Goal: Information Seeking & Learning: Learn about a topic

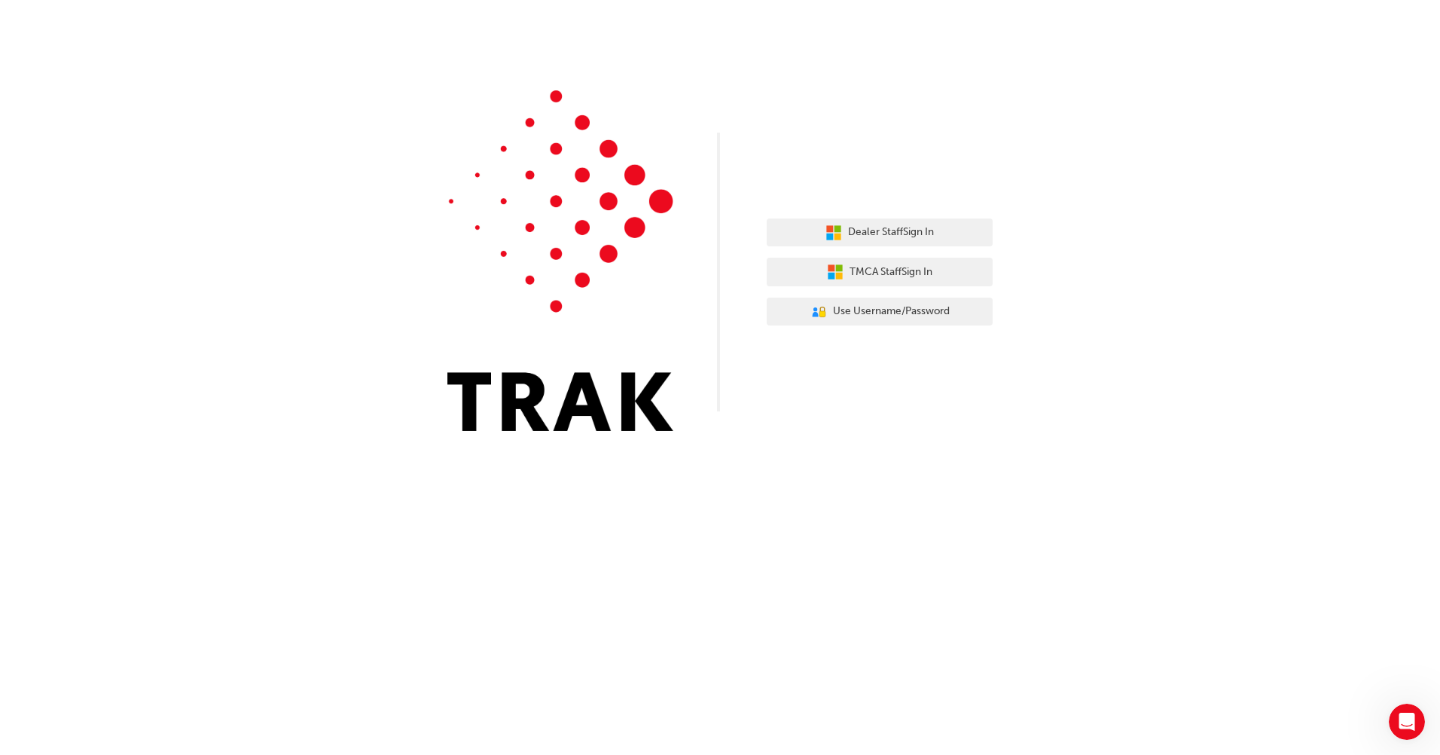
click at [1359, 202] on div "Dealer Staff Sign In TMCA Staff Sign In User Authentication Icon - Blue Person,…" at bounding box center [720, 227] width 1440 height 454
click at [962, 272] on button "TMCA Staff Sign In" at bounding box center [880, 272] width 226 height 29
click at [868, 313] on span "Use Username/Password" at bounding box center [891, 311] width 117 height 17
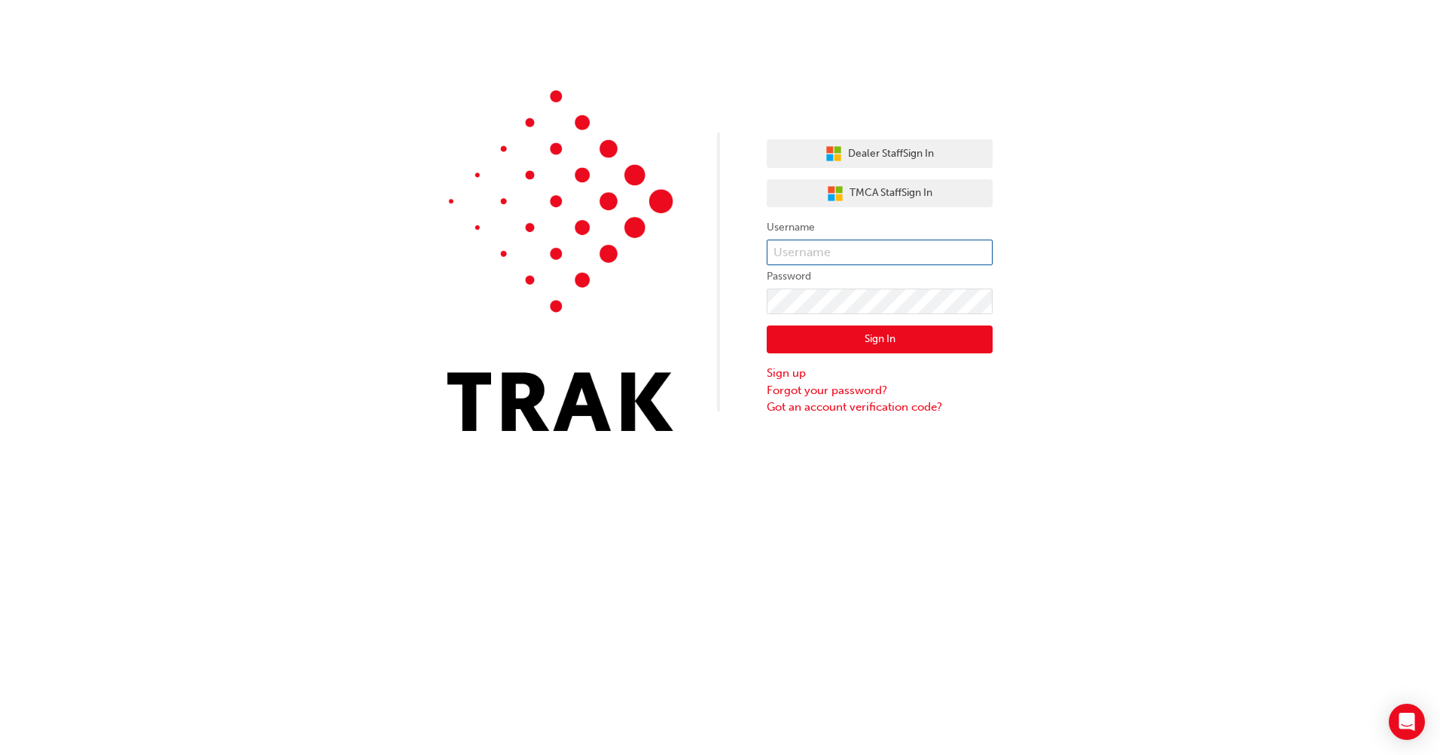
click at [880, 255] on input "text" at bounding box center [880, 253] width 226 height 26
type input "m"
type input "Muhammad.Tahir"
click at [961, 336] on button "Sign In" at bounding box center [880, 339] width 226 height 29
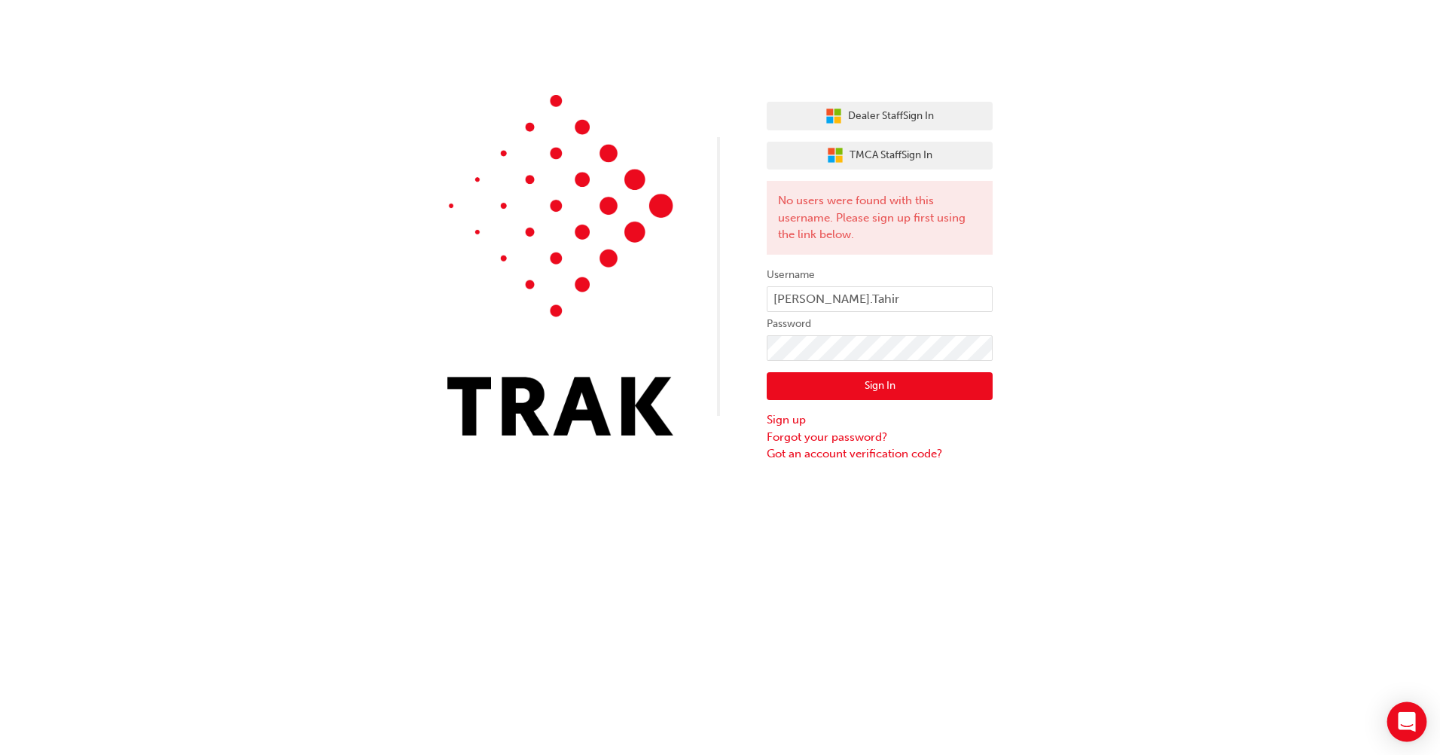
click at [1410, 726] on icon "Open Intercom Messenger" at bounding box center [1407, 722] width 20 height 20
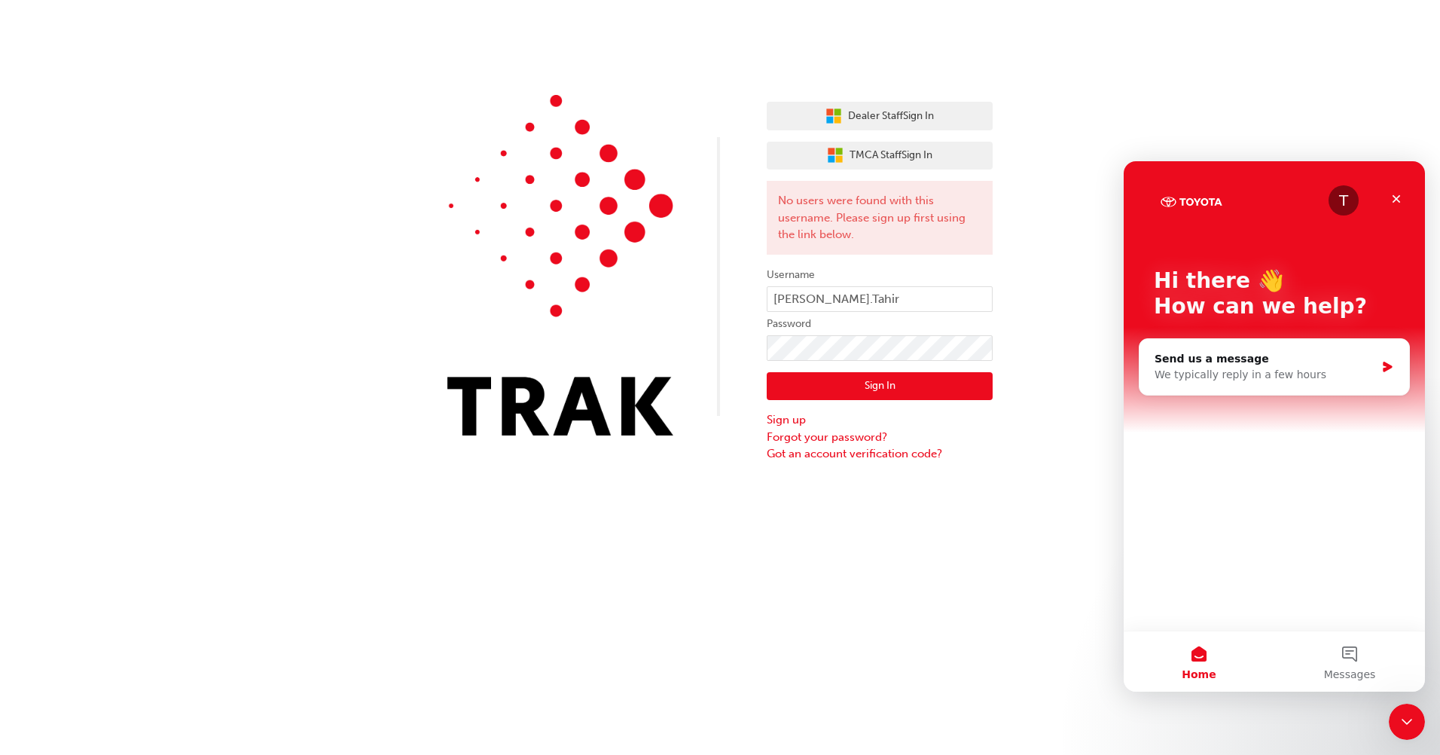
click at [1346, 201] on div "T" at bounding box center [1344, 200] width 30 height 30
click at [1398, 190] on div "Close" at bounding box center [1396, 198] width 27 height 27
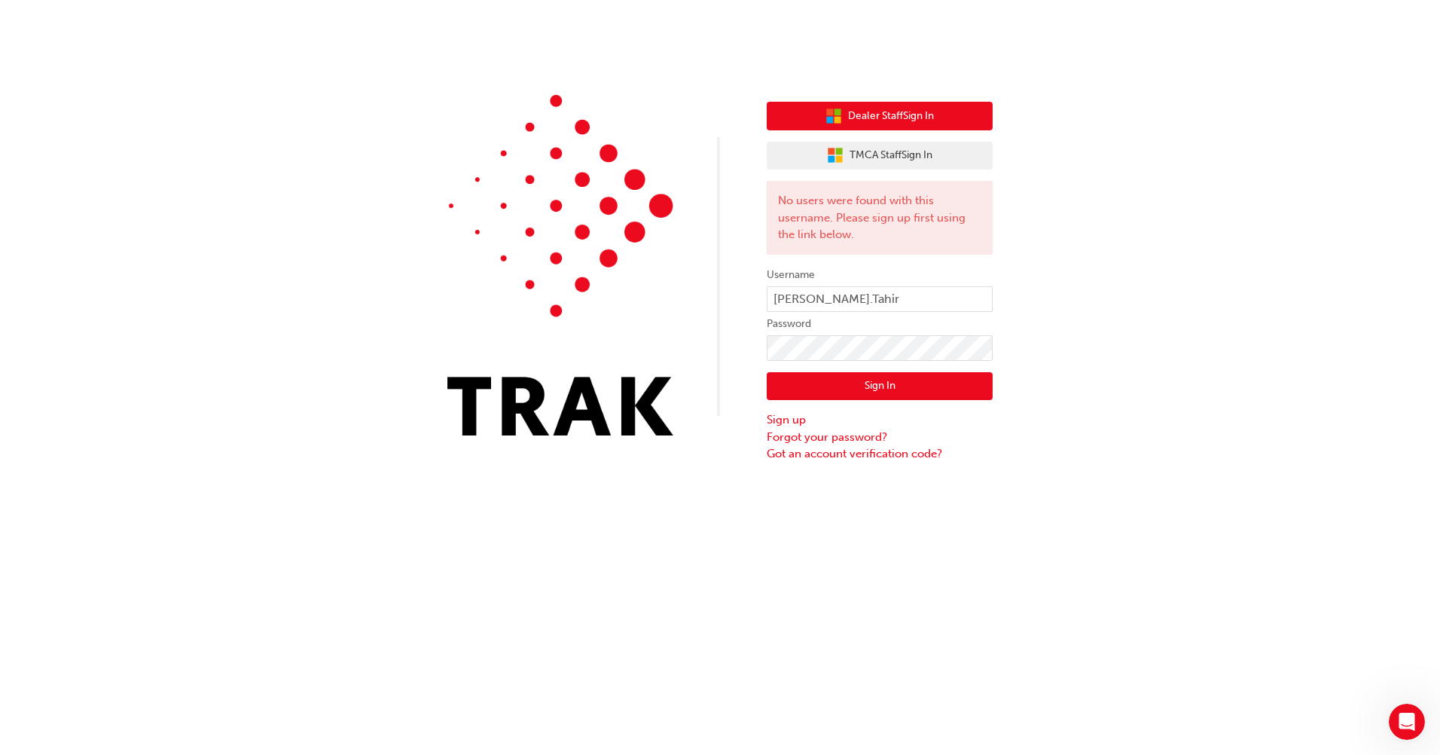
click at [941, 124] on button "Dealer Staff Sign In" at bounding box center [880, 116] width 226 height 29
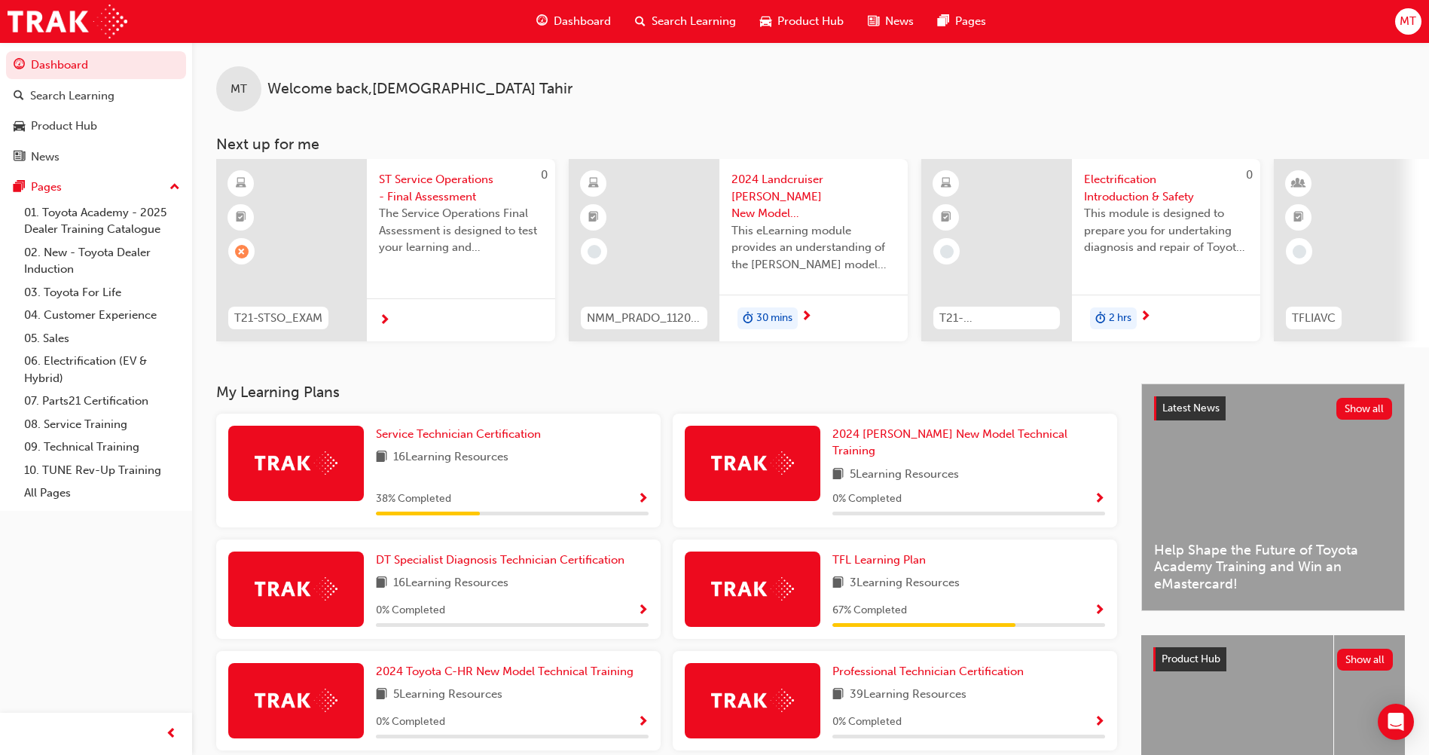
click at [644, 493] on span "Show Progress" at bounding box center [642, 500] width 11 height 14
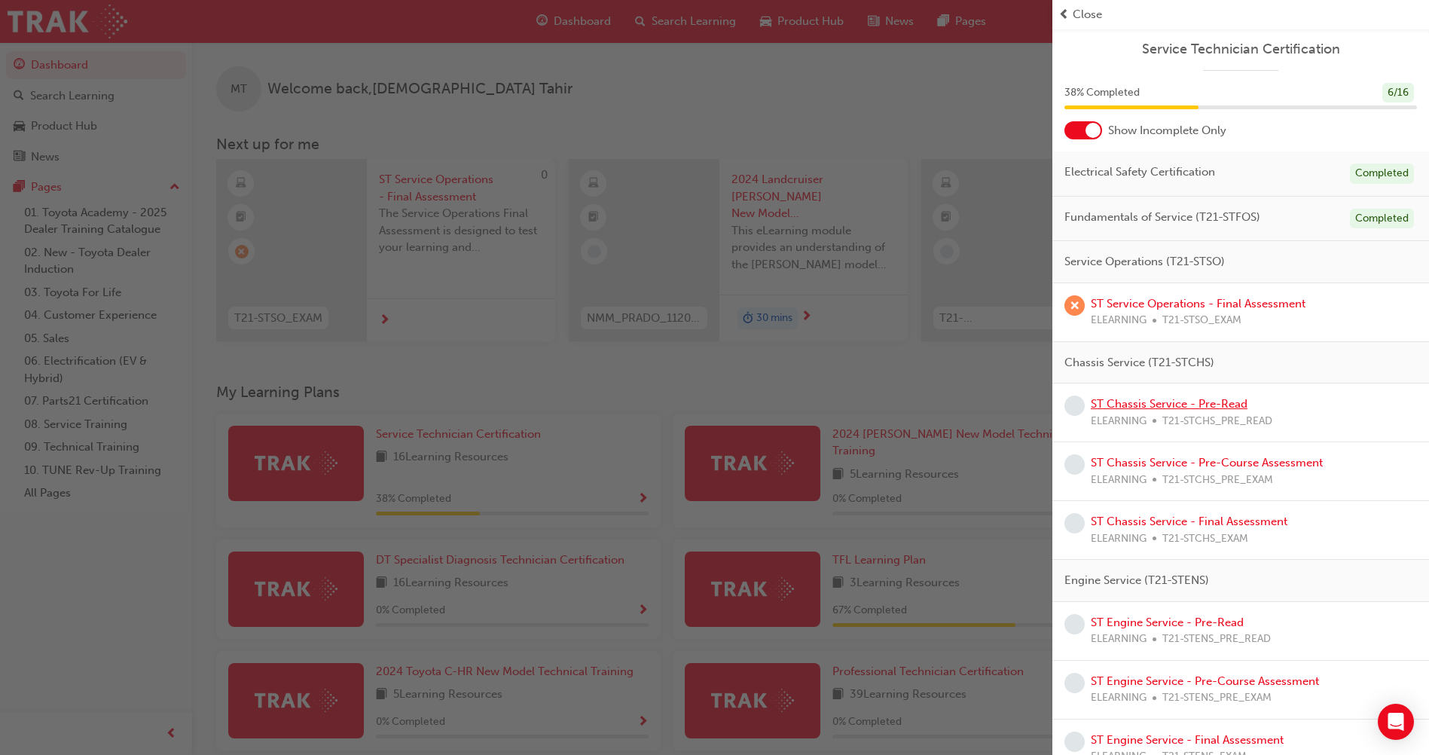
click at [1175, 399] on link "ST Chassis Service - Pre-Read" at bounding box center [1169, 404] width 157 height 14
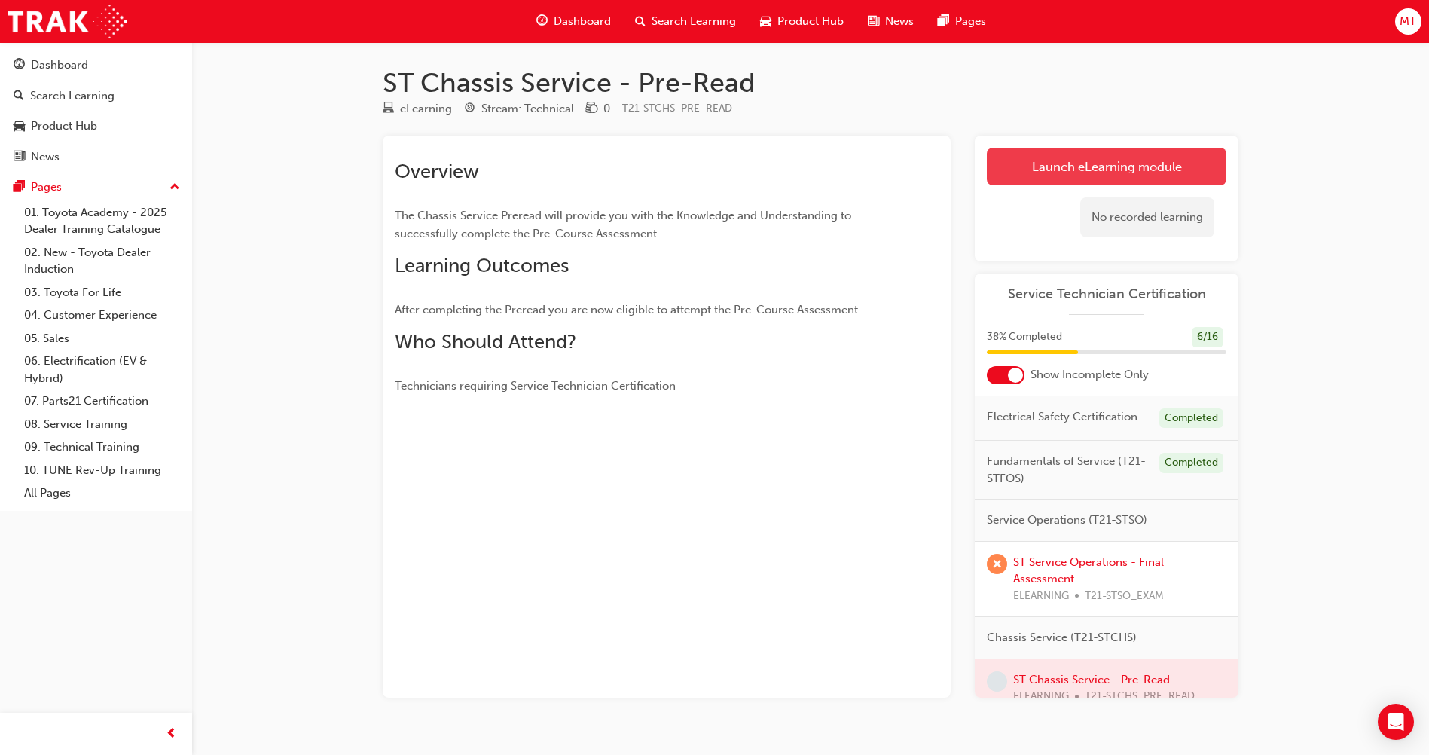
click at [1171, 173] on link "Launch eLearning module" at bounding box center [1107, 167] width 240 height 38
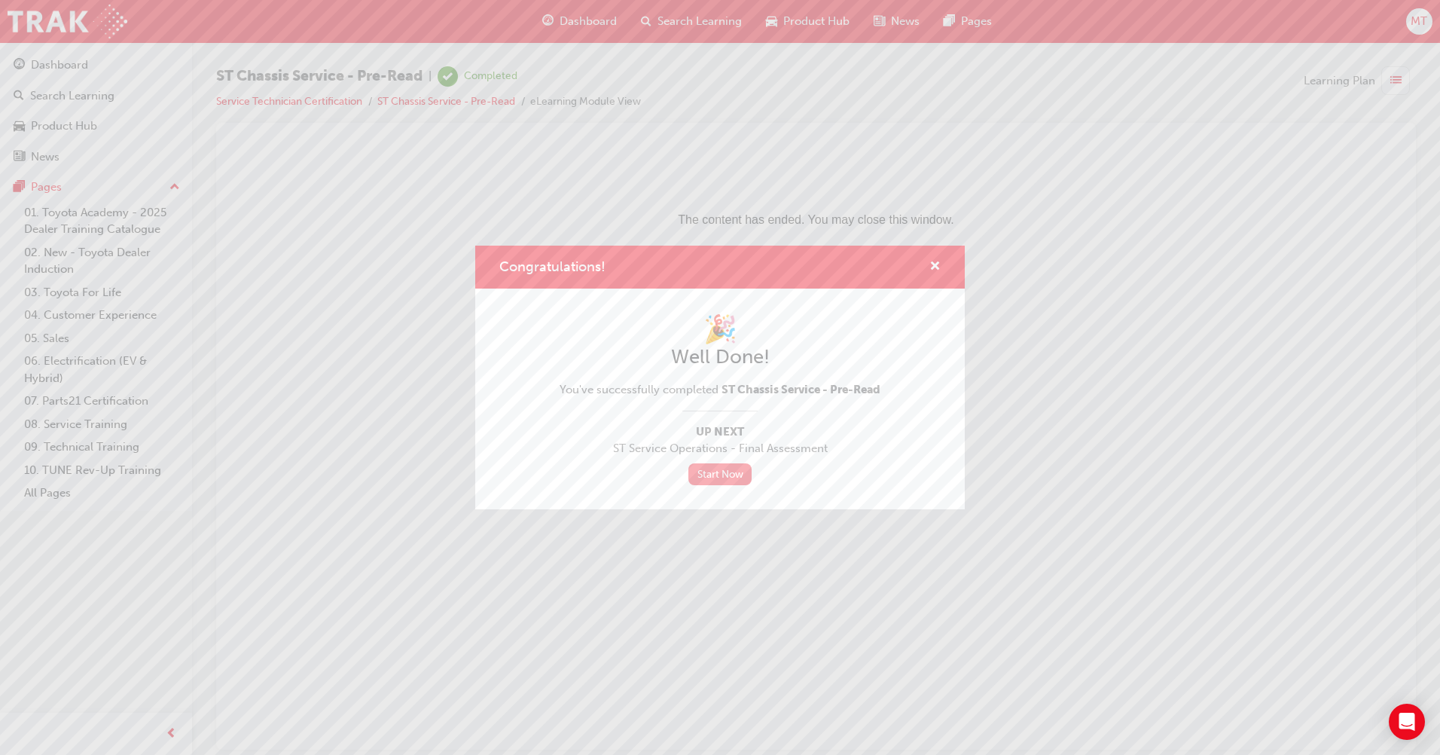
click at [735, 478] on link "Start Now" at bounding box center [720, 474] width 63 height 22
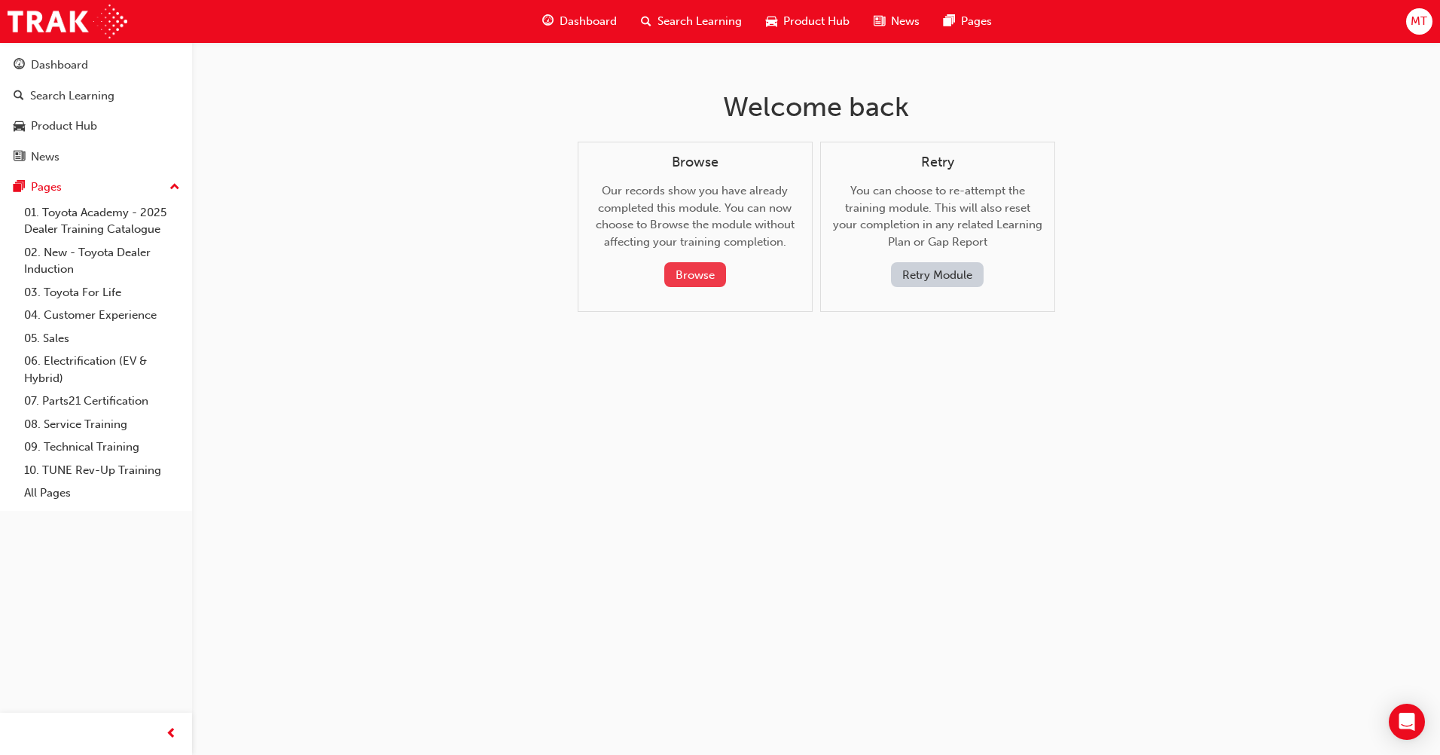
click at [684, 264] on button "Browse" at bounding box center [695, 274] width 62 height 25
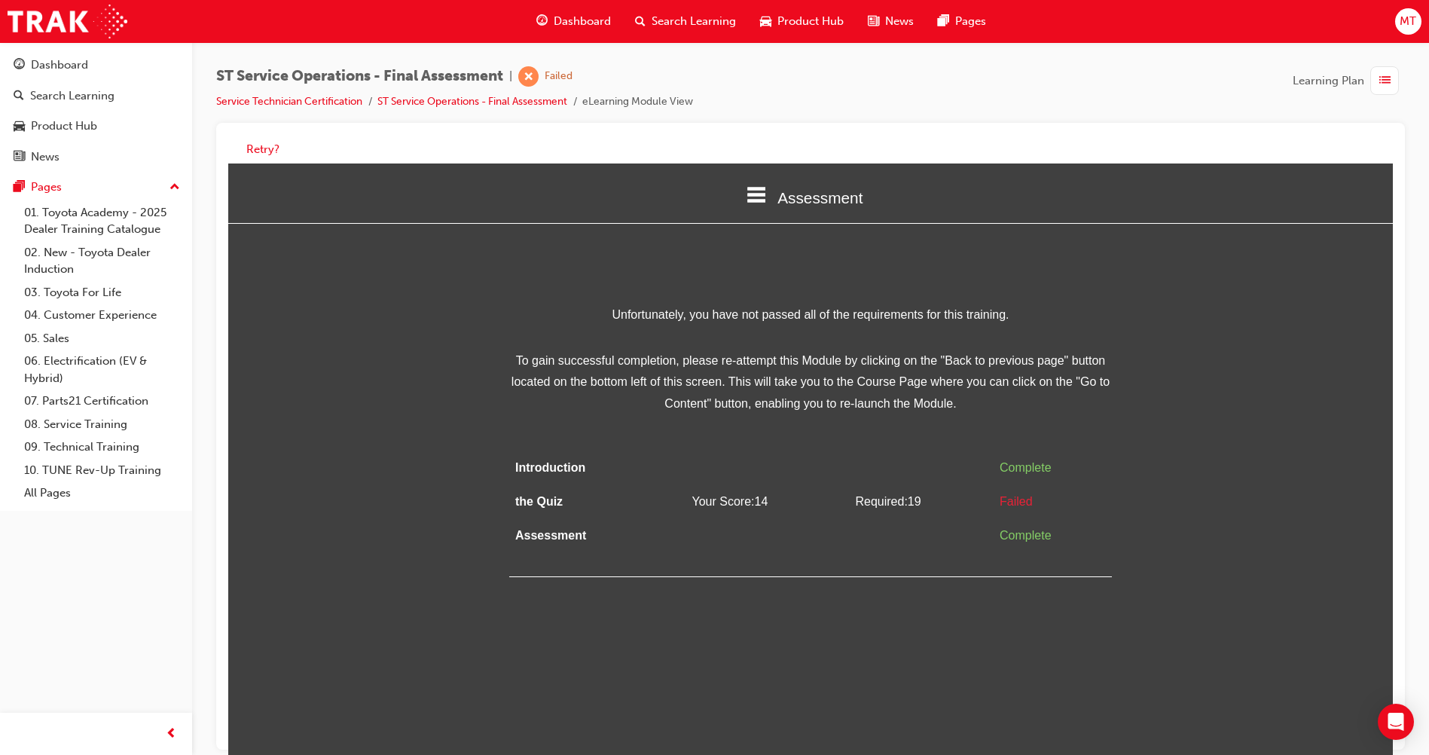
click at [1016, 491] on div "Failed" at bounding box center [1053, 502] width 106 height 22
click at [1010, 499] on div "Failed" at bounding box center [1053, 502] width 106 height 22
click at [263, 147] on button "Retry?" at bounding box center [262, 149] width 33 height 17
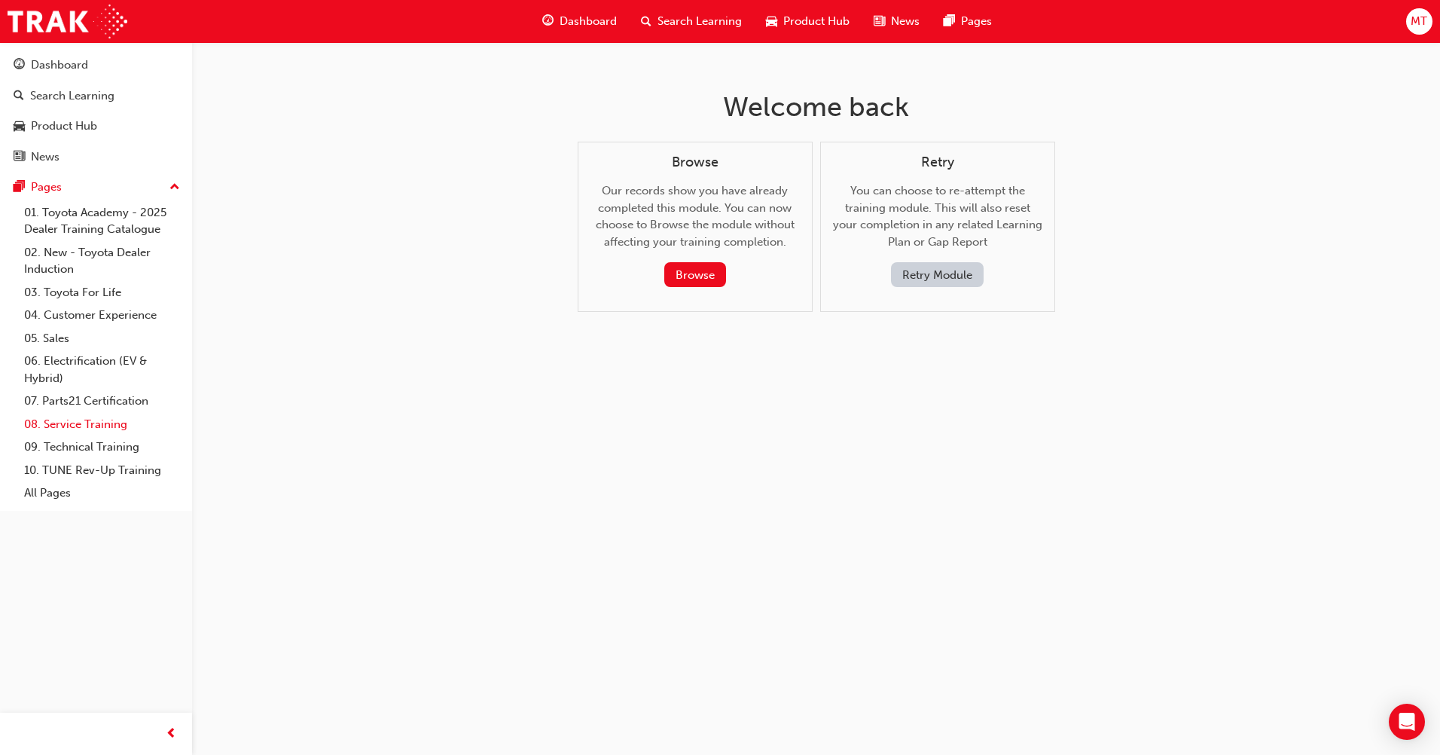
click at [81, 417] on link "08. Service Training" at bounding box center [102, 424] width 168 height 23
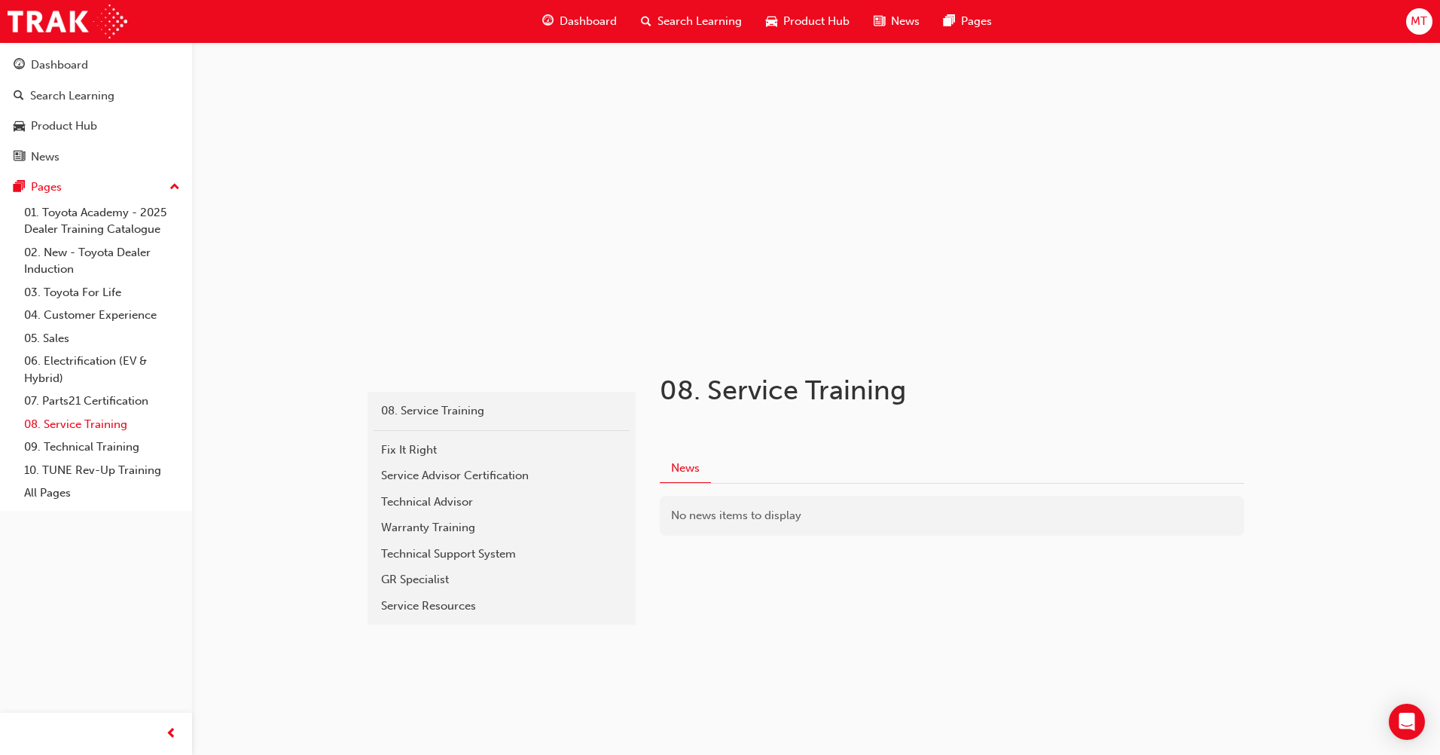
click at [98, 429] on link "08. Service Training" at bounding box center [102, 424] width 168 height 23
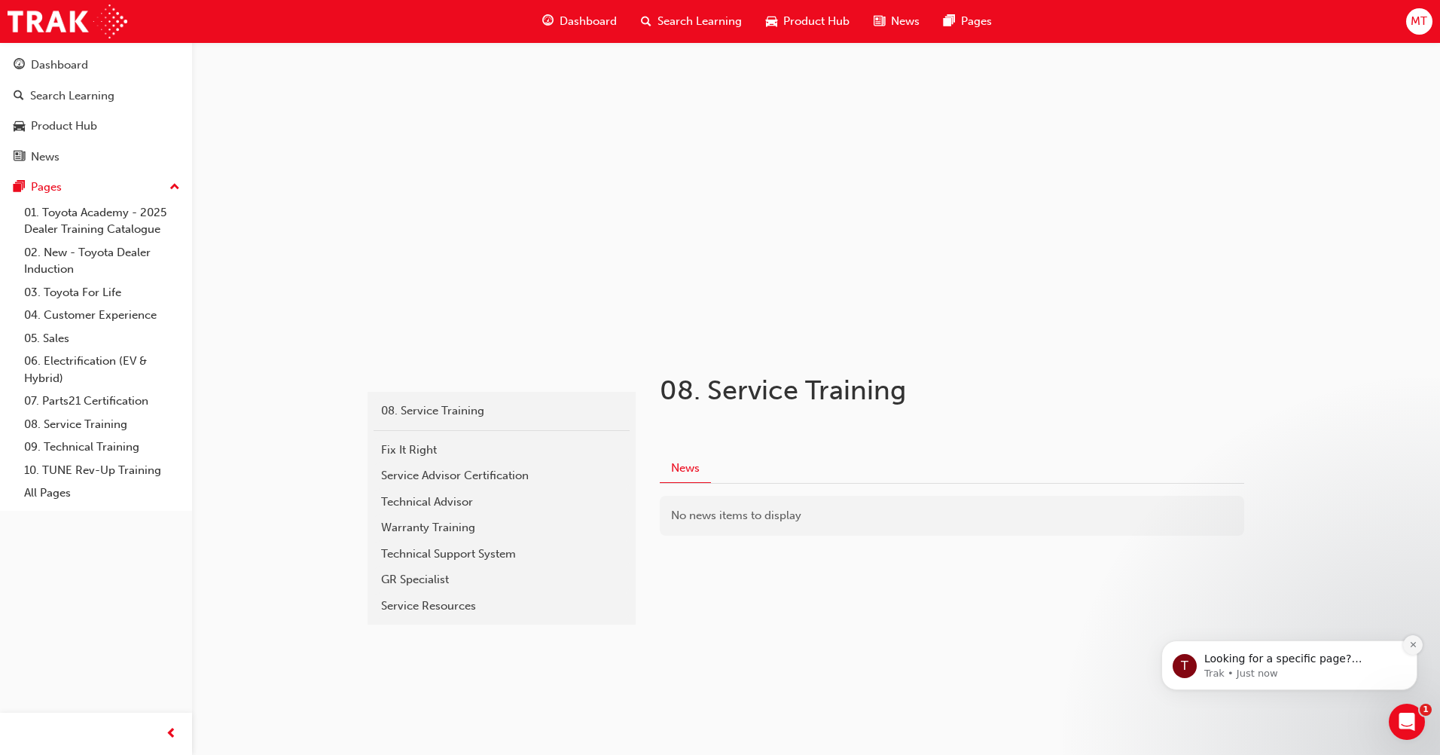
click at [1410, 648] on icon "Dismiss notification" at bounding box center [1414, 644] width 8 height 8
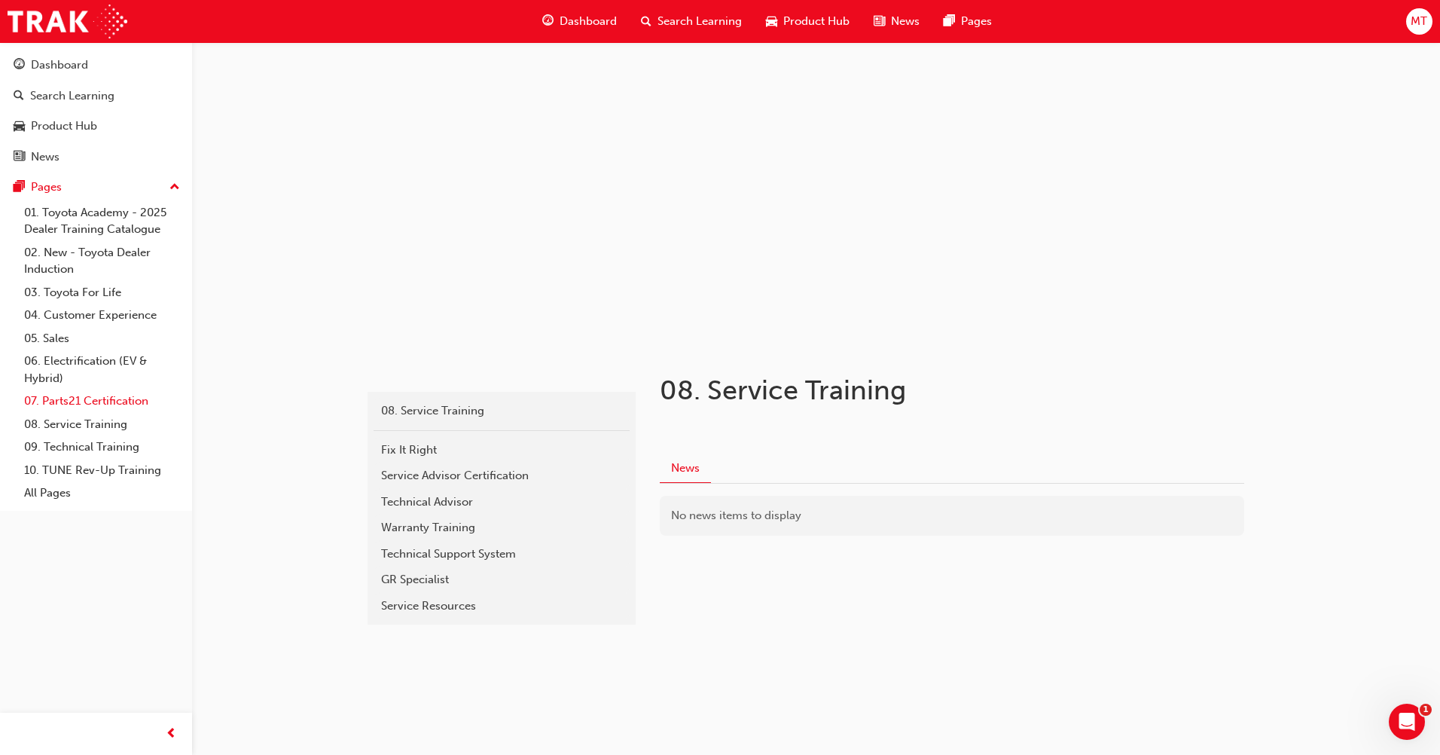
click at [117, 405] on link "07. Parts21 Certification" at bounding box center [102, 400] width 168 height 23
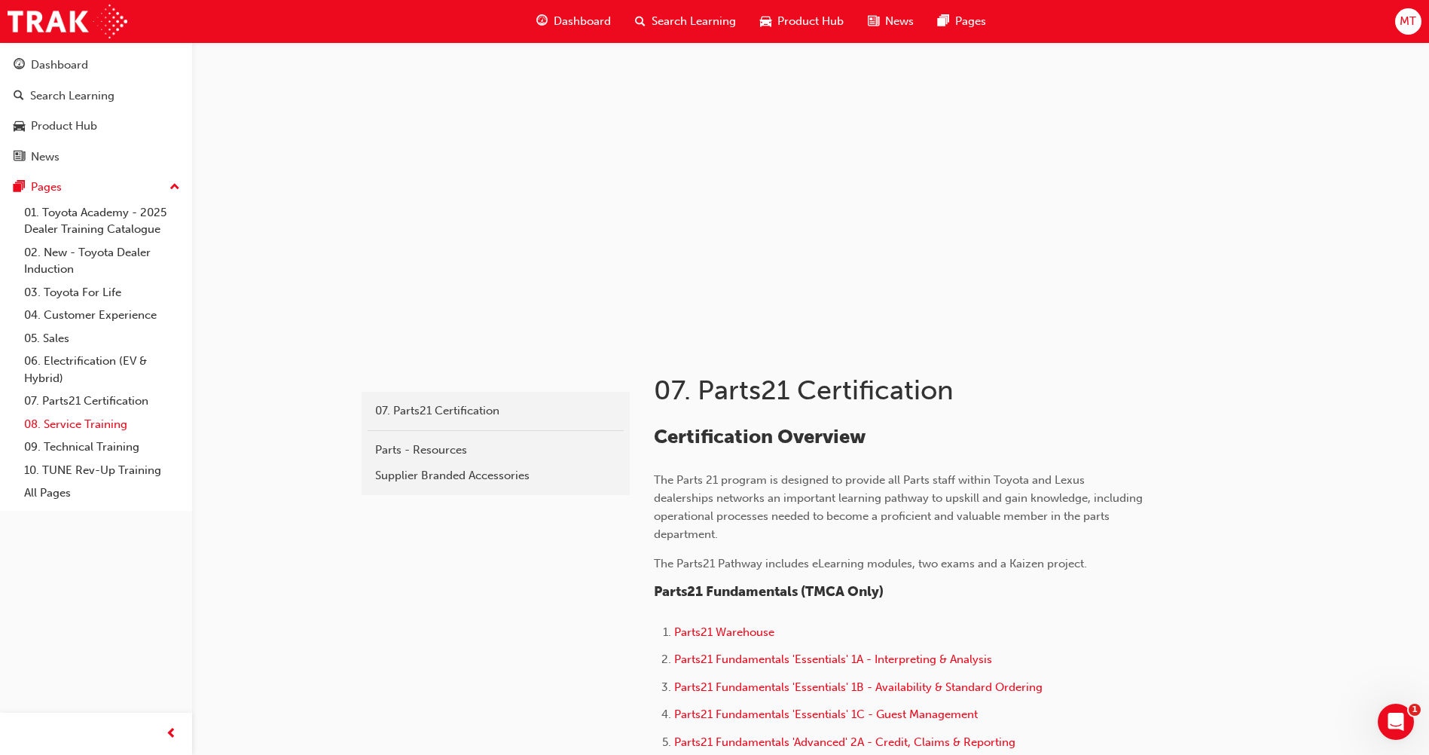
click at [109, 417] on link "08. Service Training" at bounding box center [102, 424] width 168 height 23
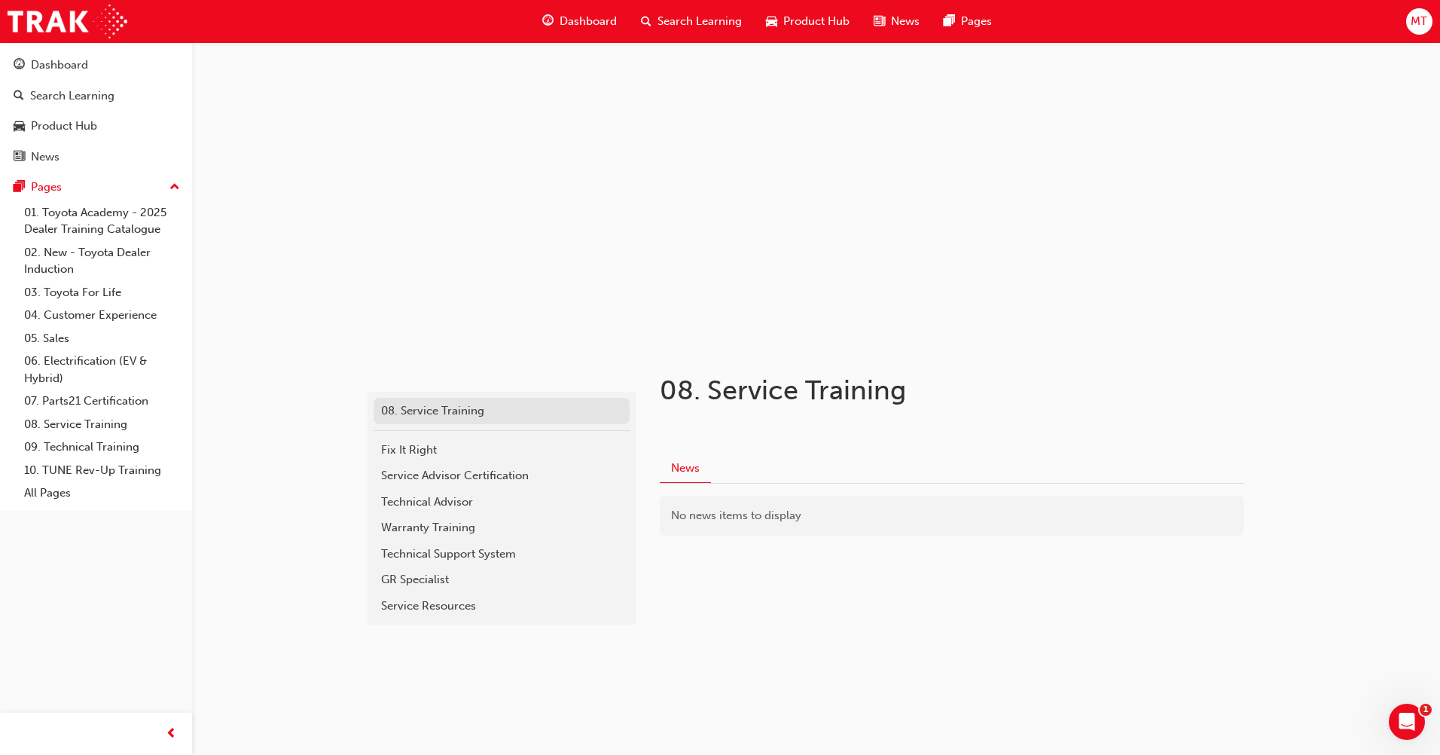
click at [483, 415] on div "08. Service Training" at bounding box center [501, 410] width 241 height 17
click at [482, 437] on link "Fix It Right" at bounding box center [502, 450] width 256 height 26
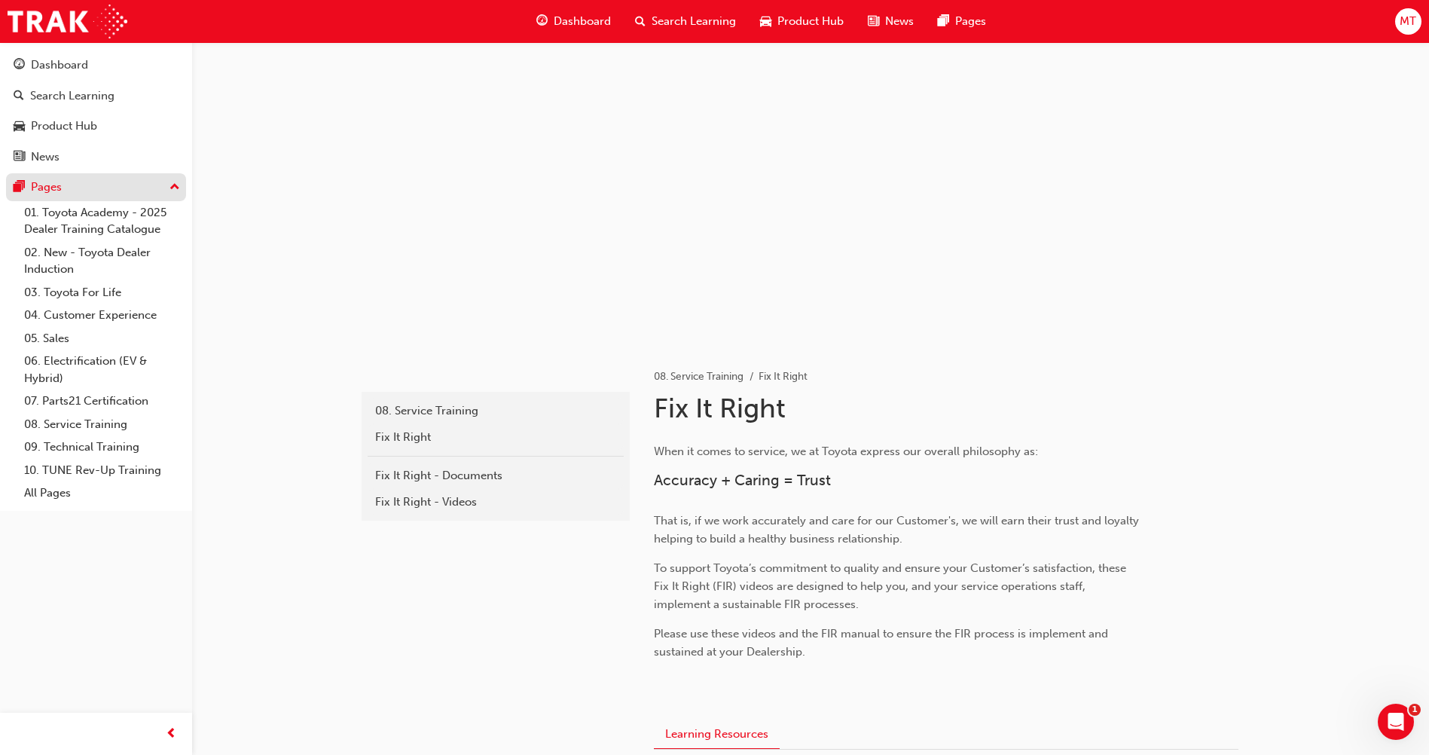
click at [98, 181] on div "Pages" at bounding box center [96, 187] width 165 height 19
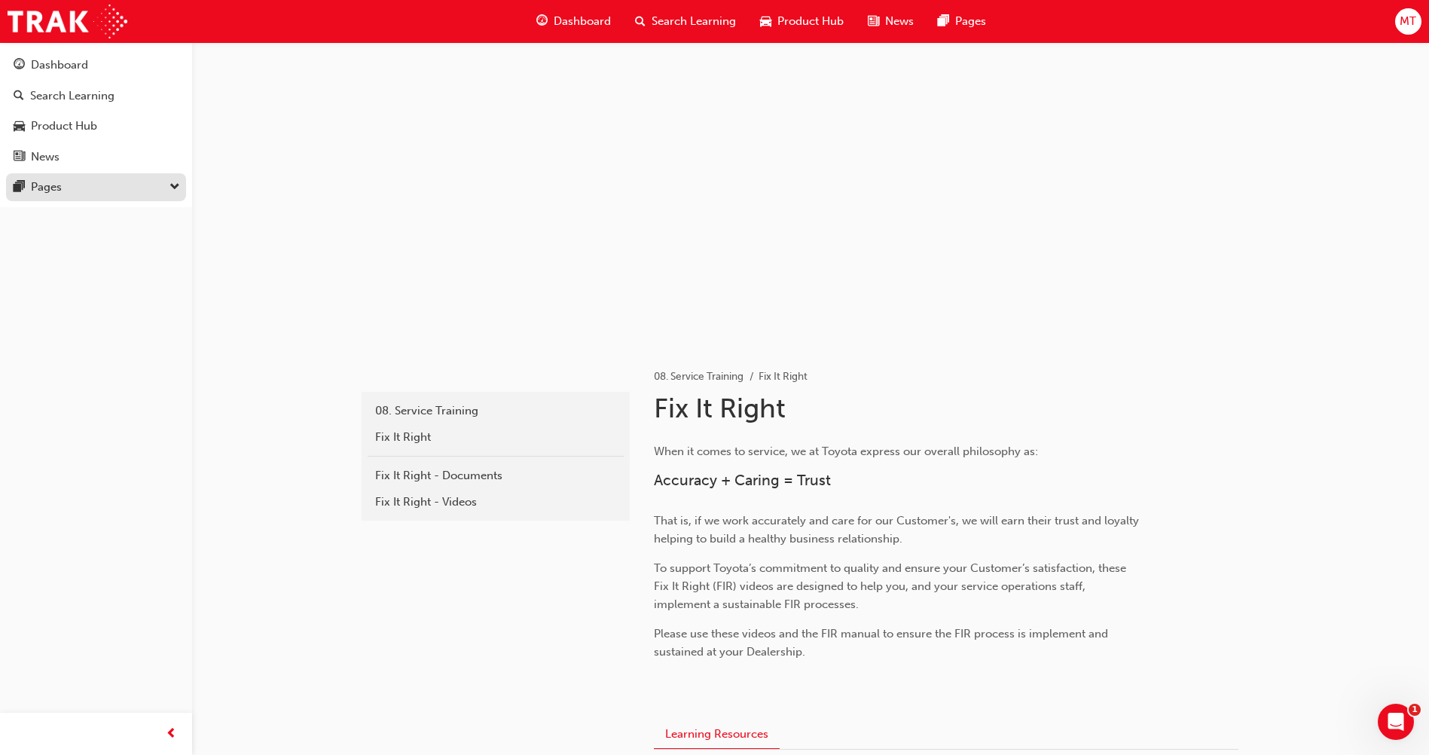
click at [98, 181] on div "Pages" at bounding box center [96, 187] width 165 height 19
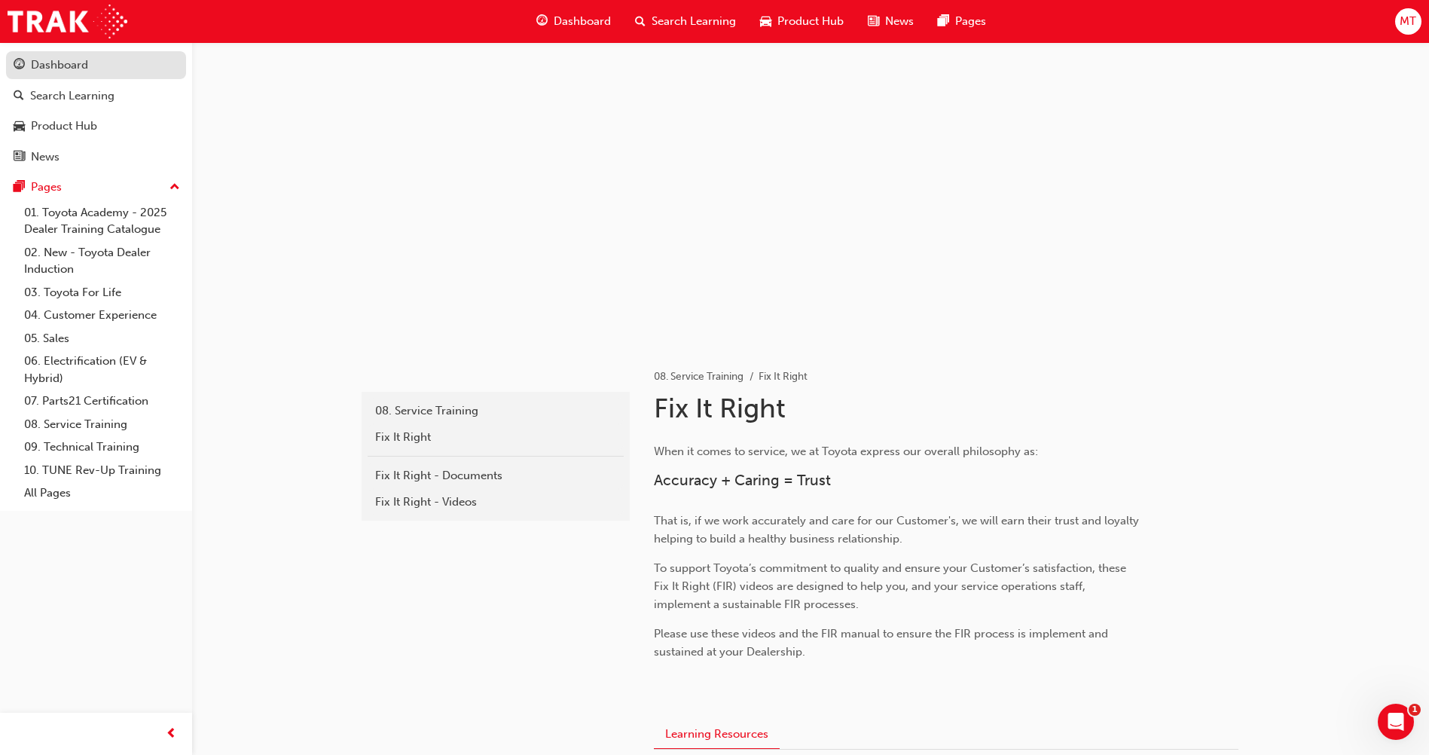
click at [111, 72] on div "Dashboard" at bounding box center [96, 65] width 165 height 19
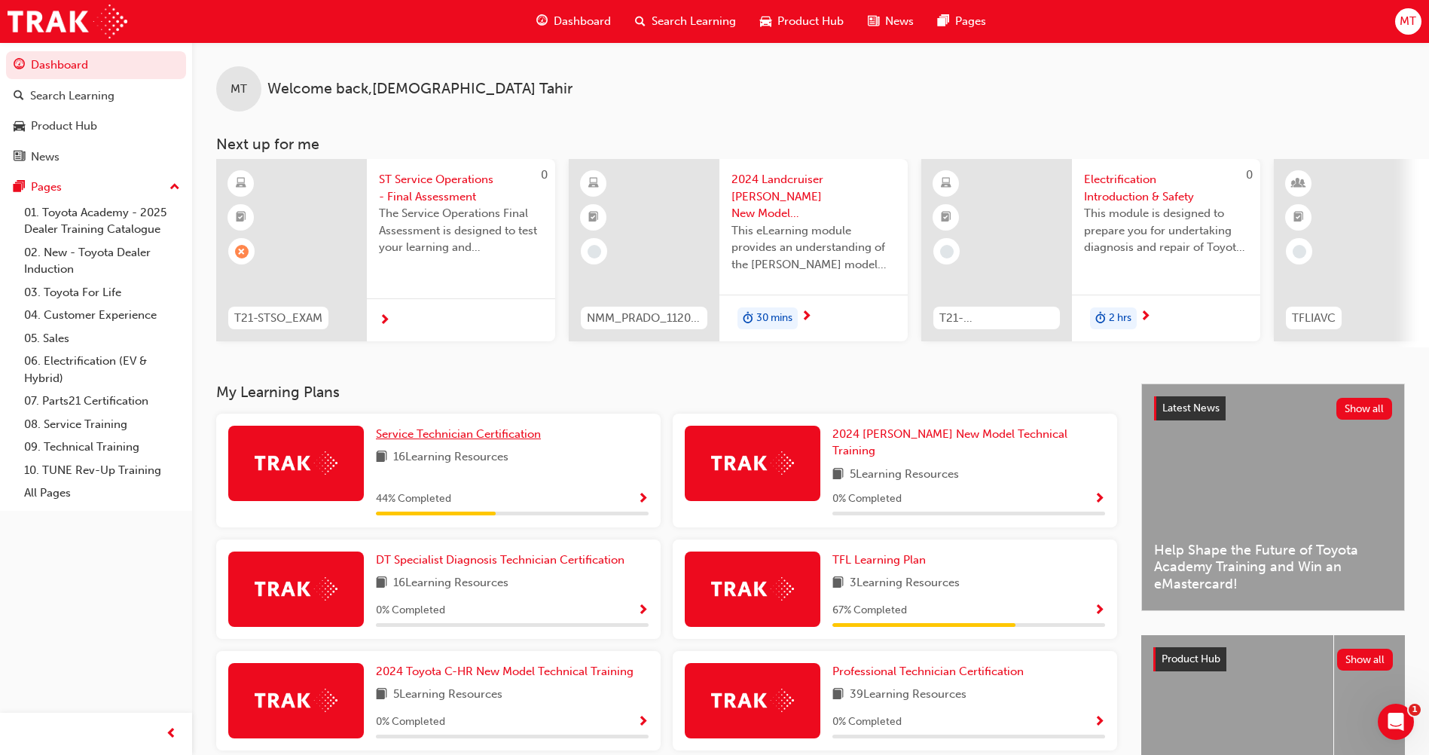
click at [520, 440] on span "Service Technician Certification" at bounding box center [458, 434] width 165 height 14
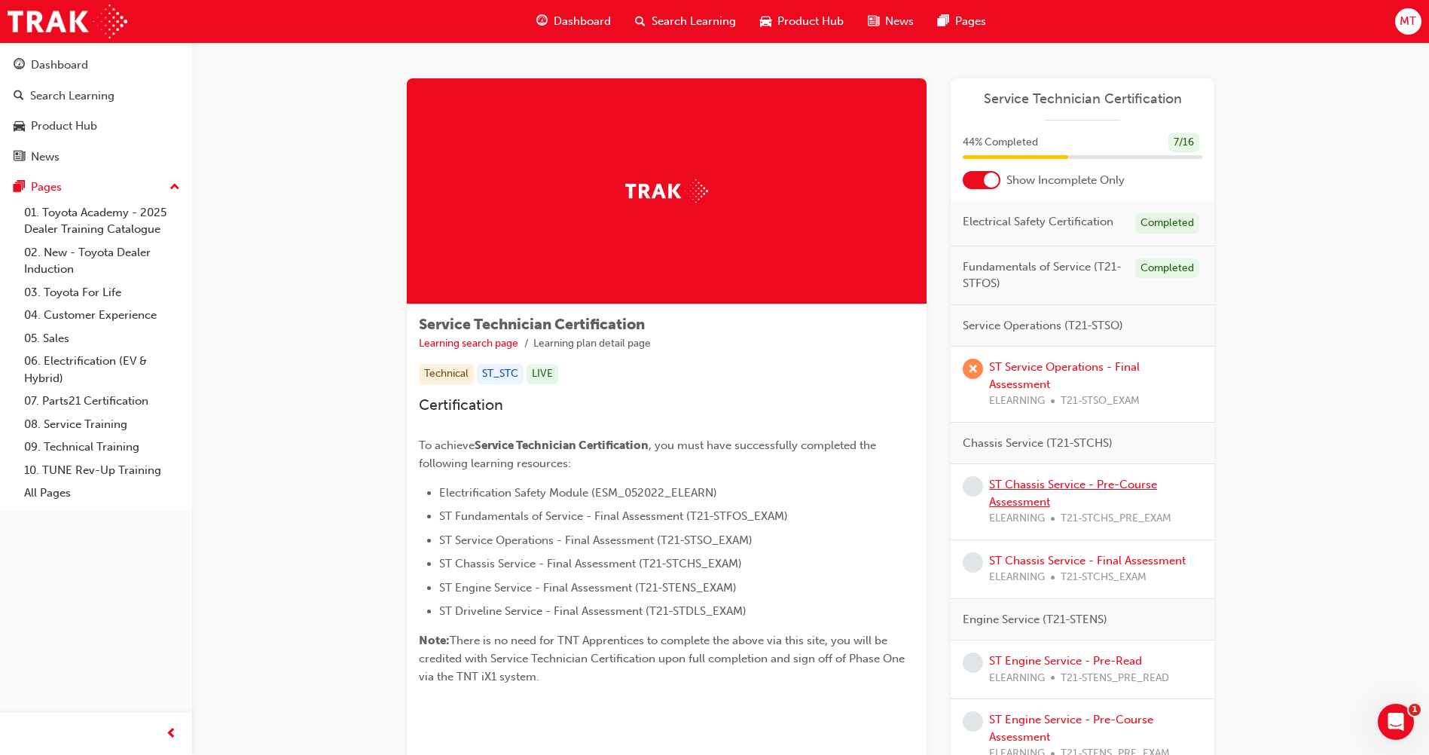
click at [1122, 482] on link "ST Chassis Service - Pre-Course Assessment" at bounding box center [1073, 493] width 168 height 31
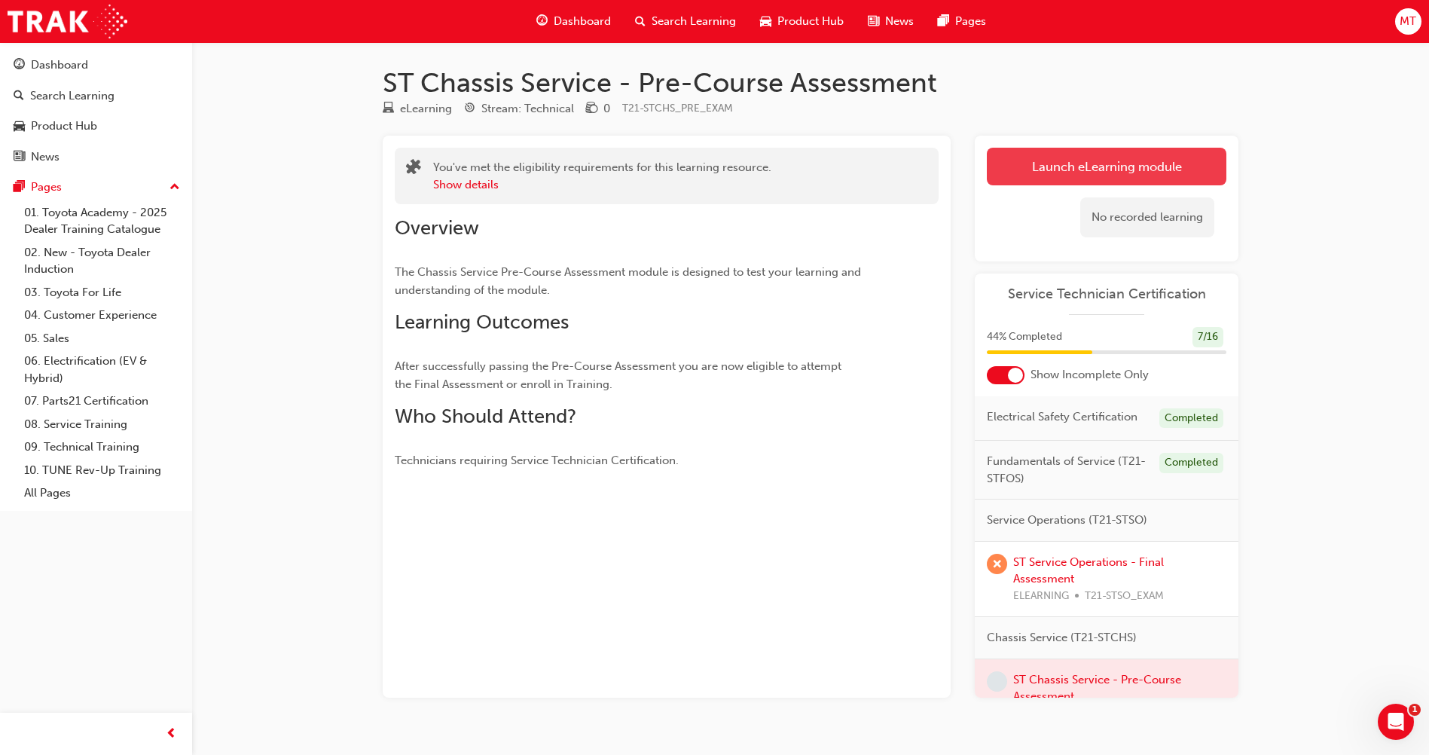
click at [1120, 165] on link "Launch eLearning module" at bounding box center [1107, 167] width 240 height 38
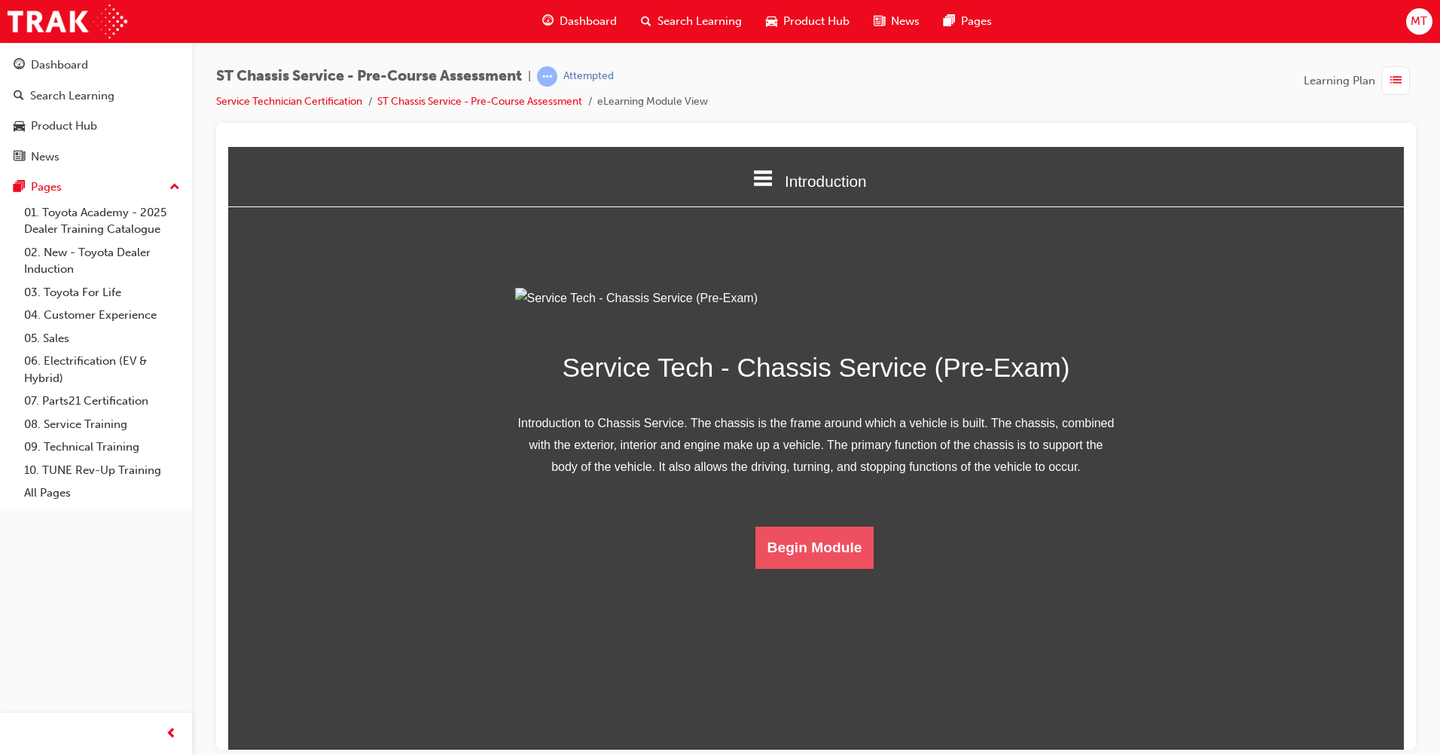
click at [795, 568] on button "Begin Module" at bounding box center [815, 547] width 119 height 42
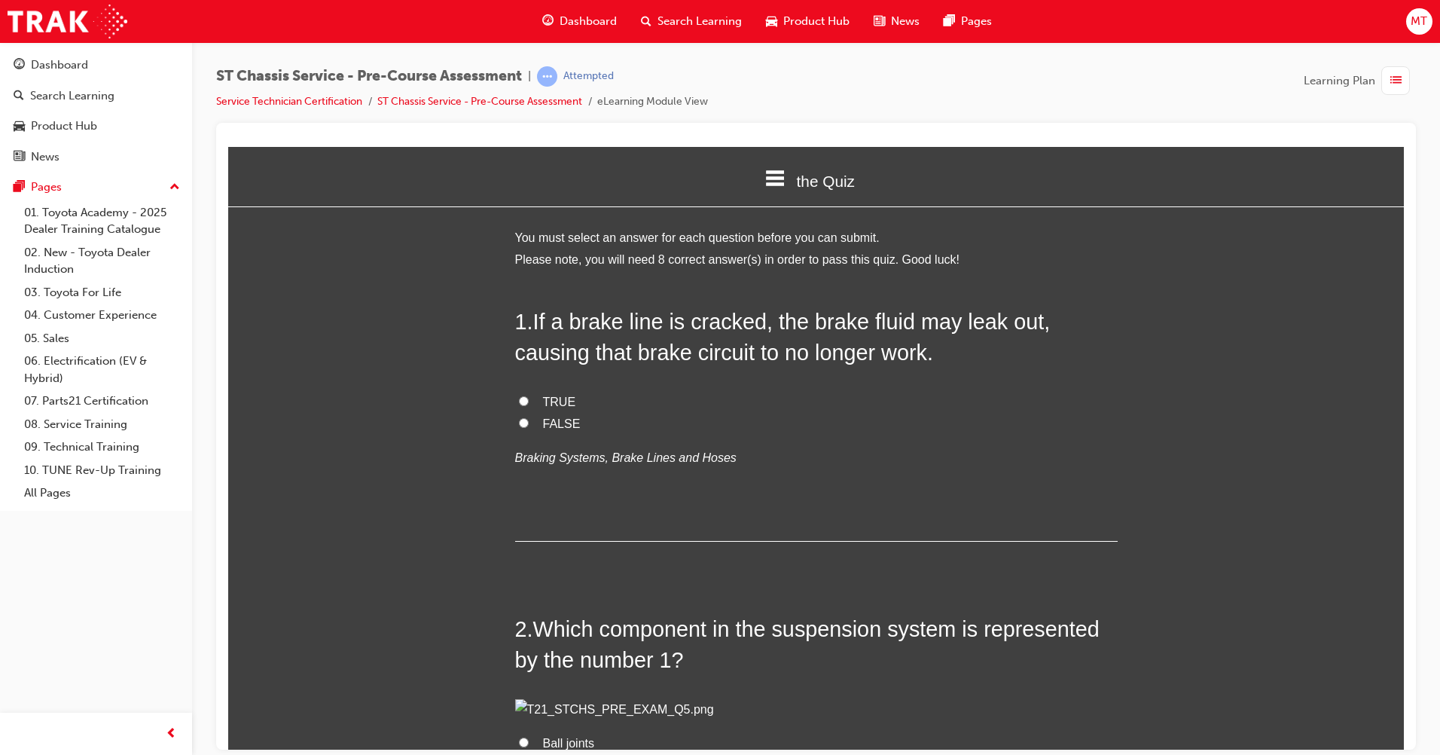
click at [519, 398] on input "TRUE" at bounding box center [524, 401] width 10 height 10
radio input "true"
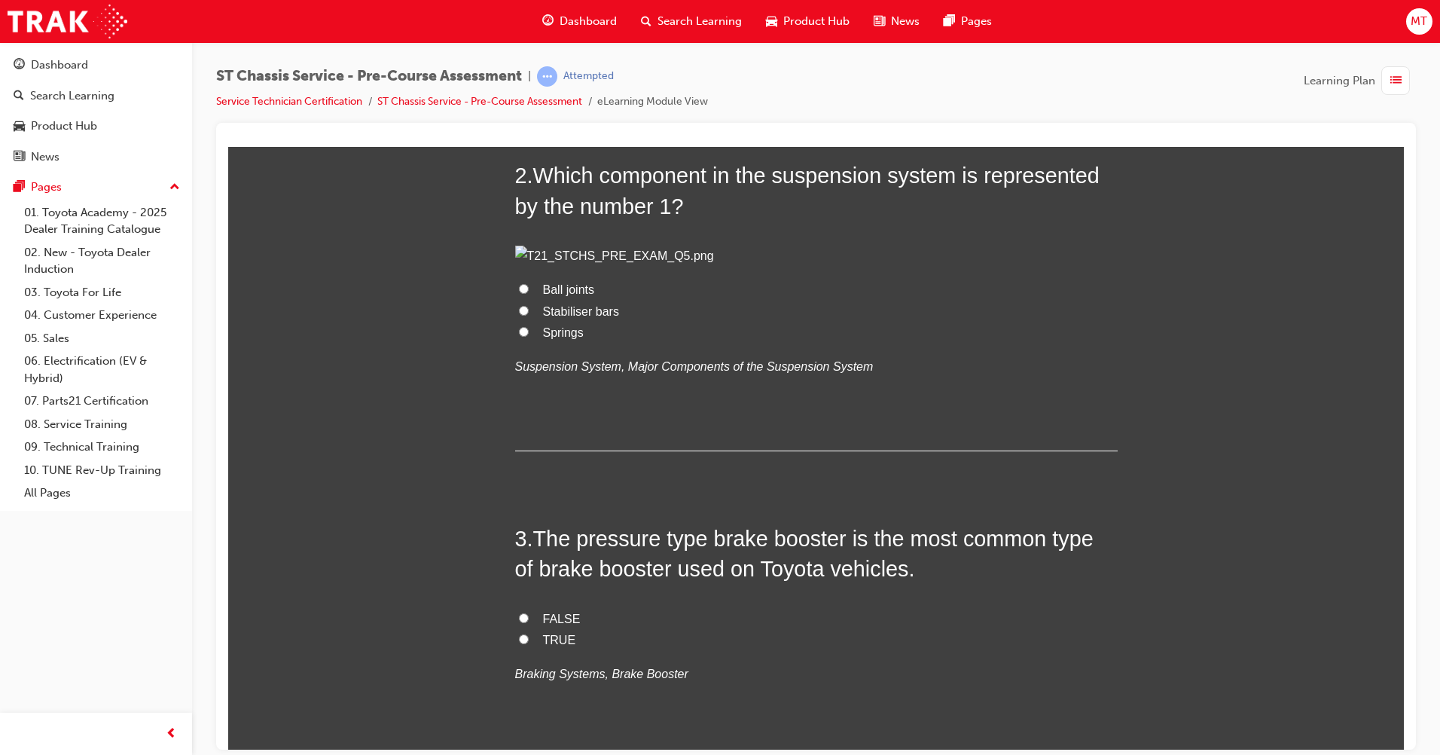
scroll to position [527, 0]
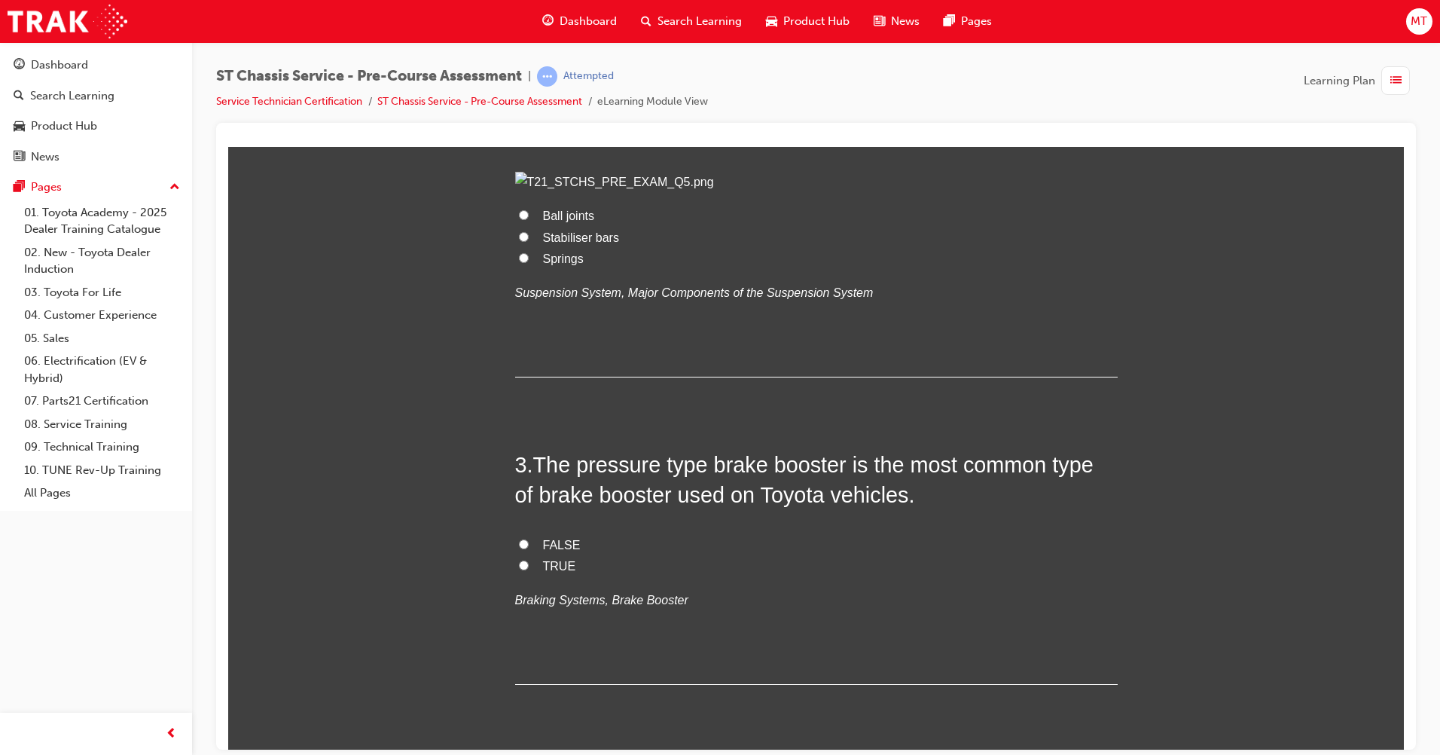
click at [520, 262] on input "Springs" at bounding box center [524, 257] width 10 height 10
radio input "true"
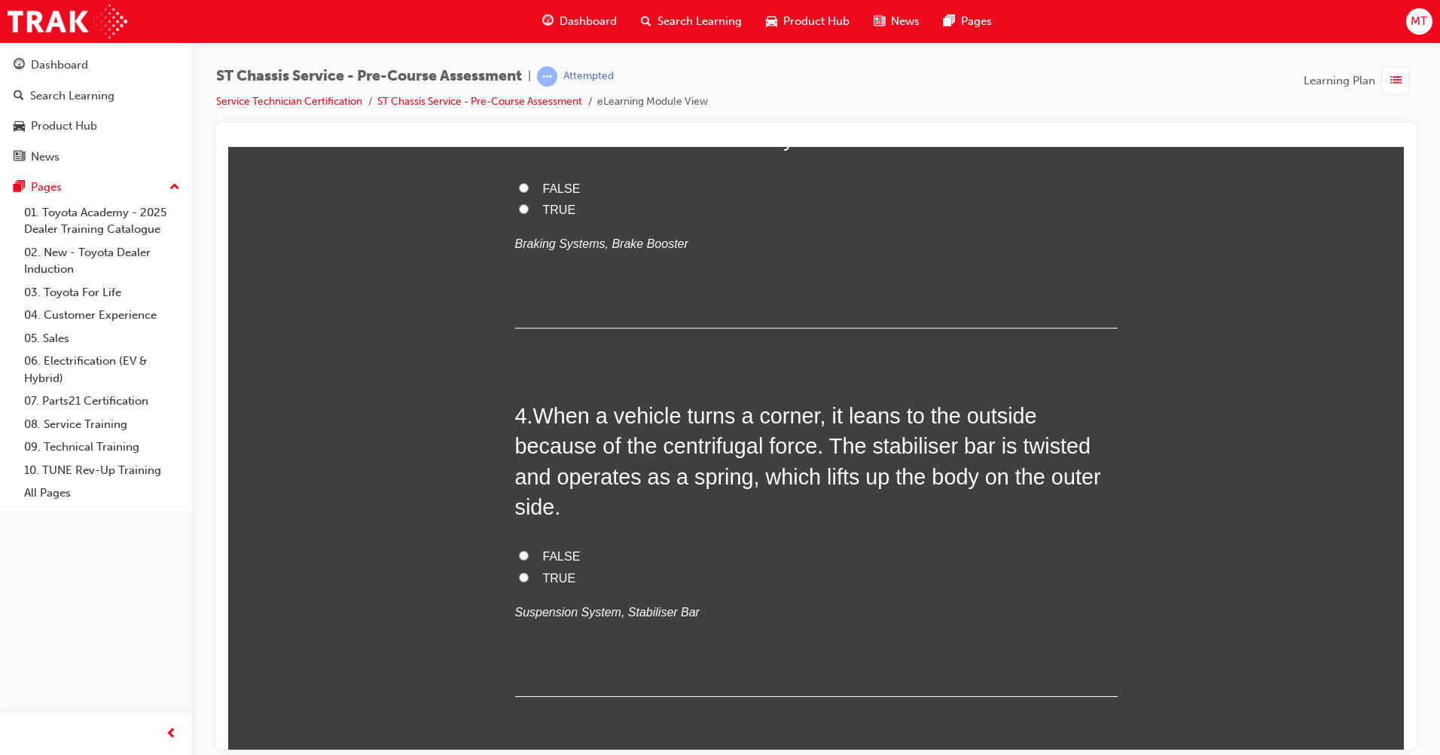
scroll to position [979, 0]
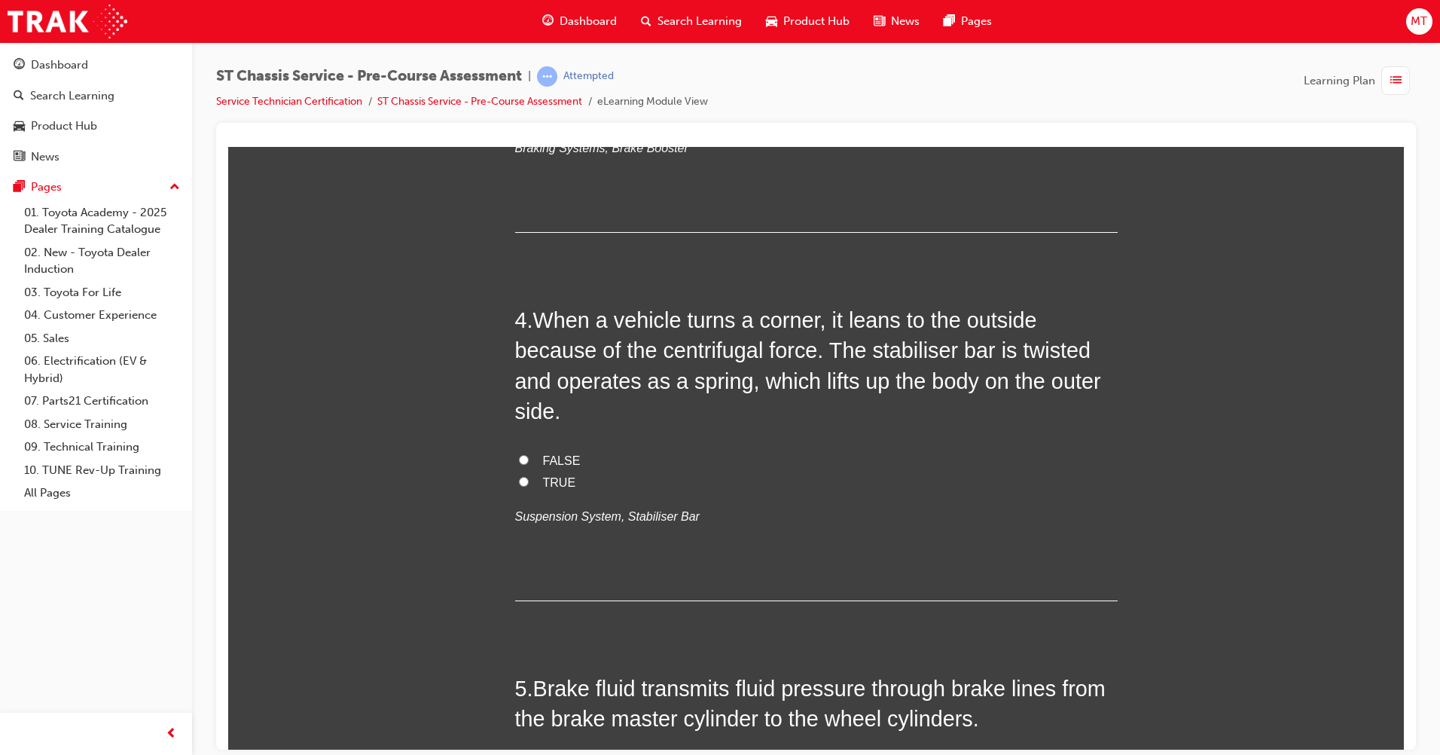
click at [521, 118] on input "TRUE" at bounding box center [524, 113] width 10 height 10
radio input "true"
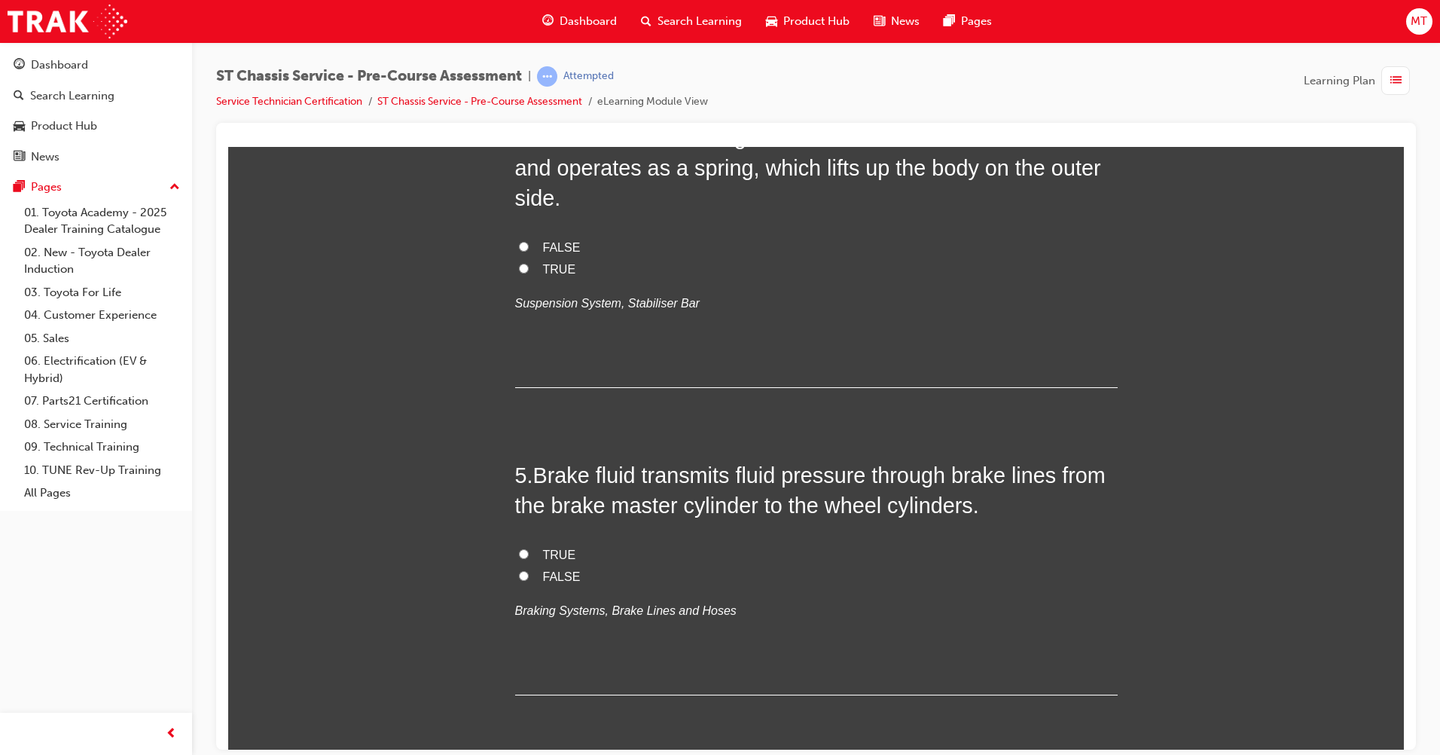
scroll to position [1205, 0]
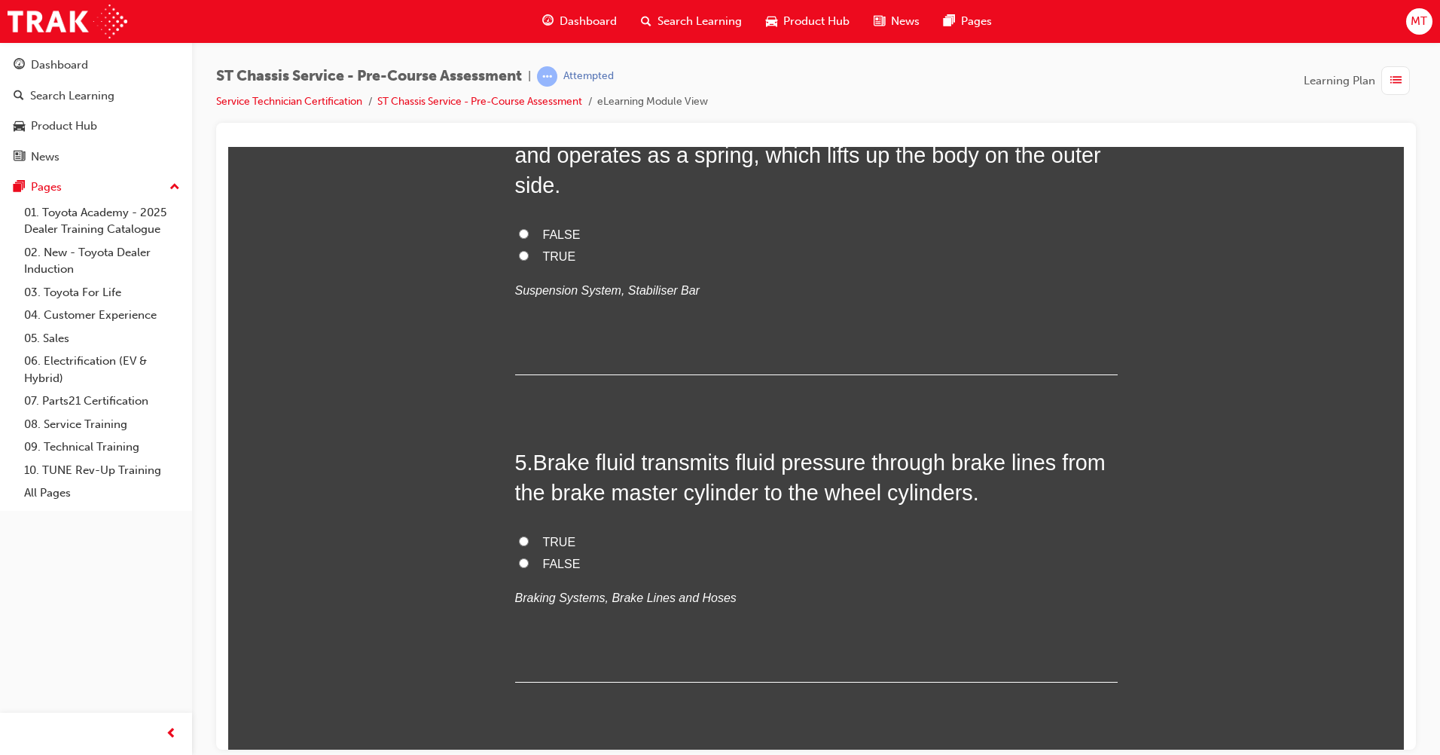
click at [519, 238] on input "FALSE" at bounding box center [524, 233] width 10 height 10
radio input "true"
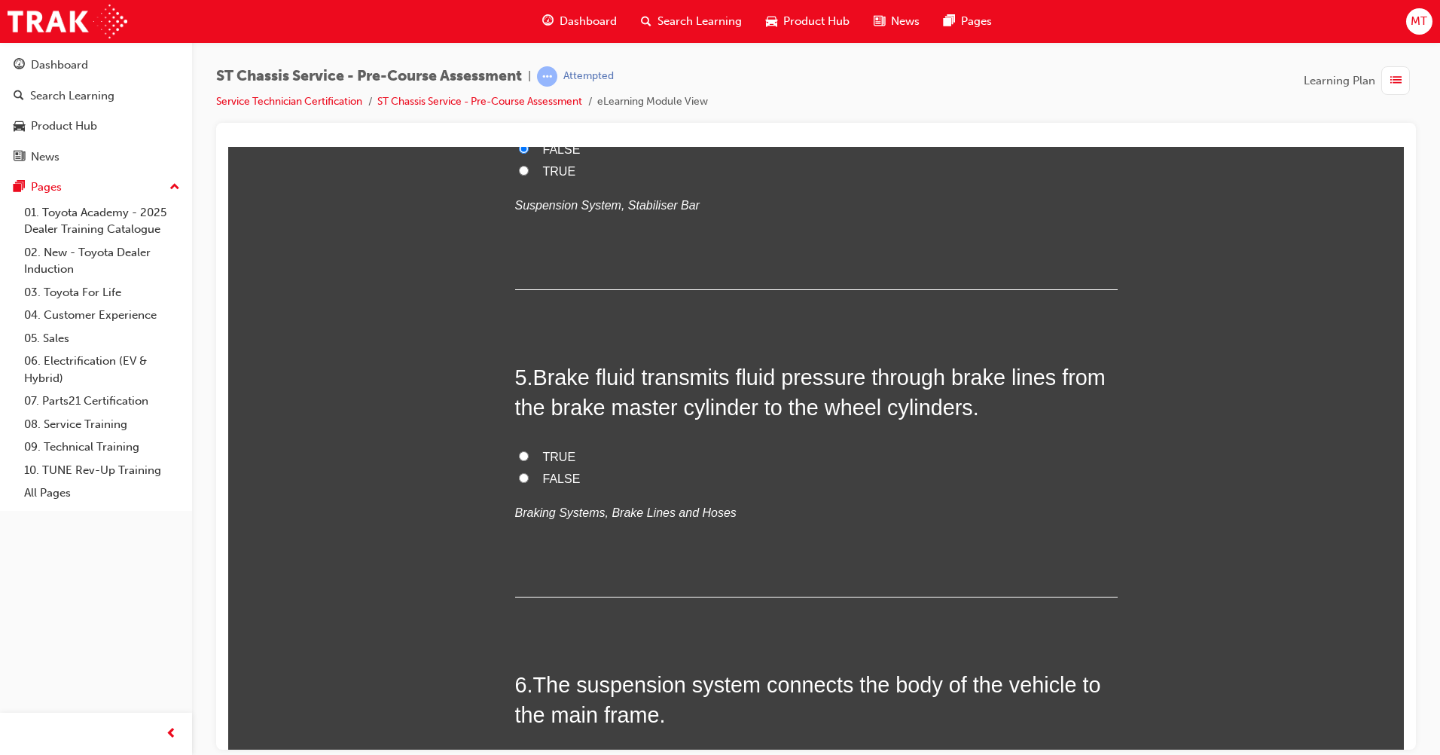
scroll to position [1507, 0]
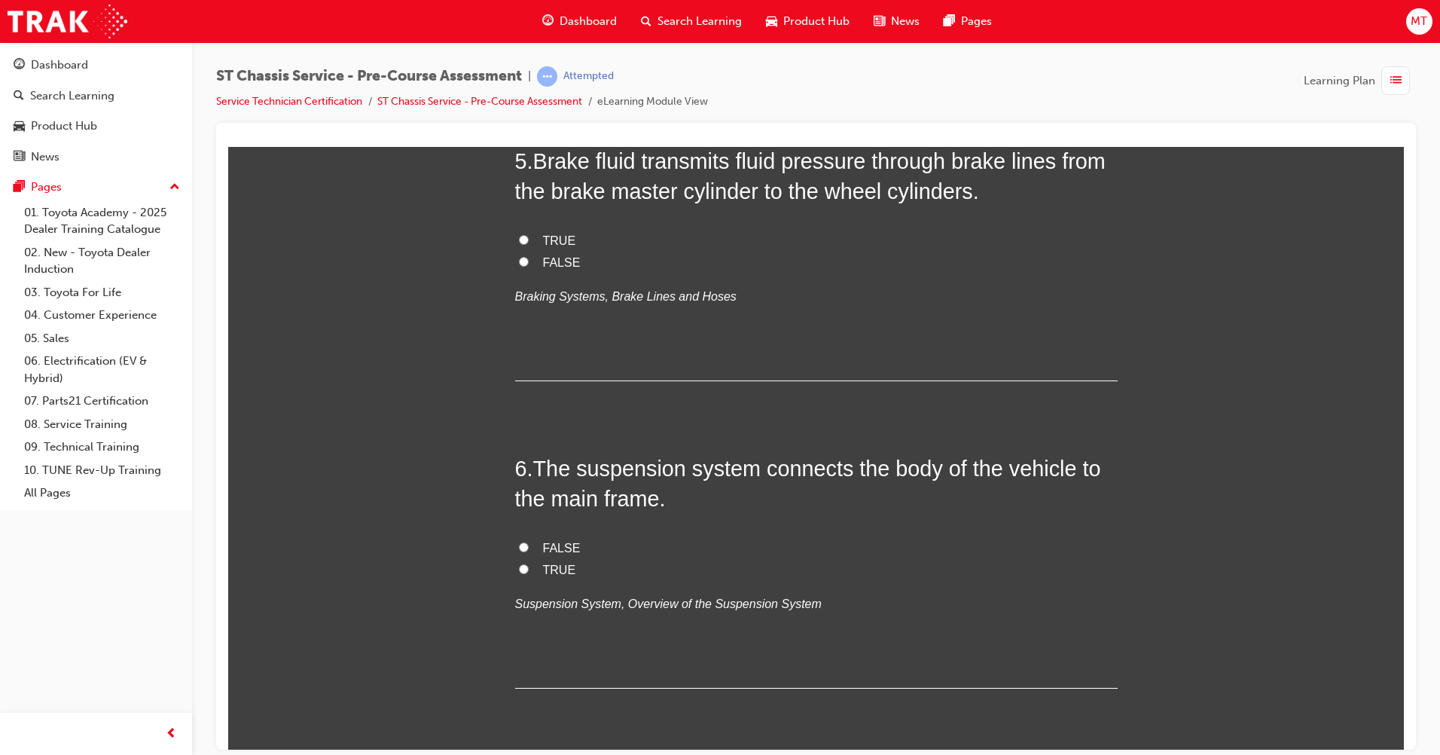
click at [515, 252] on label "TRUE" at bounding box center [816, 241] width 603 height 22
click at [519, 244] on input "TRUE" at bounding box center [524, 239] width 10 height 10
radio input "true"
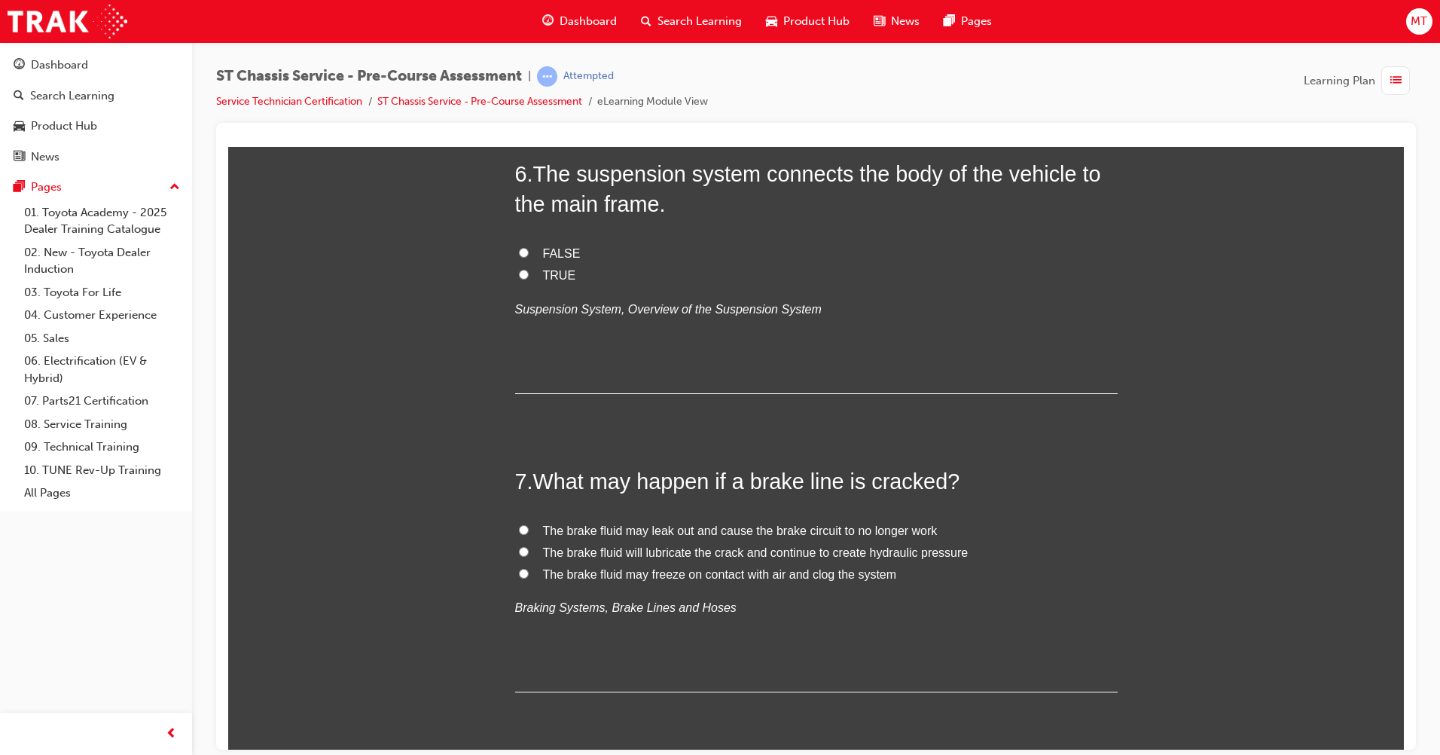
scroll to position [1883, 0]
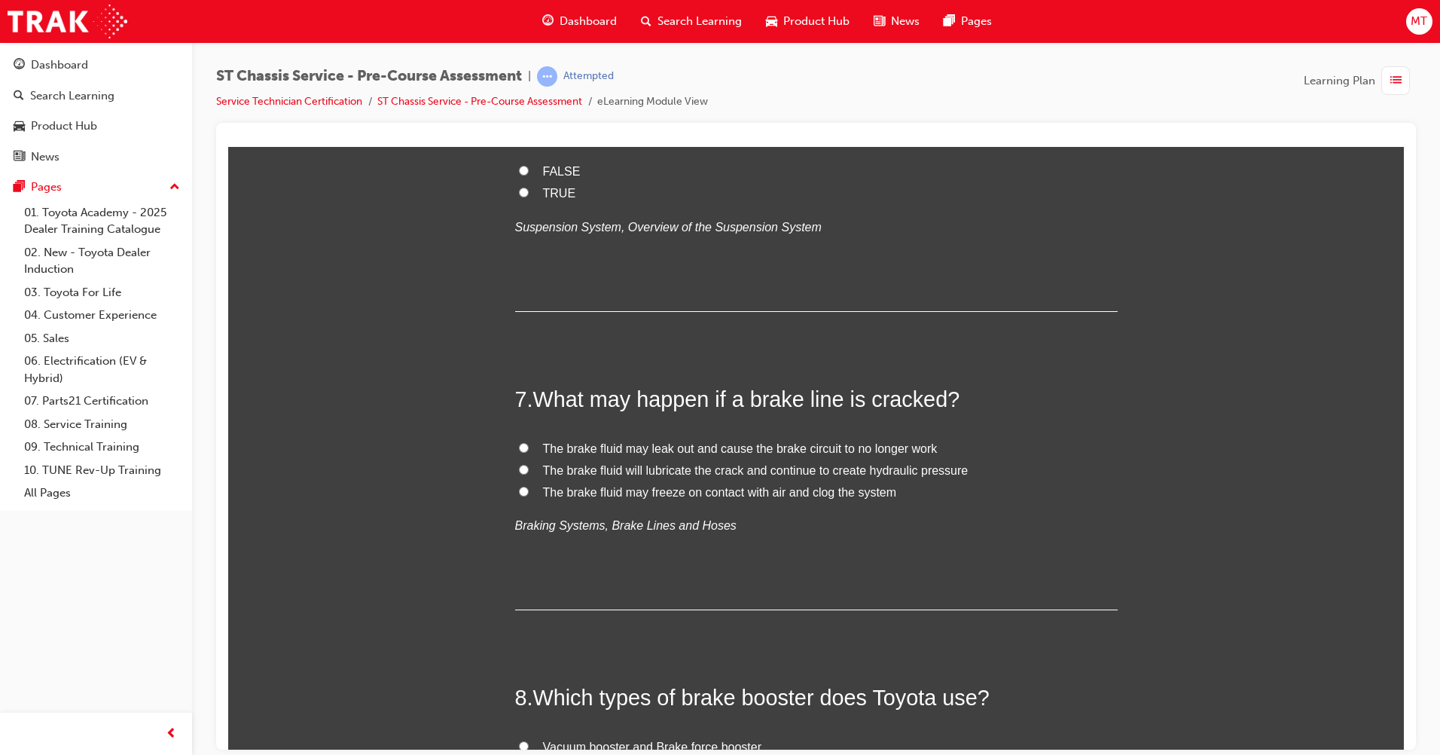
click at [530, 204] on label "TRUE" at bounding box center [816, 193] width 603 height 22
click at [529, 197] on input "TRUE" at bounding box center [524, 192] width 10 height 10
radio input "true"
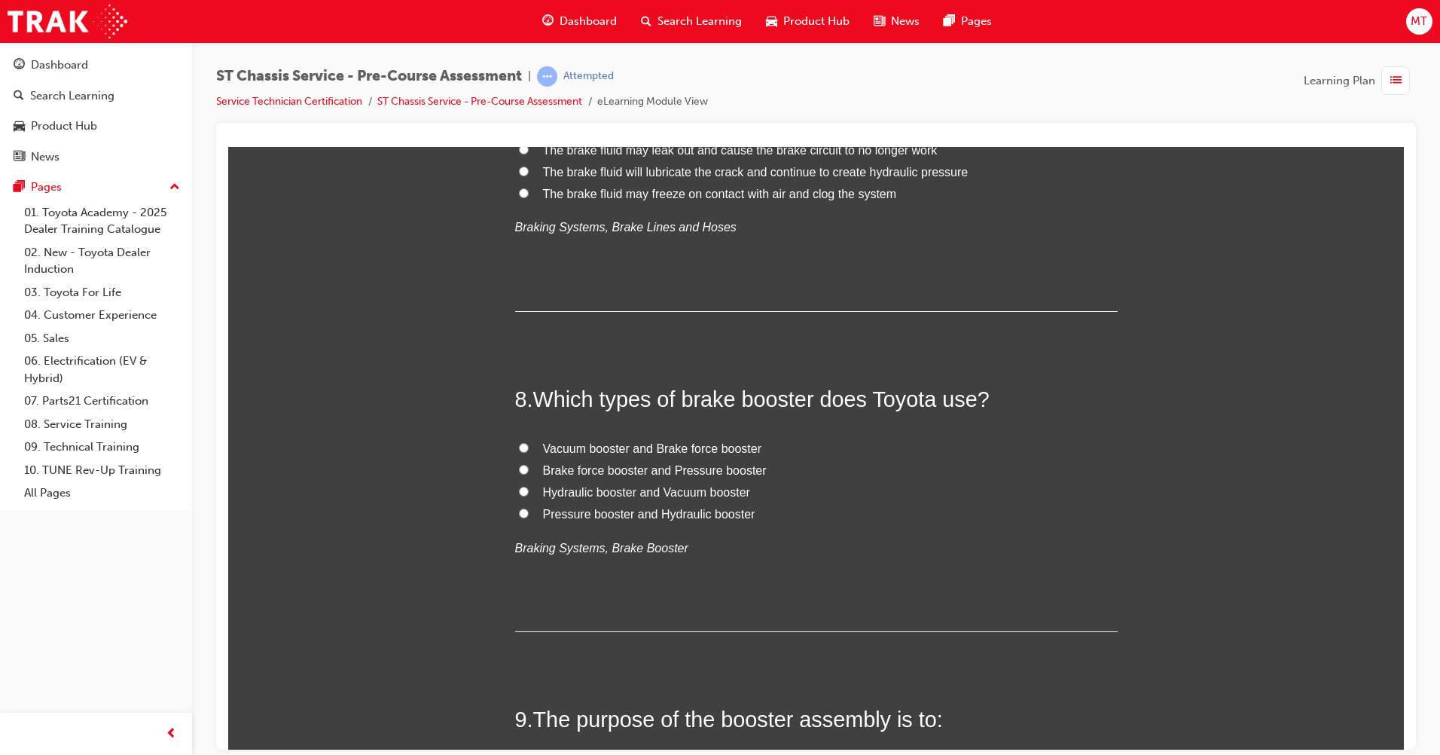
scroll to position [2185, 0]
click at [649, 153] on span "The brake fluid may leak out and cause the brake circuit to no longer work" at bounding box center [740, 146] width 395 height 13
click at [529, 151] on input "The brake fluid may leak out and cause the brake circuit to no longer work" at bounding box center [524, 146] width 10 height 10
radio input "true"
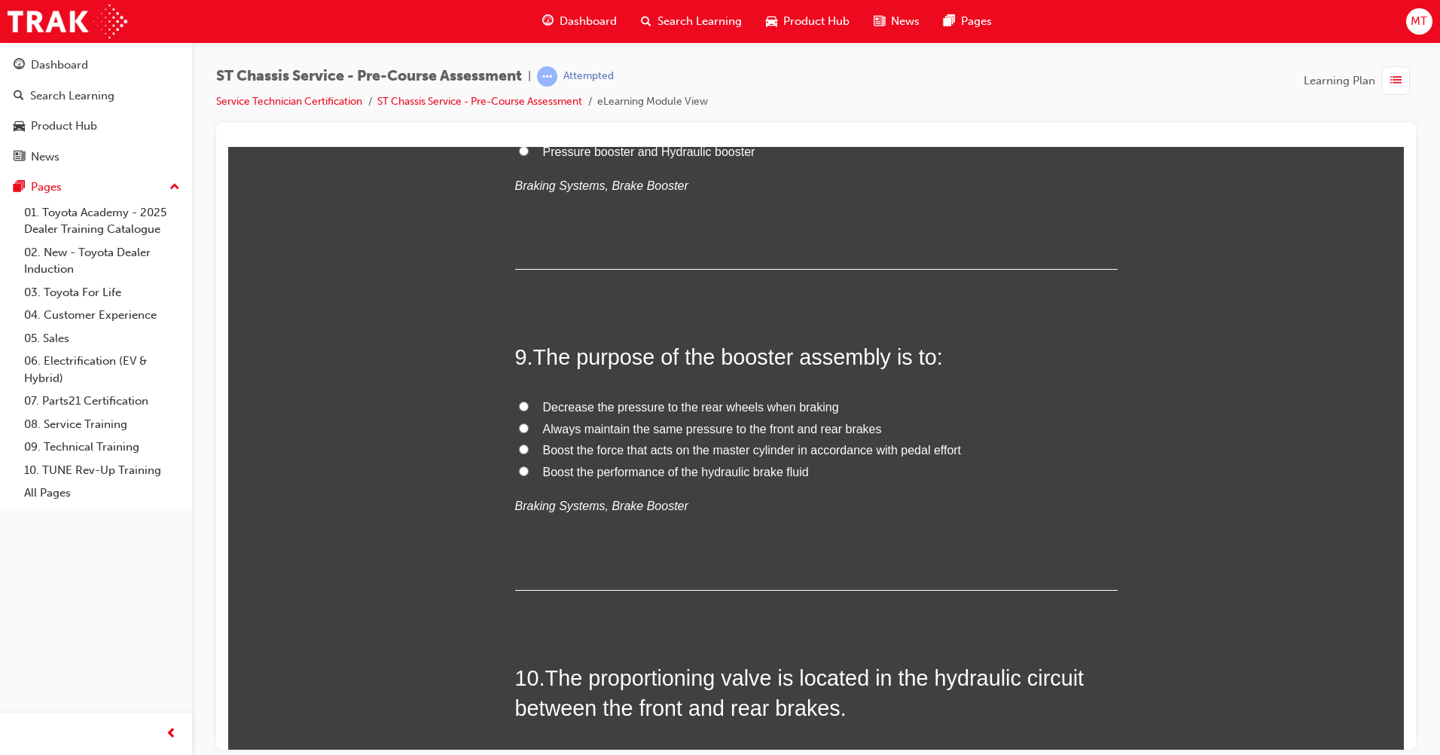
scroll to position [2637, 0]
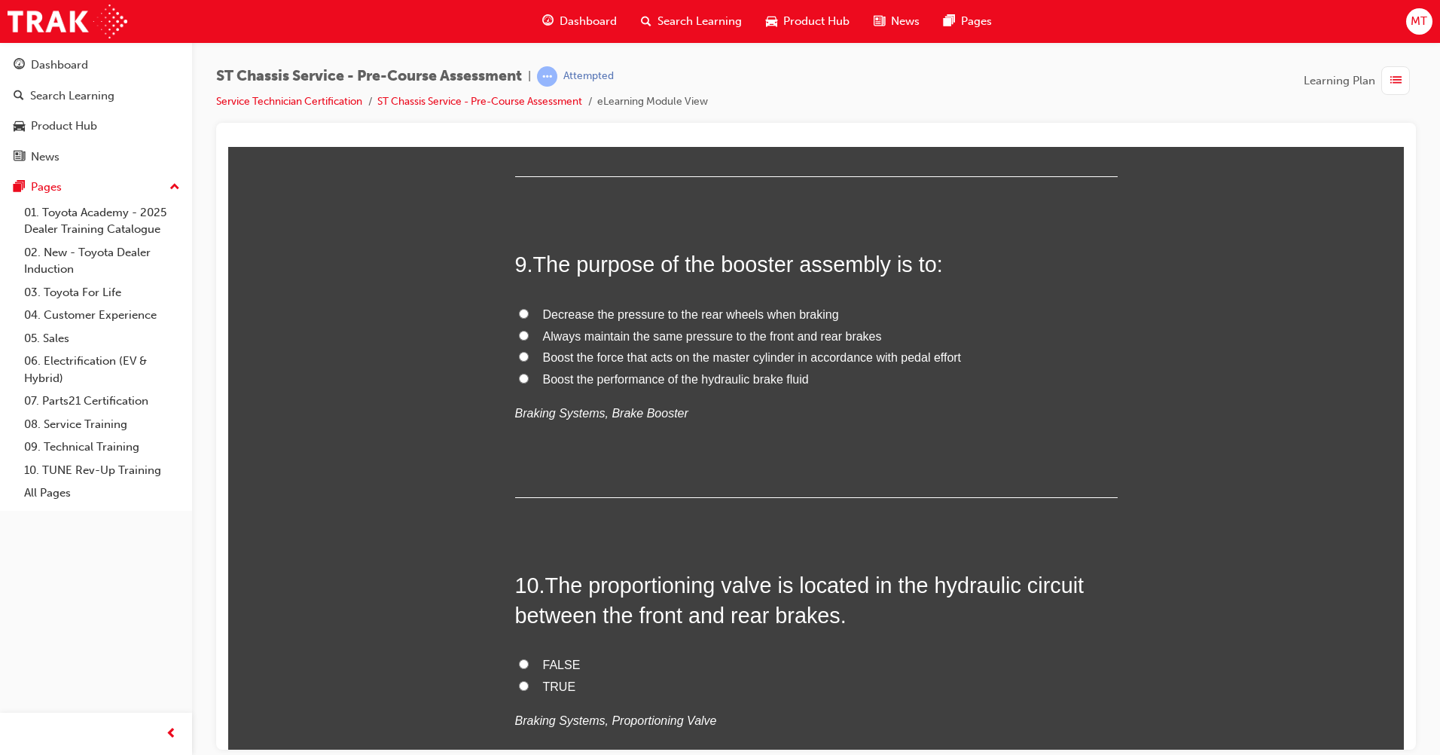
click at [670, 43] on span "Hydraulic booster and Vacuum booster" at bounding box center [646, 36] width 207 height 13
click at [529, 41] on input "Hydraulic booster and Vacuum booster" at bounding box center [524, 36] width 10 height 10
radio input "true"
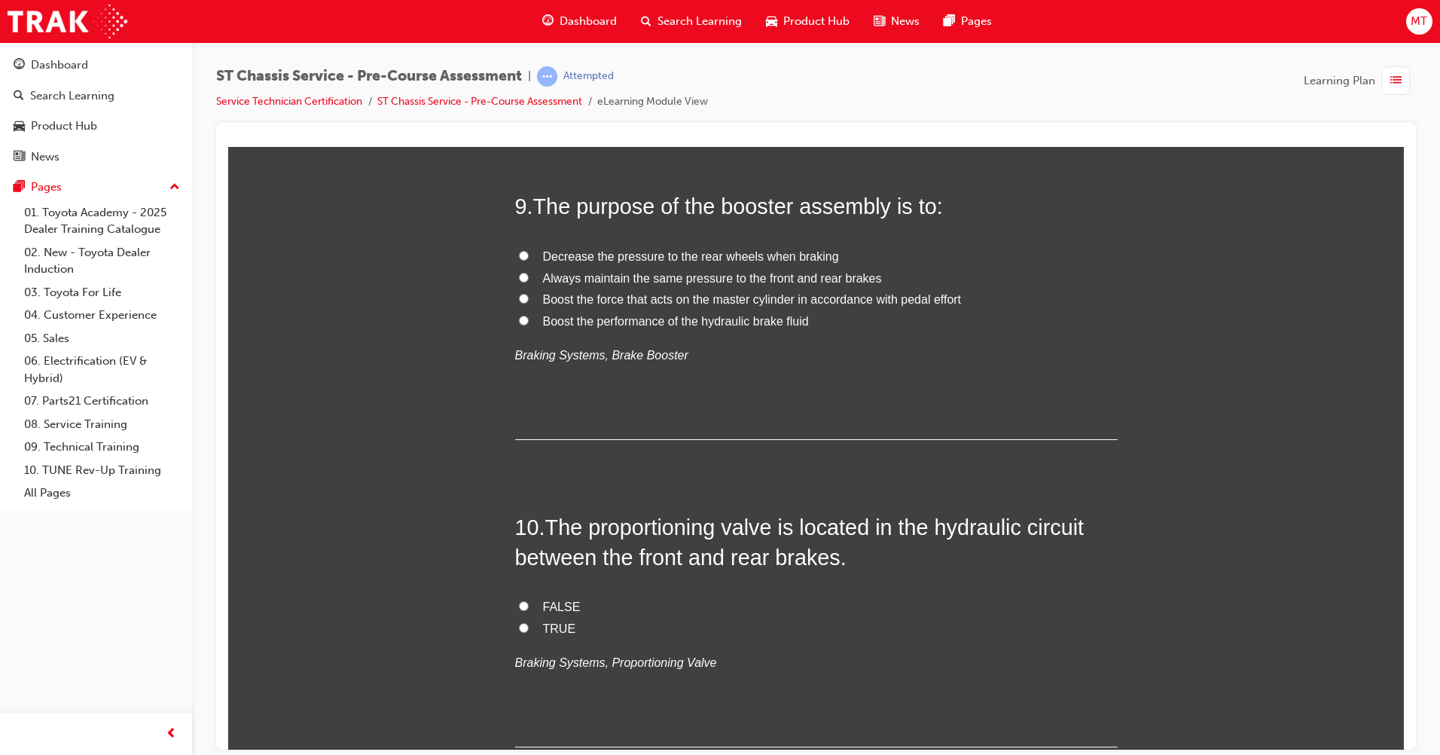
scroll to position [2712, 0]
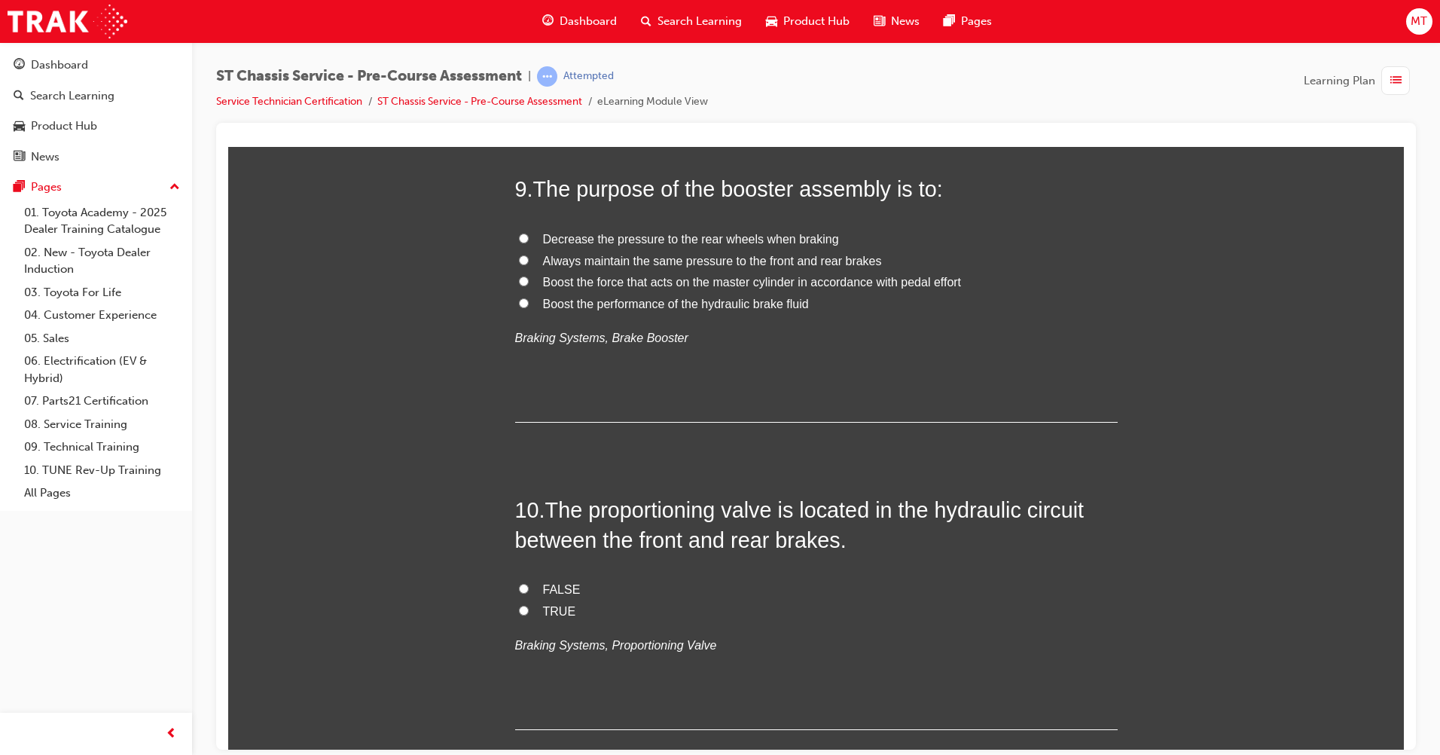
click at [735, 267] on span "Always maintain the same pressure to the front and rear brakes" at bounding box center [712, 260] width 339 height 13
click at [529, 264] on input "Always maintain the same pressure to the front and rear brakes" at bounding box center [524, 260] width 10 height 10
radio input "true"
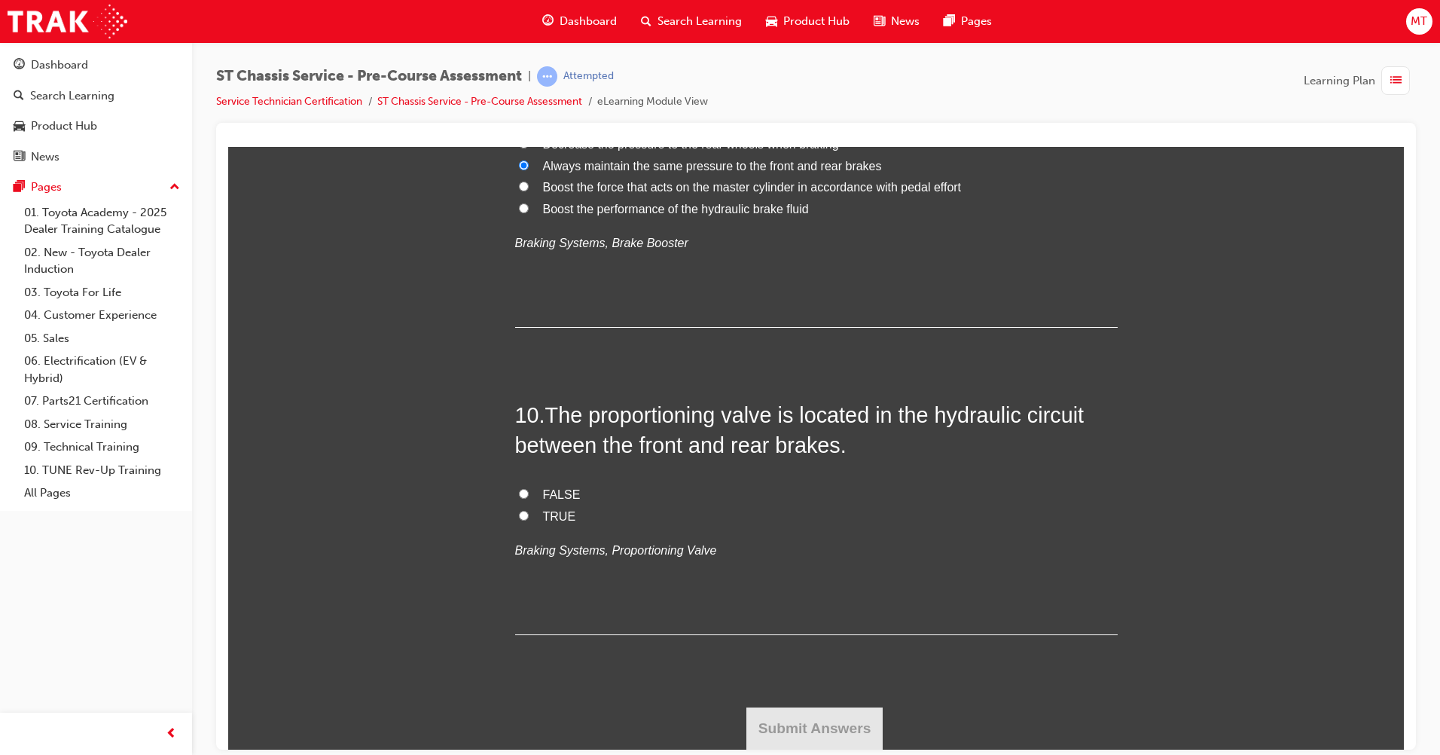
scroll to position [3013, 0]
click at [548, 522] on span "TRUE" at bounding box center [559, 515] width 33 height 13
click at [529, 520] on input "TRUE" at bounding box center [524, 515] width 10 height 10
radio input "true"
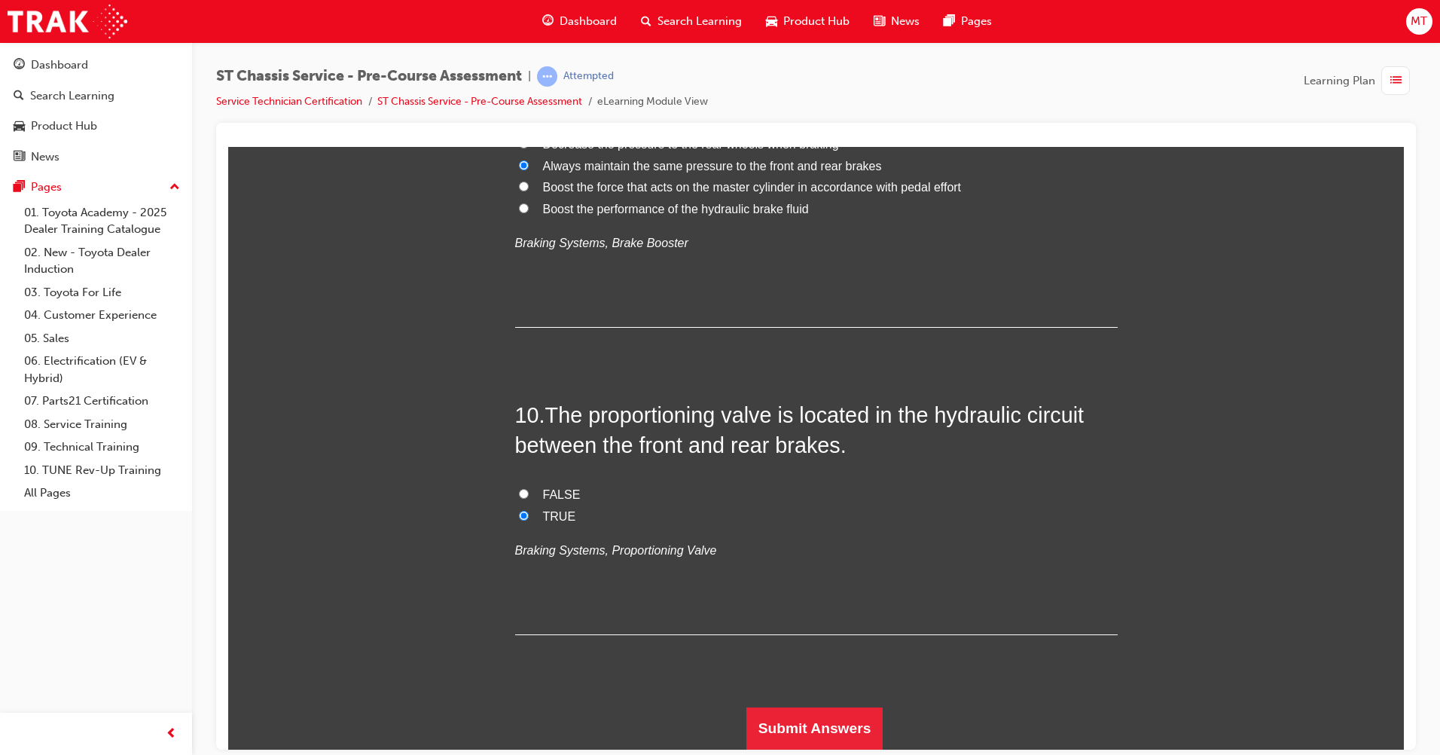
click at [686, 193] on span "Boost the force that acts on the master cylinder in accordance with pedal effort" at bounding box center [752, 186] width 419 height 13
click at [529, 191] on input "Boost the force that acts on the master cylinder in accordance with pedal effort" at bounding box center [524, 186] width 10 height 10
radio input "true"
click at [824, 722] on button "Submit Answers" at bounding box center [815, 728] width 137 height 42
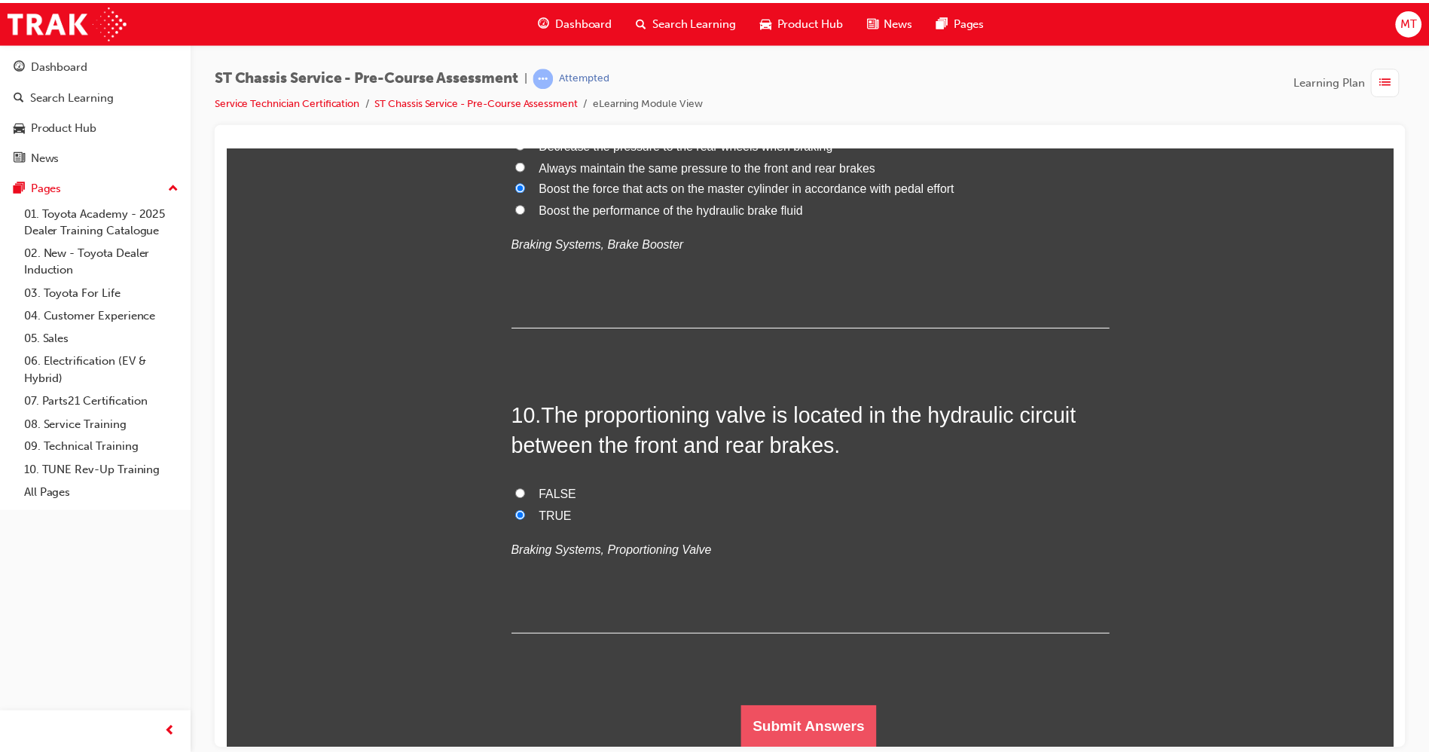
scroll to position [0, 0]
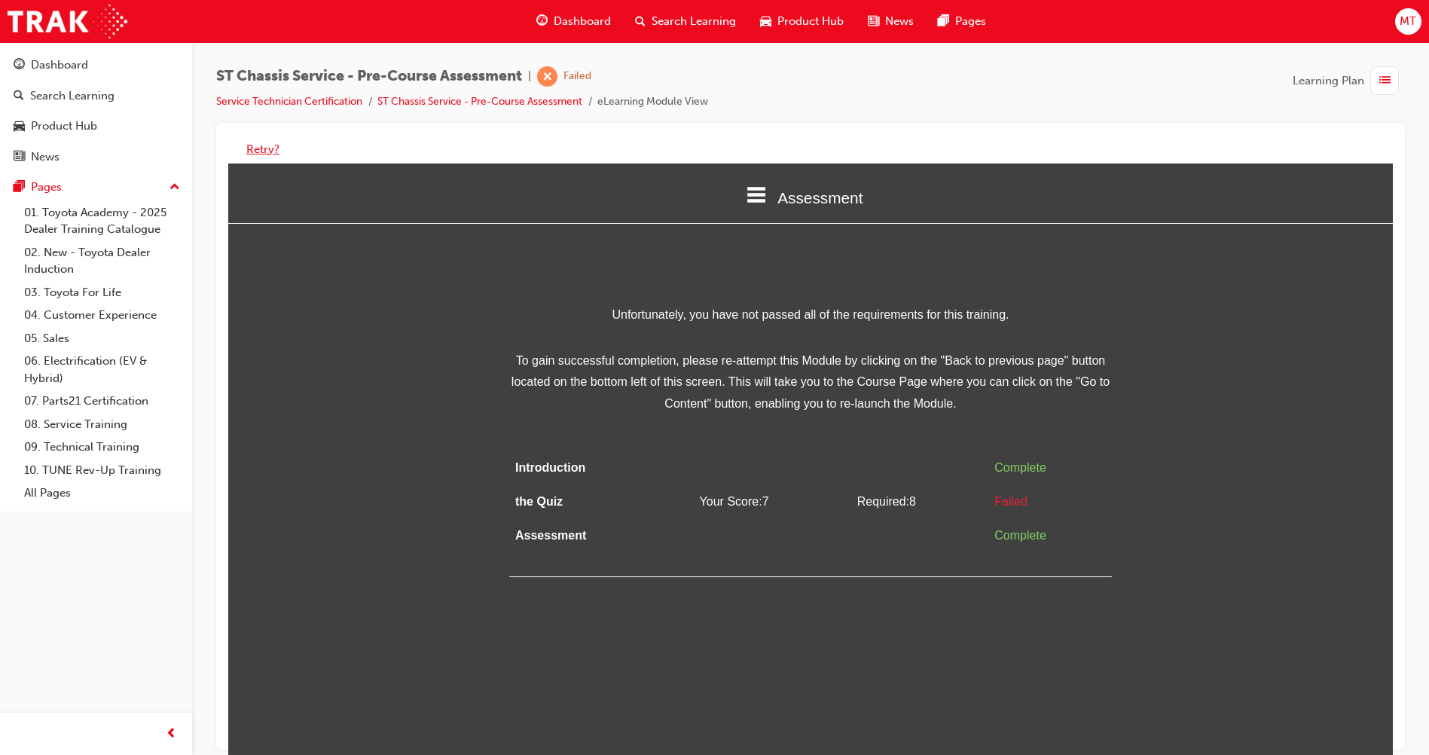
click at [267, 145] on button "Retry?" at bounding box center [262, 149] width 33 height 17
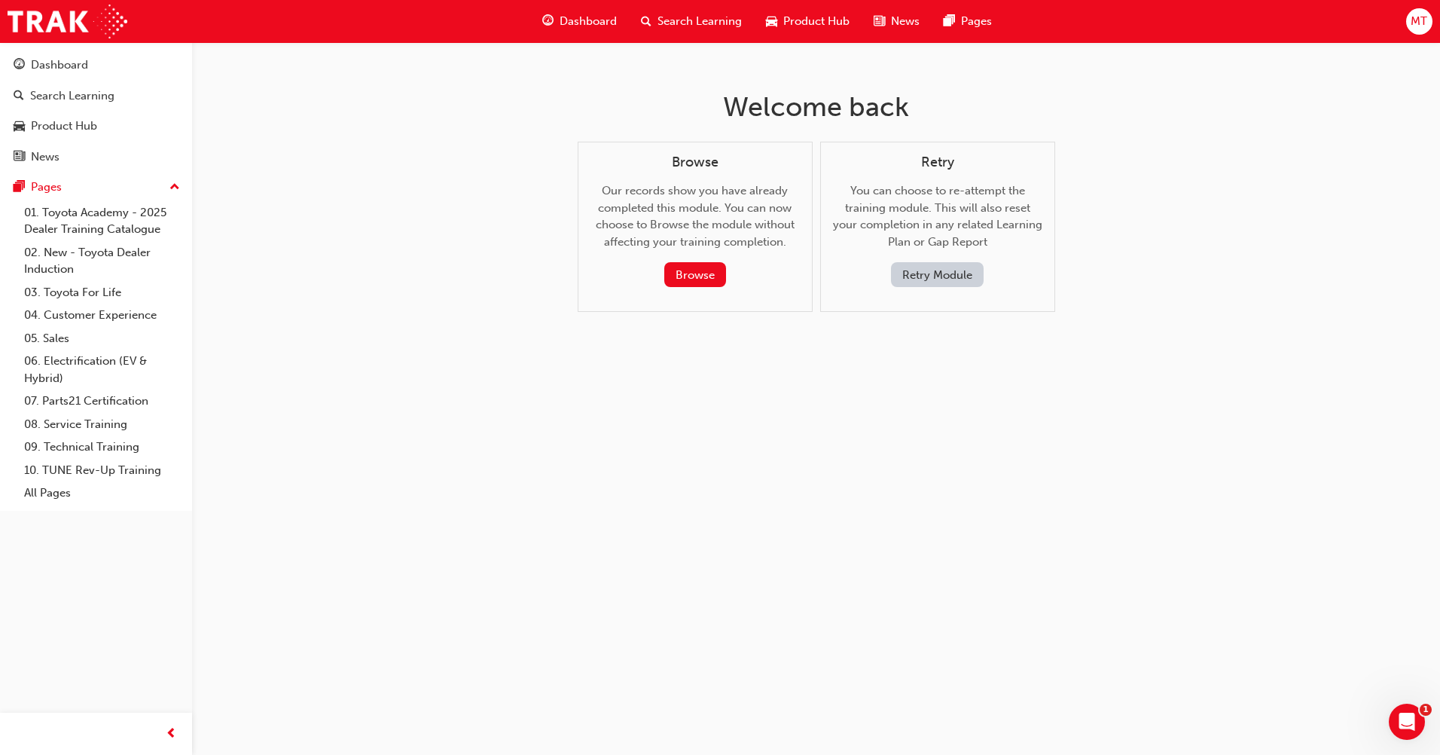
click at [925, 271] on button "Retry Module" at bounding box center [937, 274] width 93 height 25
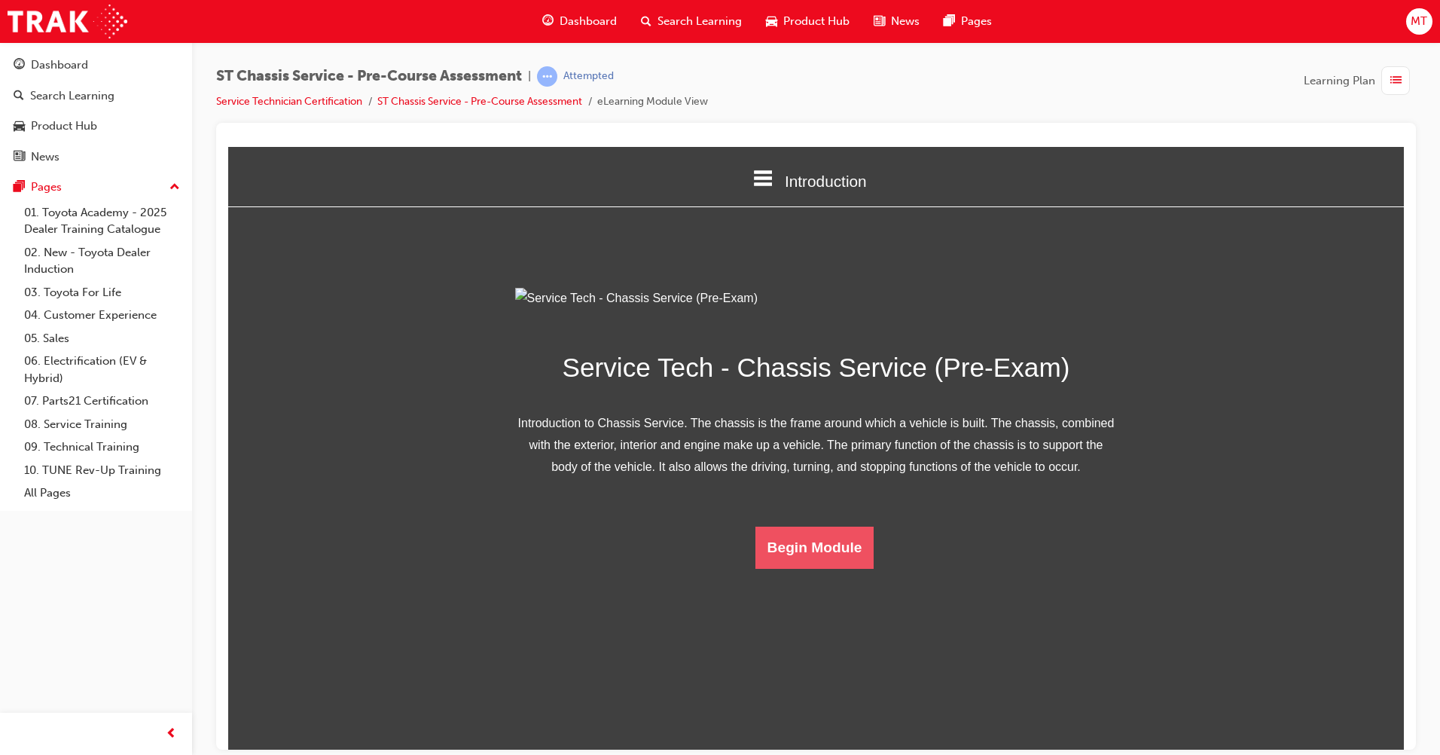
click at [806, 568] on button "Begin Module" at bounding box center [815, 547] width 119 height 42
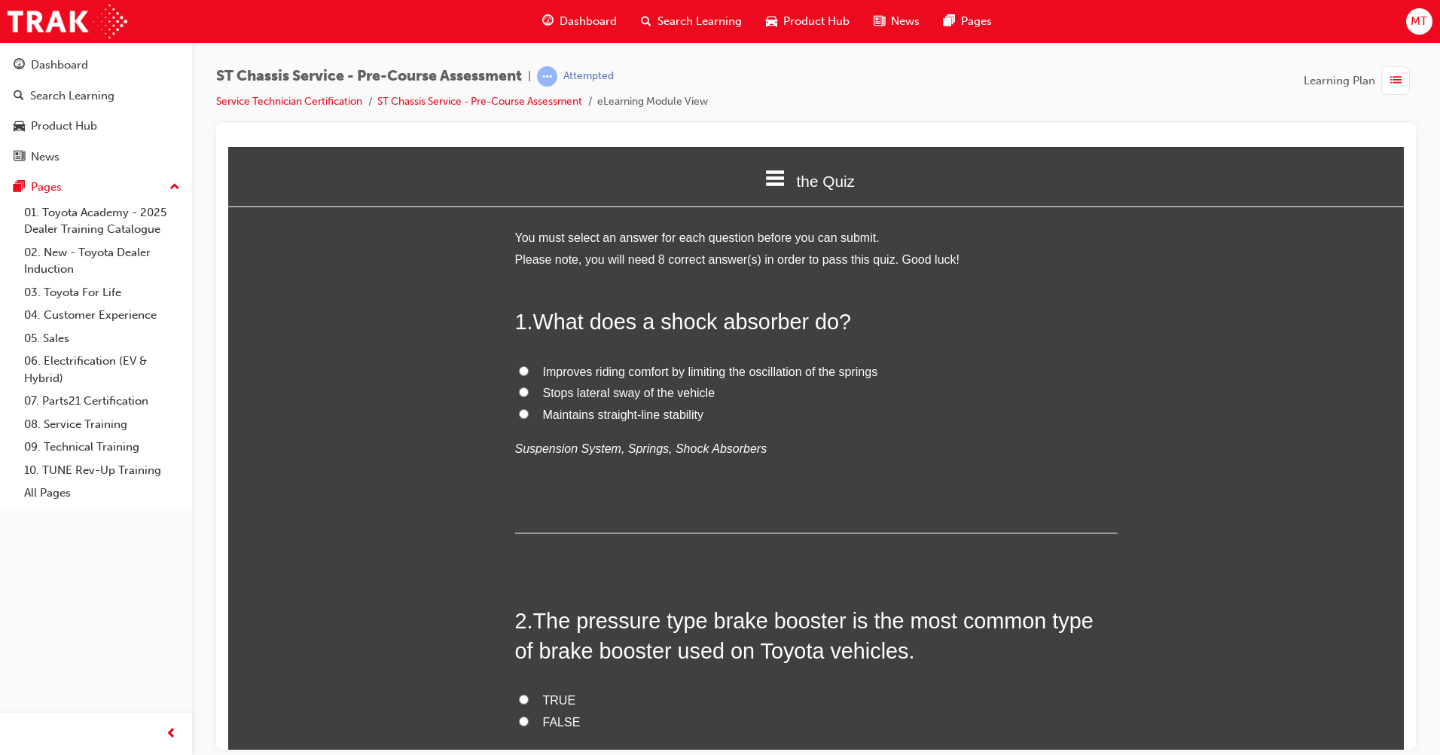
click at [720, 377] on span "Improves riding comfort by limiting the oscillation of the springs" at bounding box center [710, 371] width 335 height 13
click at [529, 375] on input "Improves riding comfort by limiting the oscillation of the springs" at bounding box center [524, 370] width 10 height 10
radio input "true"
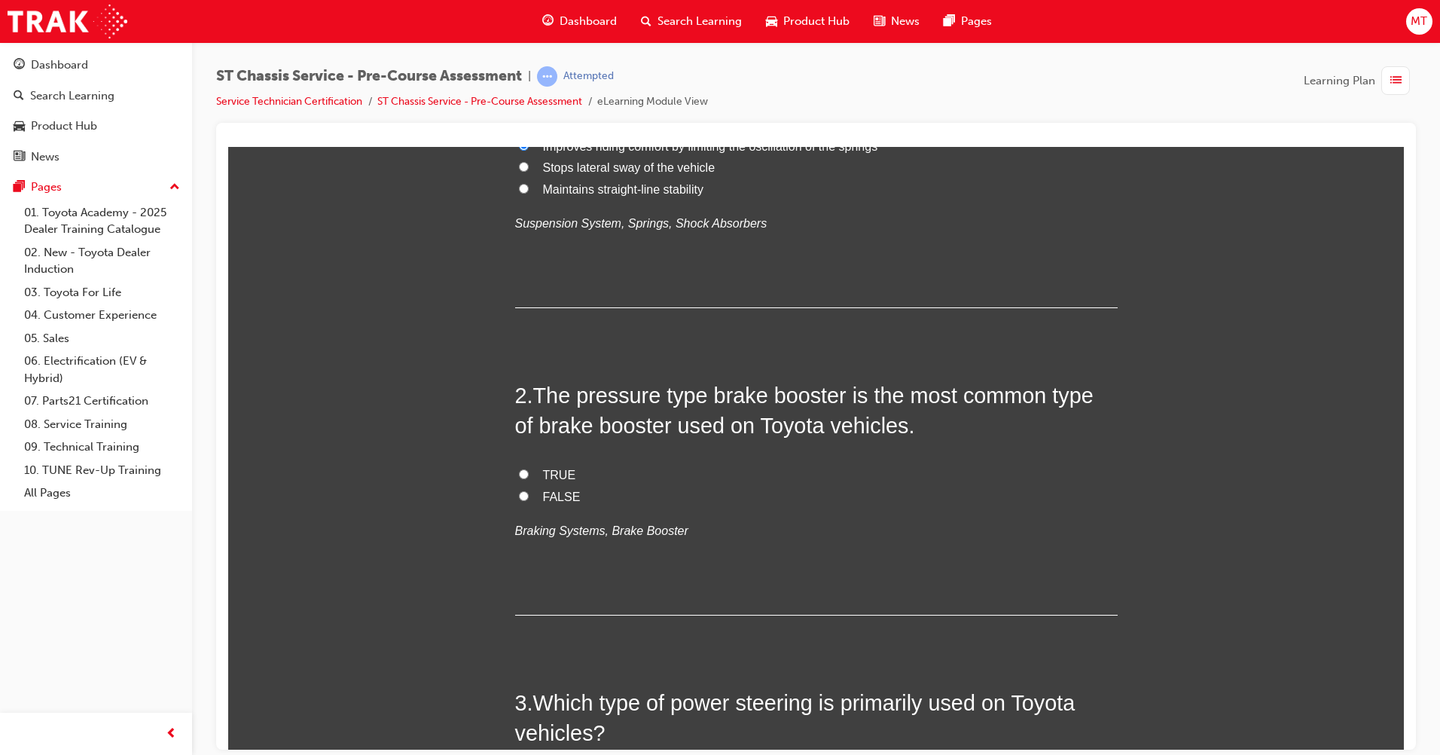
scroll to position [226, 0]
click at [522, 496] on input "FALSE" at bounding box center [524, 495] width 10 height 10
radio input "true"
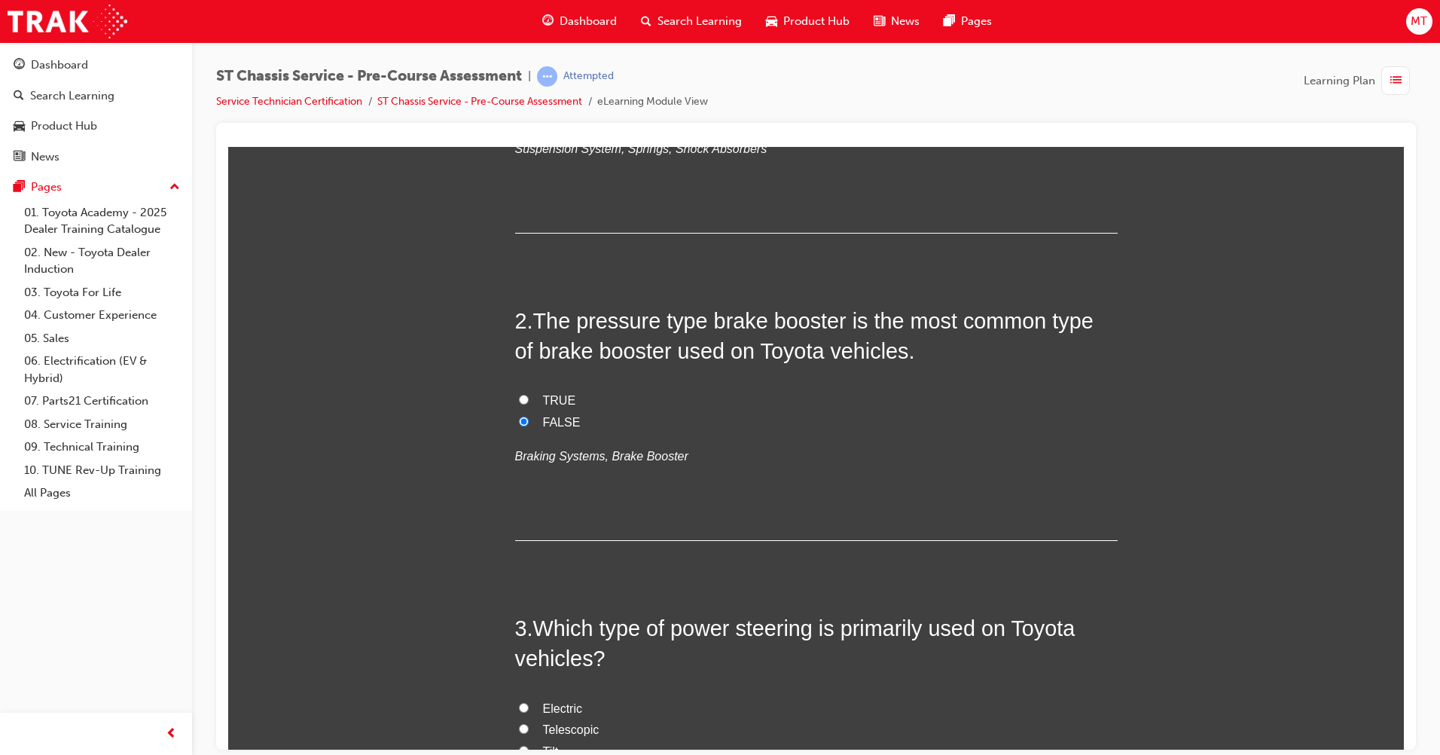
scroll to position [527, 0]
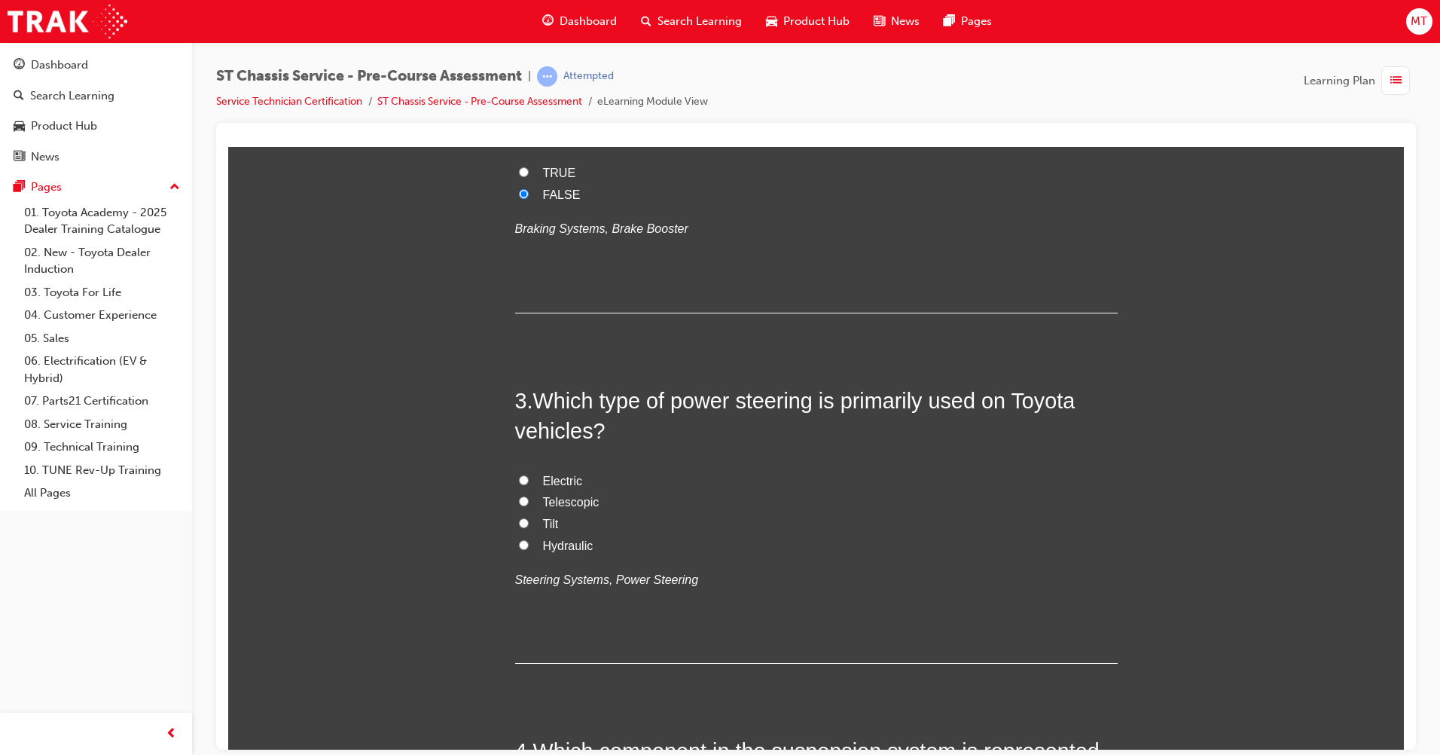
click at [567, 539] on span "Hydraulic" at bounding box center [568, 545] width 50 height 13
click at [529, 539] on input "Hydraulic" at bounding box center [524, 544] width 10 height 10
radio input "true"
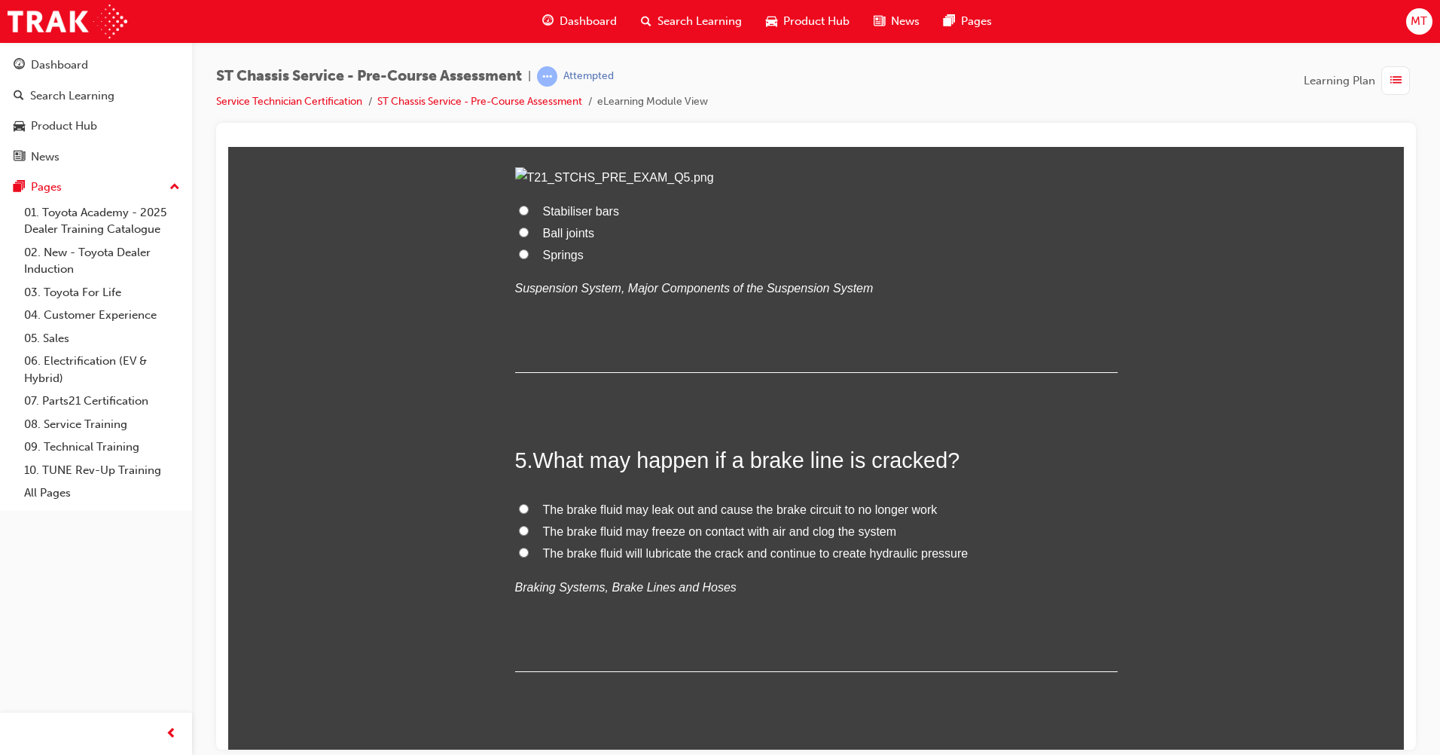
scroll to position [1205, 0]
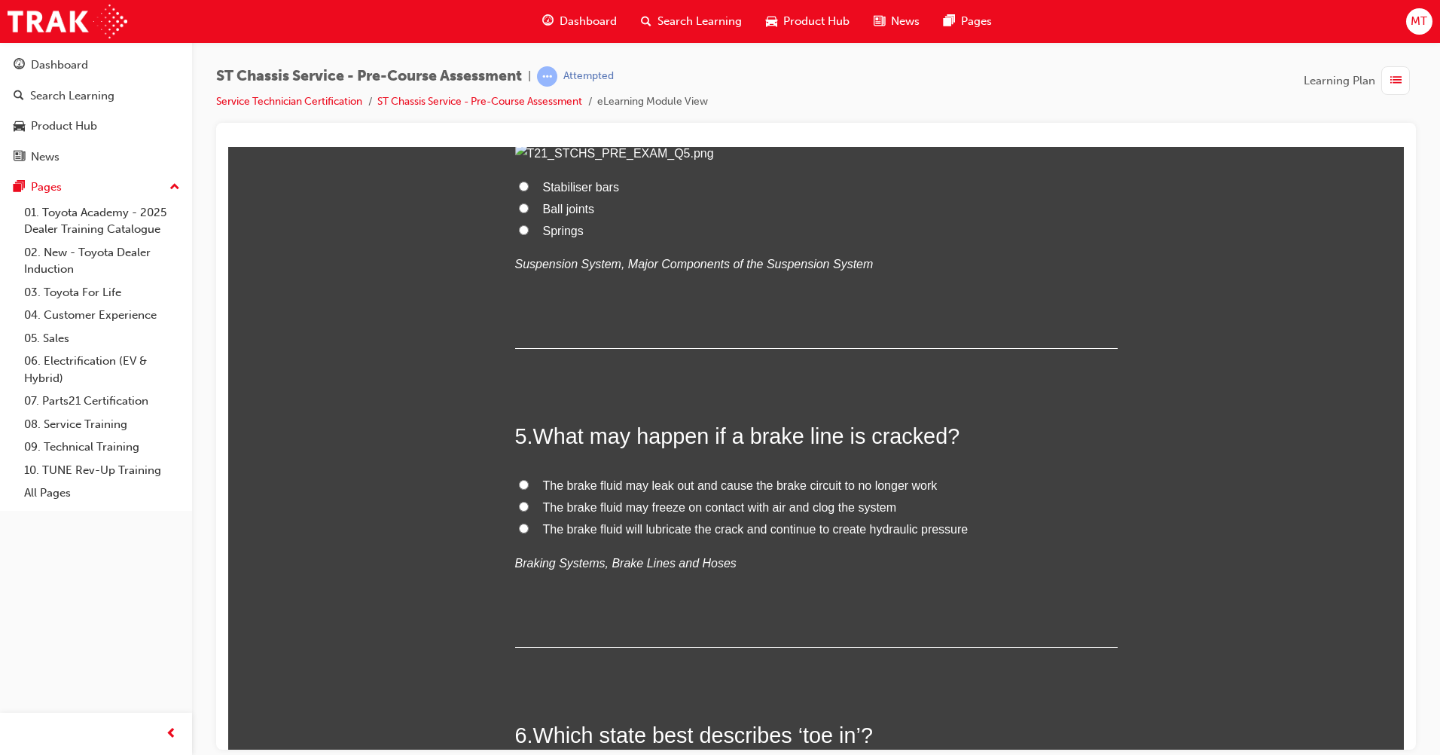
click at [543, 237] on span "Springs" at bounding box center [563, 230] width 41 height 13
click at [529, 234] on input "Springs" at bounding box center [524, 229] width 10 height 10
radio input "true"
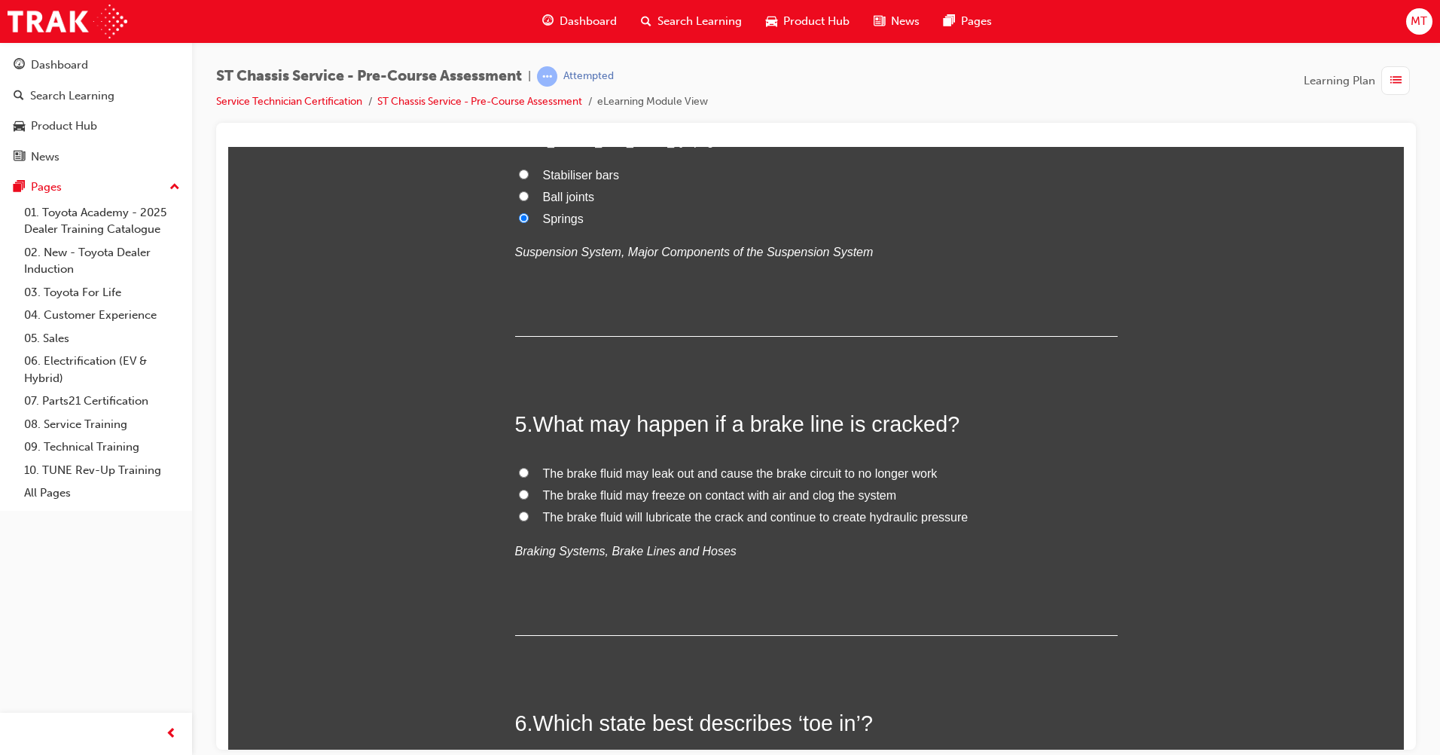
scroll to position [1582, 0]
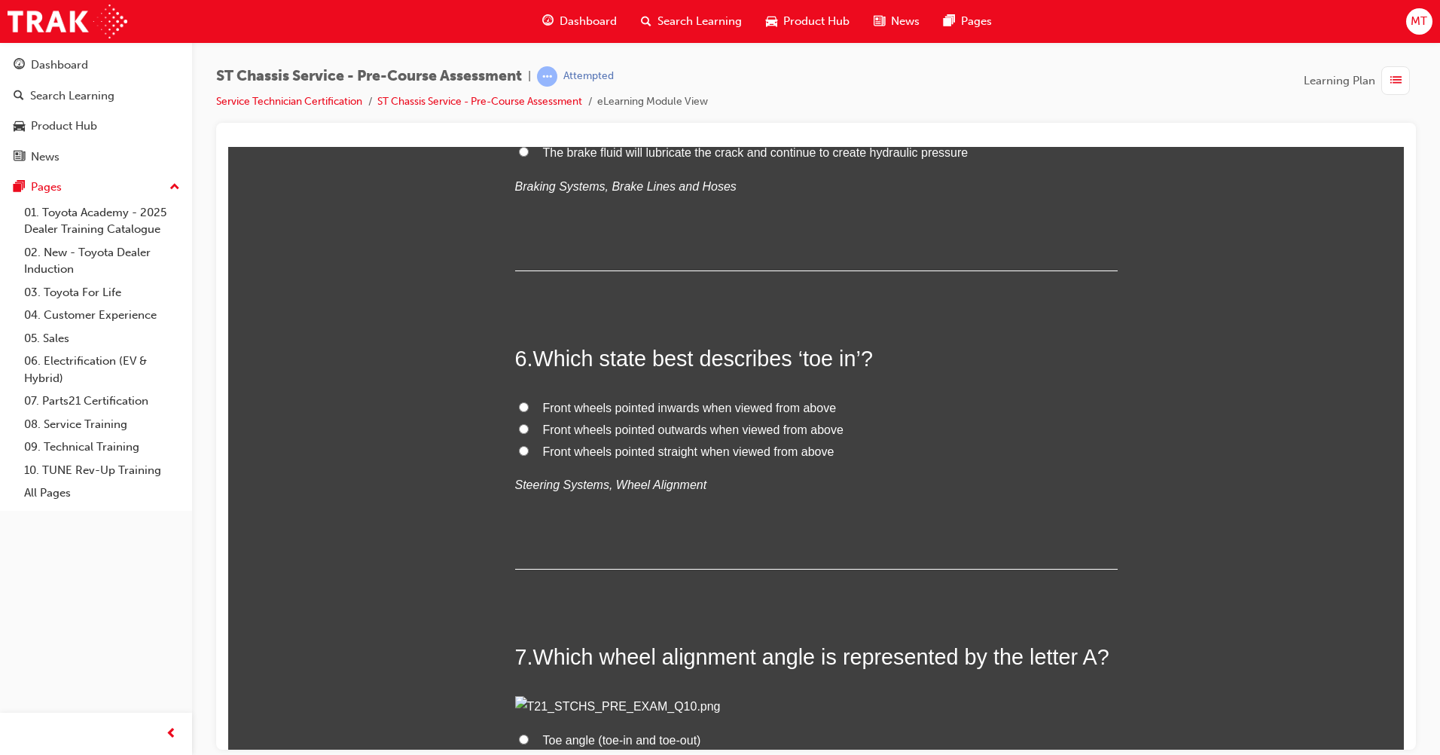
click at [712, 115] on span "The brake fluid may leak out and cause the brake circuit to no longer work" at bounding box center [740, 108] width 395 height 13
click at [529, 112] on input "The brake fluid may leak out and cause the brake circuit to no longer work" at bounding box center [524, 107] width 10 height 10
radio input "true"
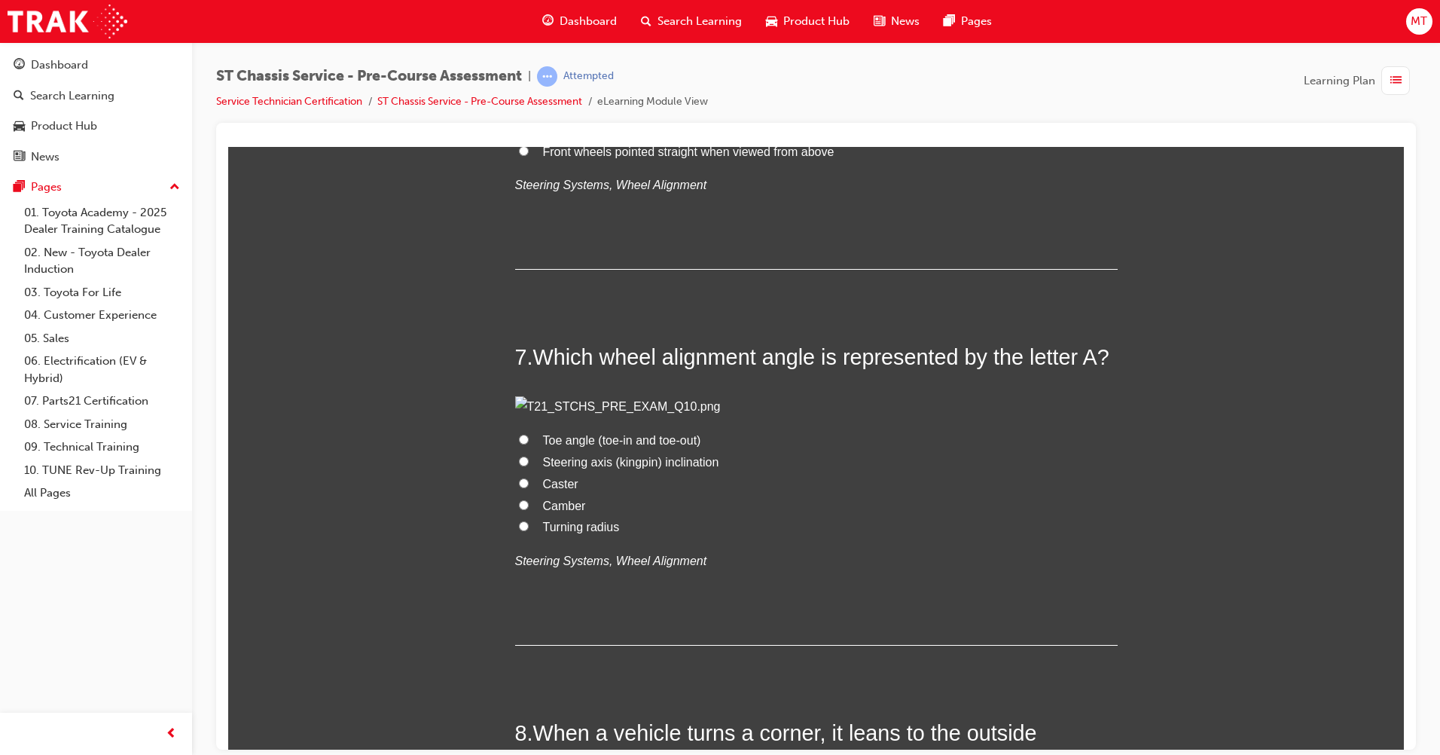
scroll to position [1883, 0]
click at [678, 112] on span "Front wheels pointed inwards when viewed from above" at bounding box center [690, 105] width 294 height 13
click at [529, 110] on input "Front wheels pointed inwards when viewed from above" at bounding box center [524, 105] width 10 height 10
radio input "true"
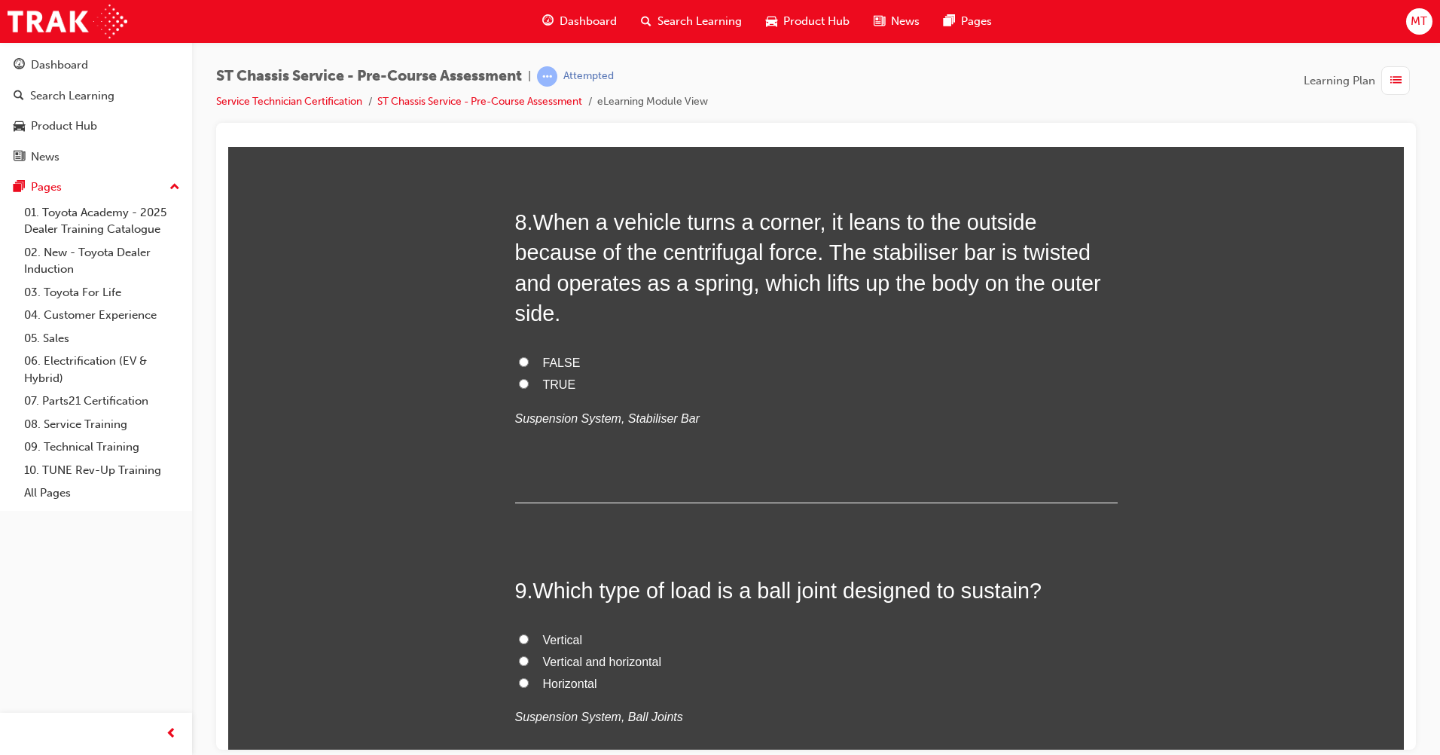
scroll to position [2486, 0]
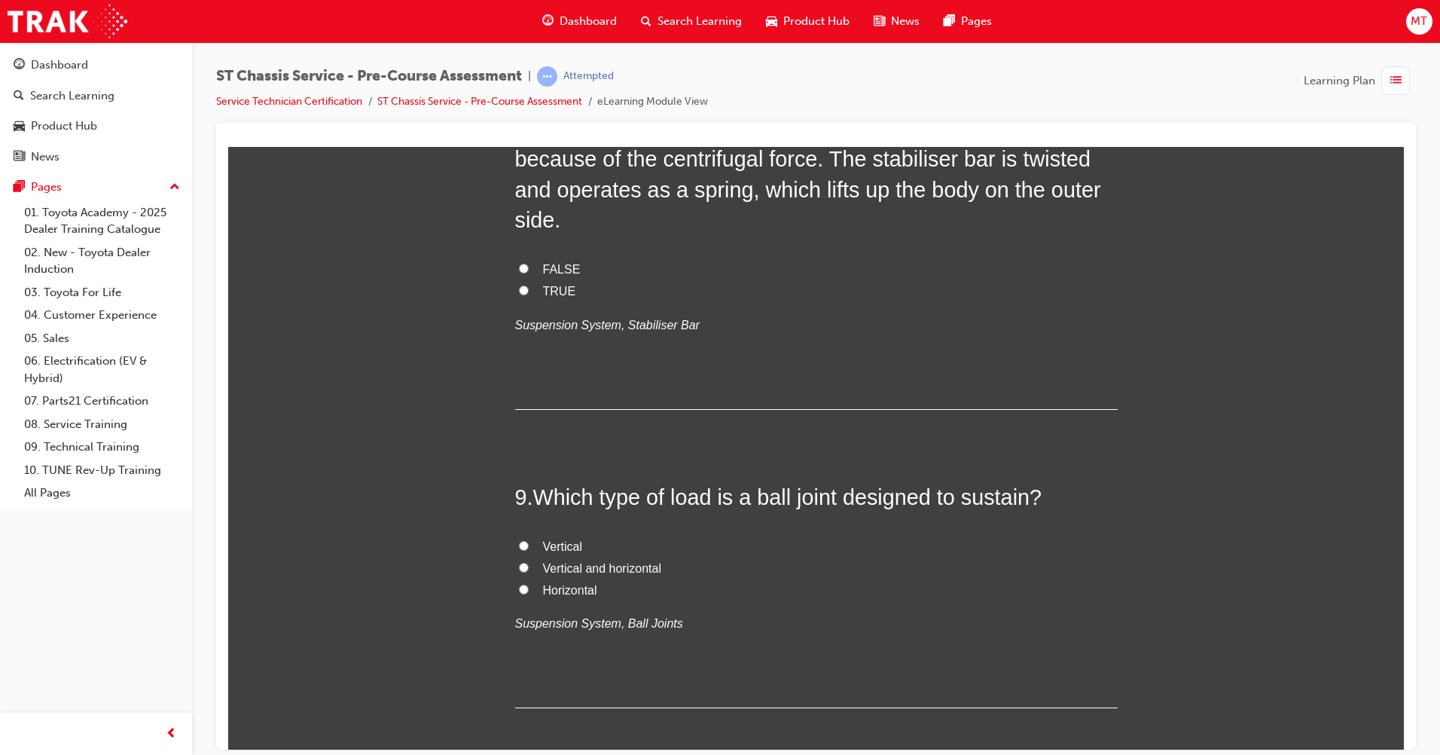
radio input "true"
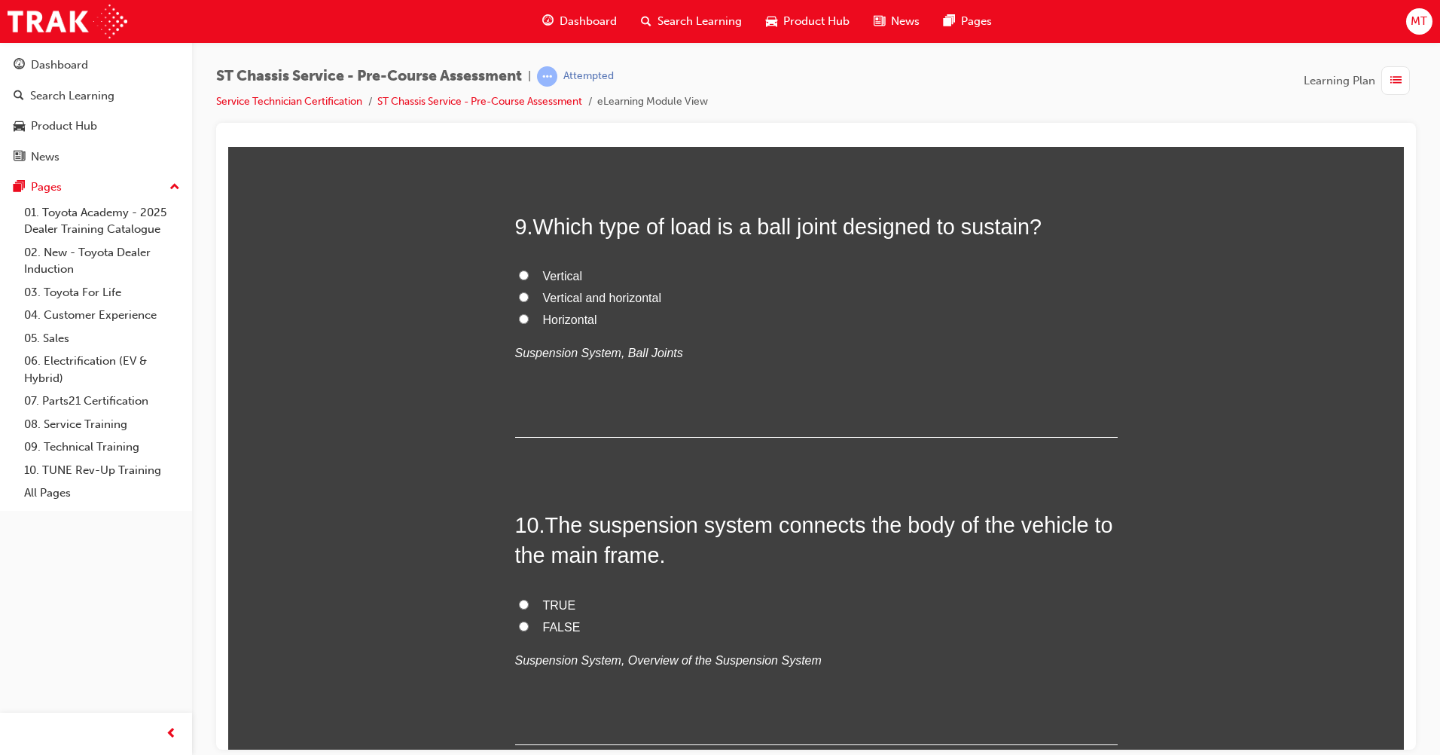
scroll to position [3013, 0]
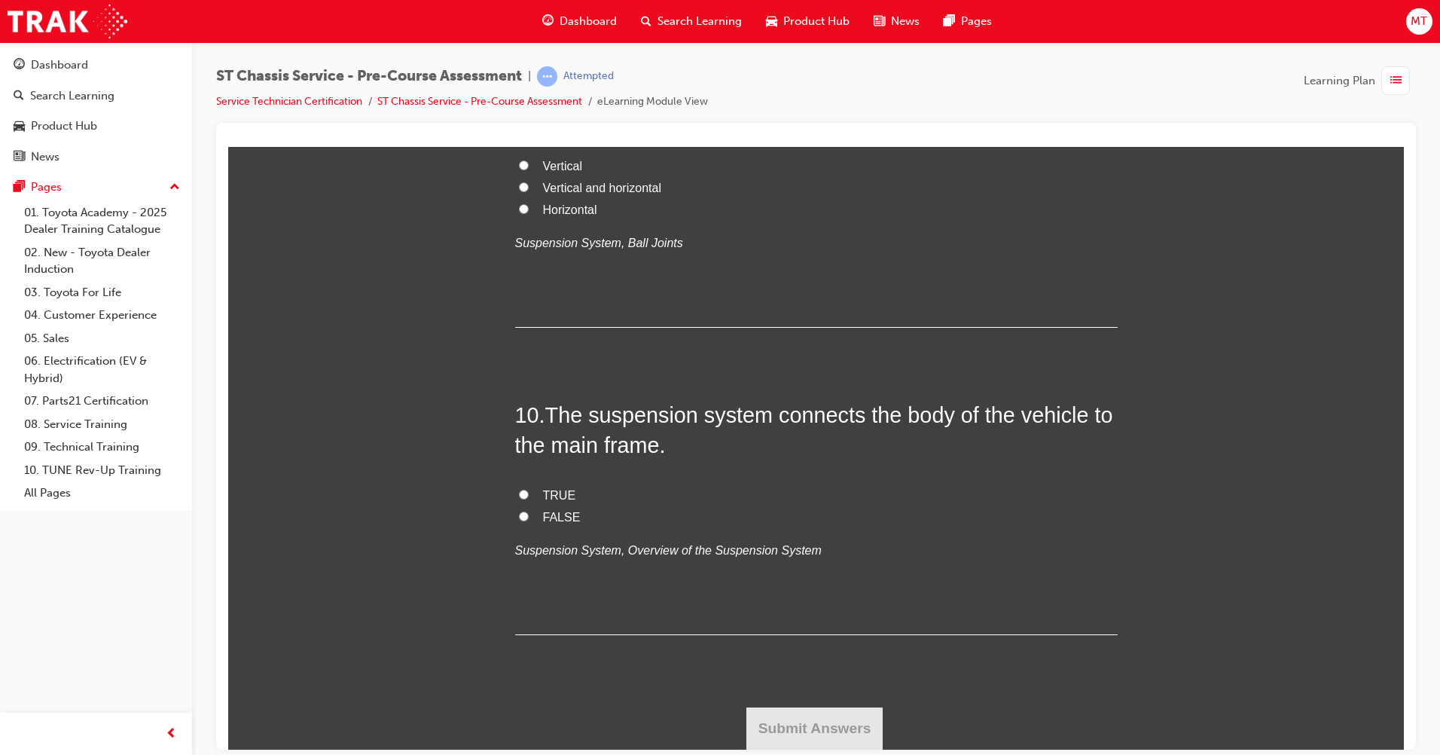
radio input "true"
click at [631, 194] on span "Vertical and horizontal" at bounding box center [602, 187] width 118 height 13
click at [529, 191] on input "Vertical and horizontal" at bounding box center [524, 187] width 10 height 10
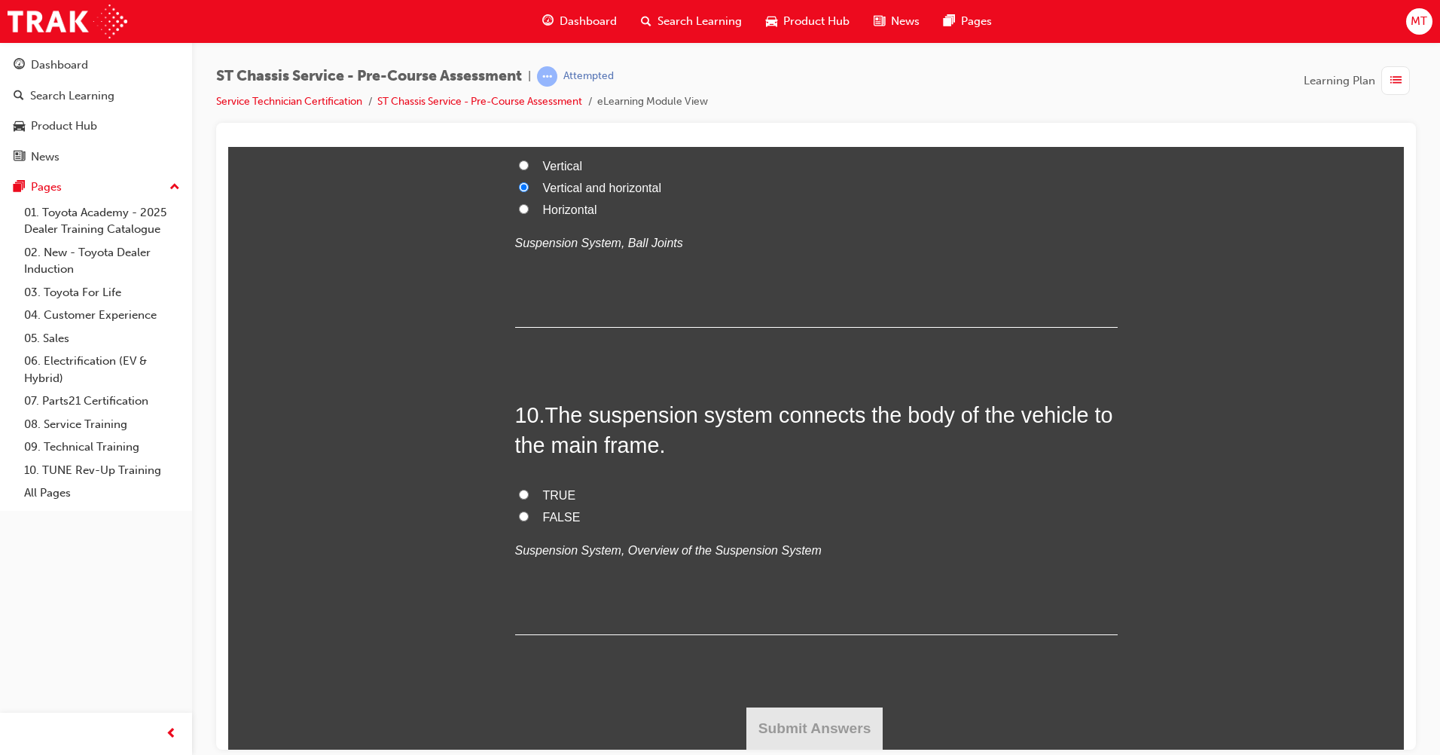
radio input "true"
click at [565, 501] on span "TRUE" at bounding box center [559, 494] width 33 height 13
click at [529, 499] on input "TRUE" at bounding box center [524, 494] width 10 height 10
radio input "true"
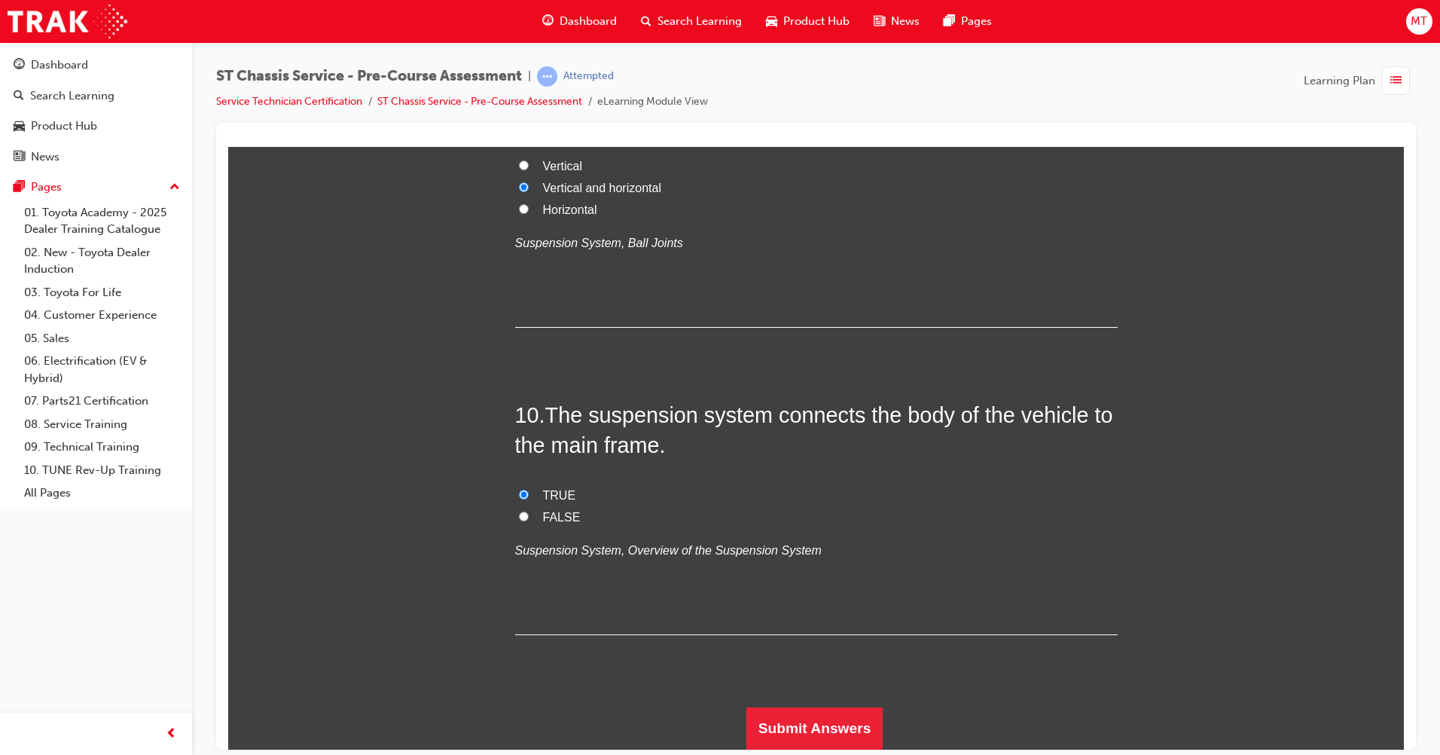
scroll to position [3627, 0]
click at [837, 719] on button "Submit Answers" at bounding box center [815, 728] width 137 height 42
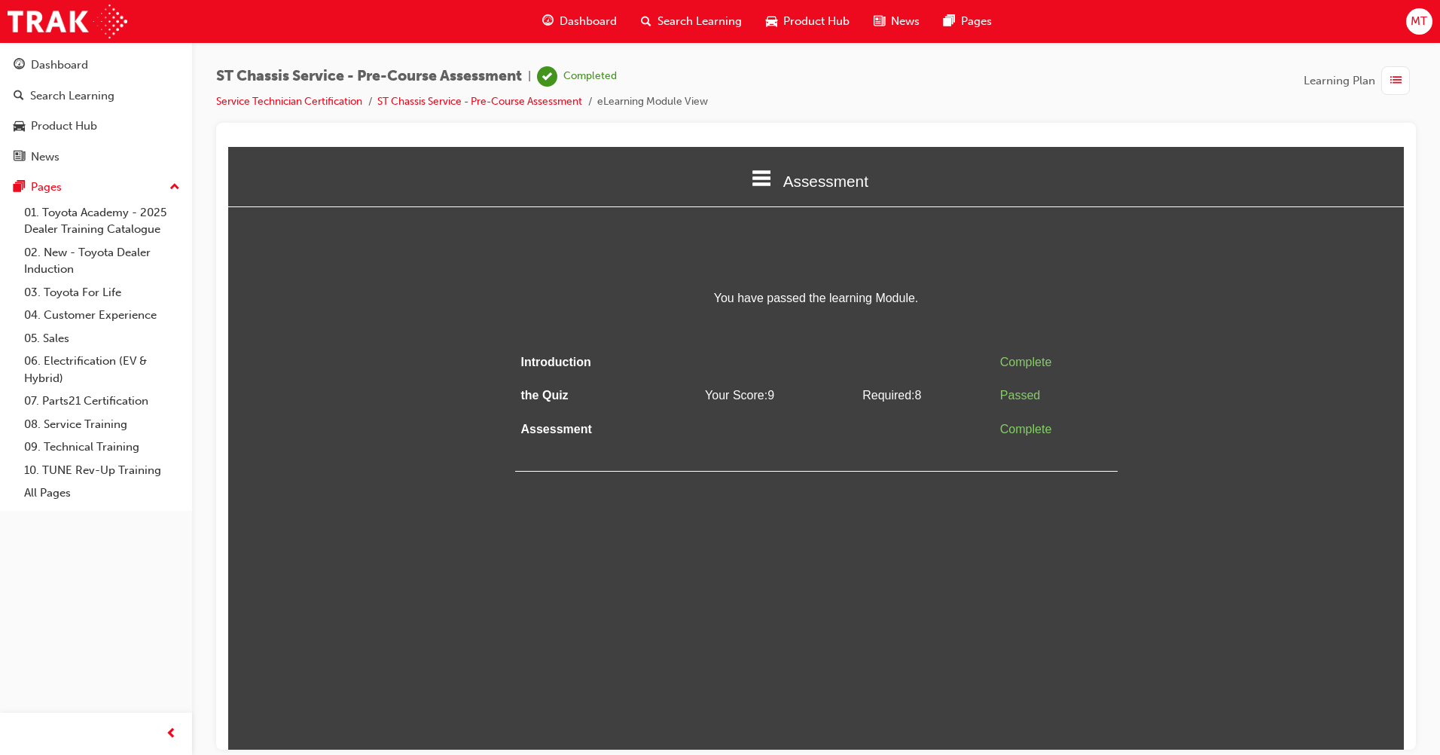
click at [1391, 93] on div "button" at bounding box center [1396, 80] width 29 height 29
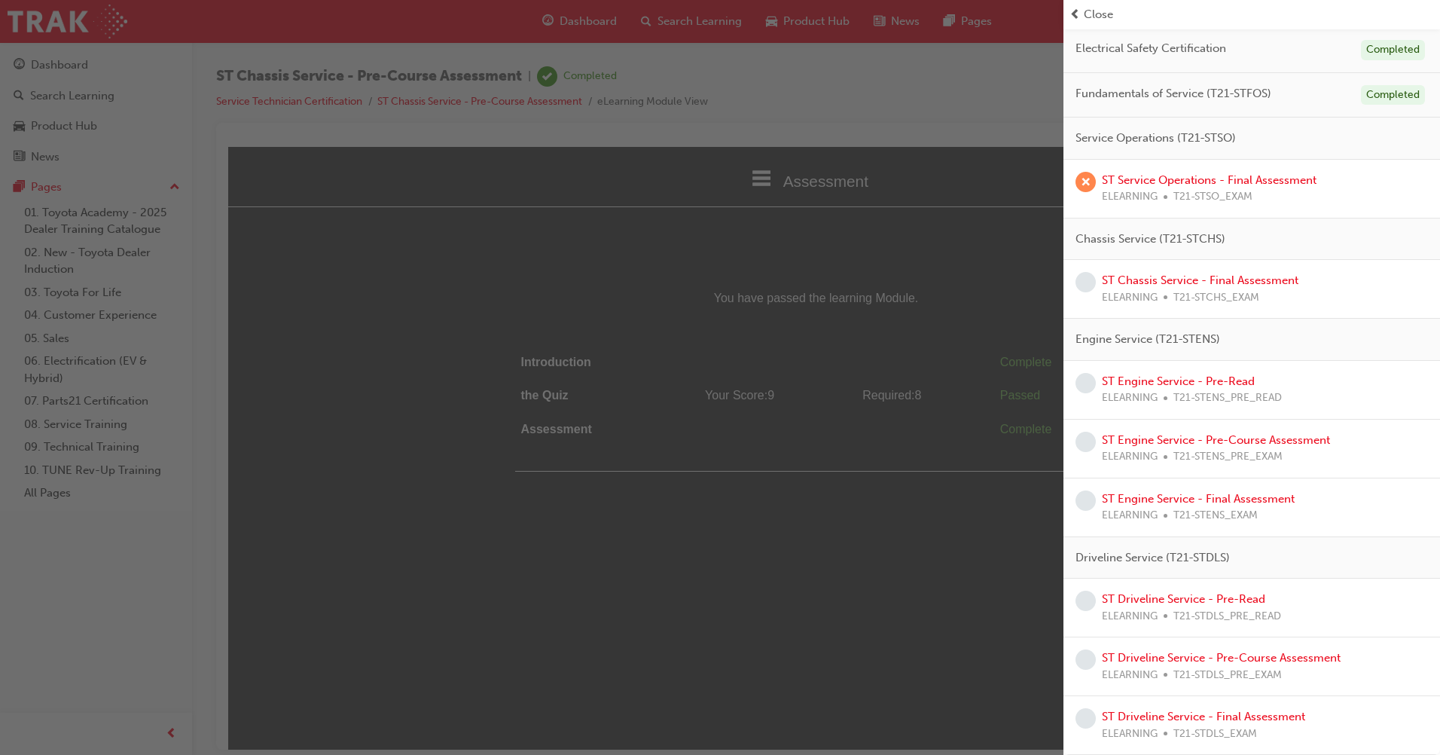
scroll to position [87, 0]
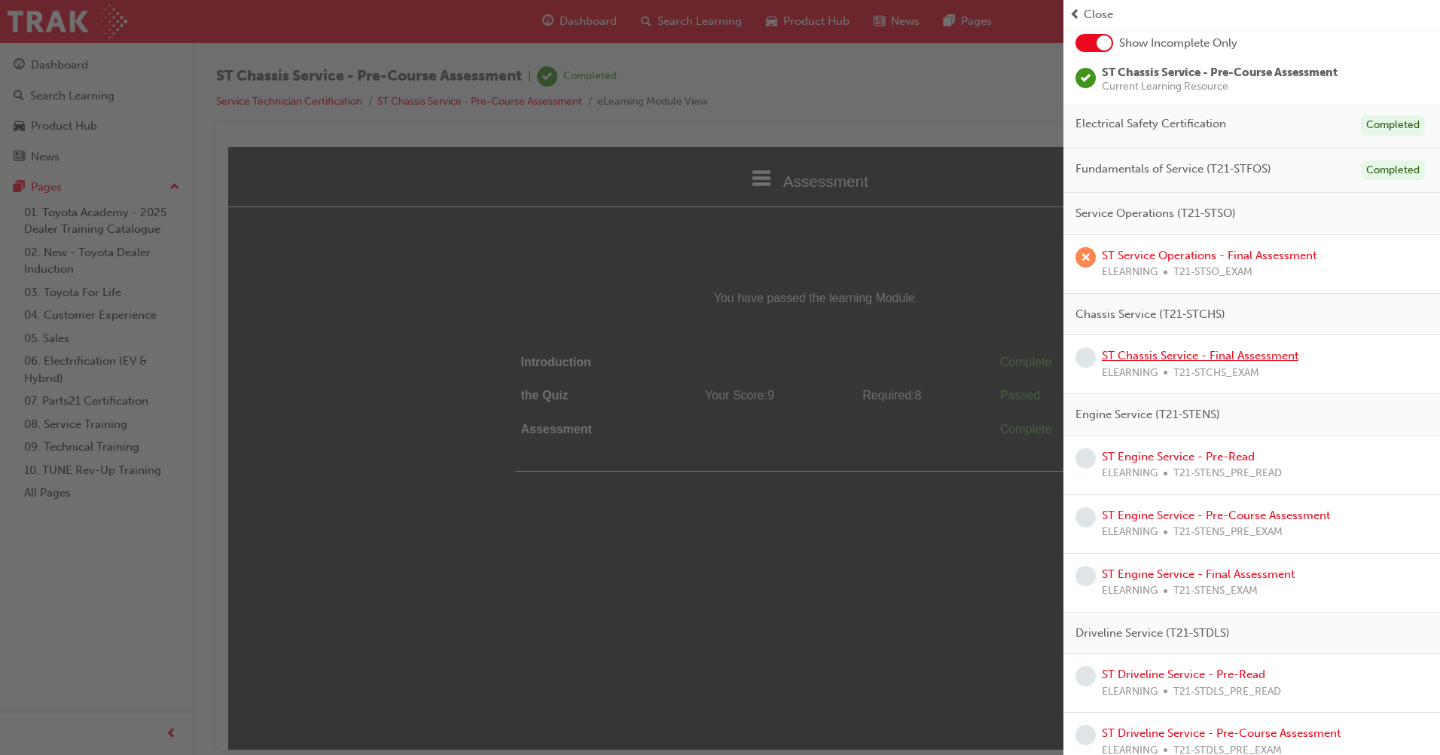
click at [1214, 357] on link "ST Chassis Service - Final Assessment" at bounding box center [1200, 356] width 197 height 14
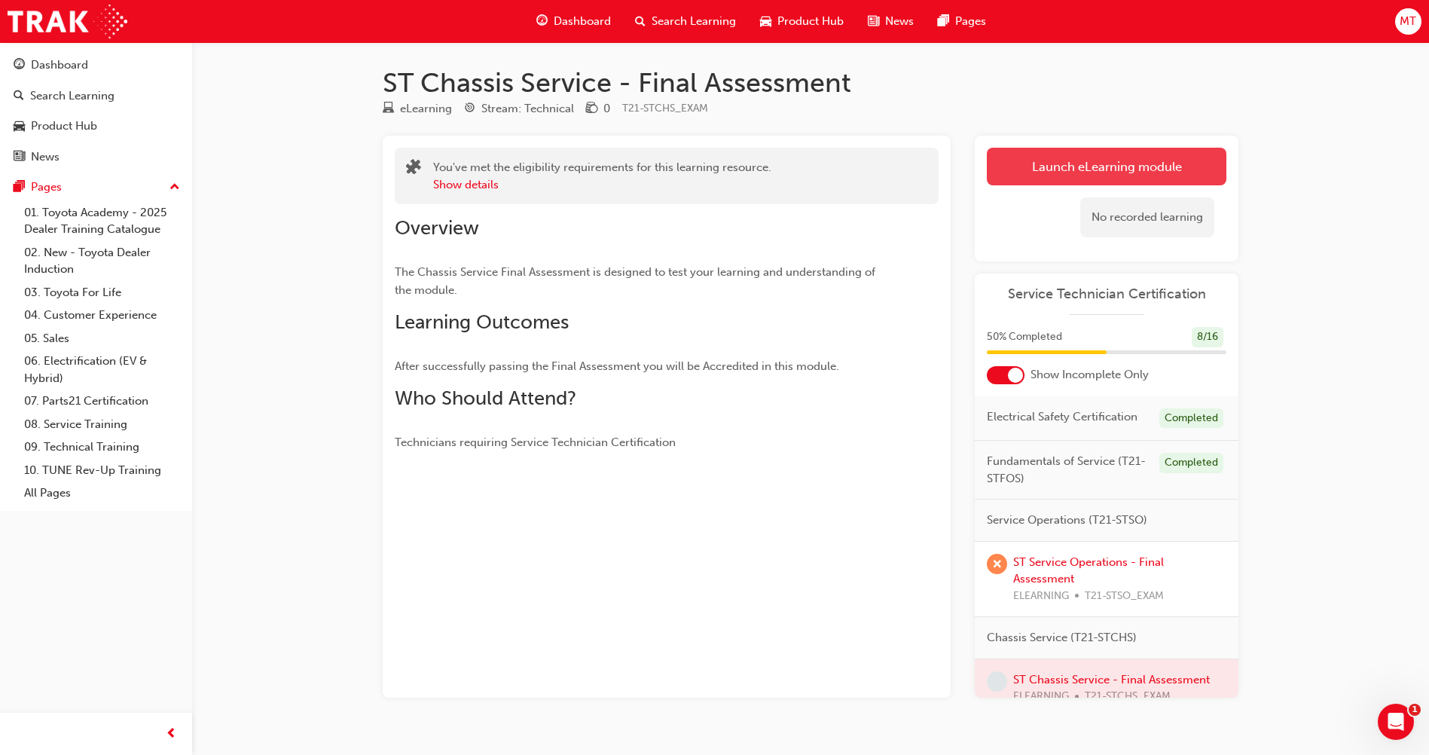
click at [1181, 169] on link "Launch eLearning module" at bounding box center [1107, 167] width 240 height 38
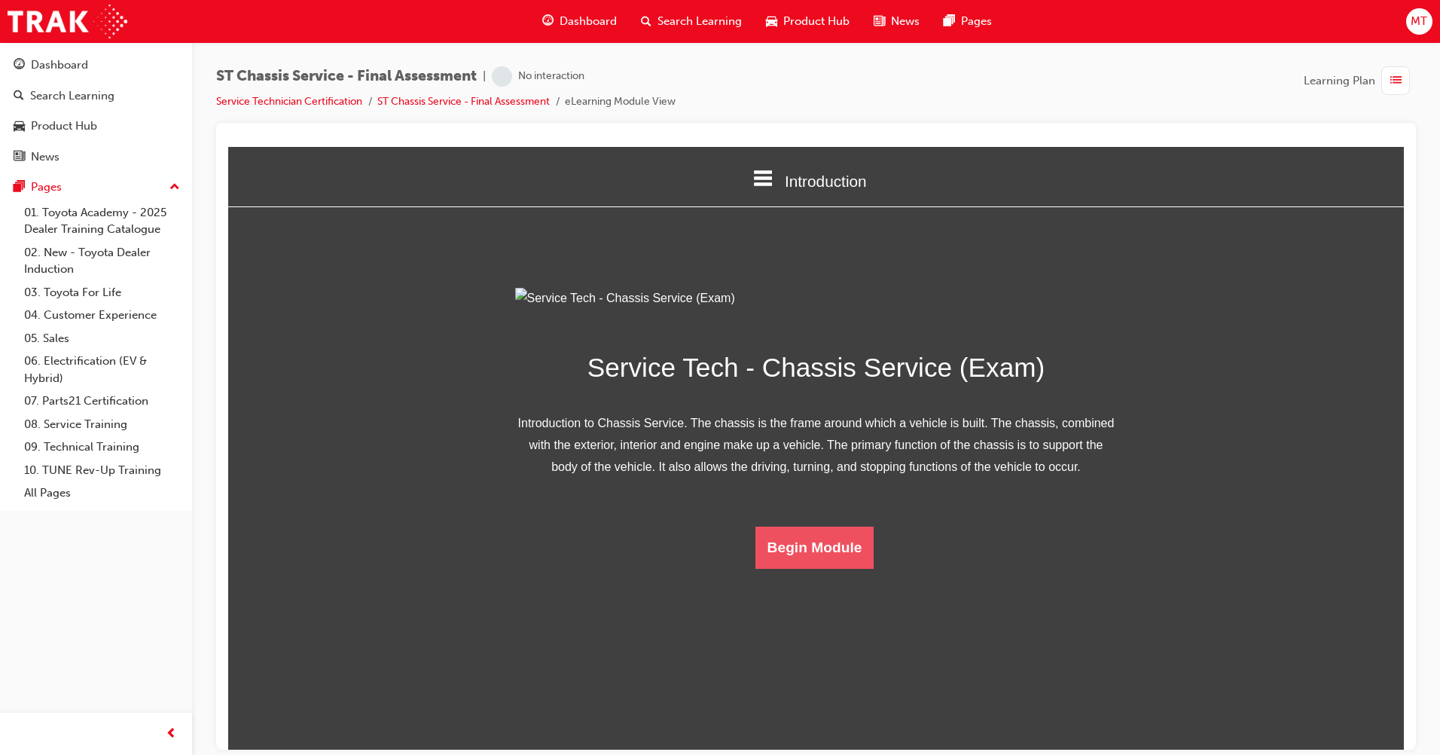
click at [848, 568] on button "Begin Module" at bounding box center [815, 547] width 119 height 42
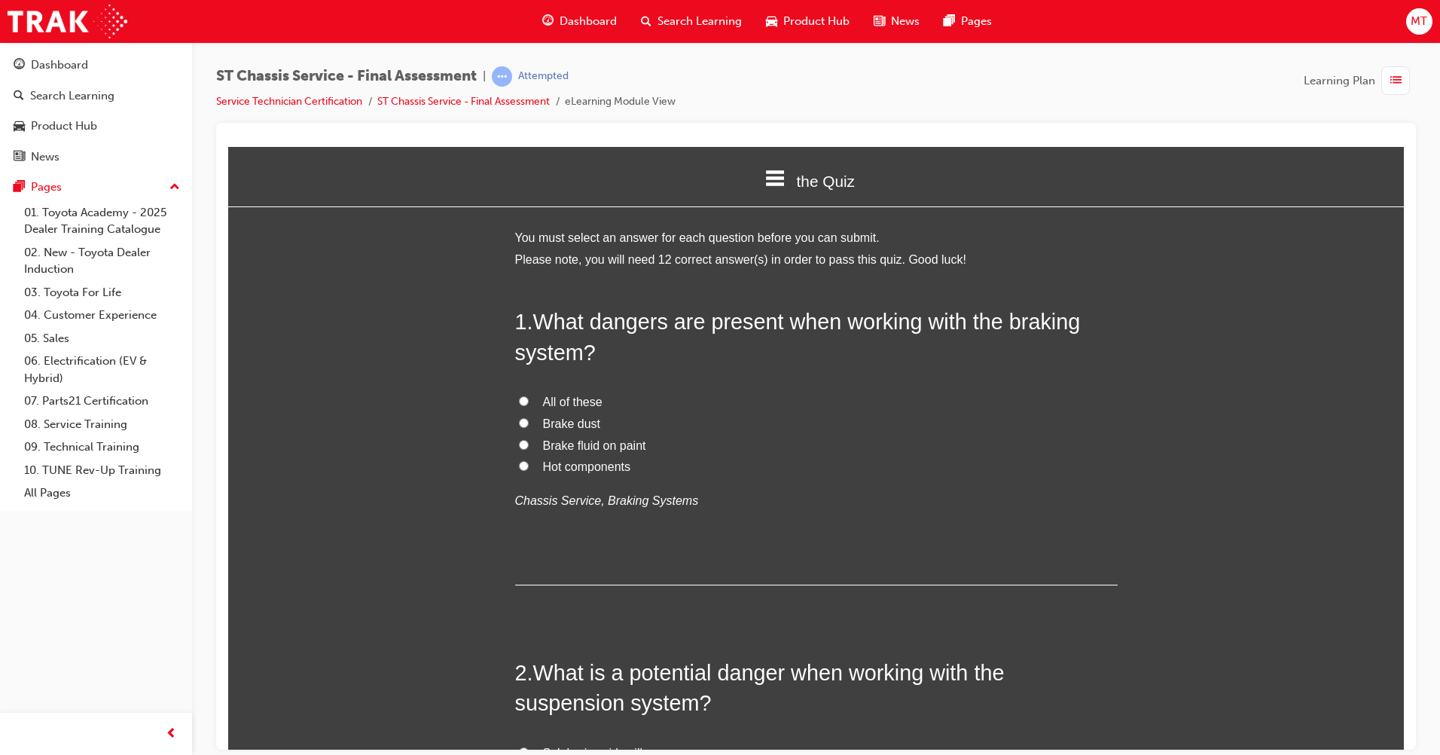
click at [569, 401] on span "All of these" at bounding box center [573, 401] width 60 height 13
click at [529, 401] on input "All of these" at bounding box center [524, 401] width 10 height 10
radio input "true"
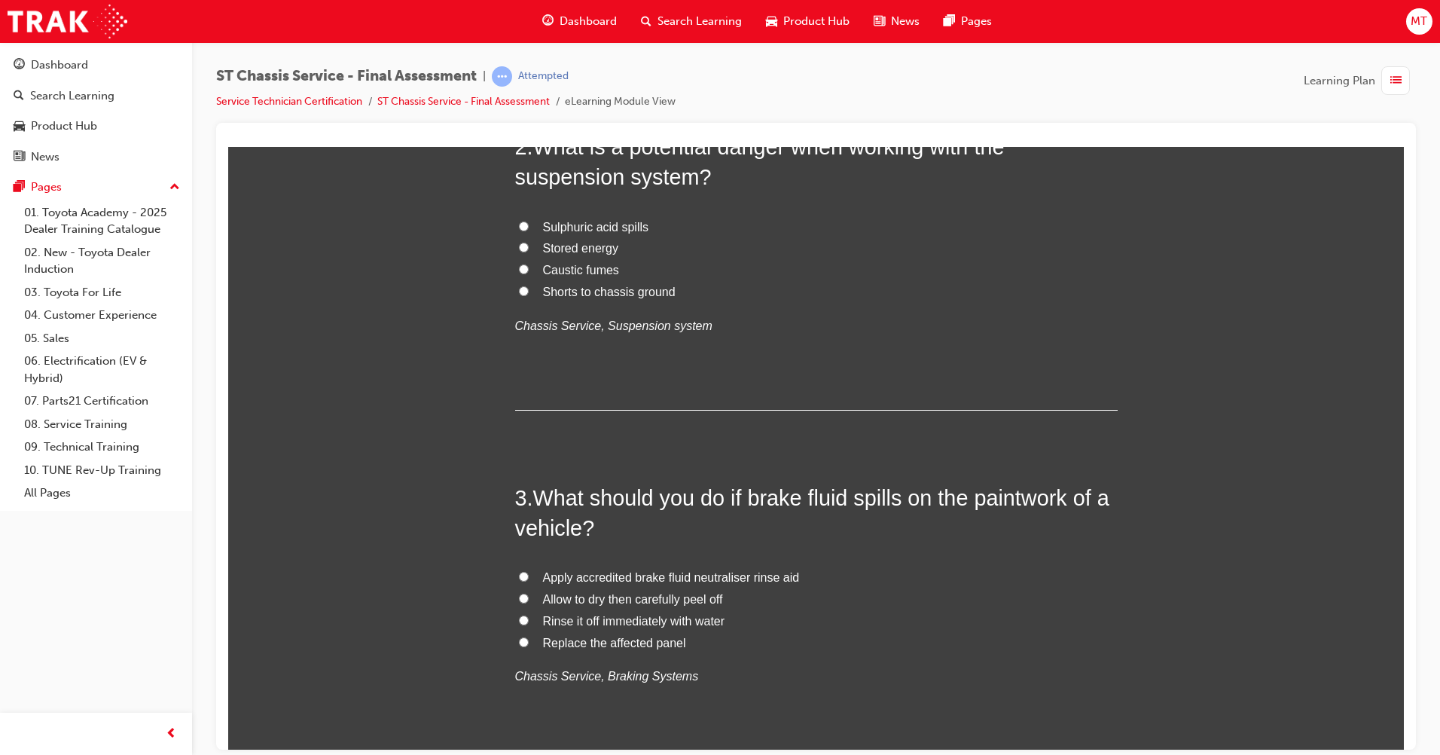
scroll to position [527, 0]
click at [619, 622] on span "Rinse it off immediately with water" at bounding box center [634, 618] width 182 height 13
click at [529, 622] on input "Rinse it off immediately with water" at bounding box center [524, 618] width 10 height 10
radio input "true"
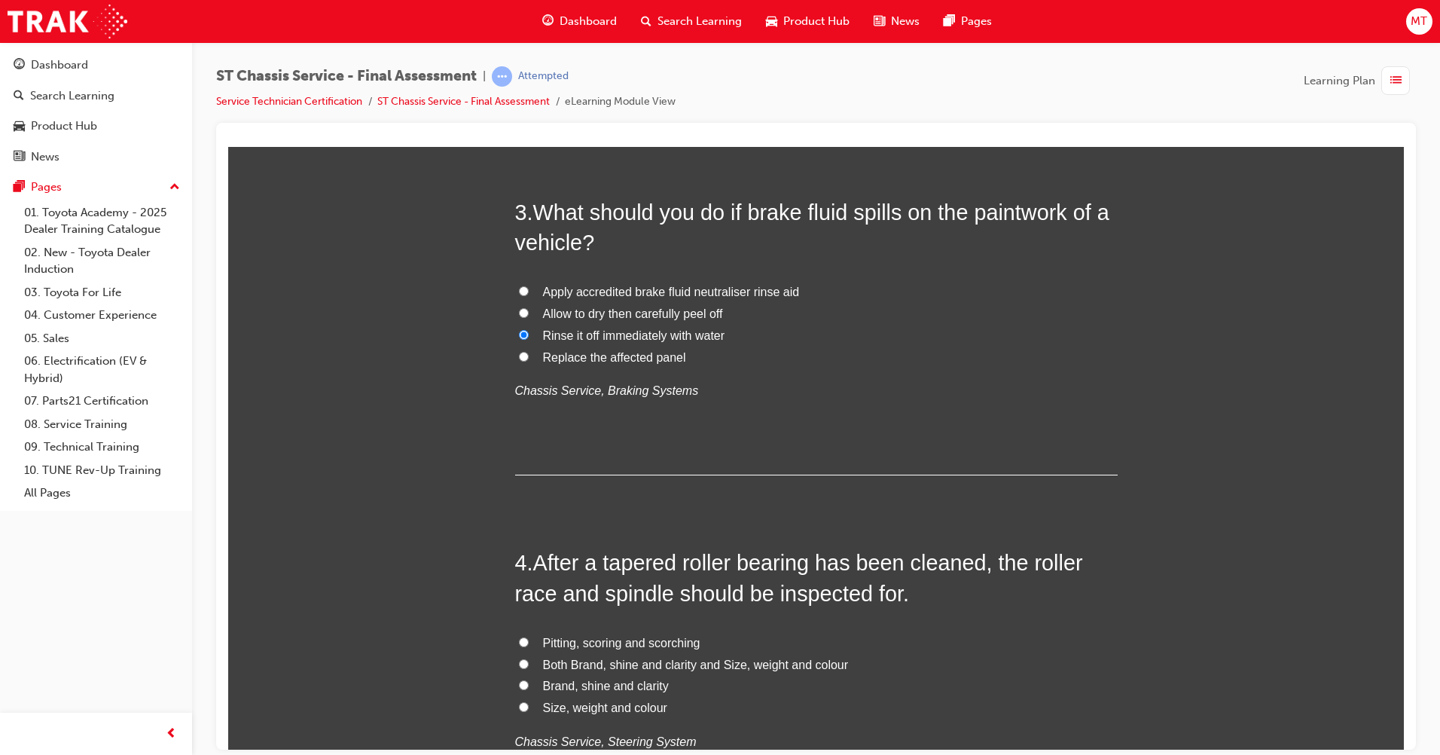
scroll to position [829, 0]
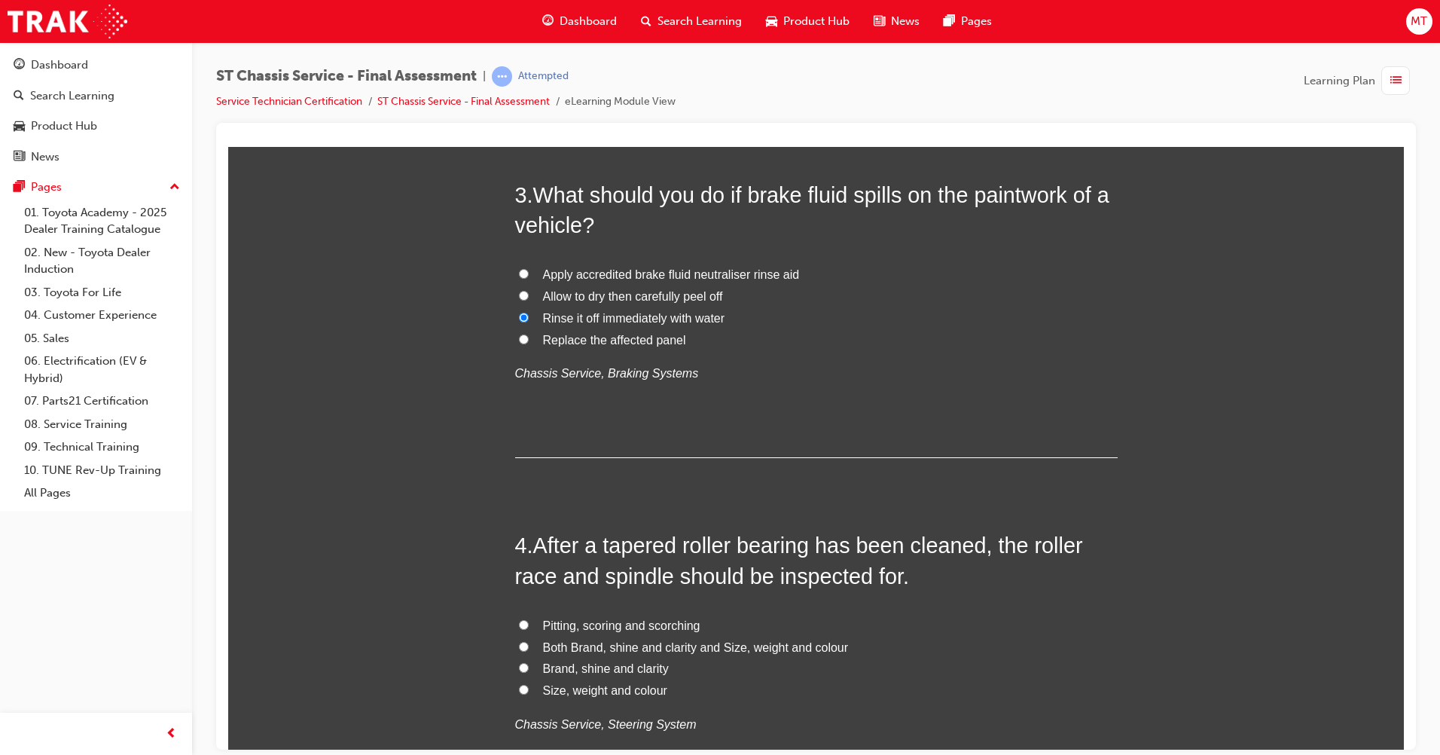
click at [655, 628] on span "Pitting, scoring and scorching" at bounding box center [621, 625] width 157 height 13
click at [529, 628] on input "Pitting, scoring and scorching" at bounding box center [524, 624] width 10 height 10
radio input "true"
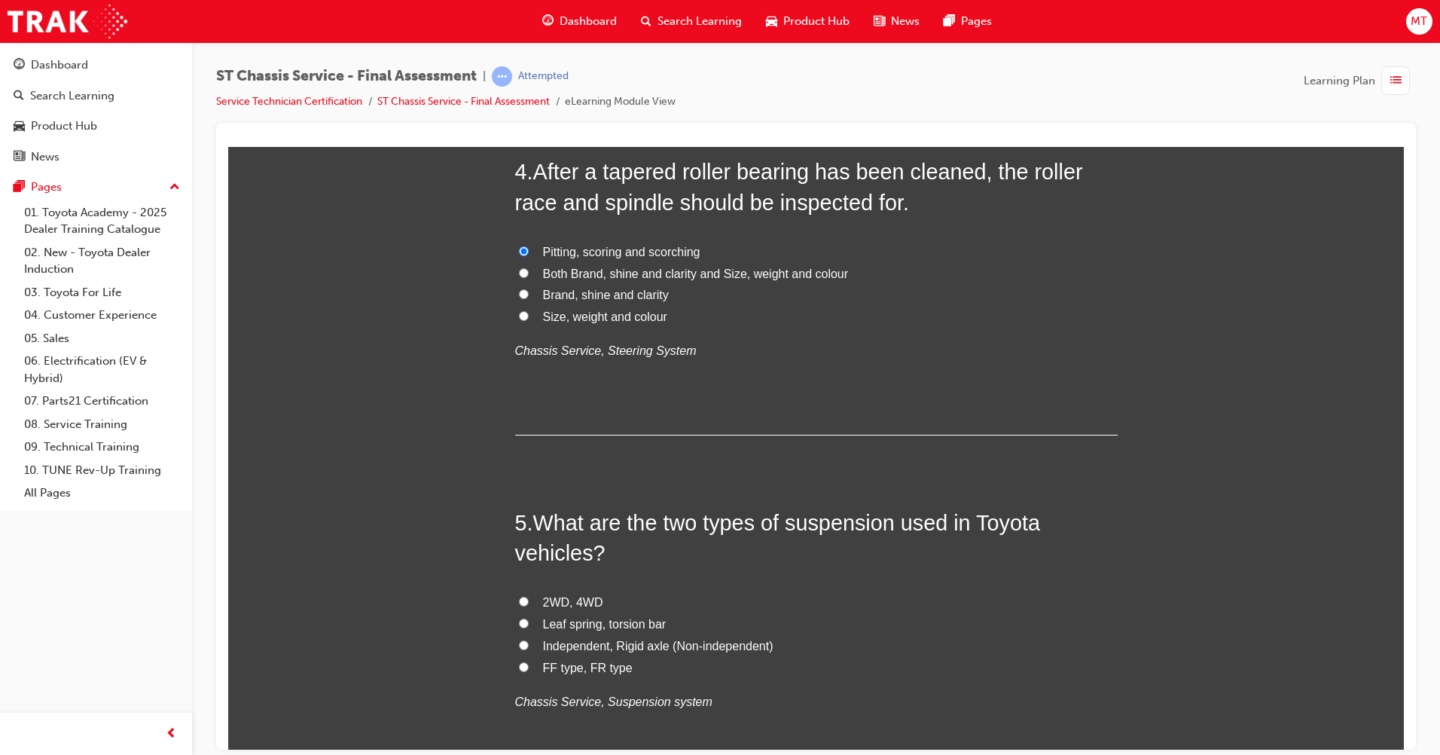
scroll to position [1205, 0]
click at [603, 649] on label "Independent, Rigid axle (Non-independent)" at bounding box center [816, 643] width 603 height 22
click at [529, 646] on input "Independent, Rigid axle (Non-independent)" at bounding box center [524, 642] width 10 height 10
radio input "true"
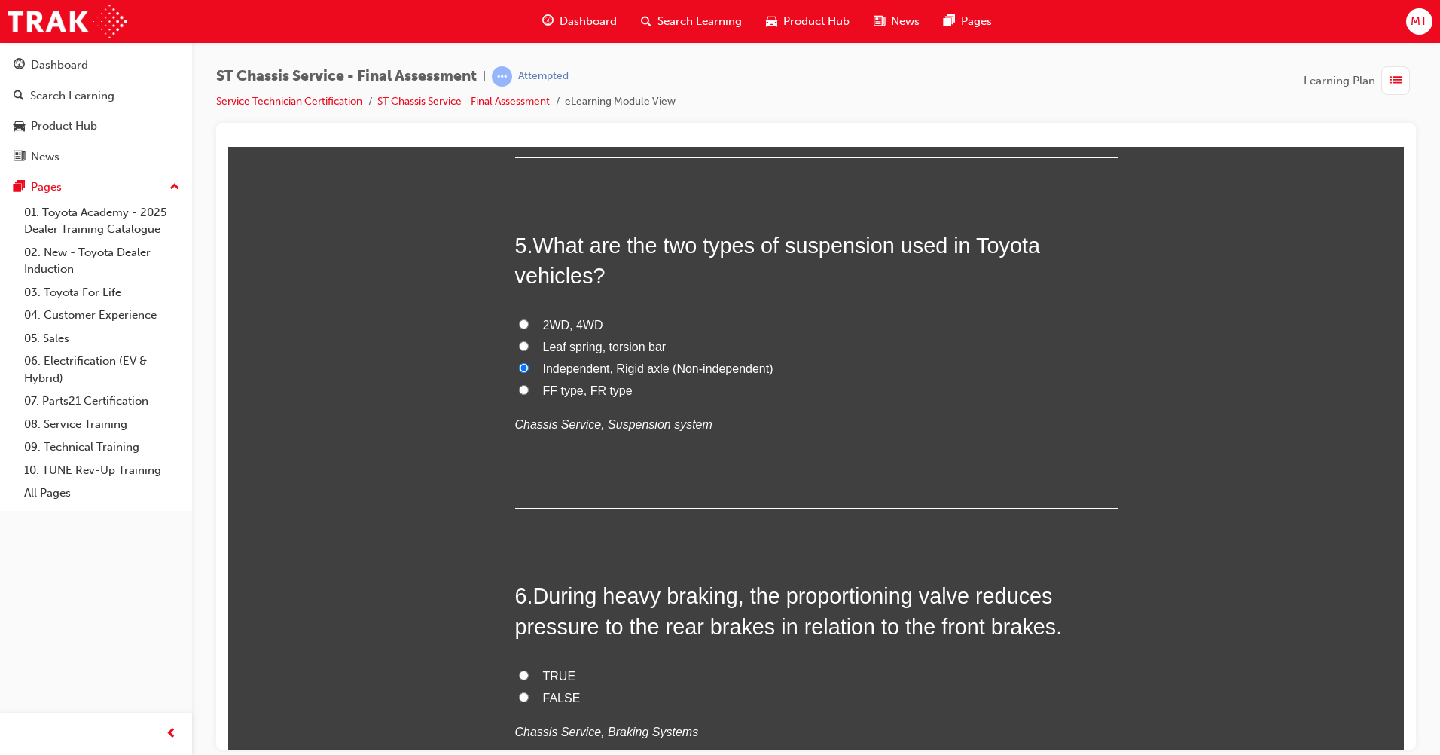
scroll to position [1507, 0]
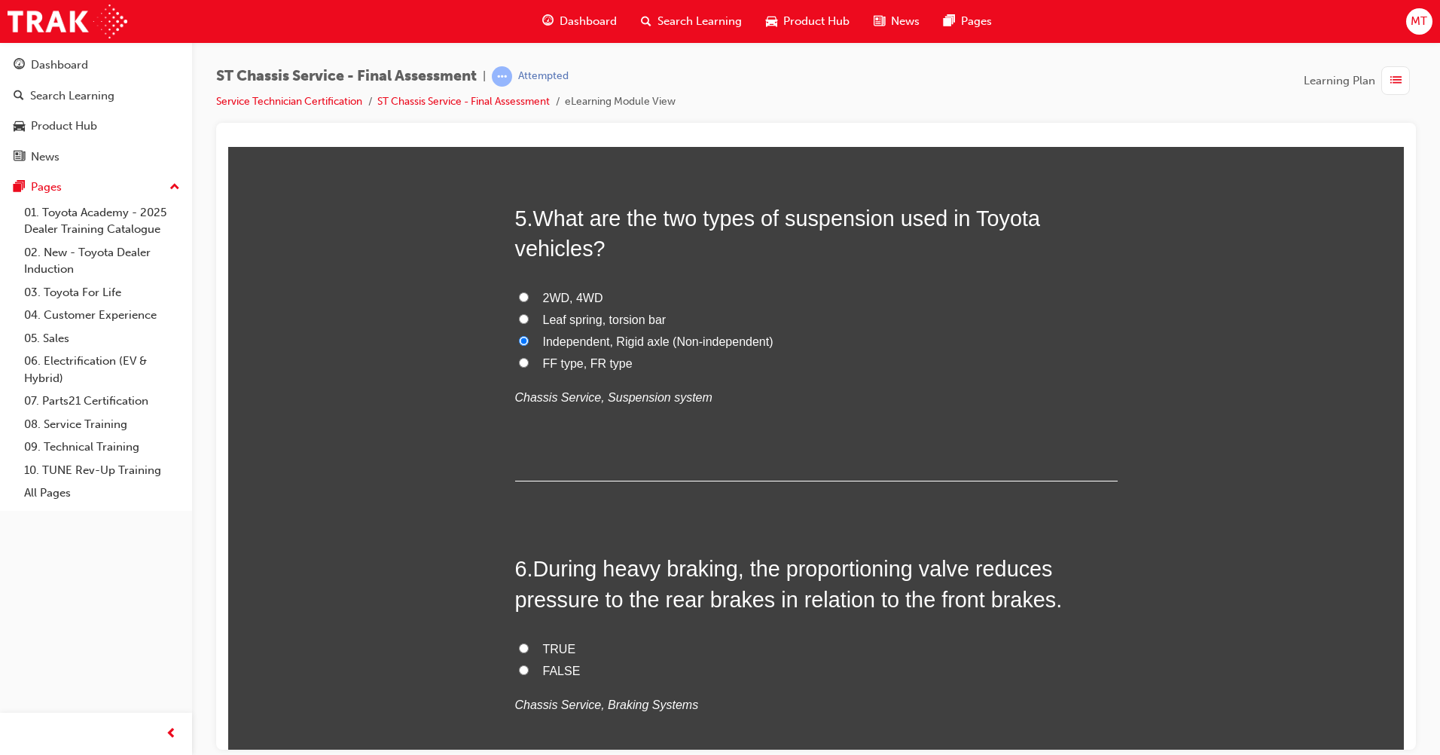
click at [547, 652] on span "TRUE" at bounding box center [559, 648] width 33 height 13
click at [529, 652] on input "TRUE" at bounding box center [524, 648] width 10 height 10
radio input "true"
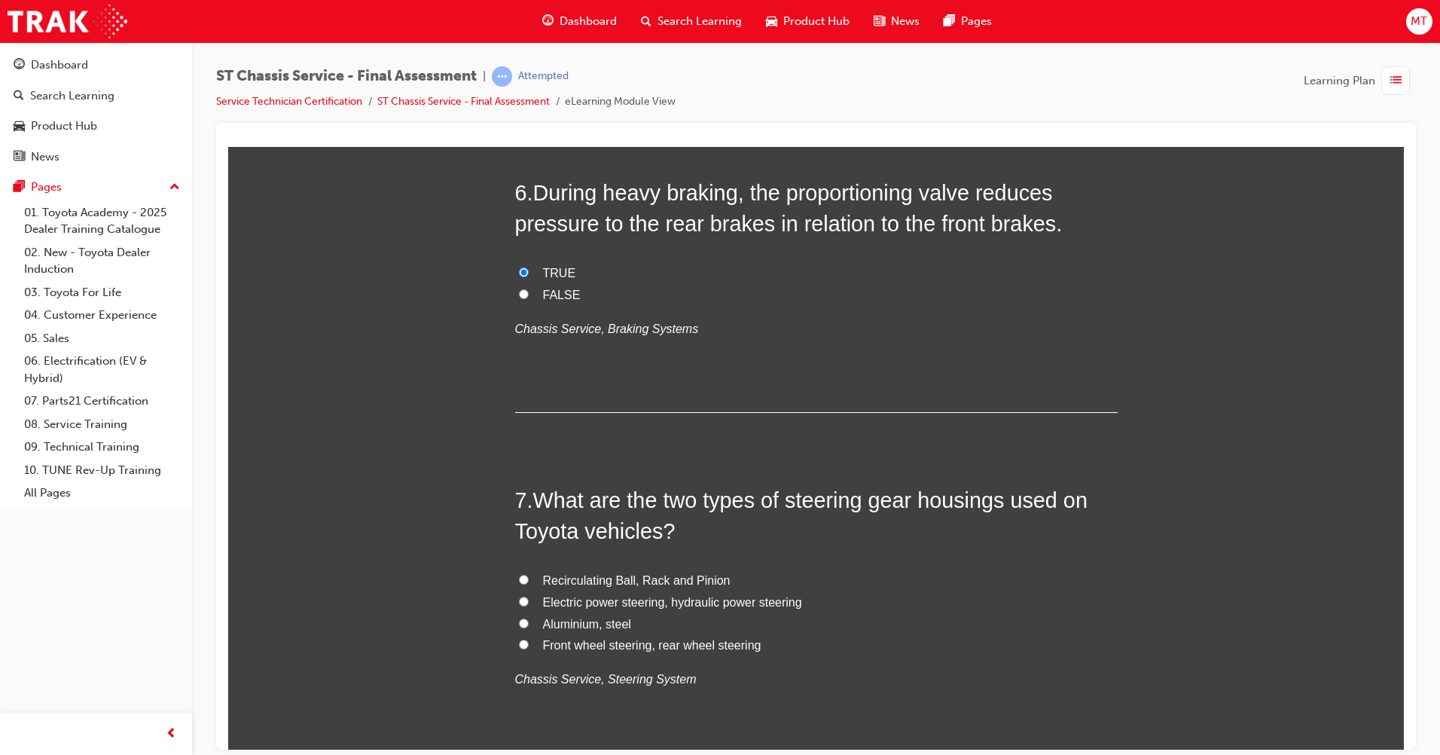
scroll to position [1883, 0]
click at [714, 579] on span "Recirculating Ball, Rack and Pinion" at bounding box center [637, 579] width 188 height 13
click at [529, 579] on input "Recirculating Ball, Rack and Pinion" at bounding box center [524, 578] width 10 height 10
radio input "true"
click at [714, 579] on span "Recirculating Ball, Rack and Pinion" at bounding box center [637, 579] width 188 height 13
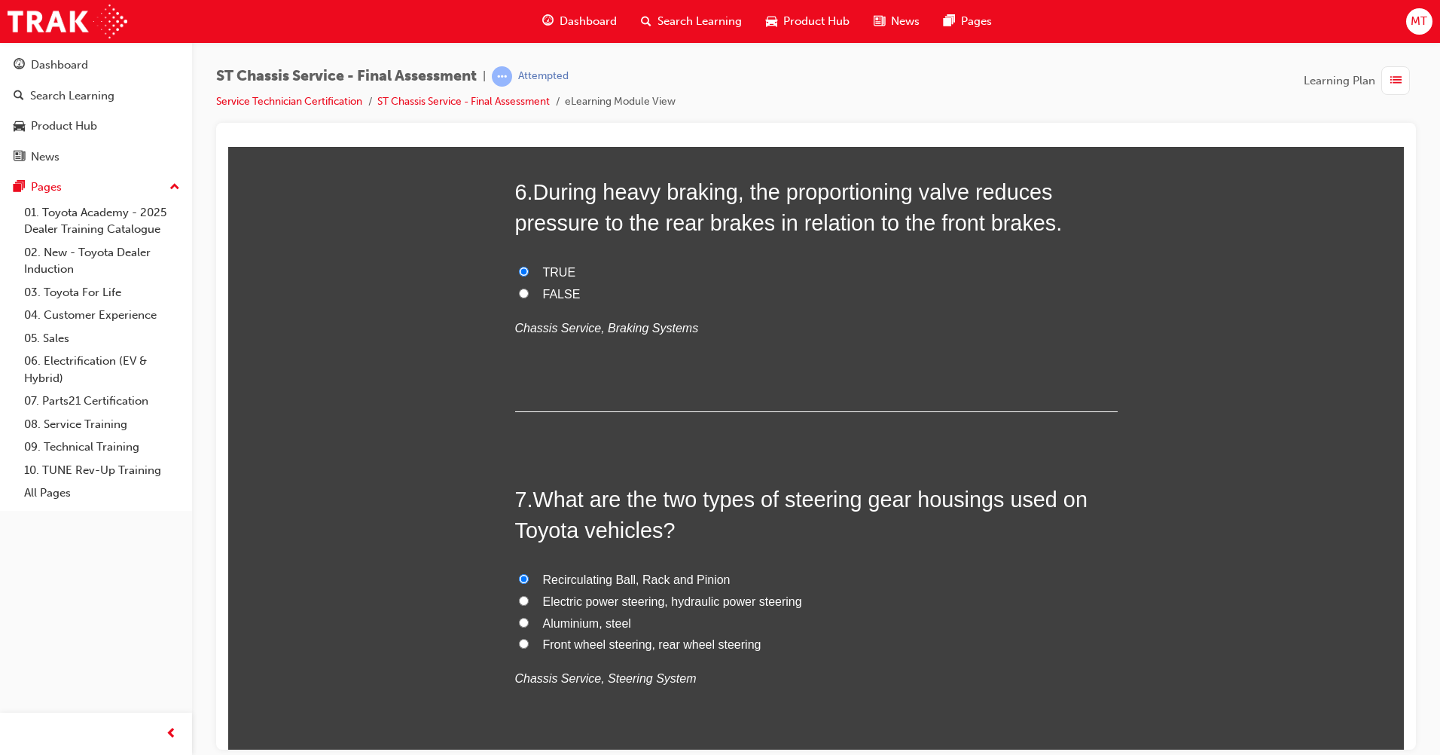
click at [529, 579] on input "Recirculating Ball, Rack and Pinion" at bounding box center [524, 578] width 10 height 10
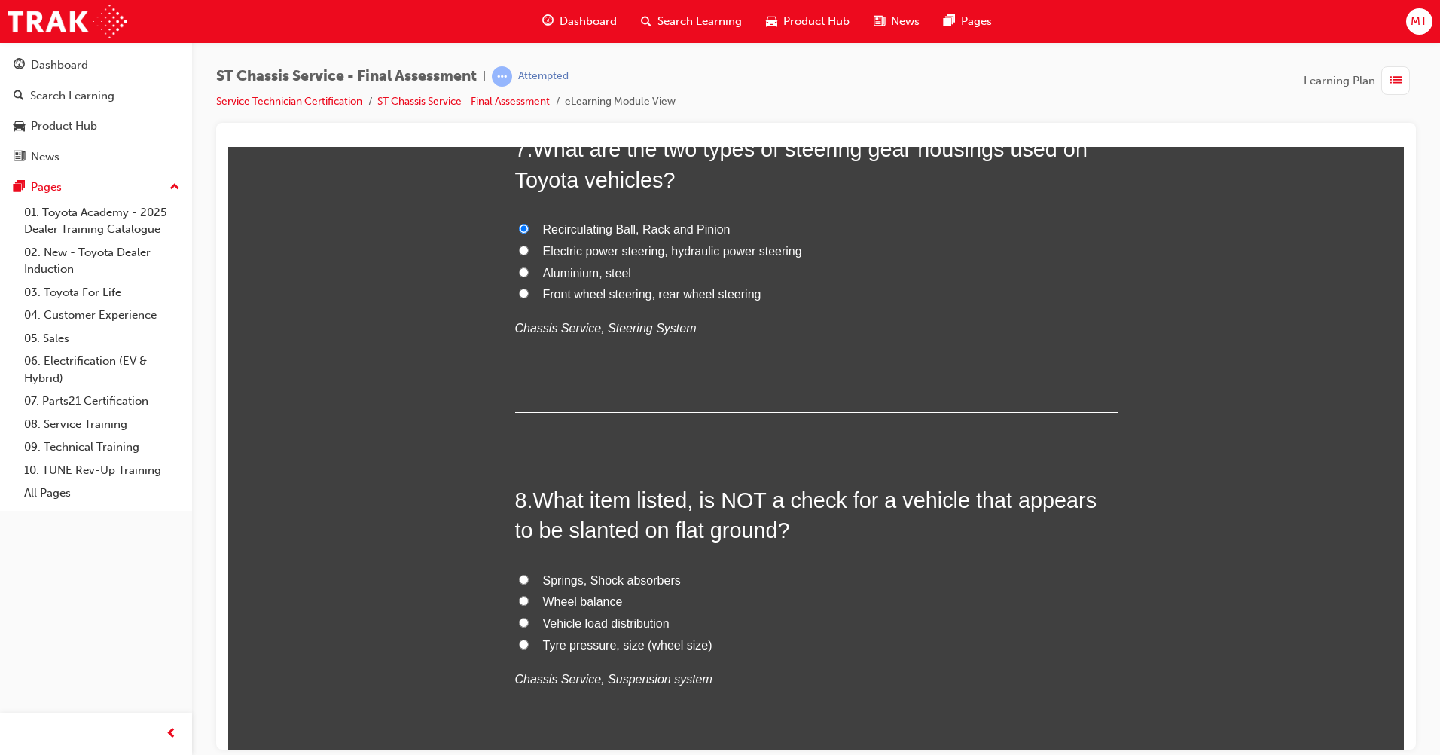
scroll to position [2260, 0]
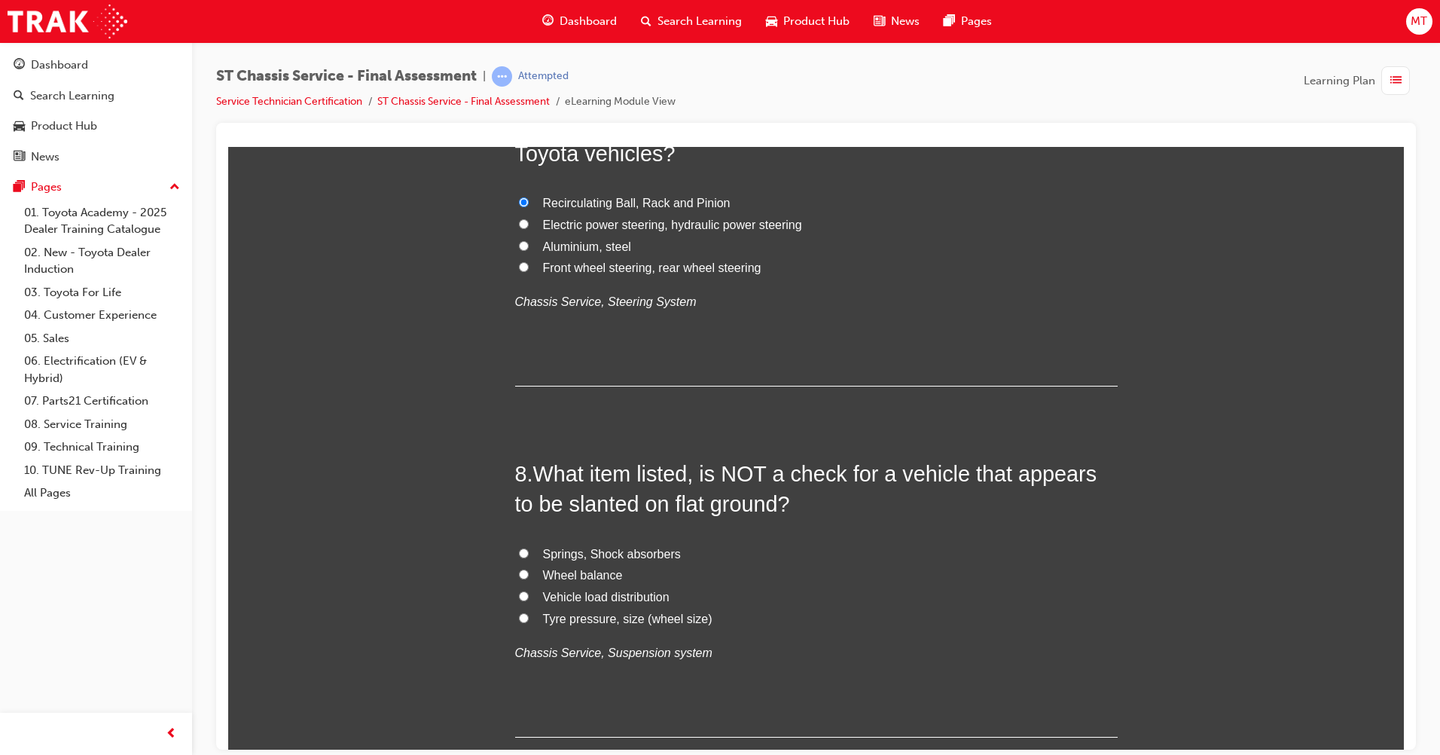
click at [609, 573] on span "Wheel balance" at bounding box center [583, 574] width 80 height 13
click at [529, 573] on input "Wheel balance" at bounding box center [524, 574] width 10 height 10
radio input "true"
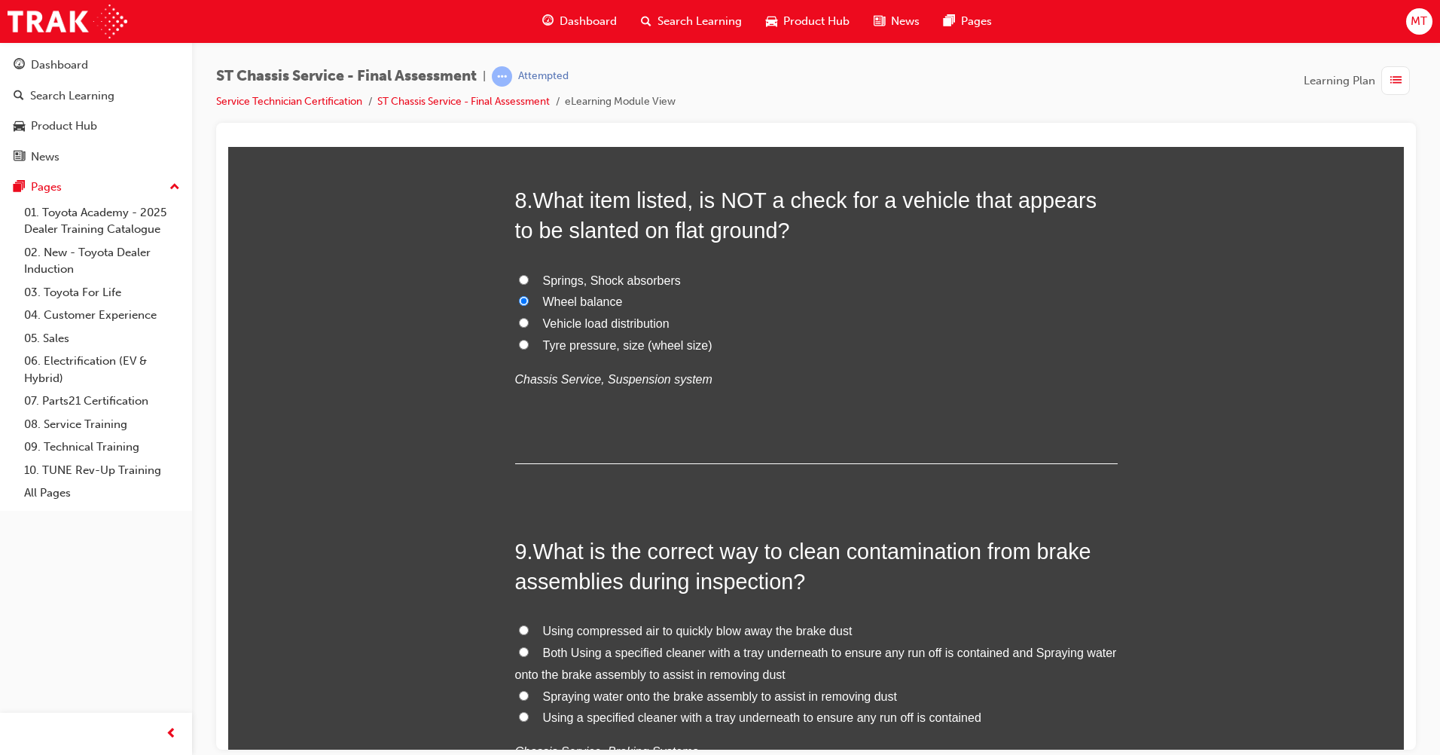
scroll to position [2561, 0]
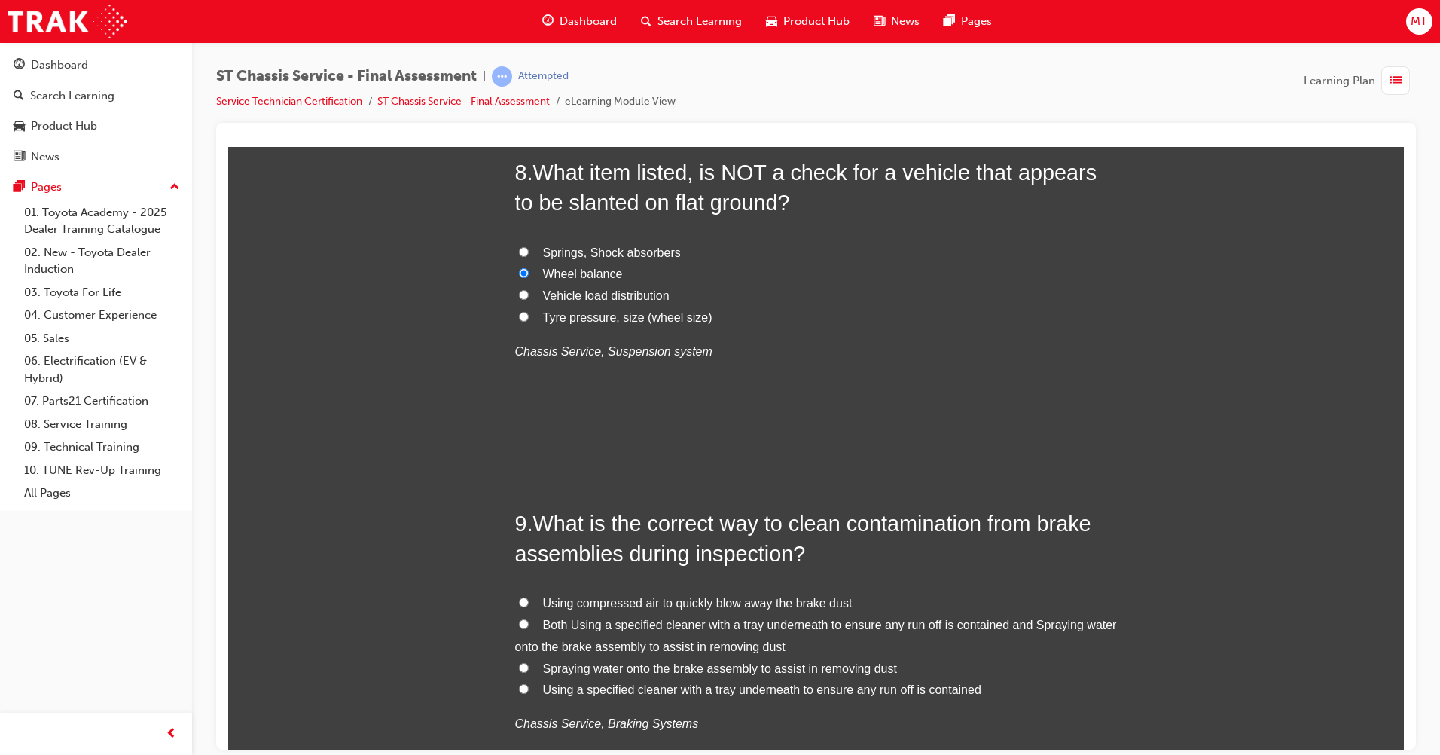
click at [643, 683] on span "Using a specified cleaner with a tray underneath to ensure any run off is conta…" at bounding box center [762, 689] width 438 height 13
click at [529, 683] on input "Using a specified cleaner with a tray underneath to ensure any run off is conta…" at bounding box center [524, 688] width 10 height 10
radio input "true"
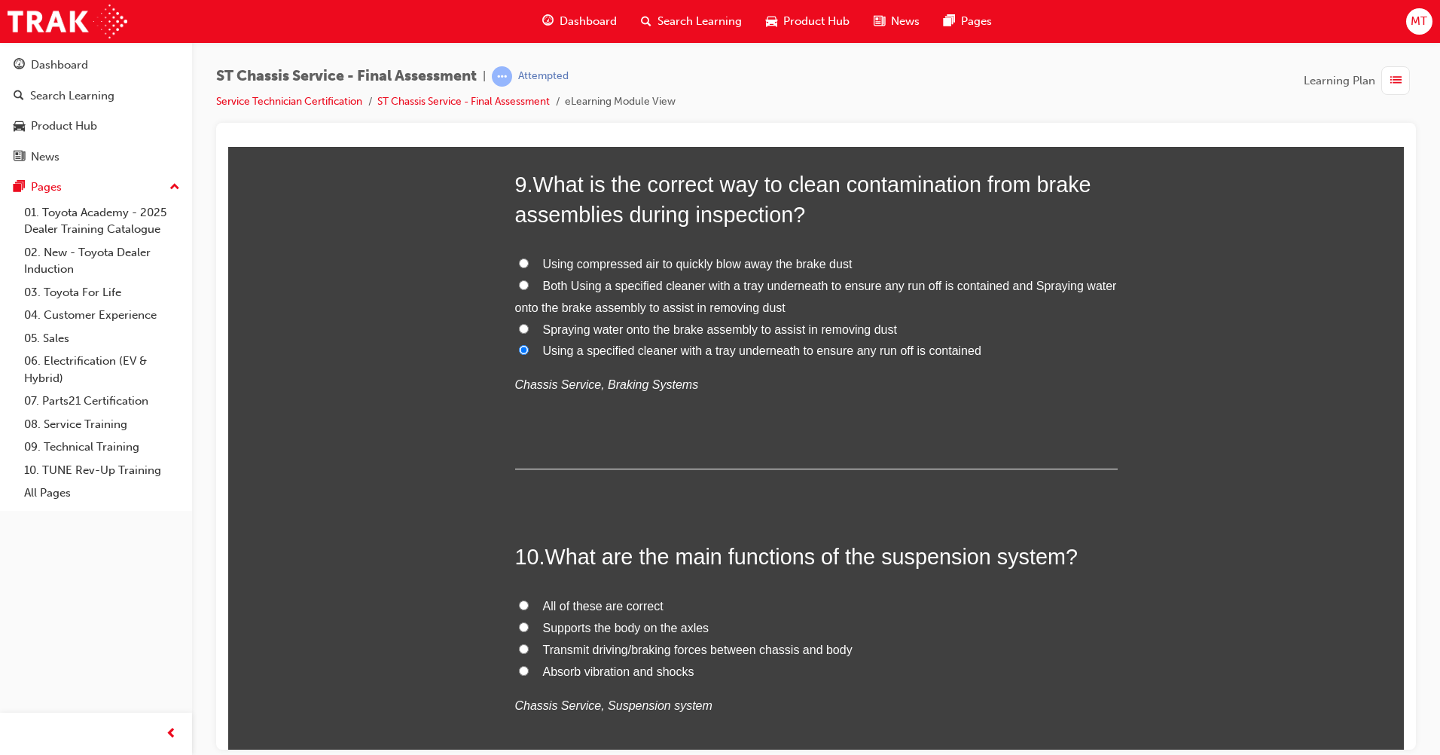
scroll to position [2938, 0]
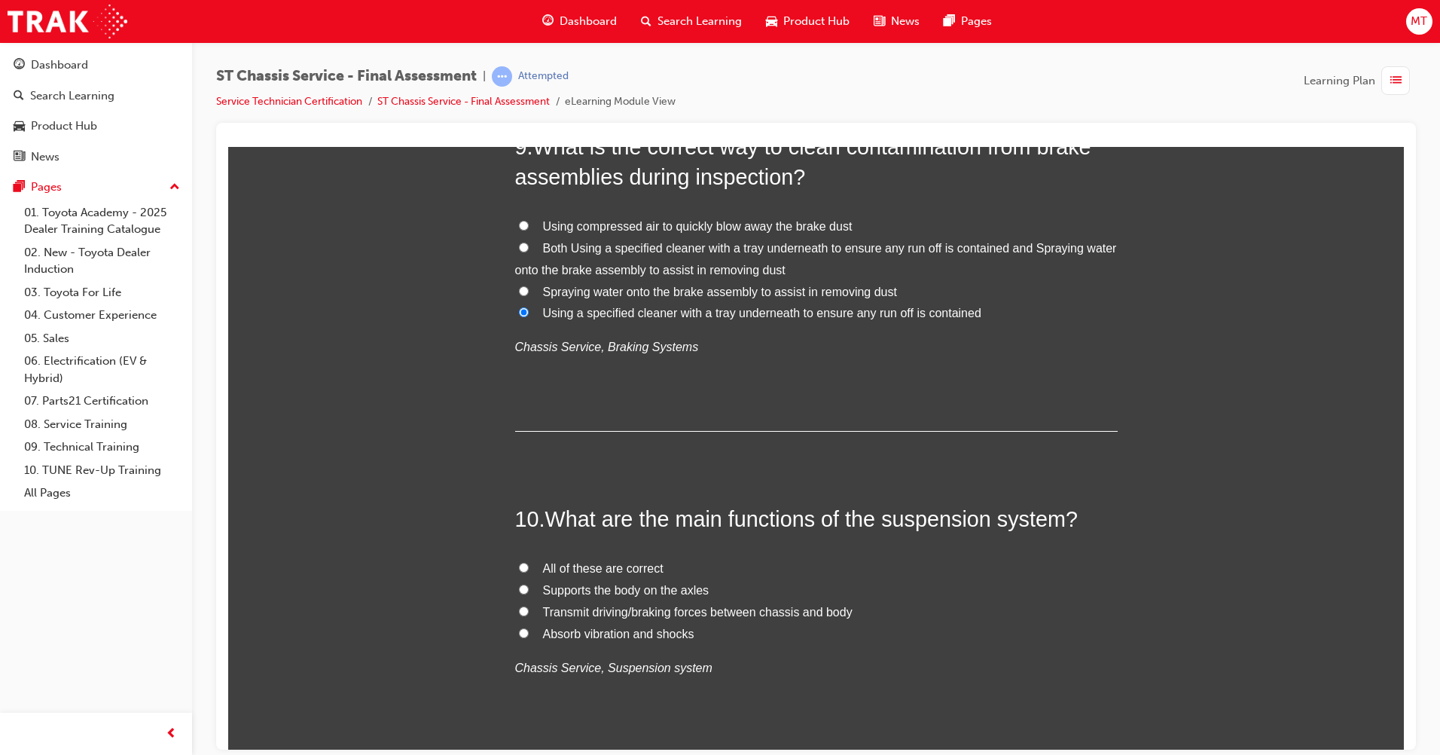
click at [615, 563] on span "All of these are correct" at bounding box center [603, 567] width 121 height 13
click at [529, 563] on input "All of these are correct" at bounding box center [524, 567] width 10 height 10
radio input "true"
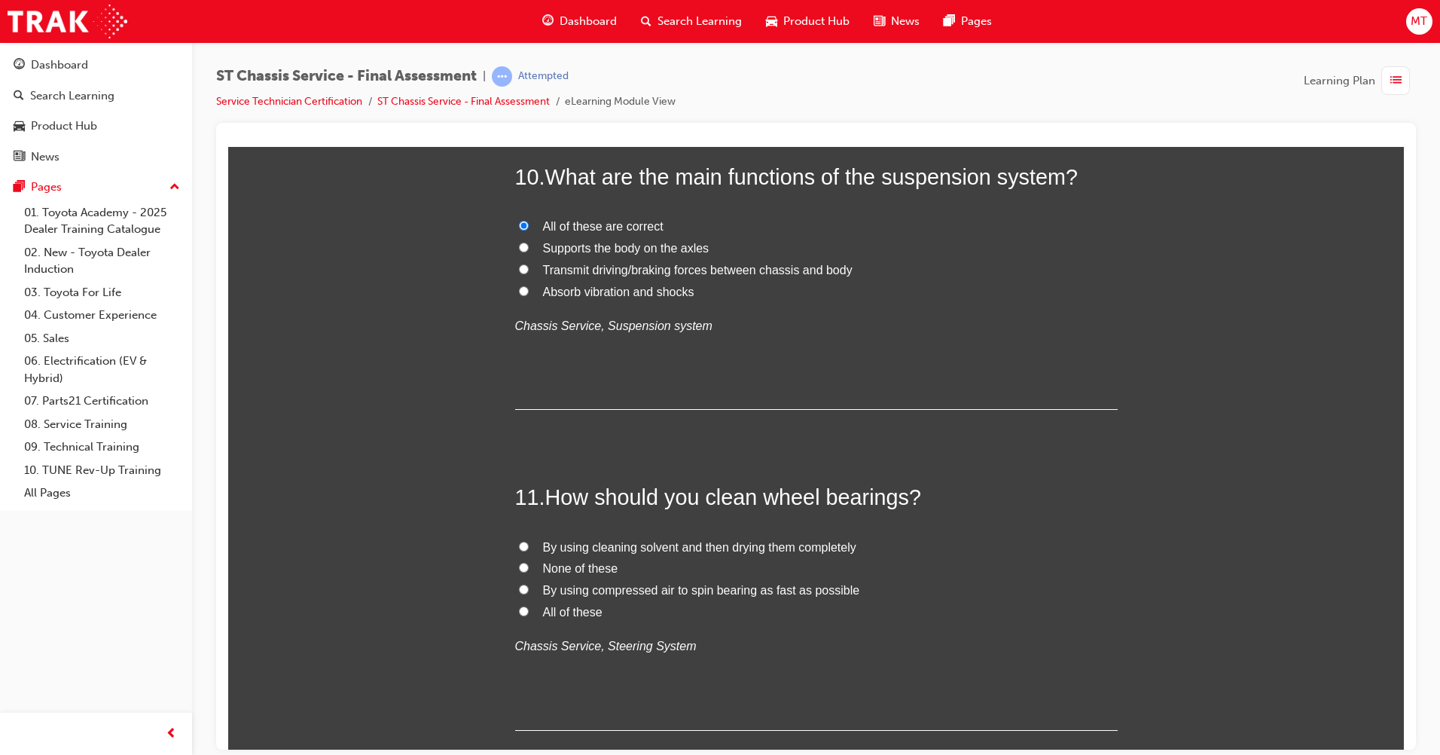
scroll to position [3315, 0]
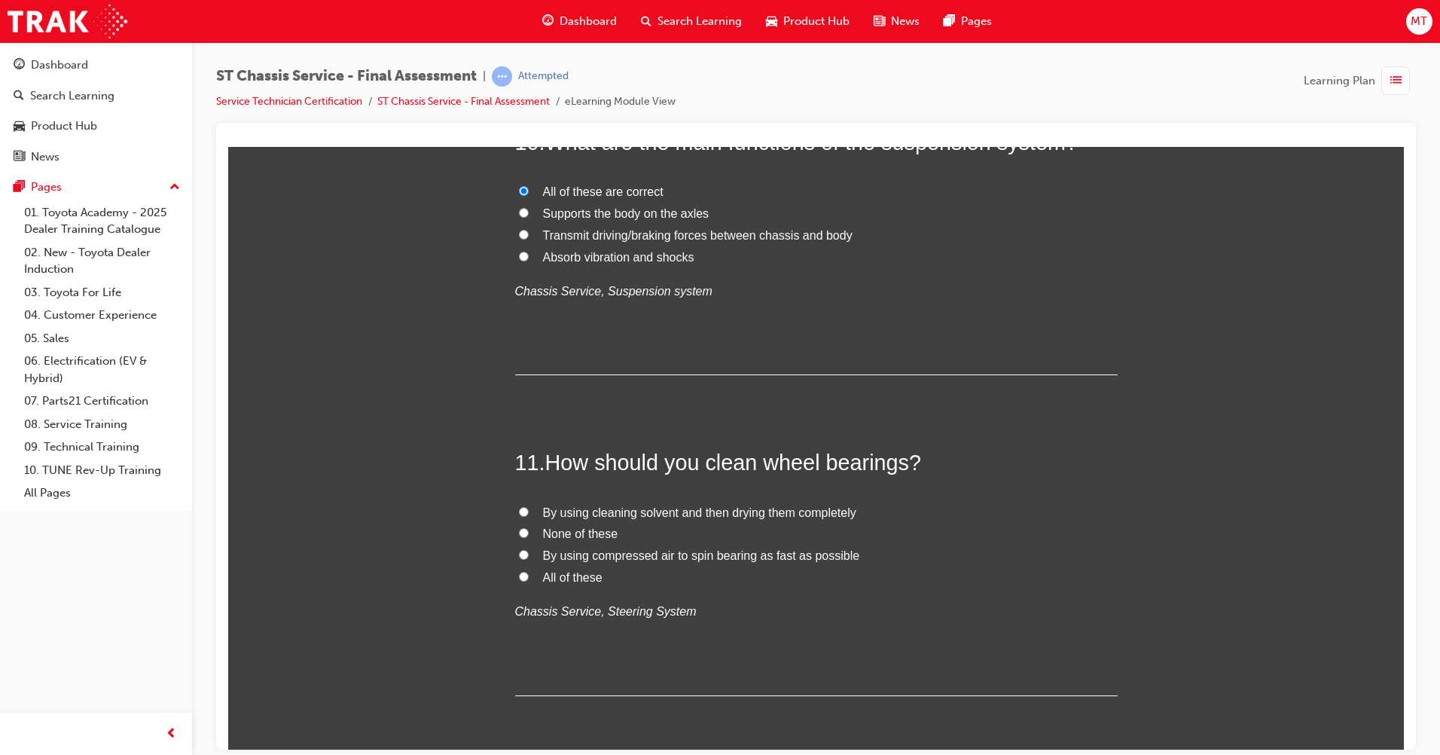
click at [595, 523] on label "None of these" at bounding box center [816, 534] width 603 height 22
click at [529, 527] on input "None of these" at bounding box center [524, 532] width 10 height 10
radio input "true"
click at [606, 516] on span "By using cleaning solvent and then drying them completely" at bounding box center [699, 511] width 313 height 13
click at [529, 516] on input "By using cleaning solvent and then drying them completely" at bounding box center [524, 511] width 10 height 10
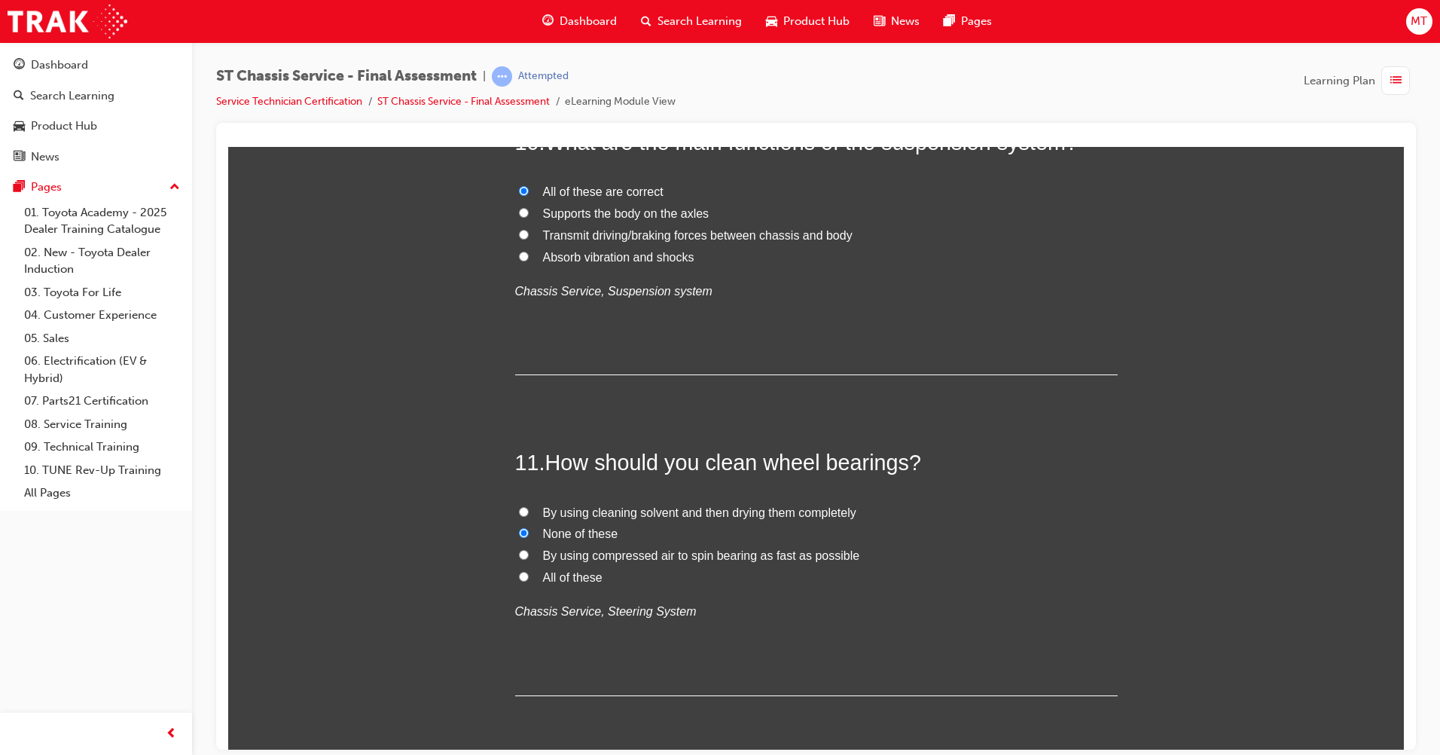
radio input "true"
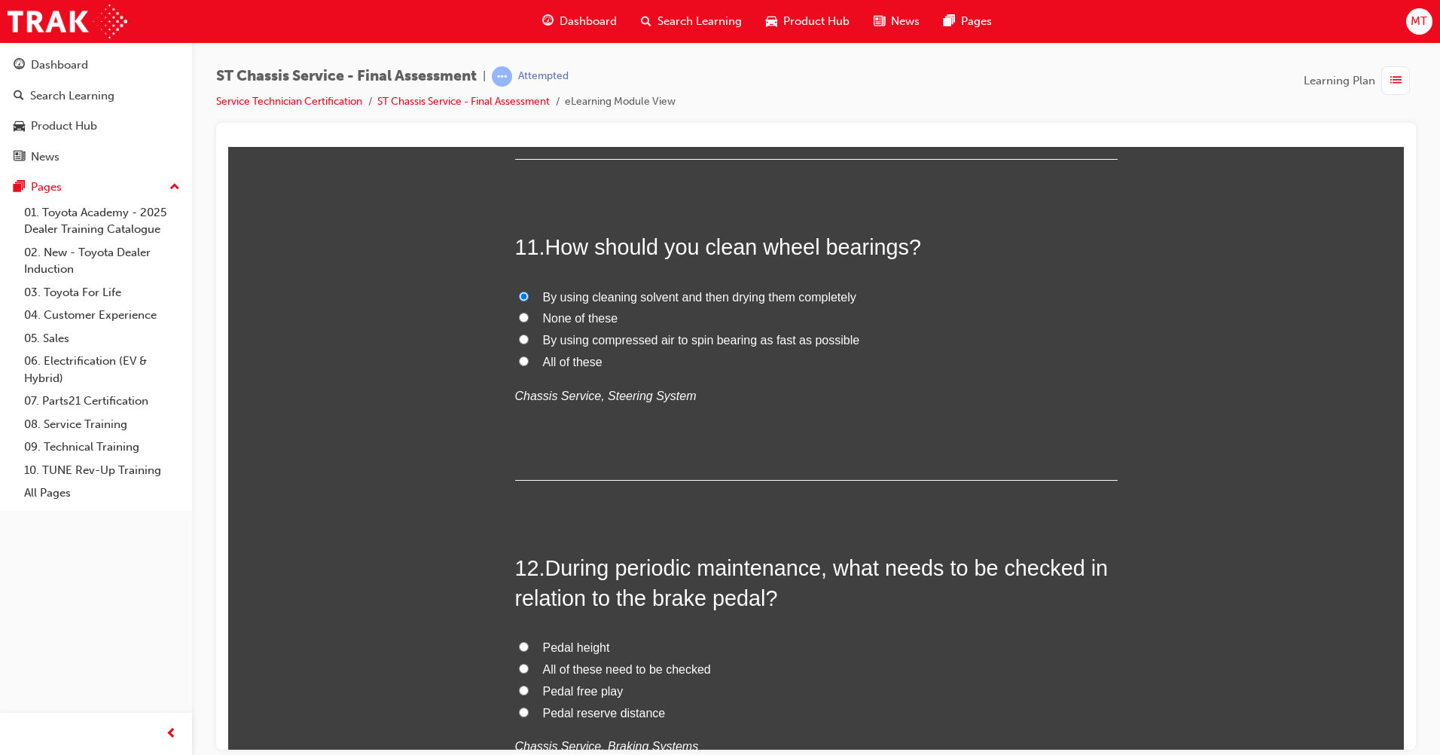
scroll to position [3616, 0]
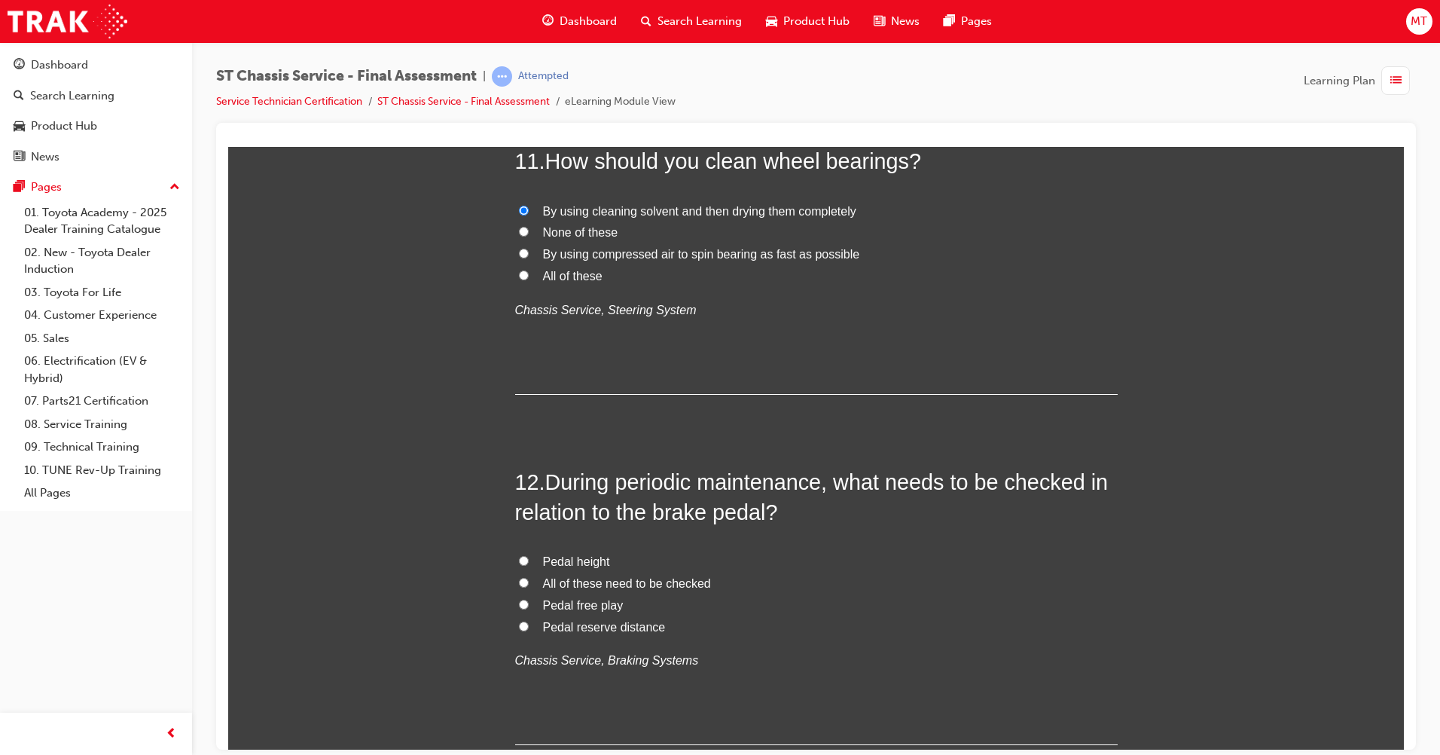
click at [617, 587] on span "All of these need to be checked" at bounding box center [627, 582] width 168 height 13
click at [529, 587] on input "All of these need to be checked" at bounding box center [524, 582] width 10 height 10
radio input "true"
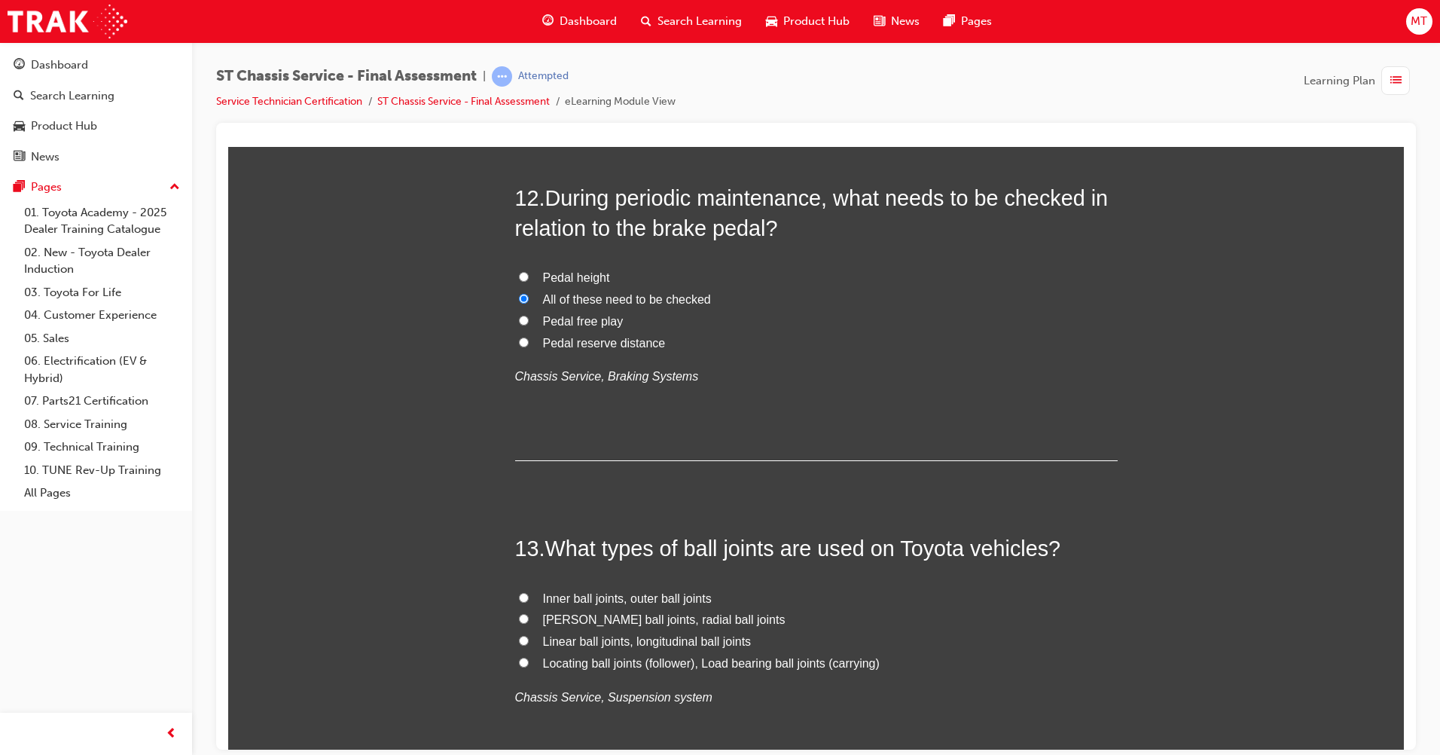
scroll to position [3993, 0]
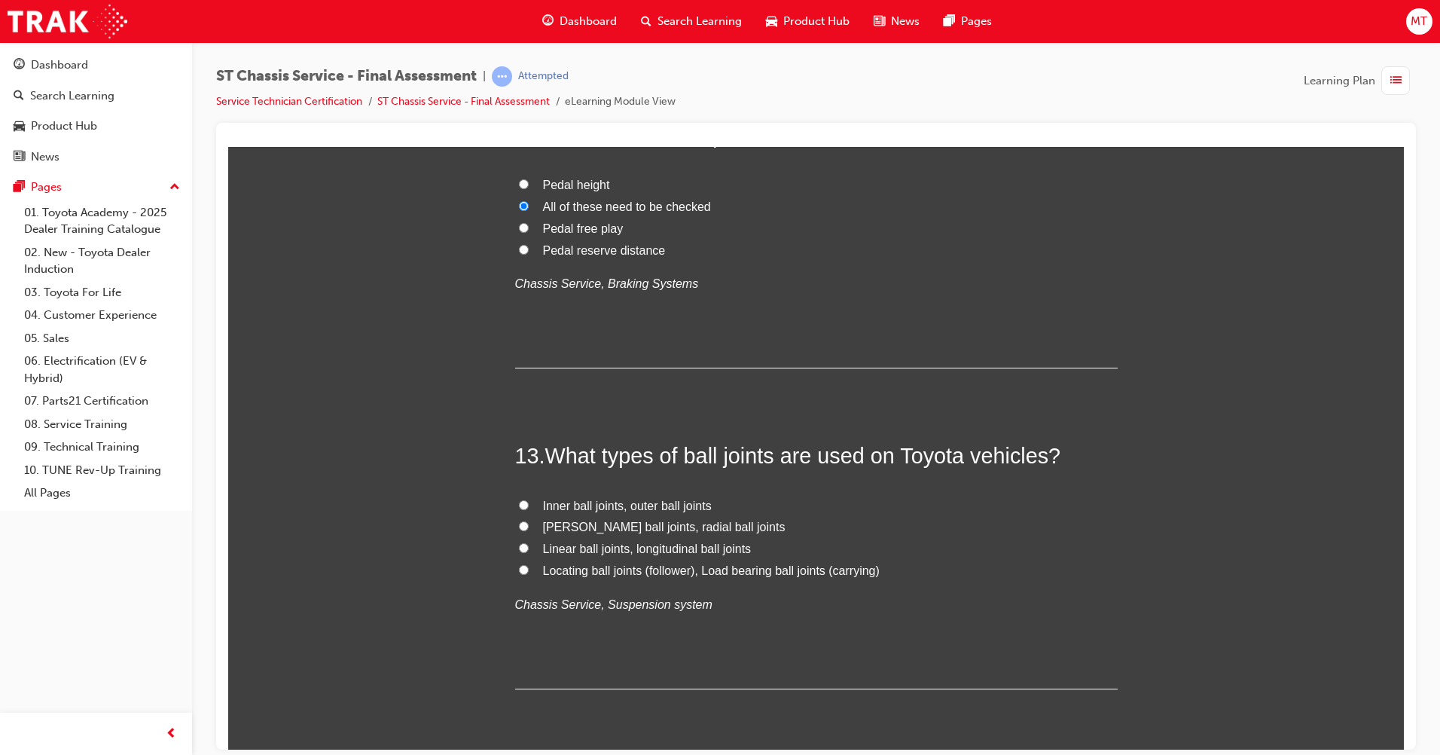
click at [606, 572] on span "Locating ball joints (follower), Load bearing ball joints (carrying)" at bounding box center [711, 570] width 337 height 13
click at [529, 572] on input "Locating ball joints (follower), Load bearing ball joints (carrying)" at bounding box center [524, 569] width 10 height 10
radio input "true"
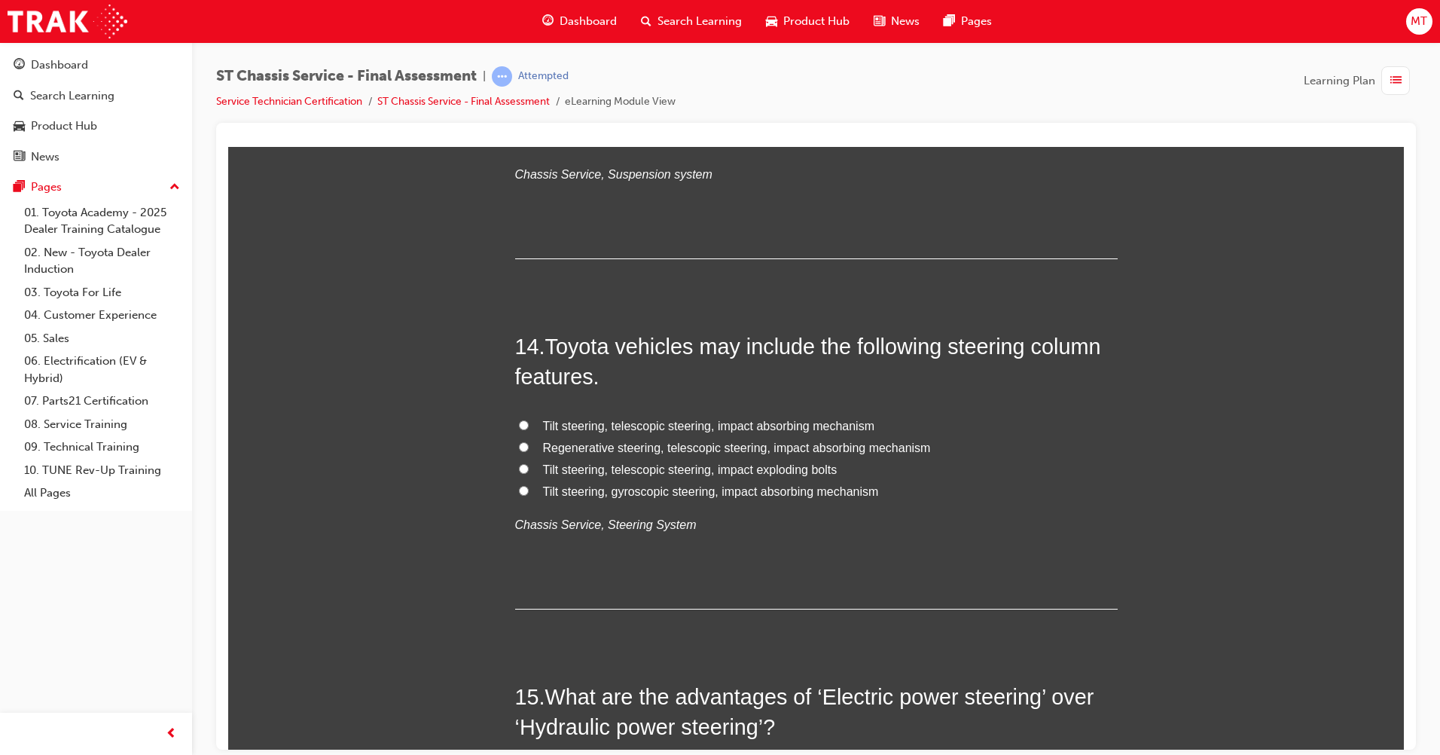
scroll to position [4445, 0]
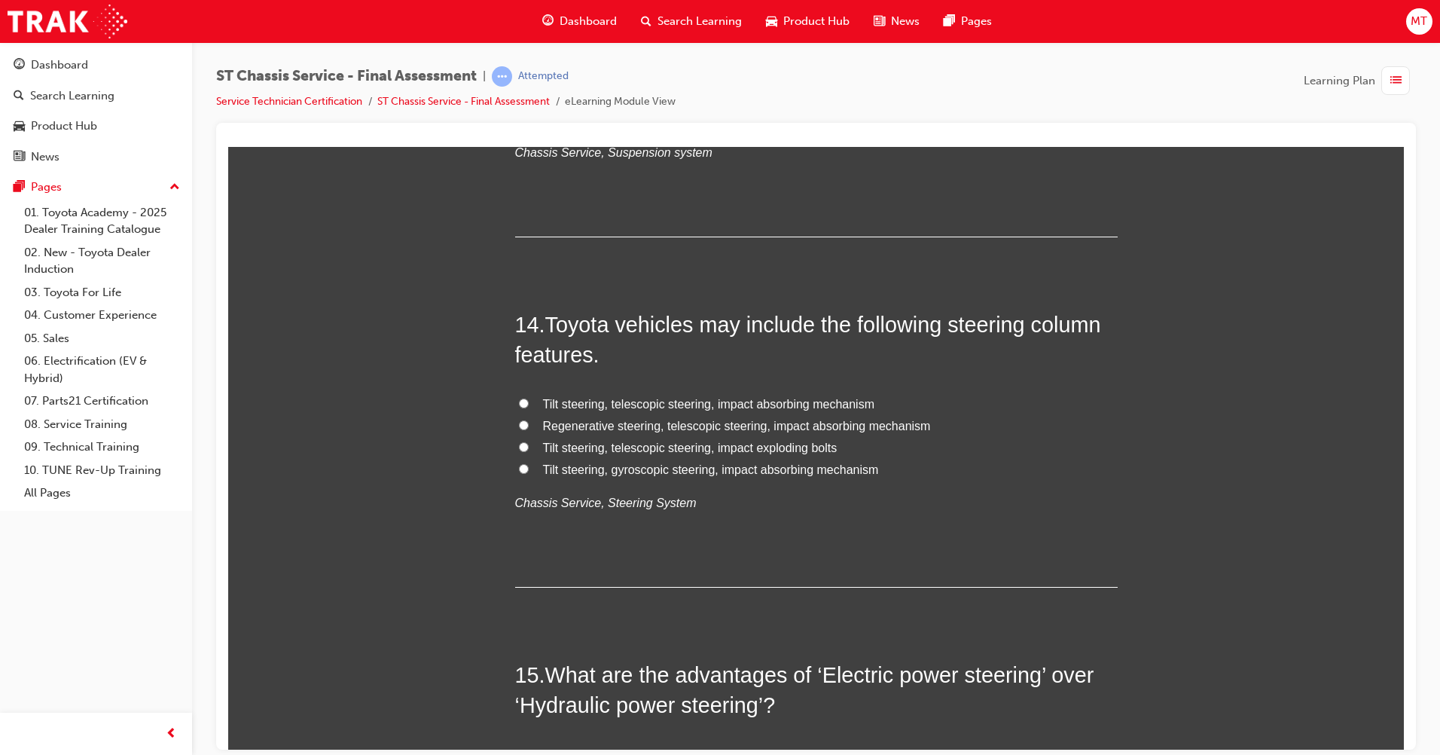
click at [764, 400] on span "Tilt steering, telescopic steering, impact absorbing mechanism" at bounding box center [709, 403] width 332 height 13
click at [529, 400] on input "Tilt steering, telescopic steering, impact absorbing mechanism" at bounding box center [524, 403] width 10 height 10
radio input "true"
click at [591, 420] on span "Regenerative steering, telescopic steering, impact absorbing mechanism" at bounding box center [737, 425] width 388 height 13
click at [529, 420] on input "Regenerative steering, telescopic steering, impact absorbing mechanism" at bounding box center [524, 425] width 10 height 10
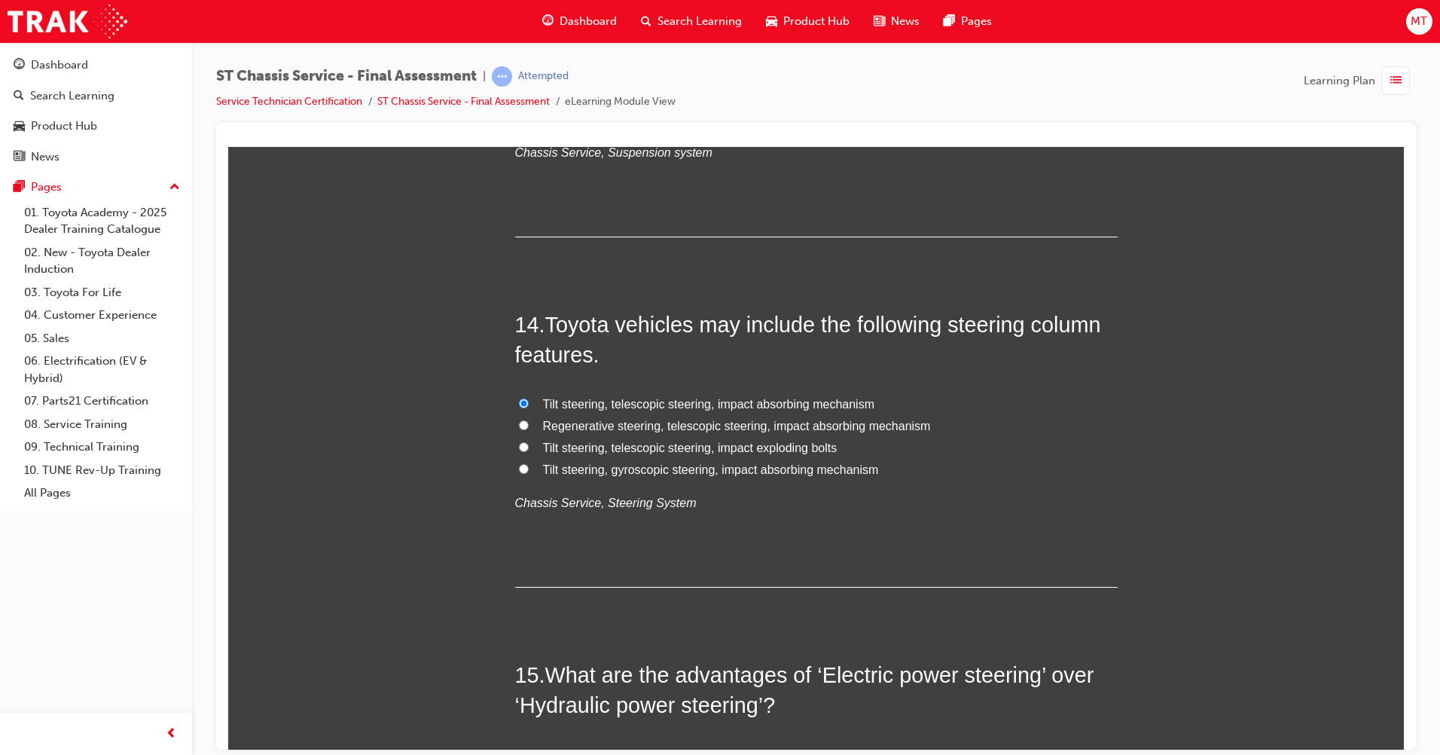
radio input "true"
click at [554, 409] on span "Tilt steering, telescopic steering, impact absorbing mechanism" at bounding box center [709, 403] width 332 height 13
click at [529, 408] on input "Tilt steering, telescopic steering, impact absorbing mechanism" at bounding box center [524, 403] width 10 height 10
radio input "true"
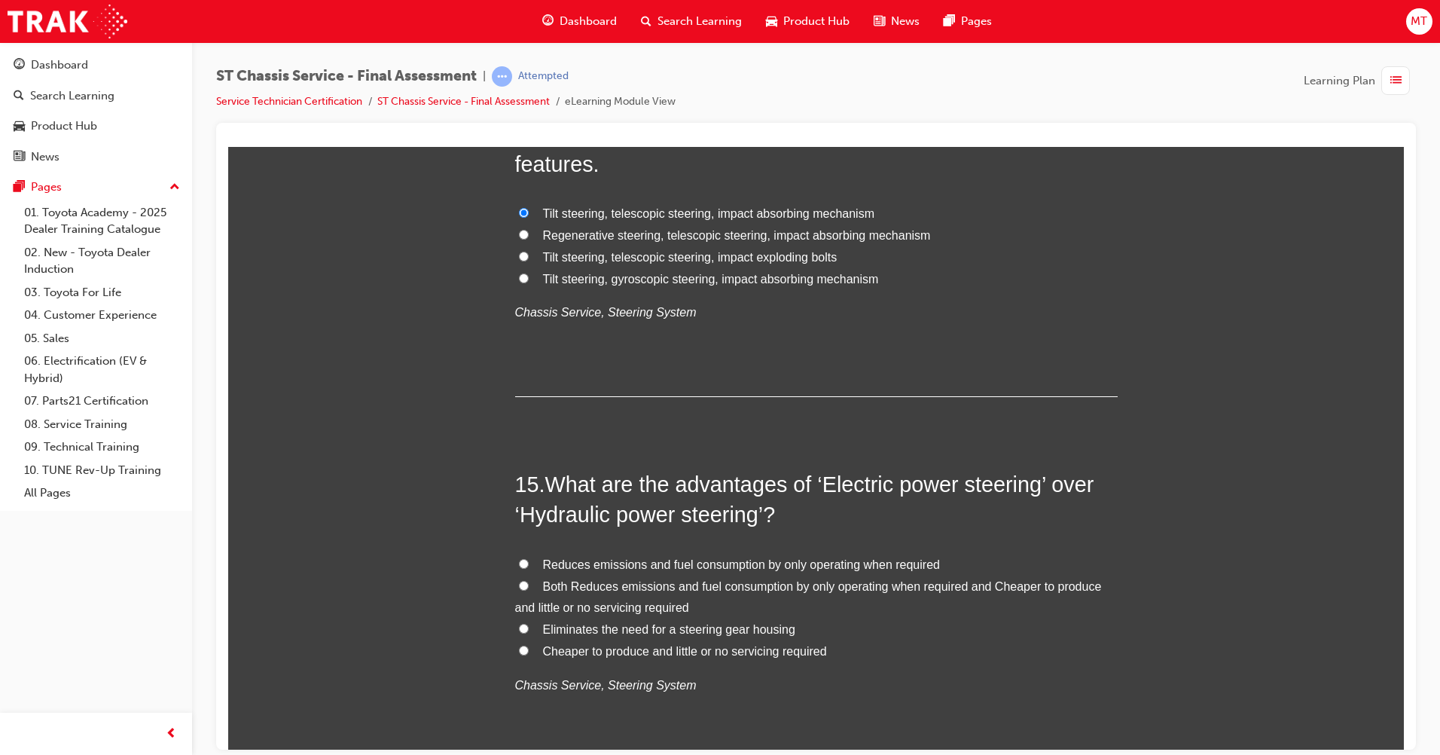
scroll to position [4671, 0]
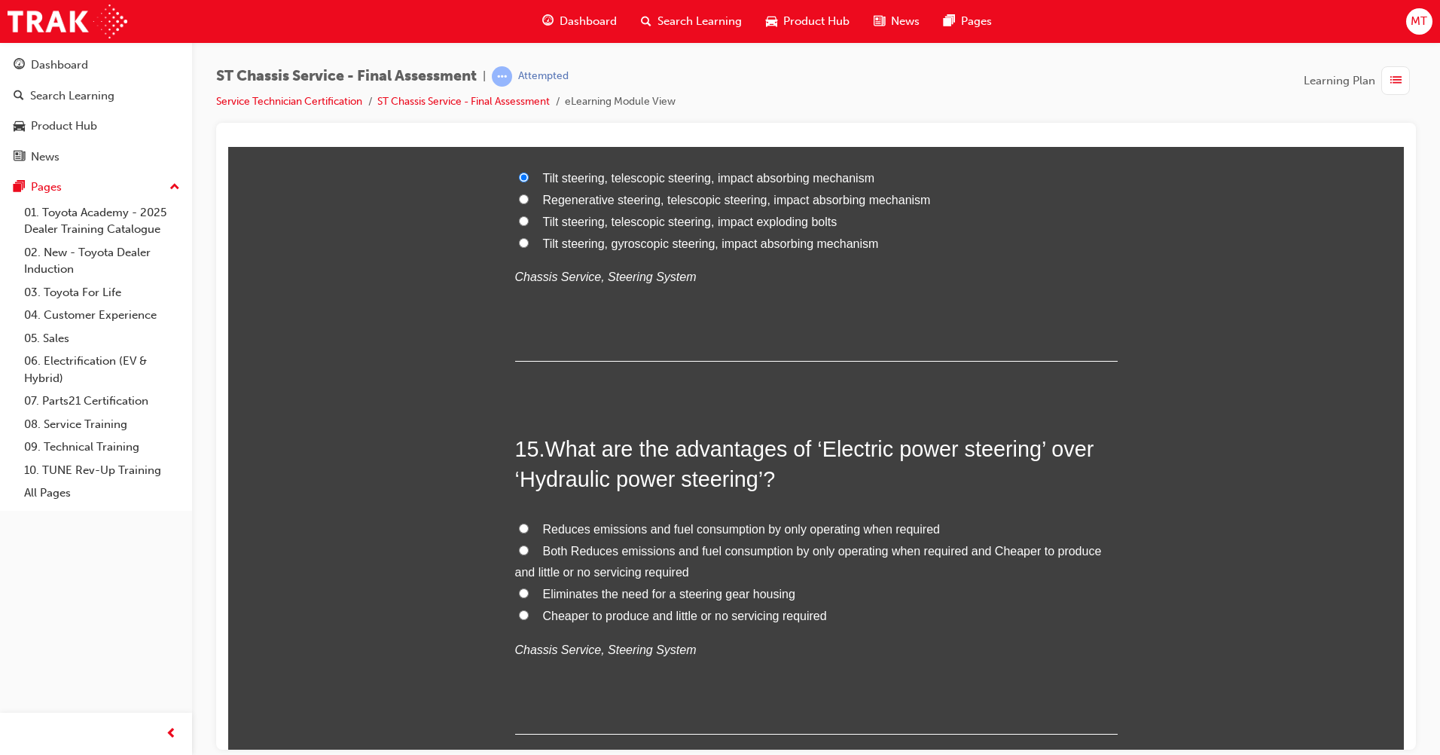
click at [763, 590] on span "Eliminates the need for a steering gear housing" at bounding box center [669, 593] width 252 height 13
click at [529, 590] on input "Eliminates the need for a steering gear housing" at bounding box center [524, 593] width 10 height 10
radio input "true"
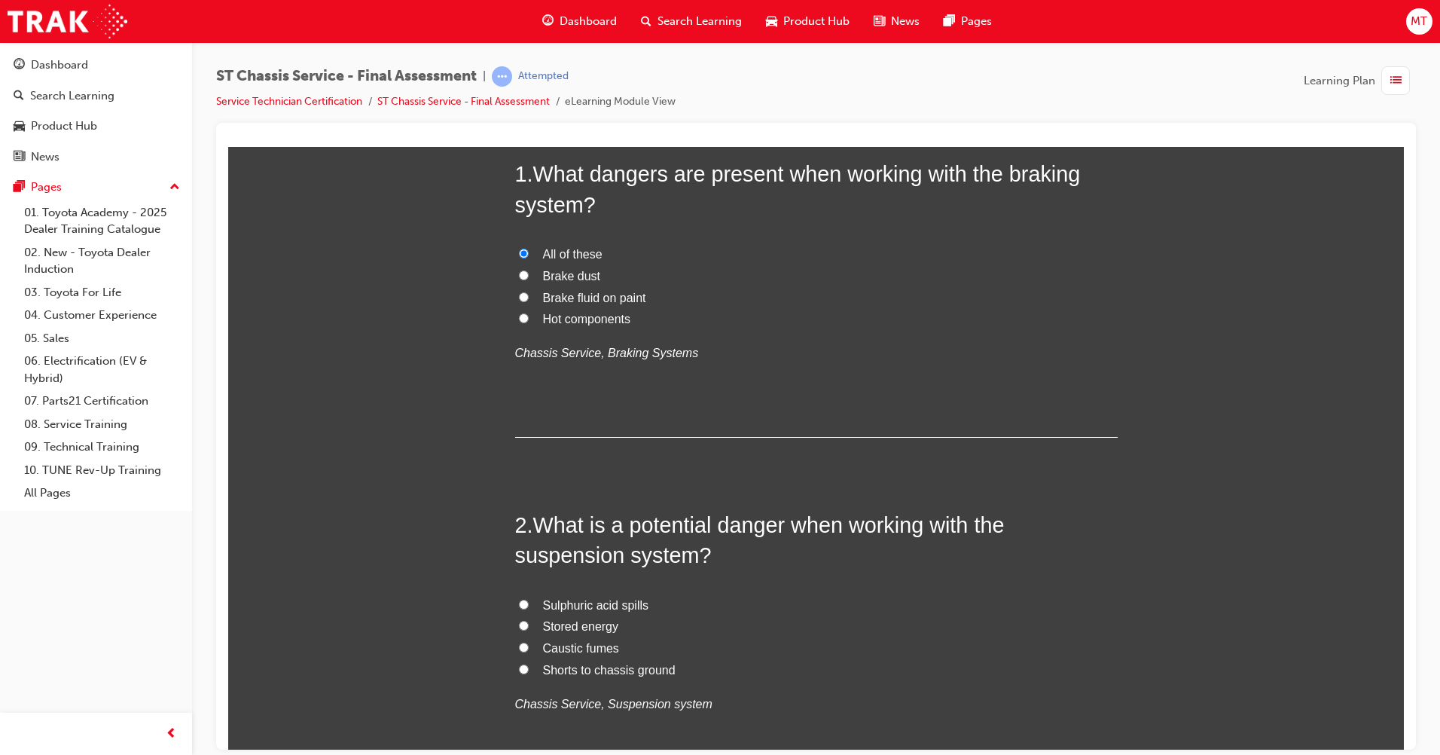
scroll to position [174, 0]
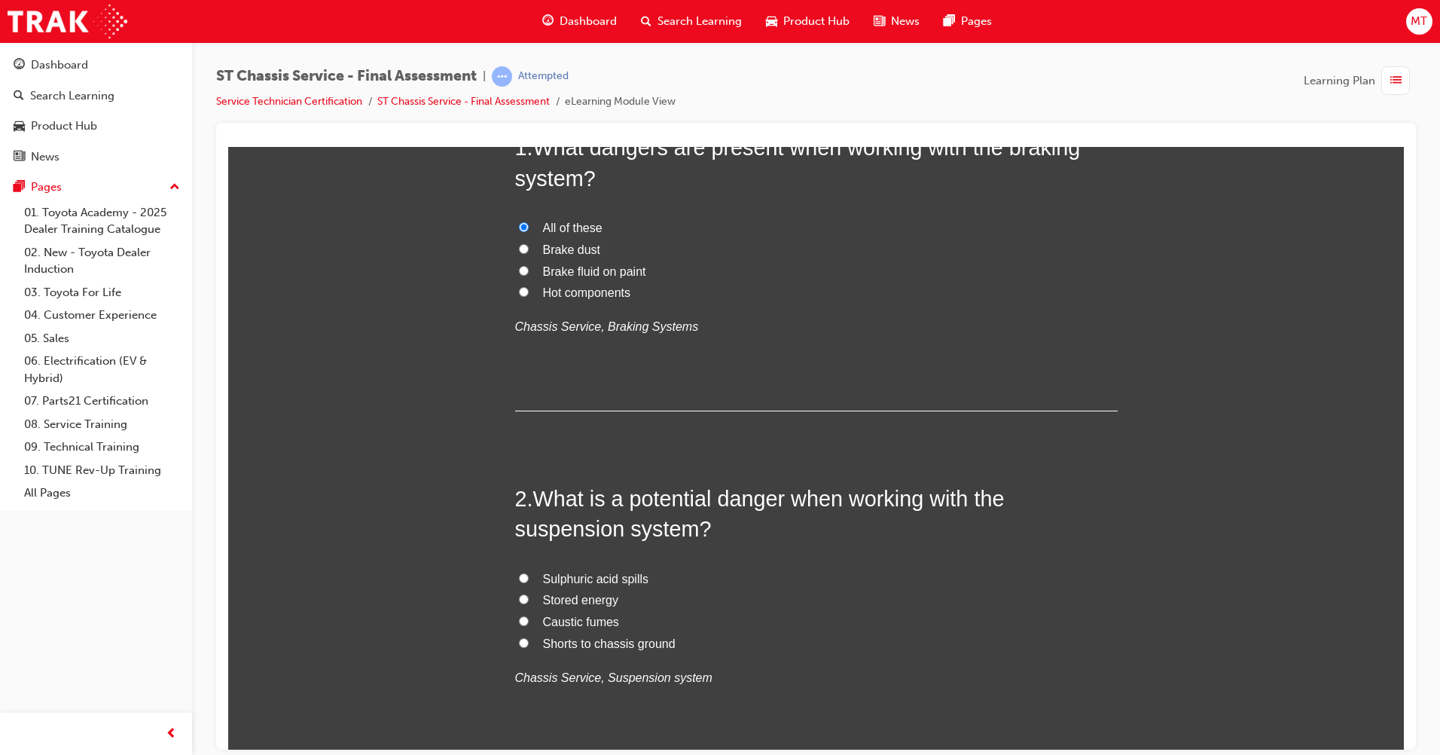
click at [612, 642] on span "Shorts to chassis ground" at bounding box center [609, 643] width 133 height 13
click at [529, 642] on input "Shorts to chassis ground" at bounding box center [524, 642] width 10 height 10
radio input "true"
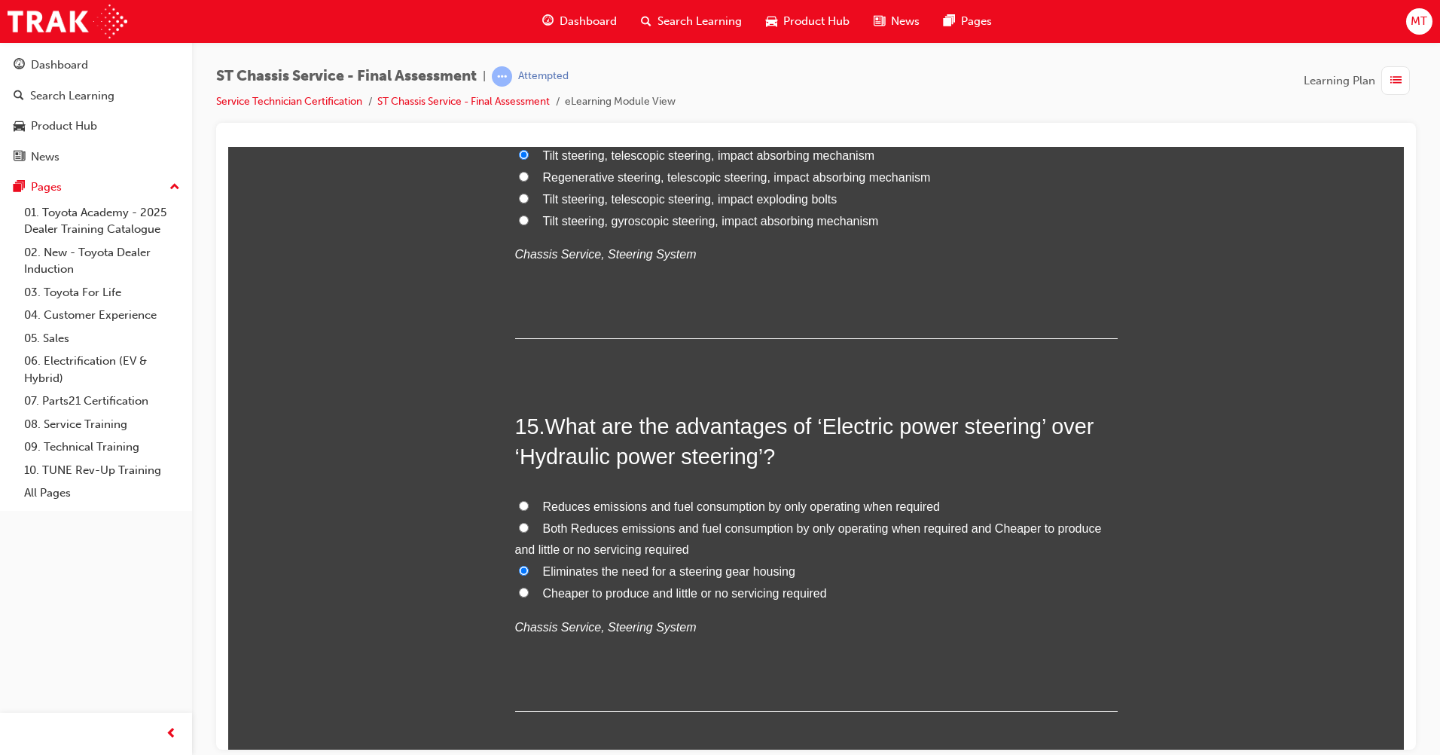
scroll to position [4769, 0]
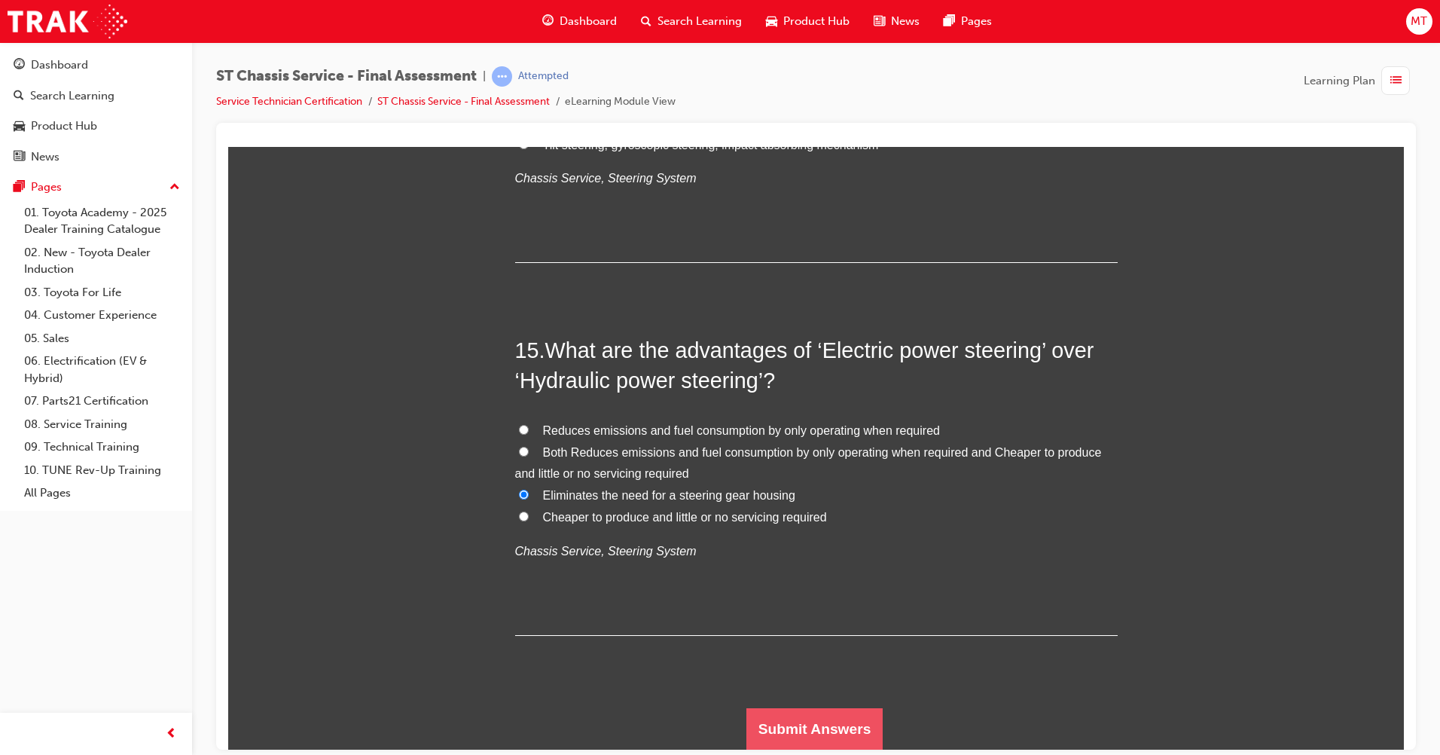
click at [824, 716] on button "Submit Answers" at bounding box center [815, 728] width 137 height 42
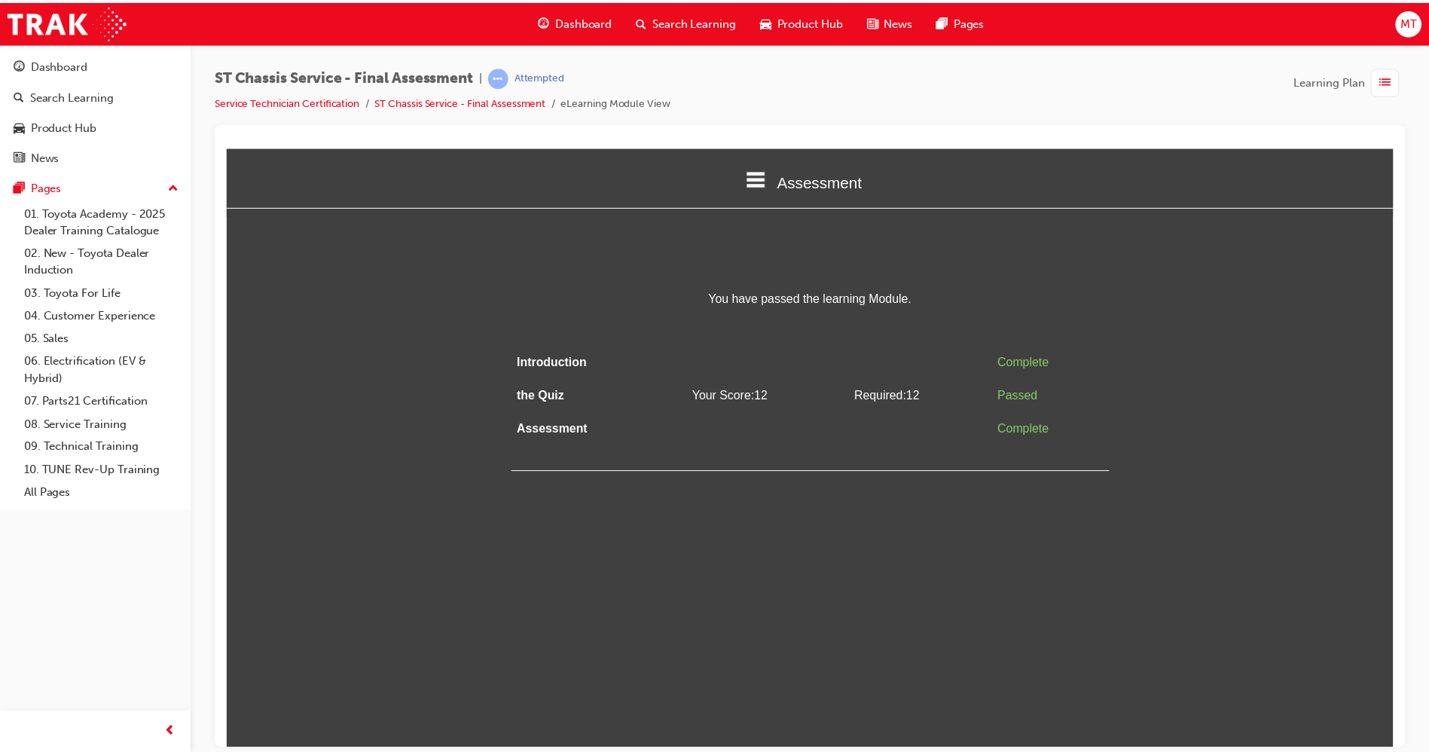
scroll to position [0, 0]
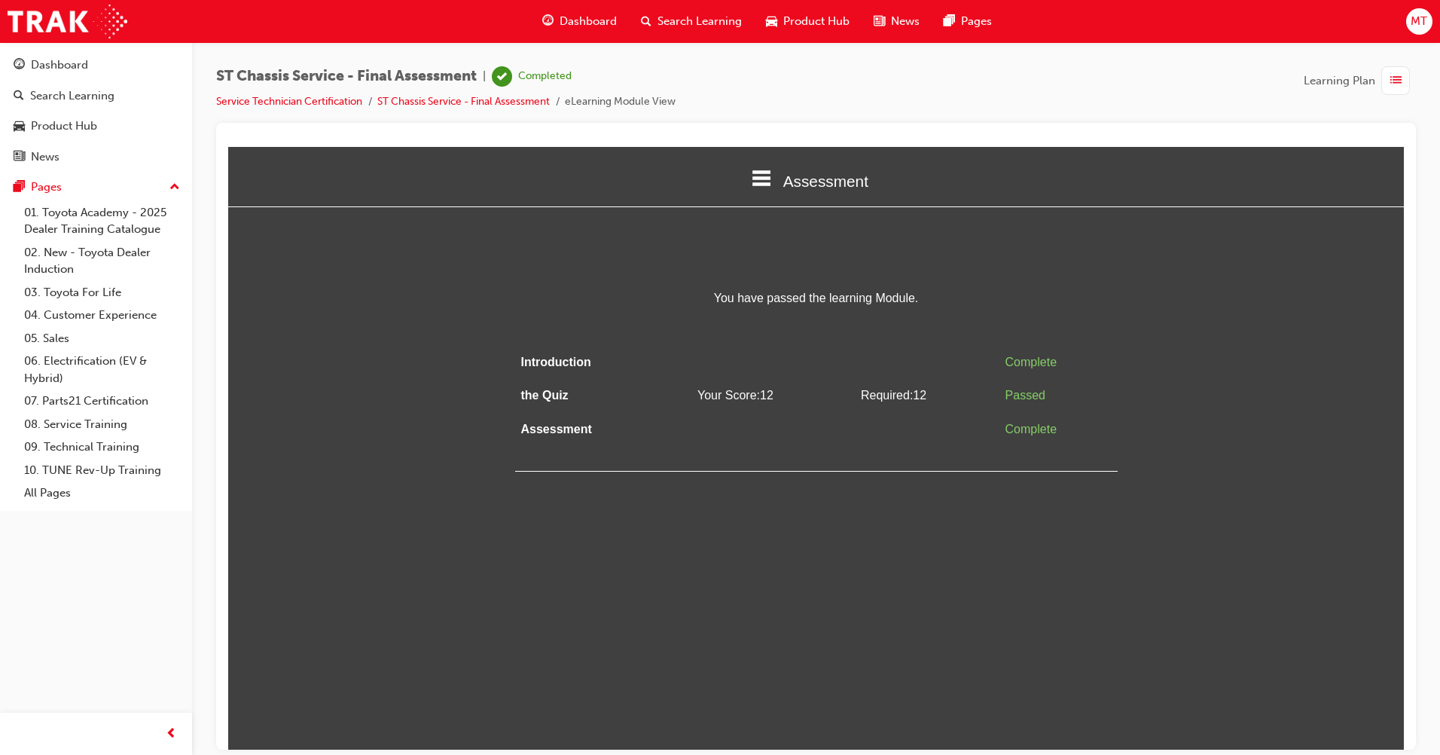
click at [1393, 80] on span "list-icon" at bounding box center [1396, 81] width 11 height 19
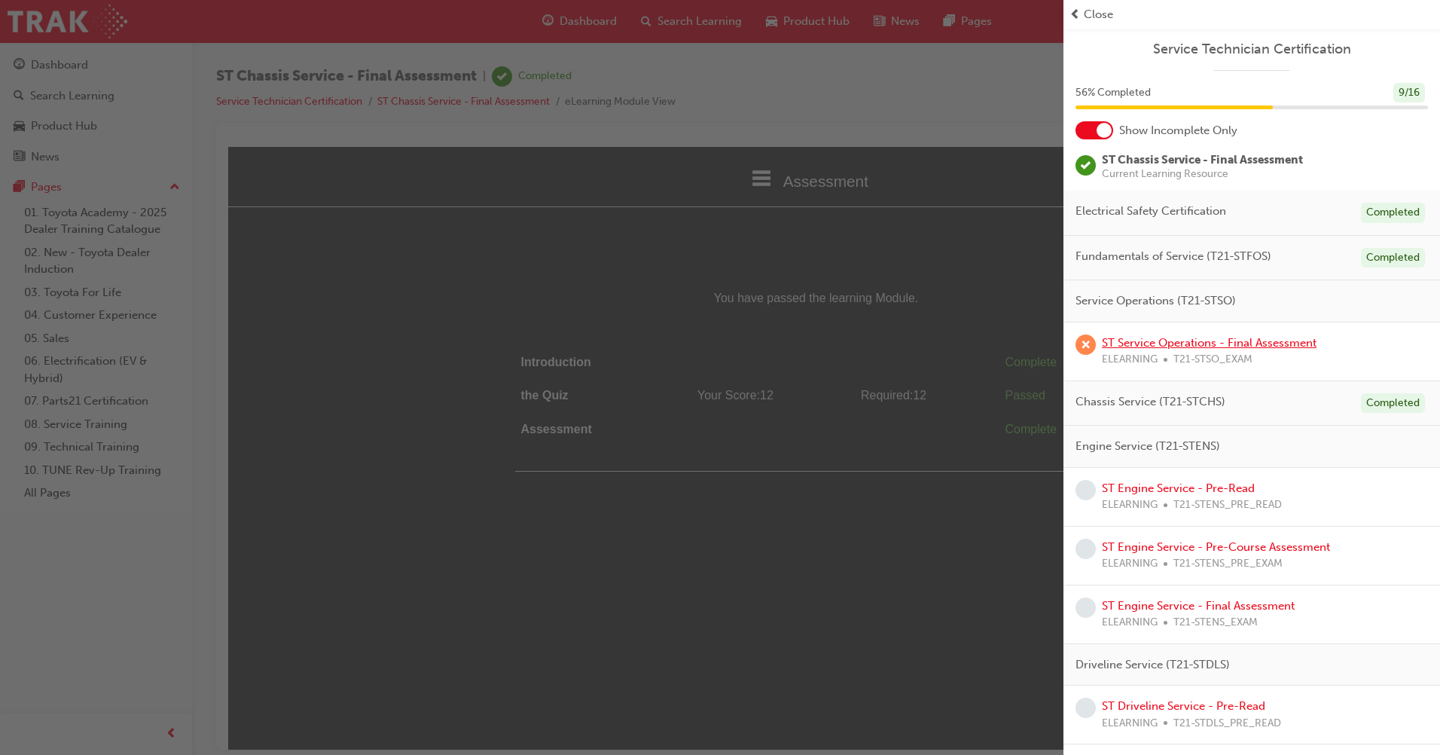
click at [1293, 343] on link "ST Service Operations - Final Assessment" at bounding box center [1209, 343] width 215 height 14
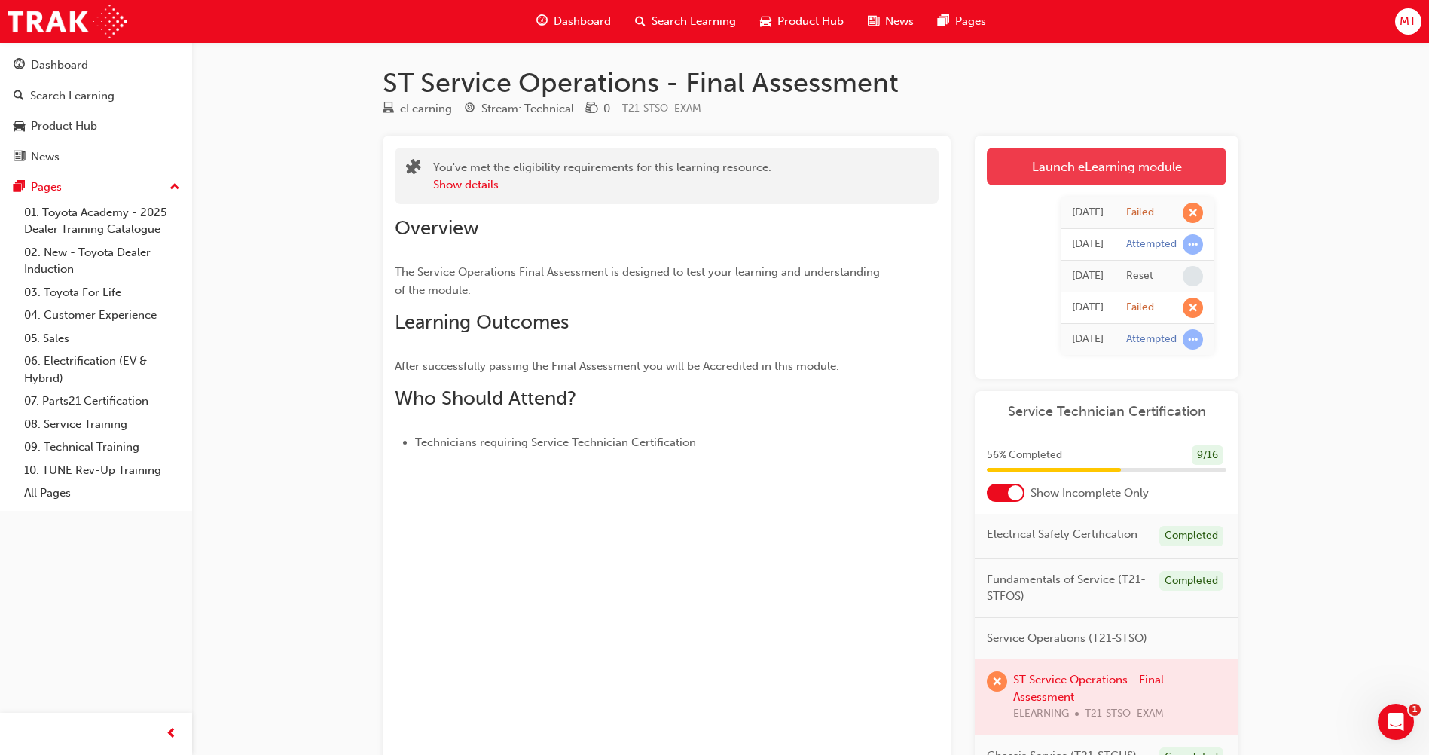
click at [1147, 166] on link "Launch eLearning module" at bounding box center [1107, 167] width 240 height 38
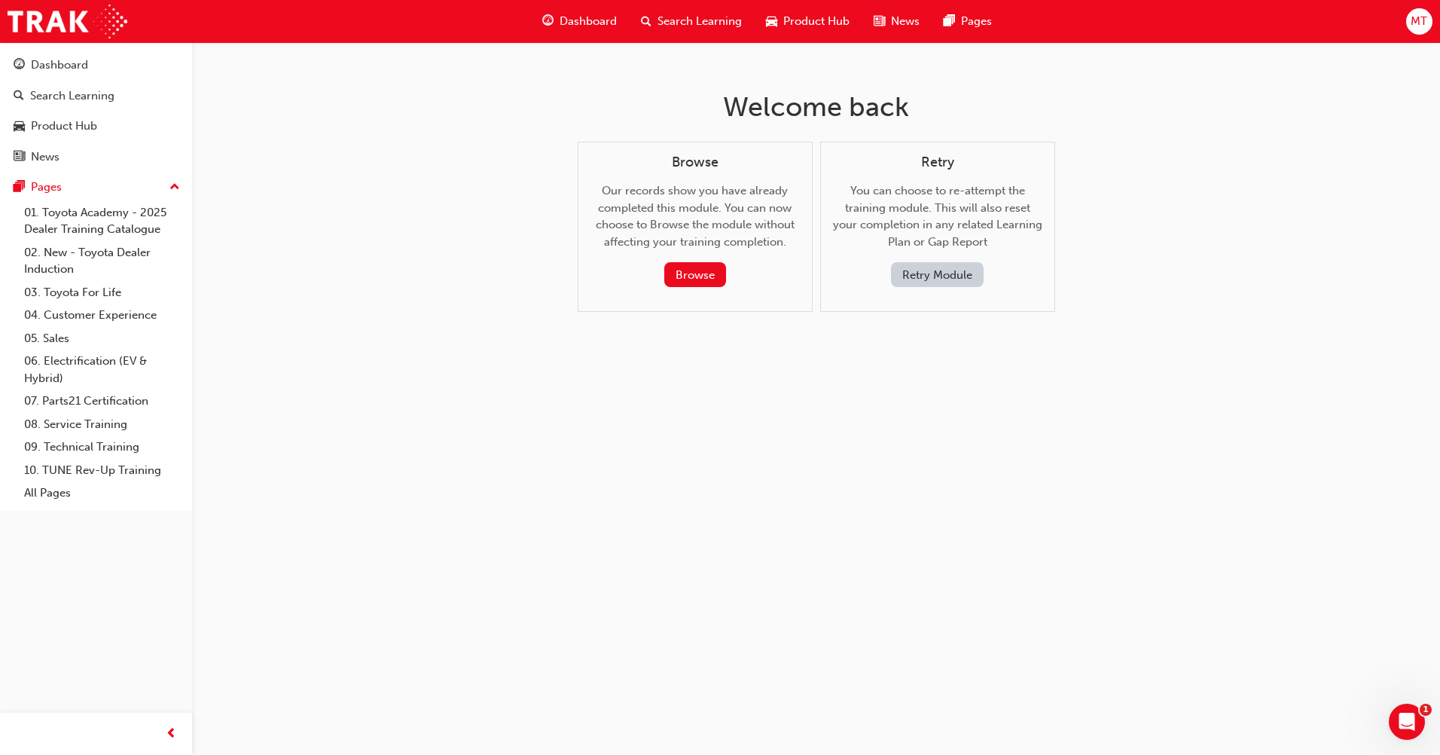
click at [964, 269] on button "Retry Module" at bounding box center [937, 274] width 93 height 25
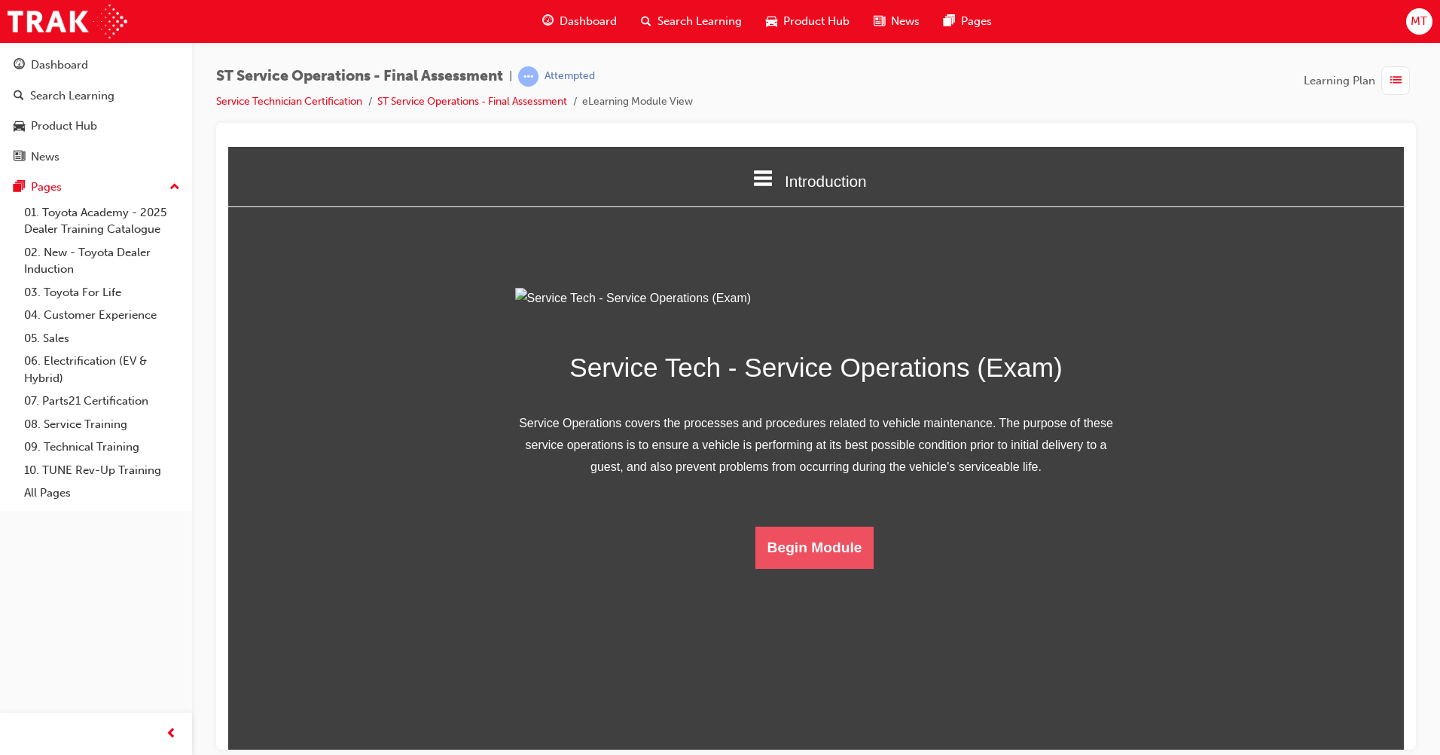
click at [826, 568] on button "Begin Module" at bounding box center [815, 547] width 119 height 42
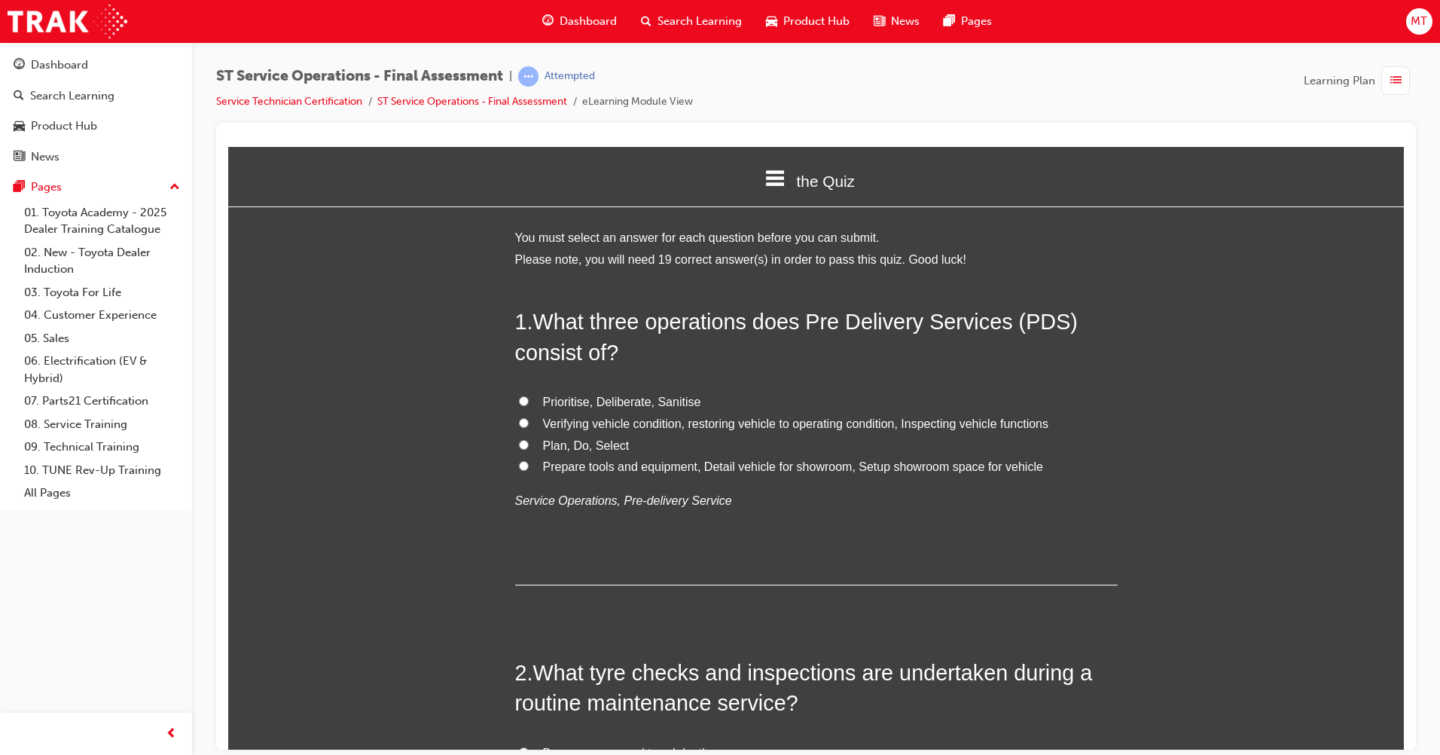
click at [646, 406] on span "Prioritise, Deliberate, Sanitise" at bounding box center [622, 401] width 158 height 13
drag, startPoint x: 646, startPoint y: 406, endPoint x: 560, endPoint y: 396, distance: 85.8
click at [560, 396] on span "Prioritise, Deliberate, Sanitise" at bounding box center [622, 401] width 158 height 13
click at [529, 396] on input "Prioritise, Deliberate, Sanitise" at bounding box center [524, 401] width 10 height 10
radio input "true"
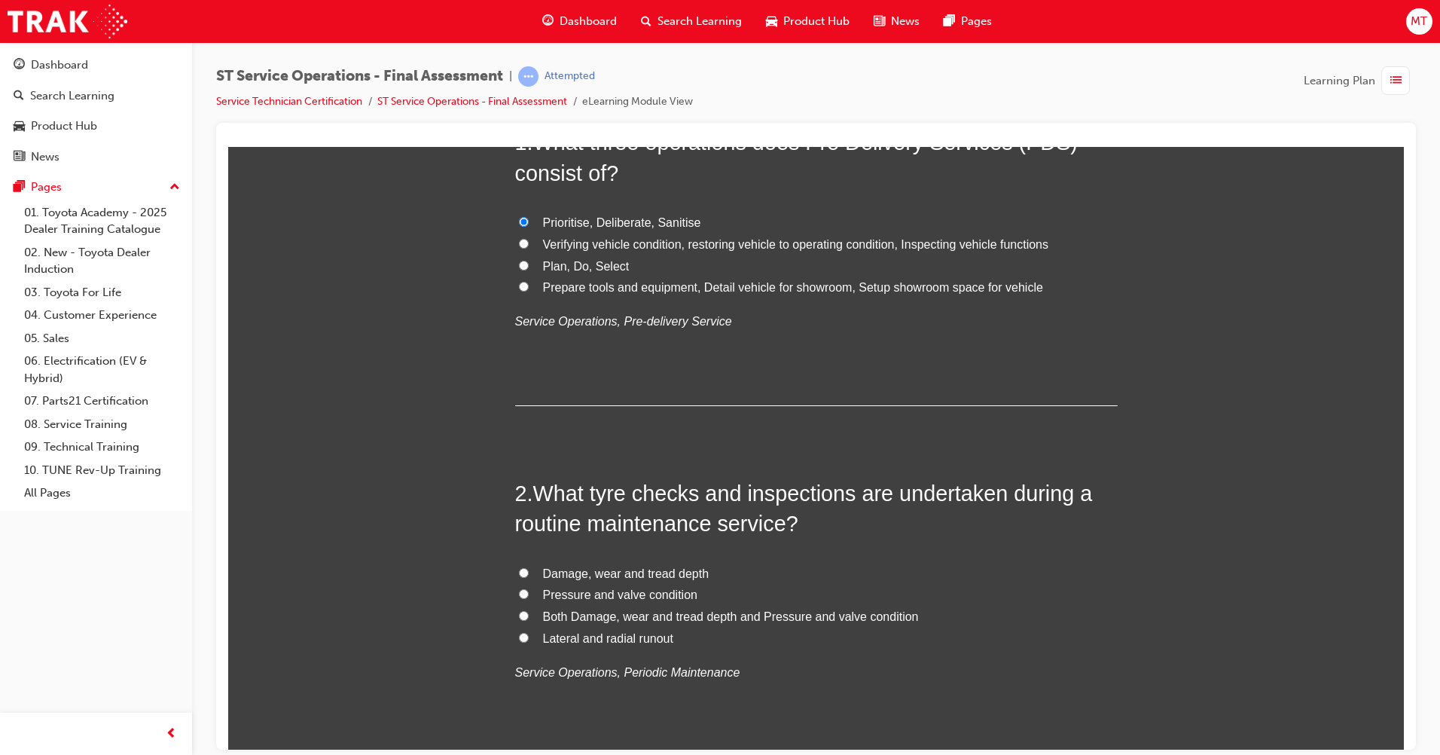
scroll to position [226, 0]
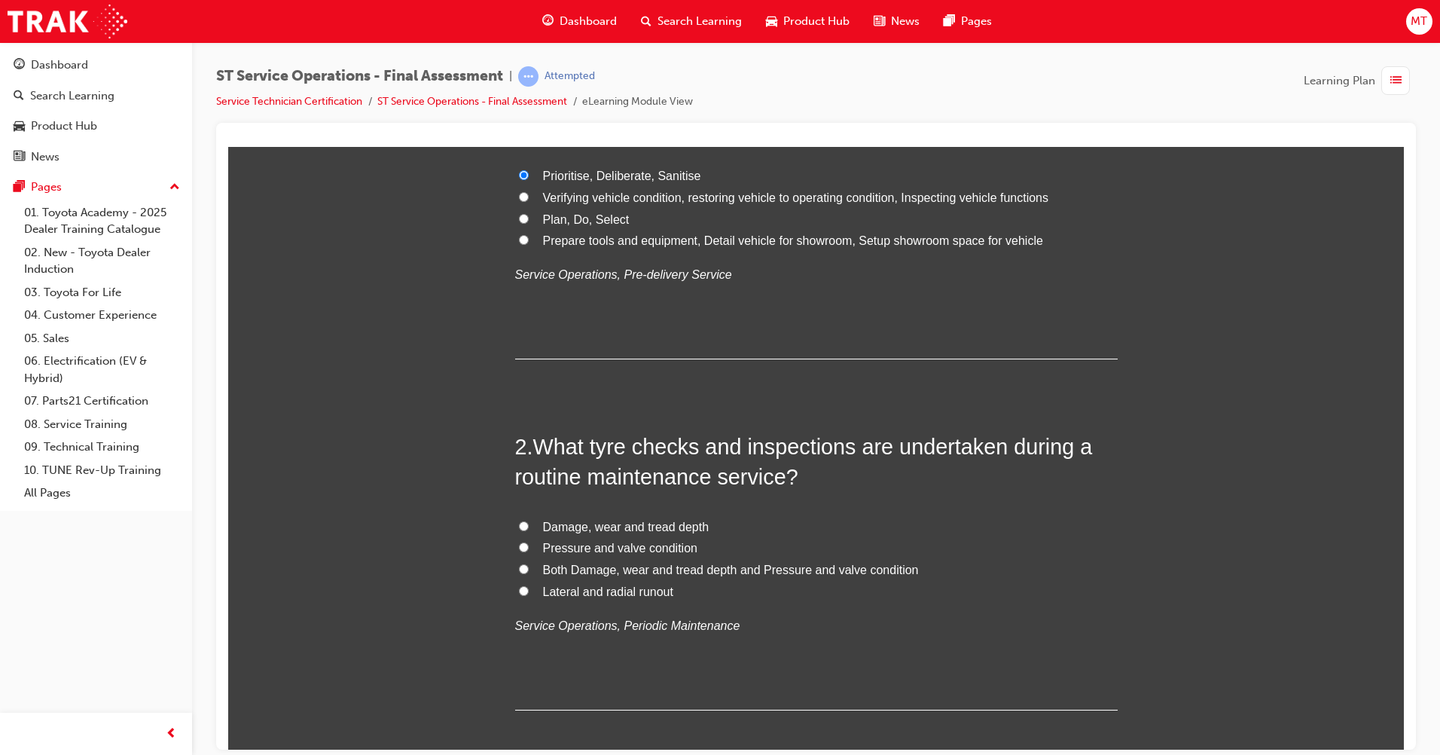
click at [856, 568] on span "Both Damage, wear and tread depth and Pressure and valve condition" at bounding box center [731, 569] width 376 height 13
click at [529, 568] on input "Both Damage, wear and tread depth and Pressure and valve condition" at bounding box center [524, 569] width 10 height 10
radio input "true"
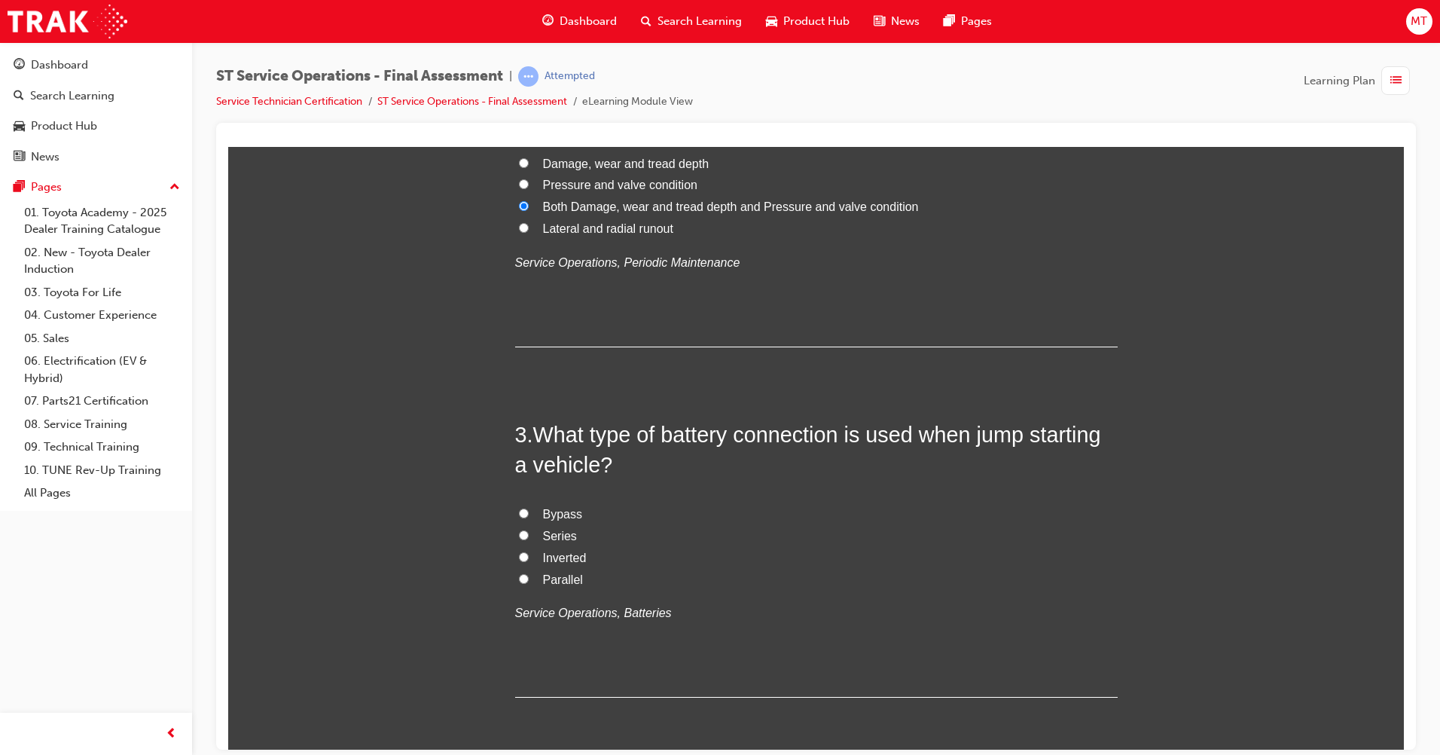
scroll to position [603, 0]
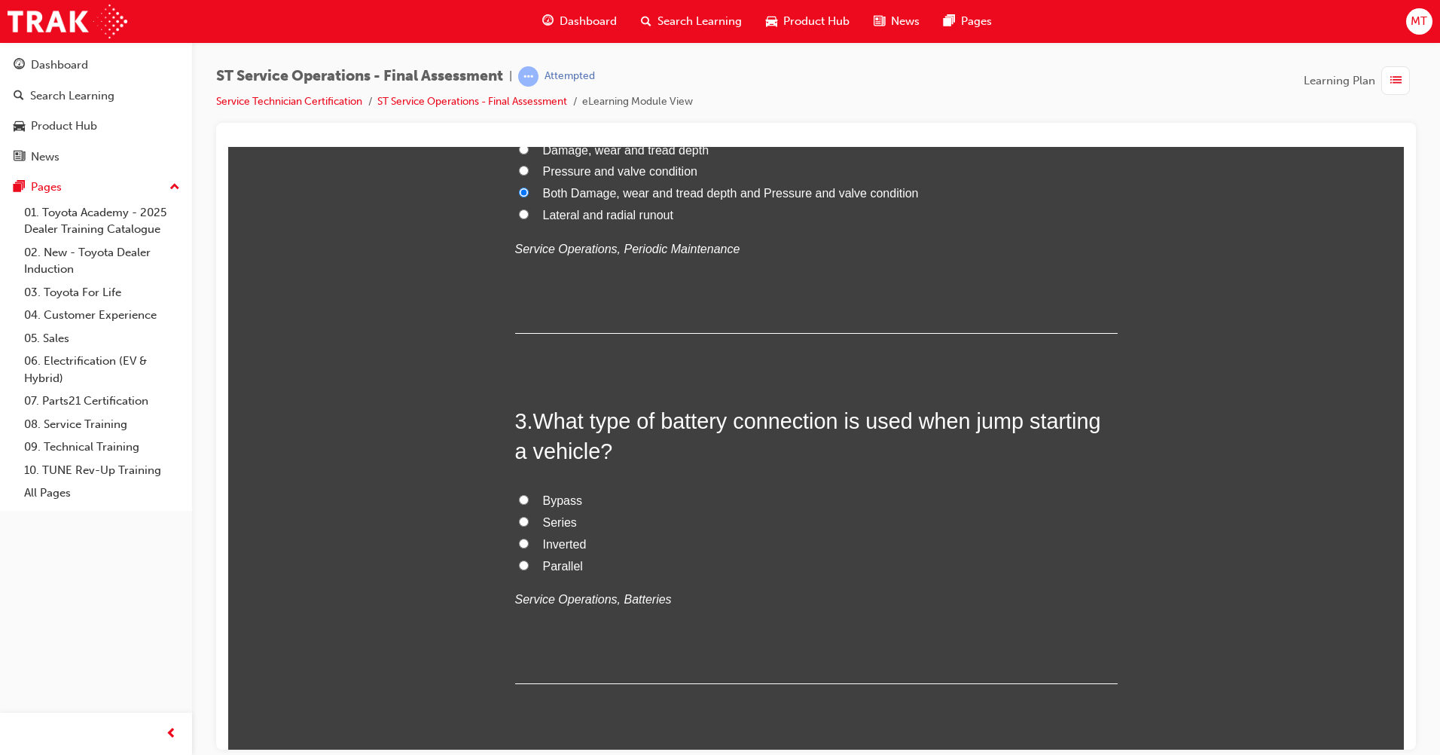
click at [544, 573] on label "Parallel" at bounding box center [816, 566] width 603 height 22
click at [529, 570] on input "Parallel" at bounding box center [524, 565] width 10 height 10
radio input "true"
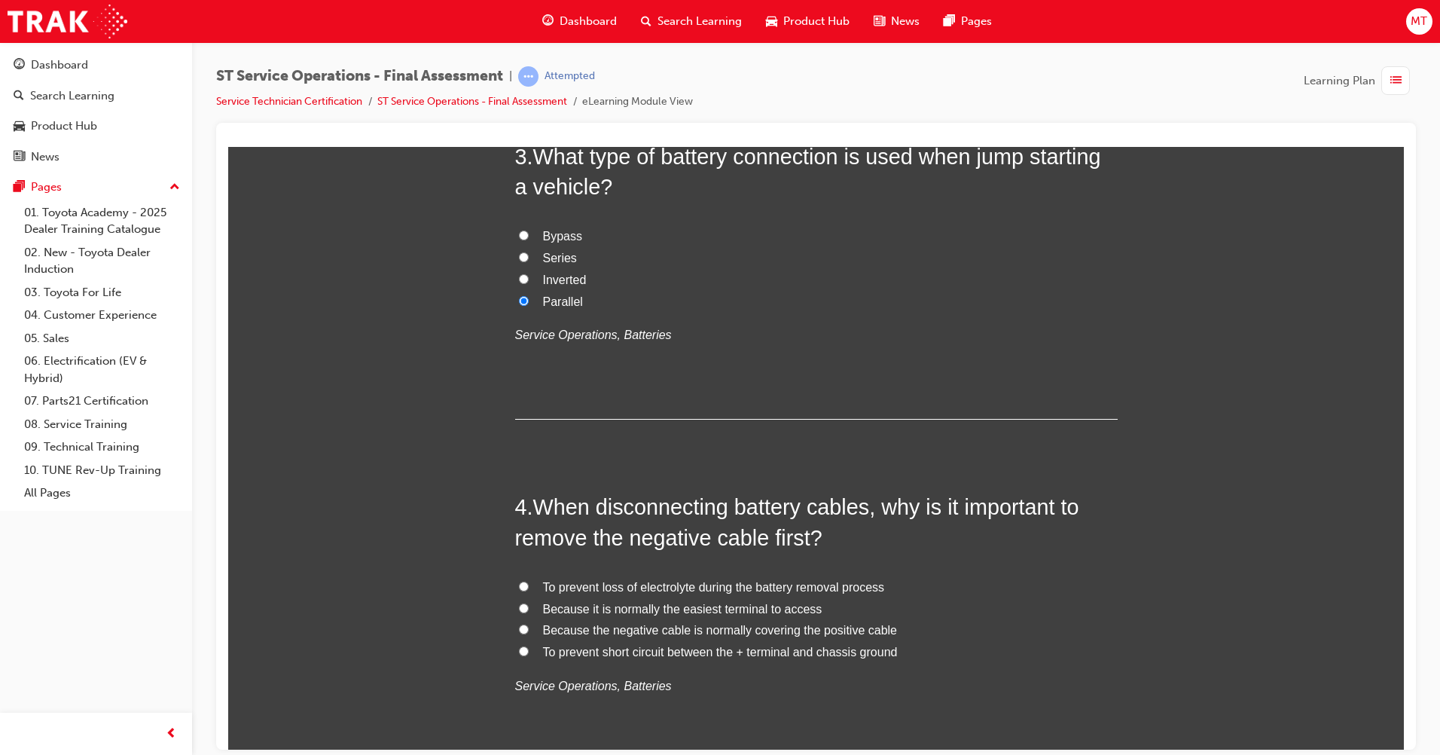
scroll to position [904, 0]
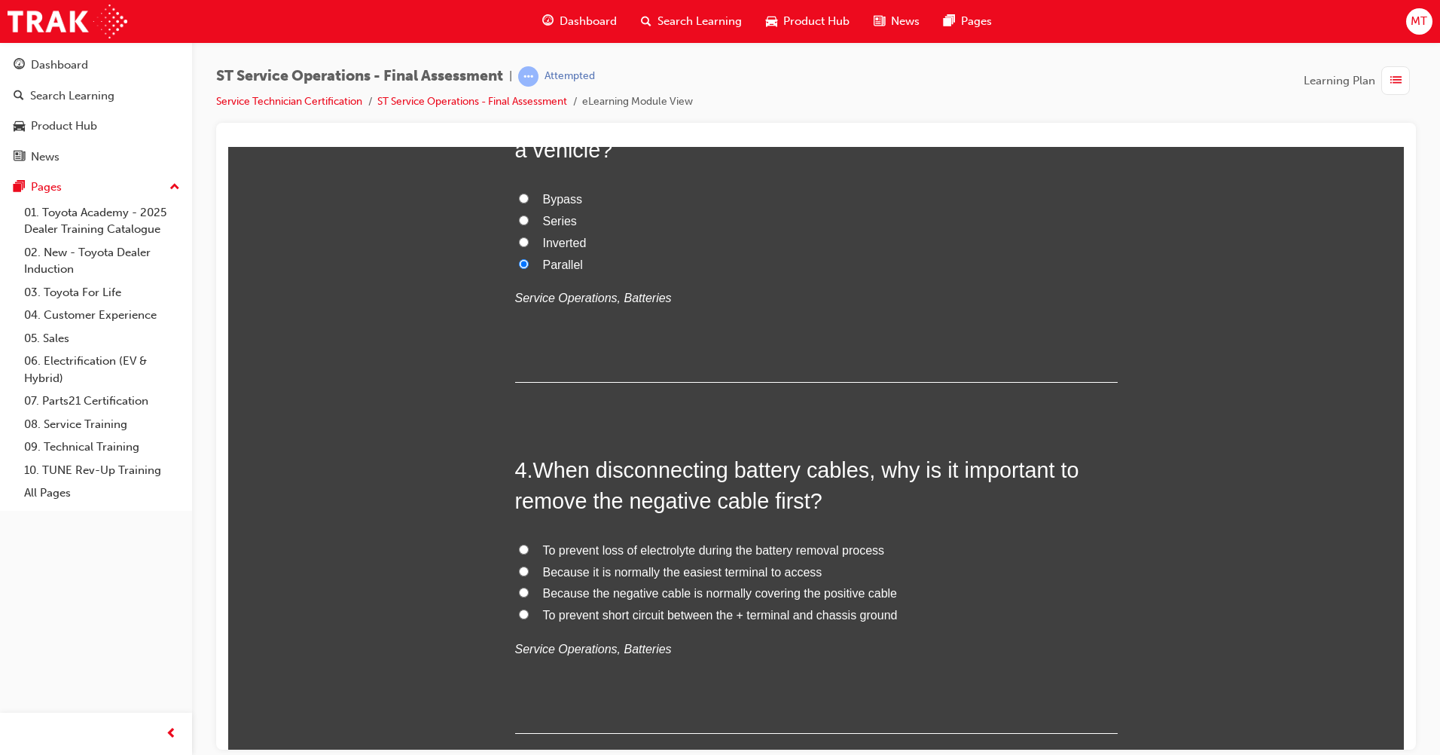
click at [678, 615] on span "To prevent short circuit between the + terminal and chassis ground" at bounding box center [720, 614] width 355 height 13
click at [529, 615] on input "To prevent short circuit between the + terminal and chassis ground" at bounding box center [524, 614] width 10 height 10
radio input "true"
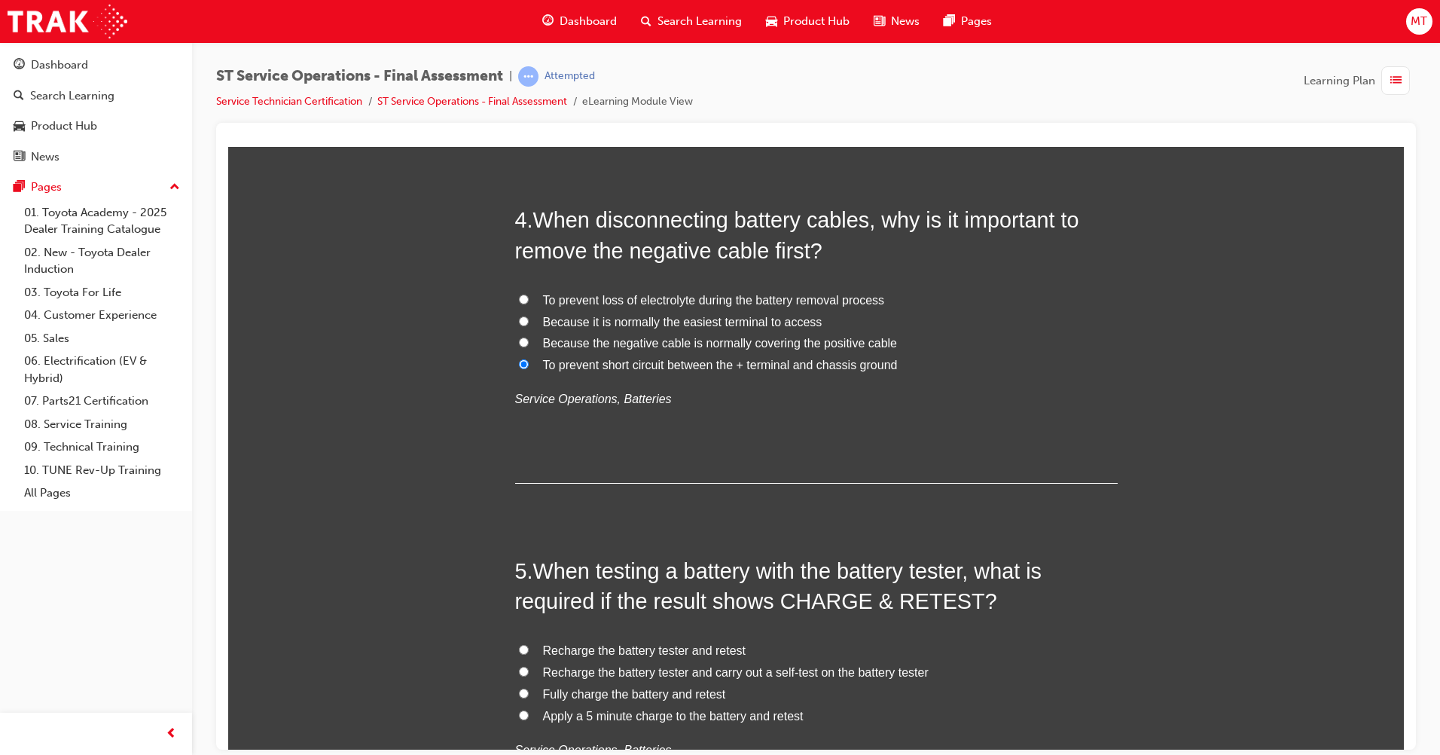
scroll to position [1205, 0]
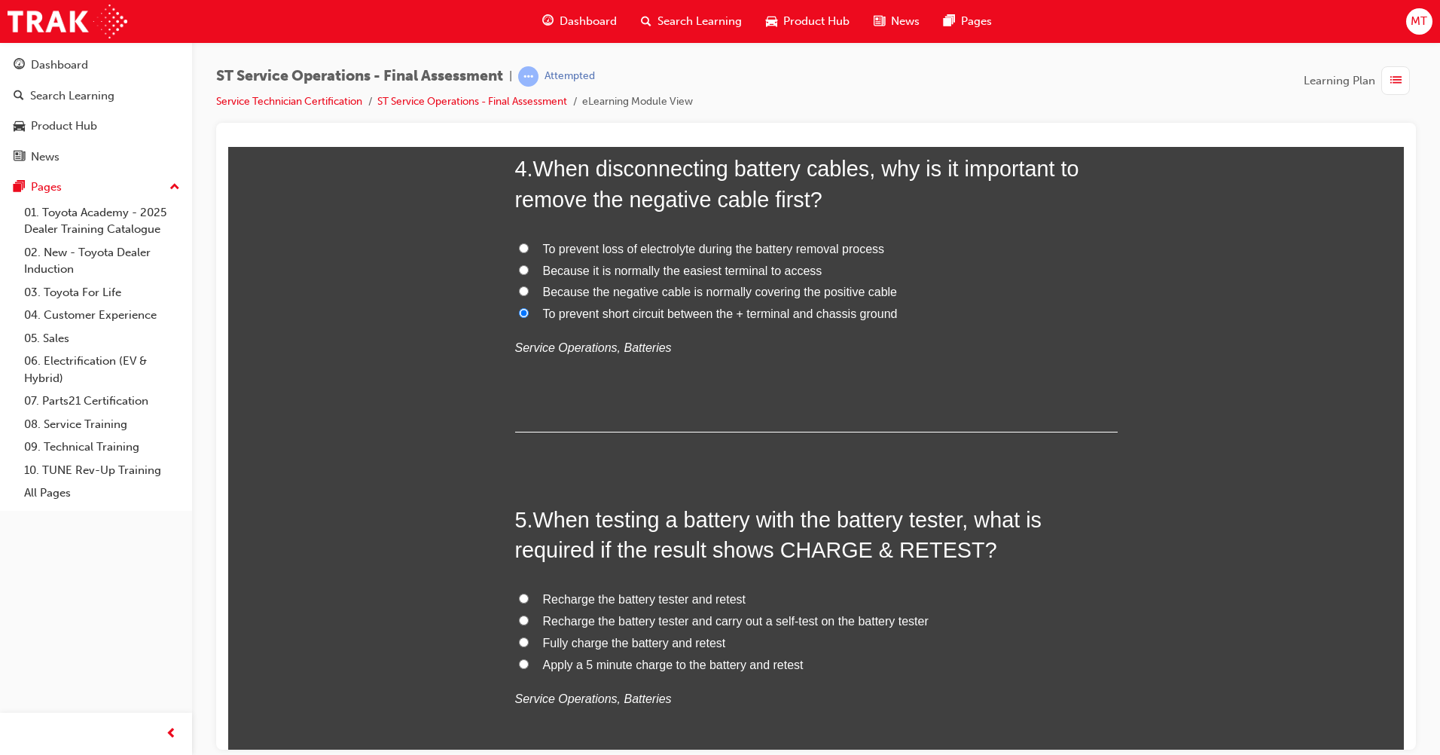
click at [667, 640] on span "Fully charge the battery and retest" at bounding box center [634, 642] width 183 height 13
click at [529, 640] on input "Fully charge the battery and retest" at bounding box center [524, 642] width 10 height 10
radio input "true"
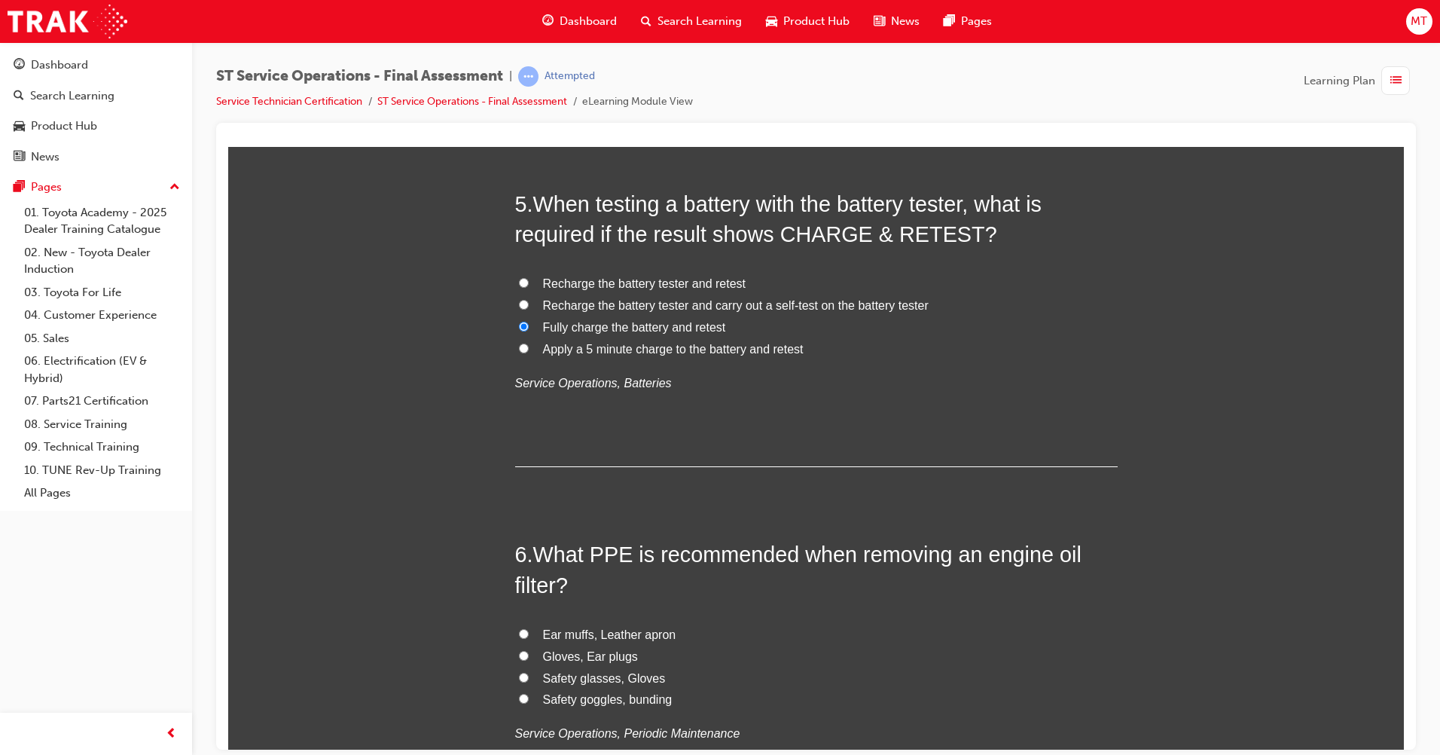
scroll to position [1582, 0]
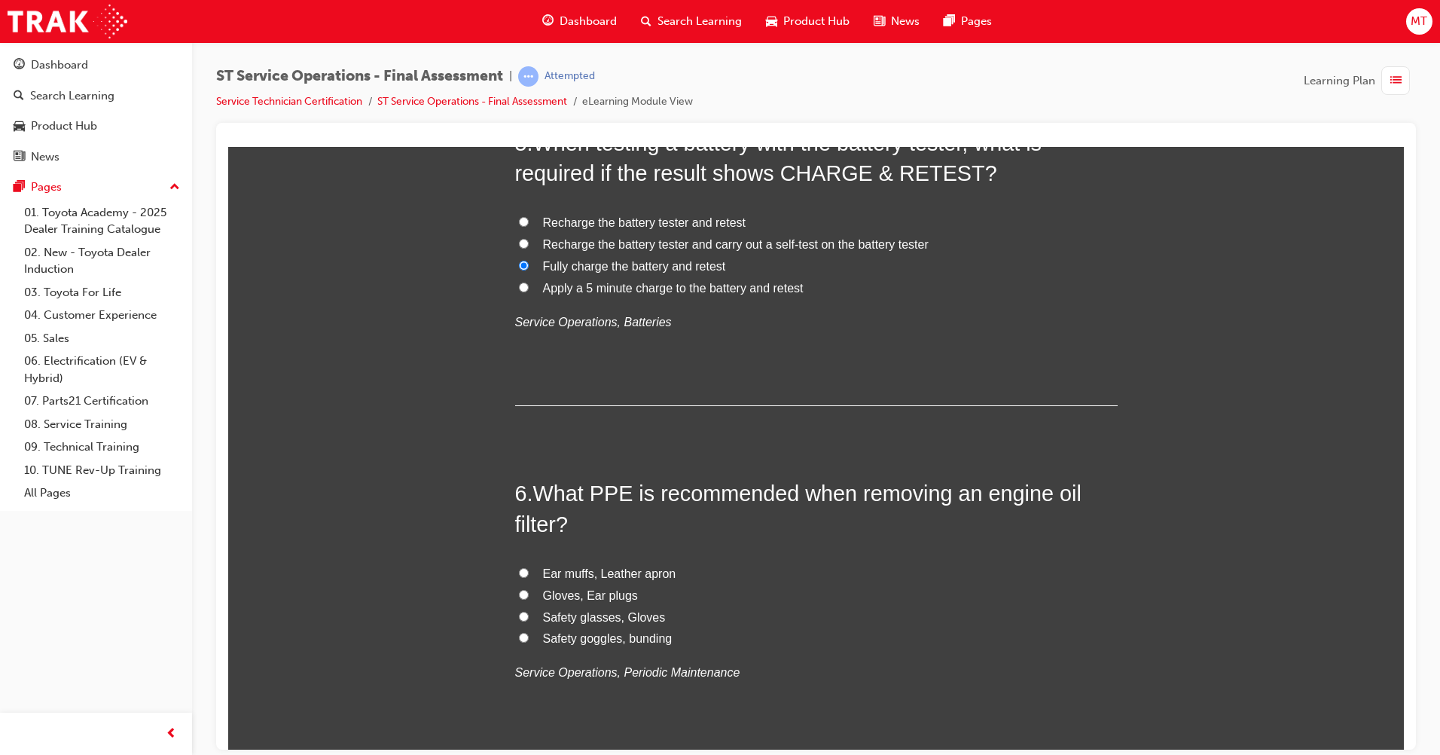
click at [632, 616] on span "Safety glasses, Gloves" at bounding box center [604, 616] width 123 height 13
click at [529, 616] on input "Safety glasses, Gloves" at bounding box center [524, 616] width 10 height 10
radio input "true"
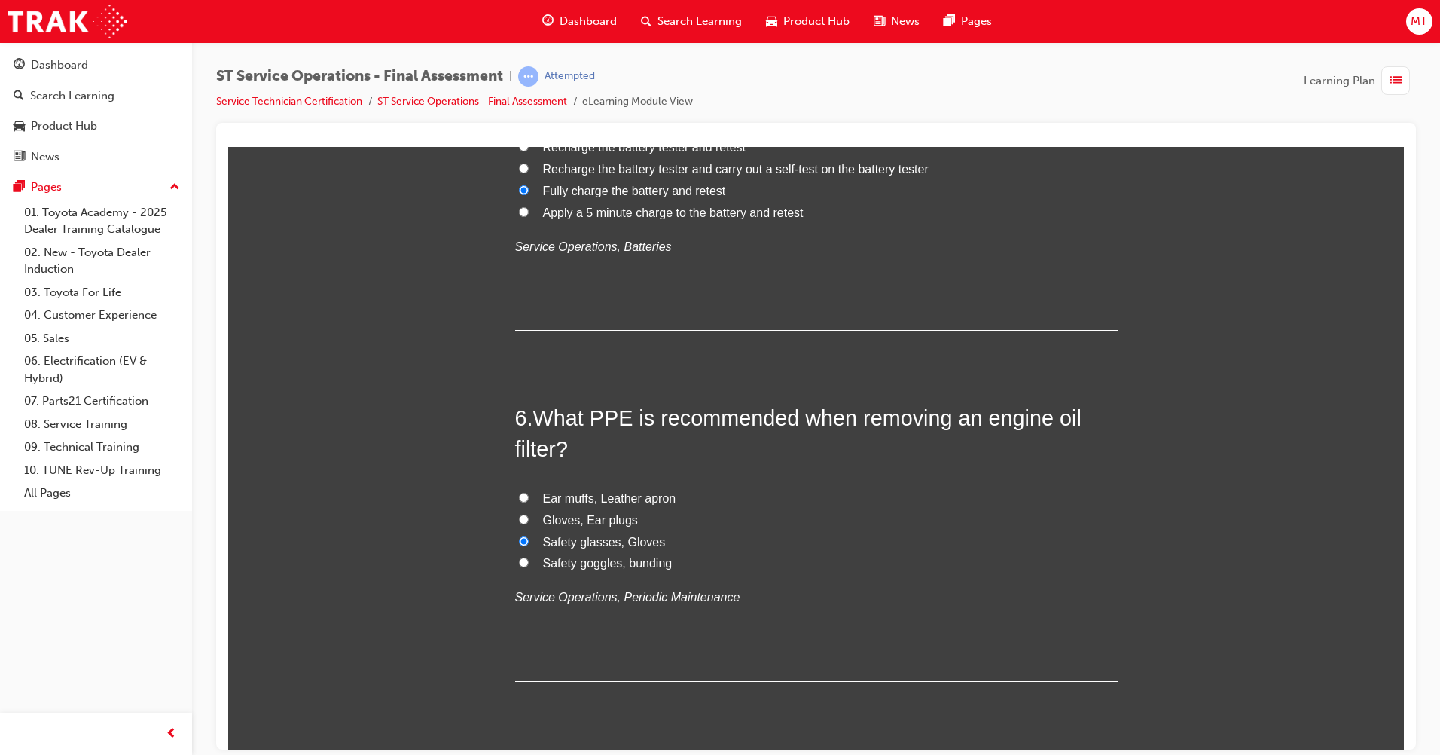
scroll to position [1959, 0]
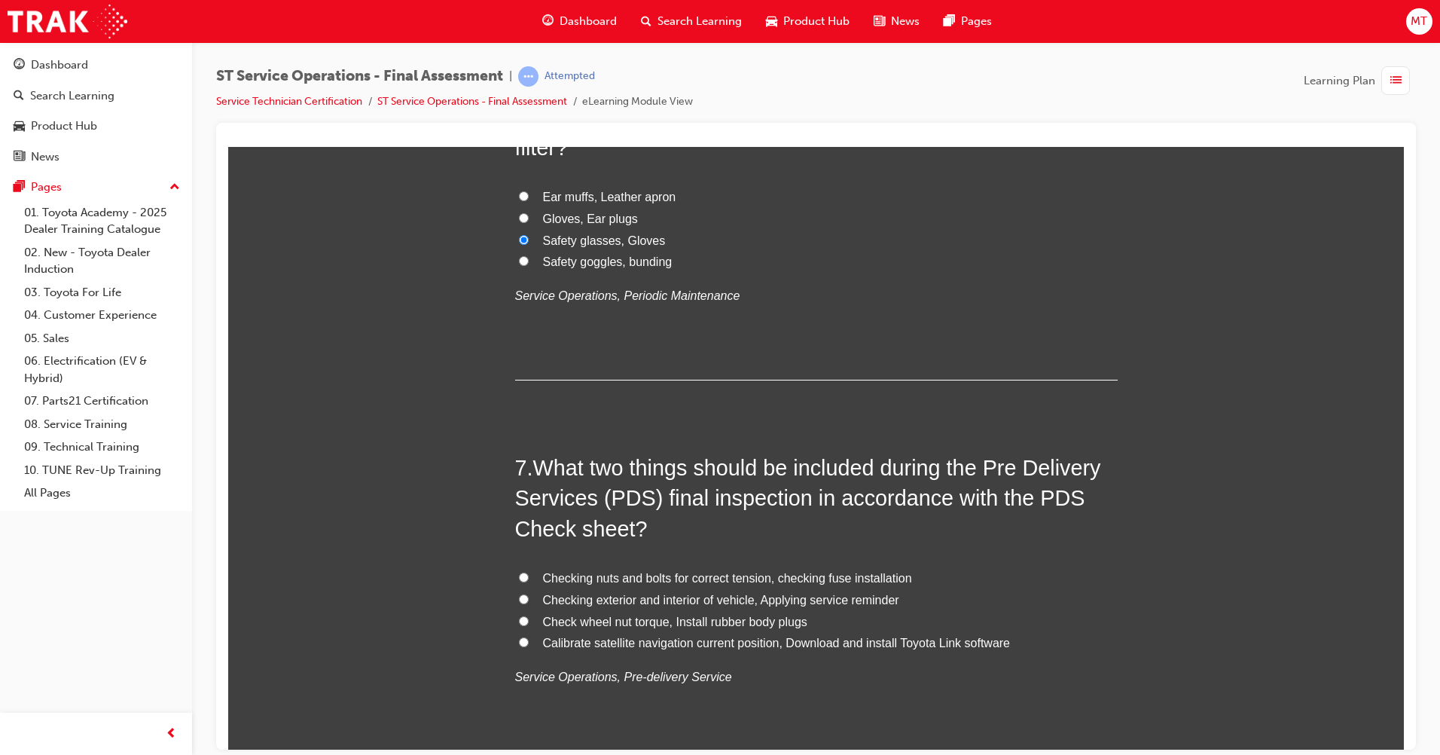
click at [823, 595] on span "Checking exterior and interior of vehicle, Applying service reminder" at bounding box center [721, 599] width 356 height 13
click at [529, 595] on input "Checking exterior and interior of vehicle, Applying service reminder" at bounding box center [524, 599] width 10 height 10
radio input "true"
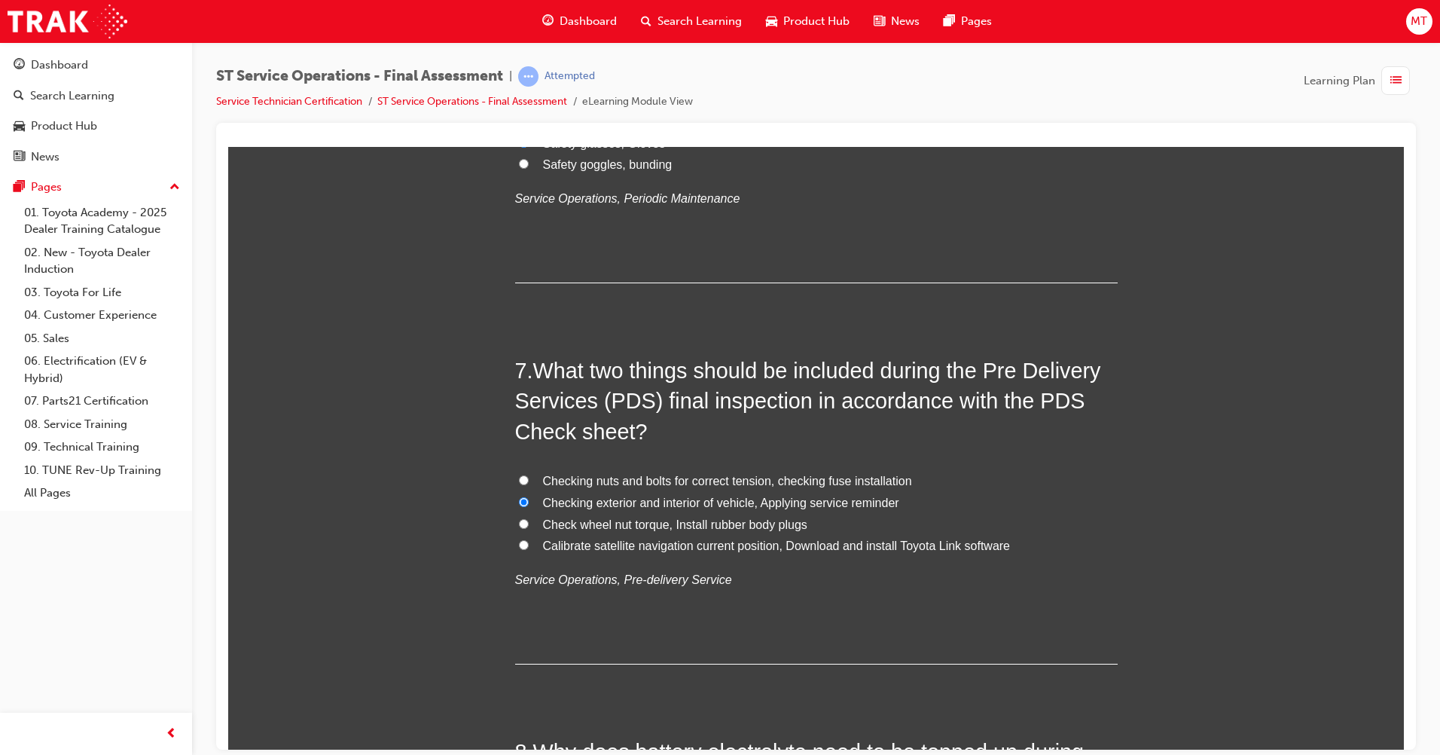
scroll to position [2335, 0]
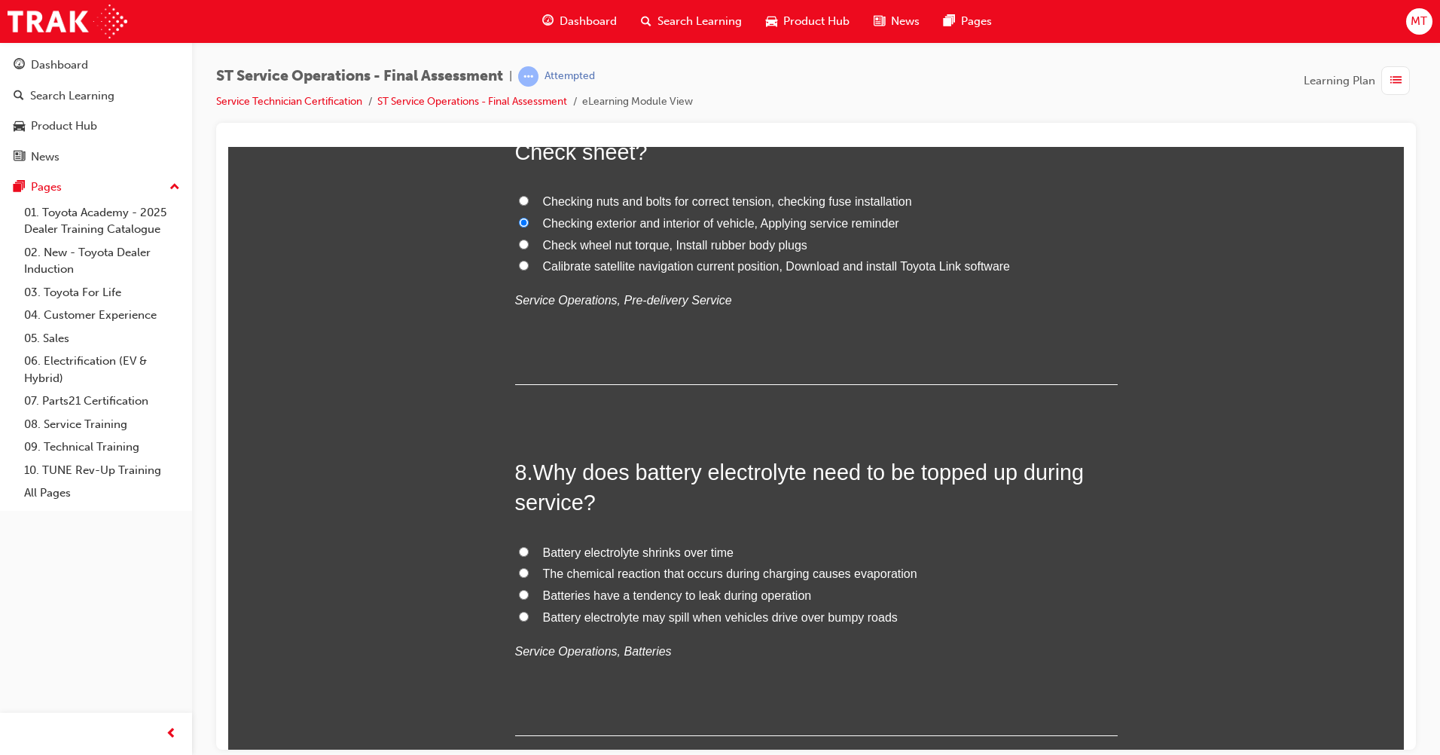
click at [691, 576] on span "The chemical reaction that occurs during charging causes evaporation" at bounding box center [730, 573] width 374 height 13
click at [529, 576] on input "The chemical reaction that occurs during charging causes evaporation" at bounding box center [524, 572] width 10 height 10
radio input "true"
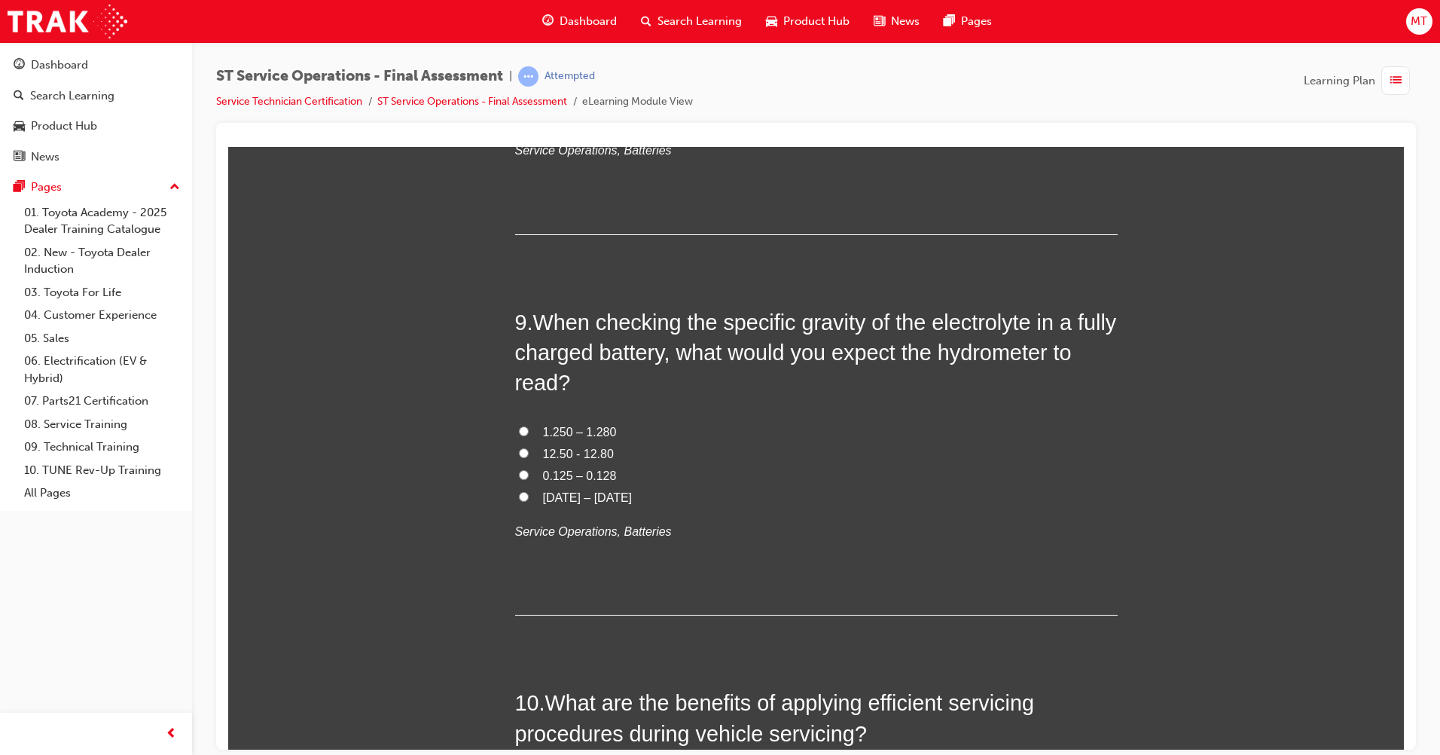
scroll to position [2863, 0]
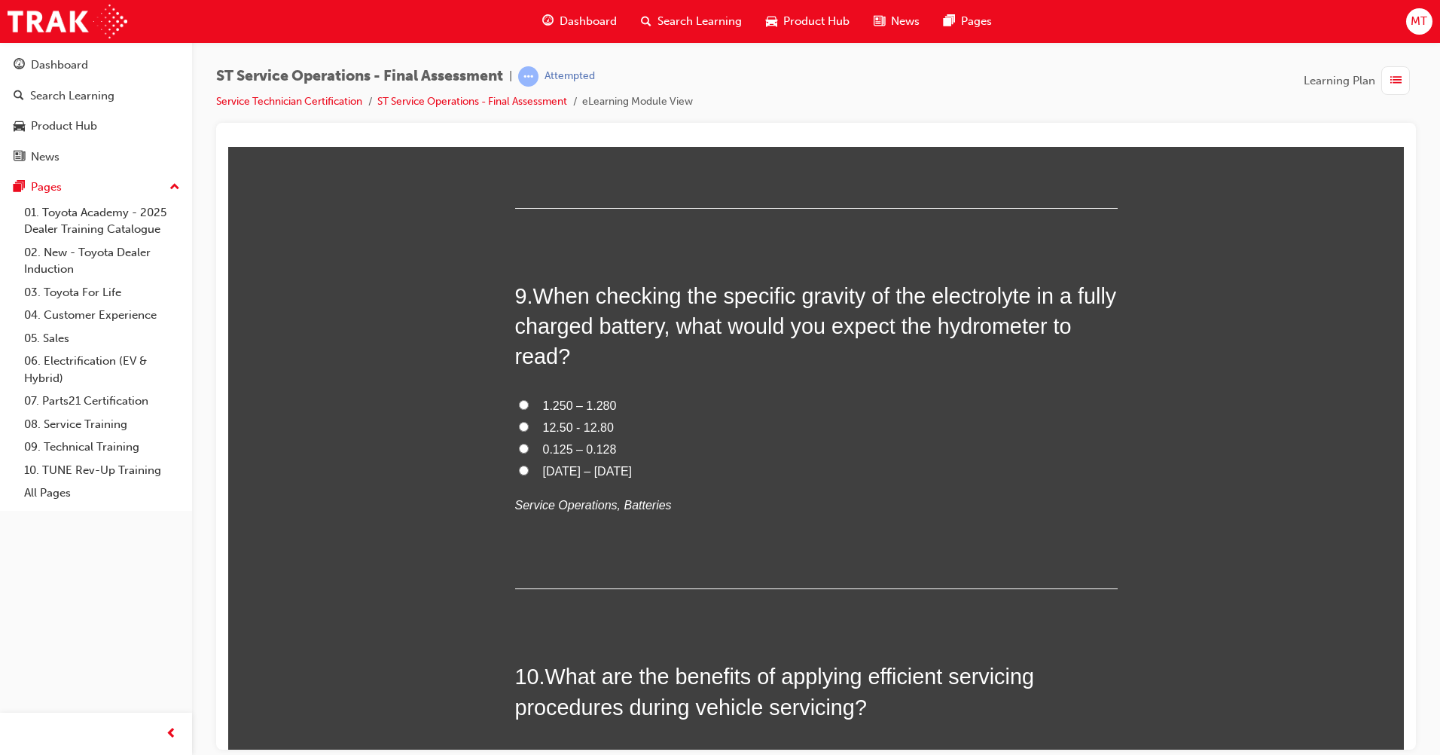
click at [594, 409] on span "1.250 – 1.280" at bounding box center [580, 405] width 74 height 13
click at [529, 409] on input "1.250 – 1.280" at bounding box center [524, 404] width 10 height 10
radio input "true"
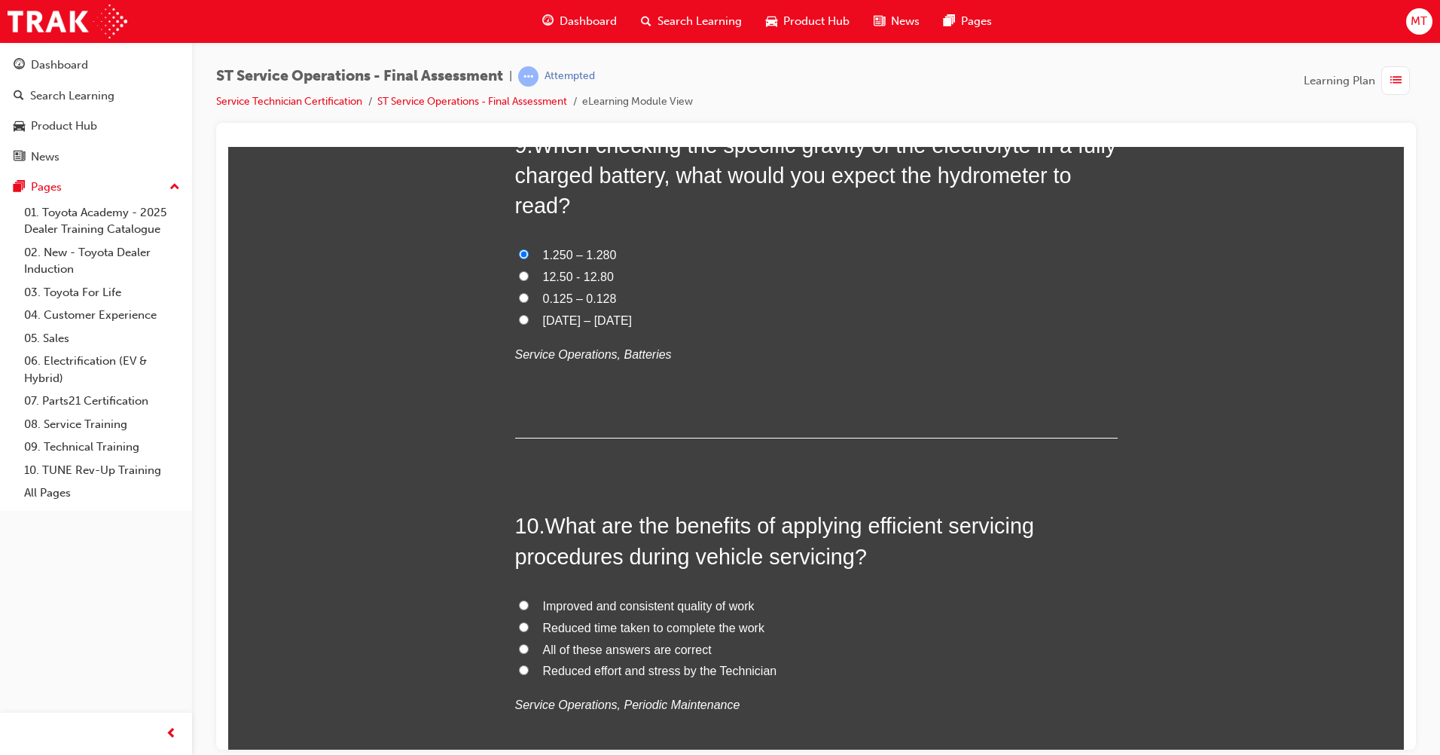
scroll to position [3089, 0]
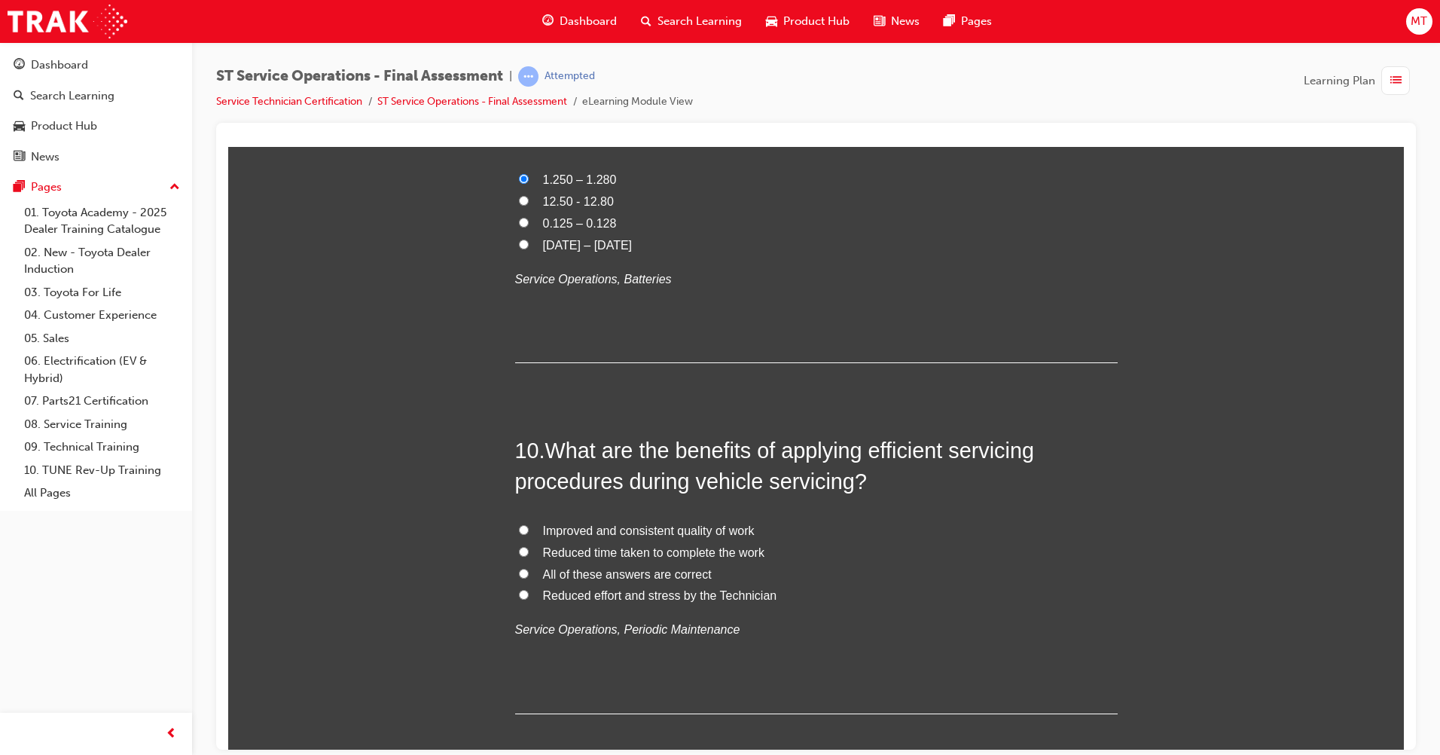
click at [660, 527] on span "Improved and consistent quality of work" at bounding box center [649, 530] width 212 height 13
click at [529, 527] on input "Improved and consistent quality of work" at bounding box center [524, 529] width 10 height 10
radio input "true"
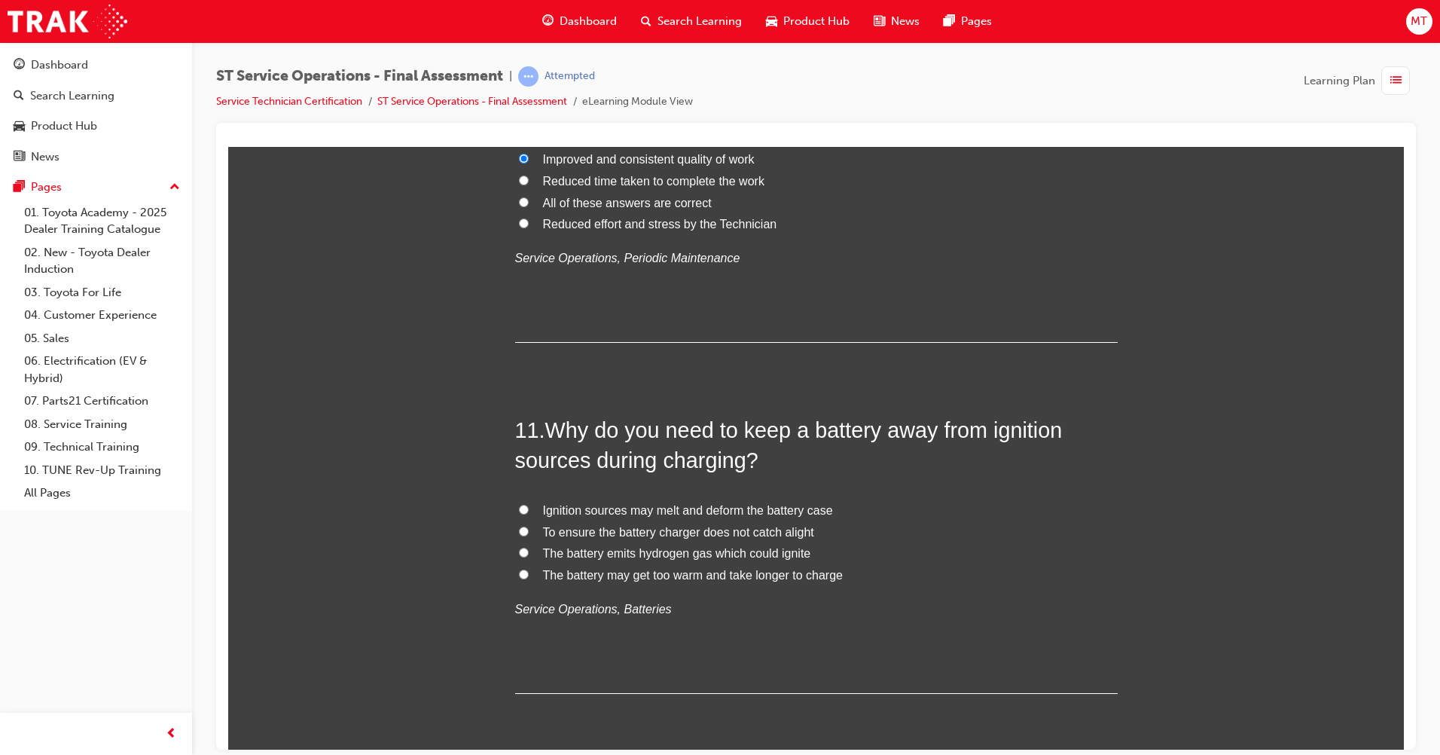
scroll to position [3465, 0]
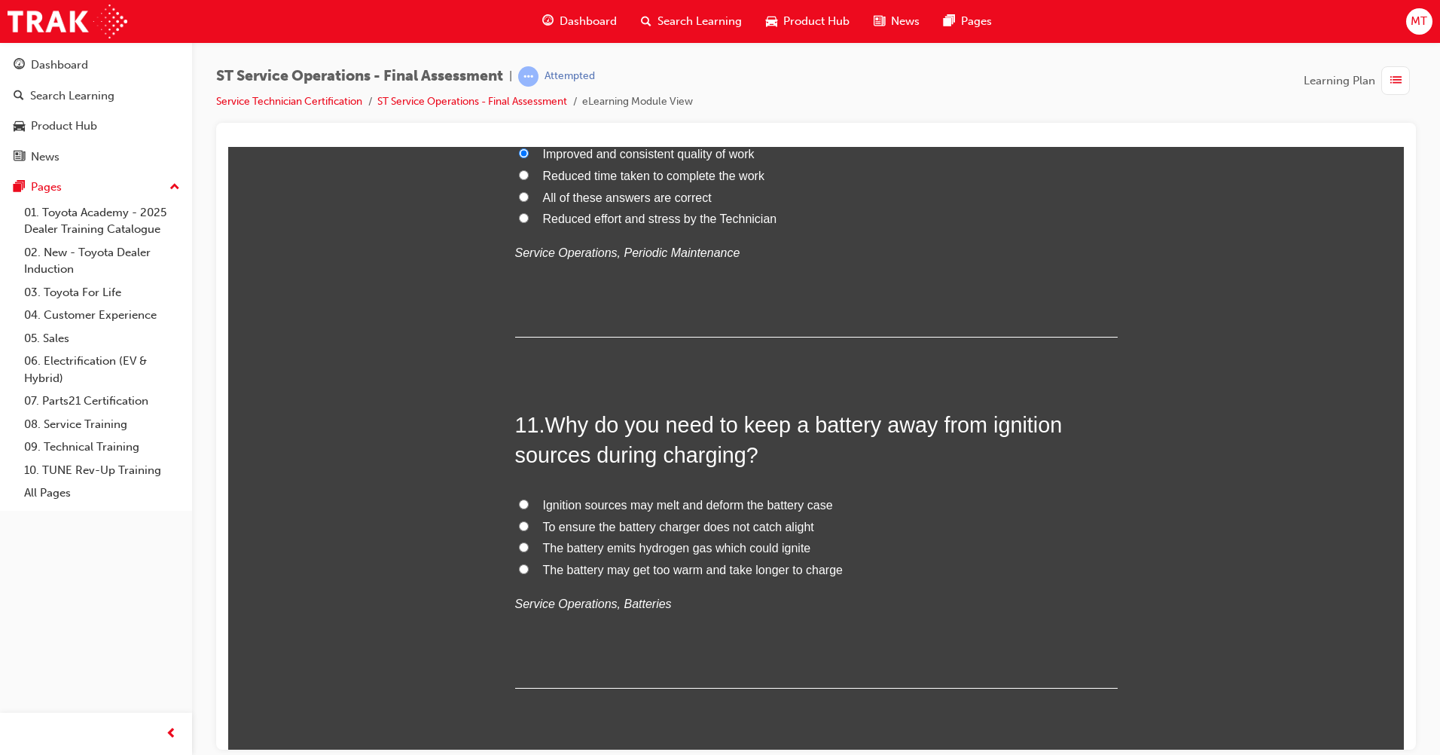
click at [568, 551] on span "The battery emits hydrogen gas which could ignite" at bounding box center [677, 547] width 268 height 13
click at [529, 551] on input "The battery emits hydrogen gas which could ignite" at bounding box center [524, 547] width 10 height 10
radio input "true"
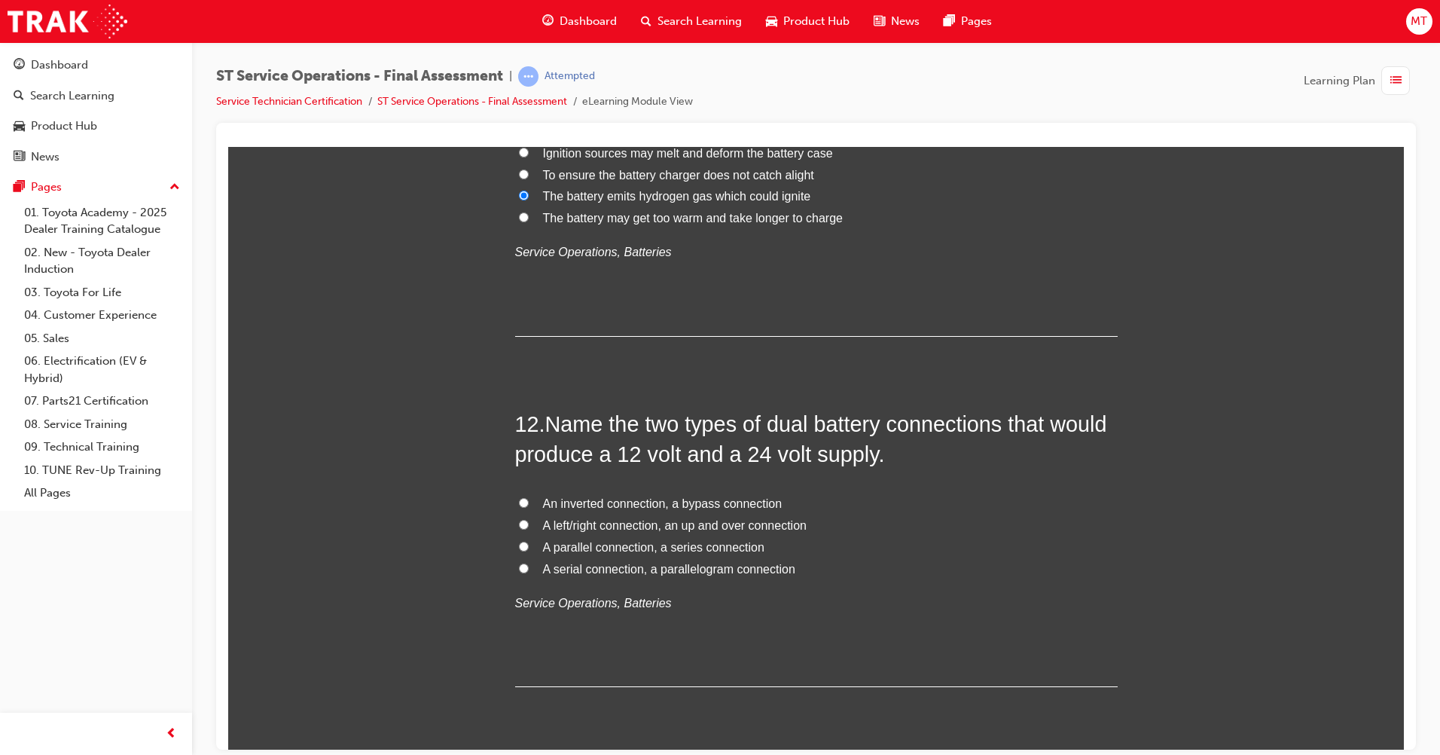
scroll to position [3842, 0]
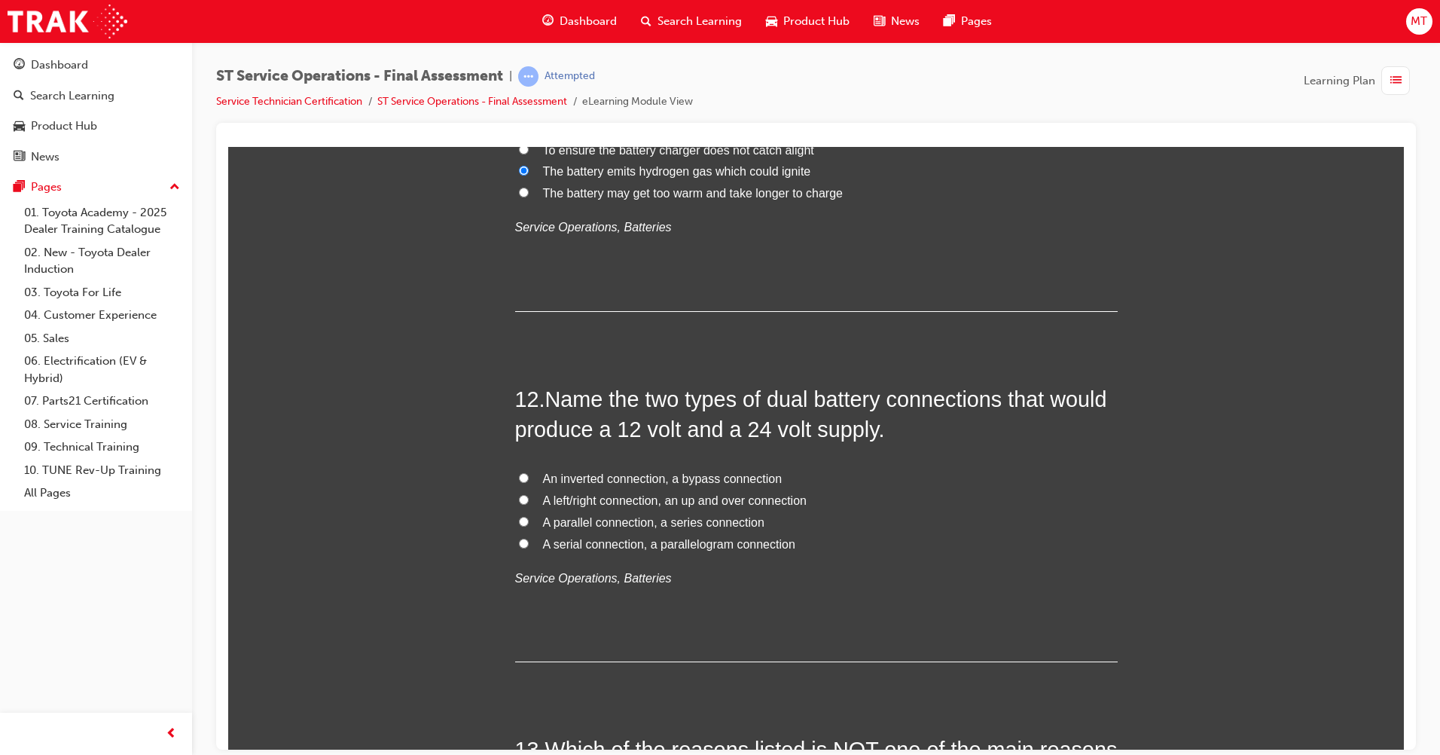
click at [576, 526] on span "A parallel connection, a series connection" at bounding box center [653, 521] width 221 height 13
click at [529, 526] on input "A parallel connection, a series connection" at bounding box center [524, 521] width 10 height 10
radio input "true"
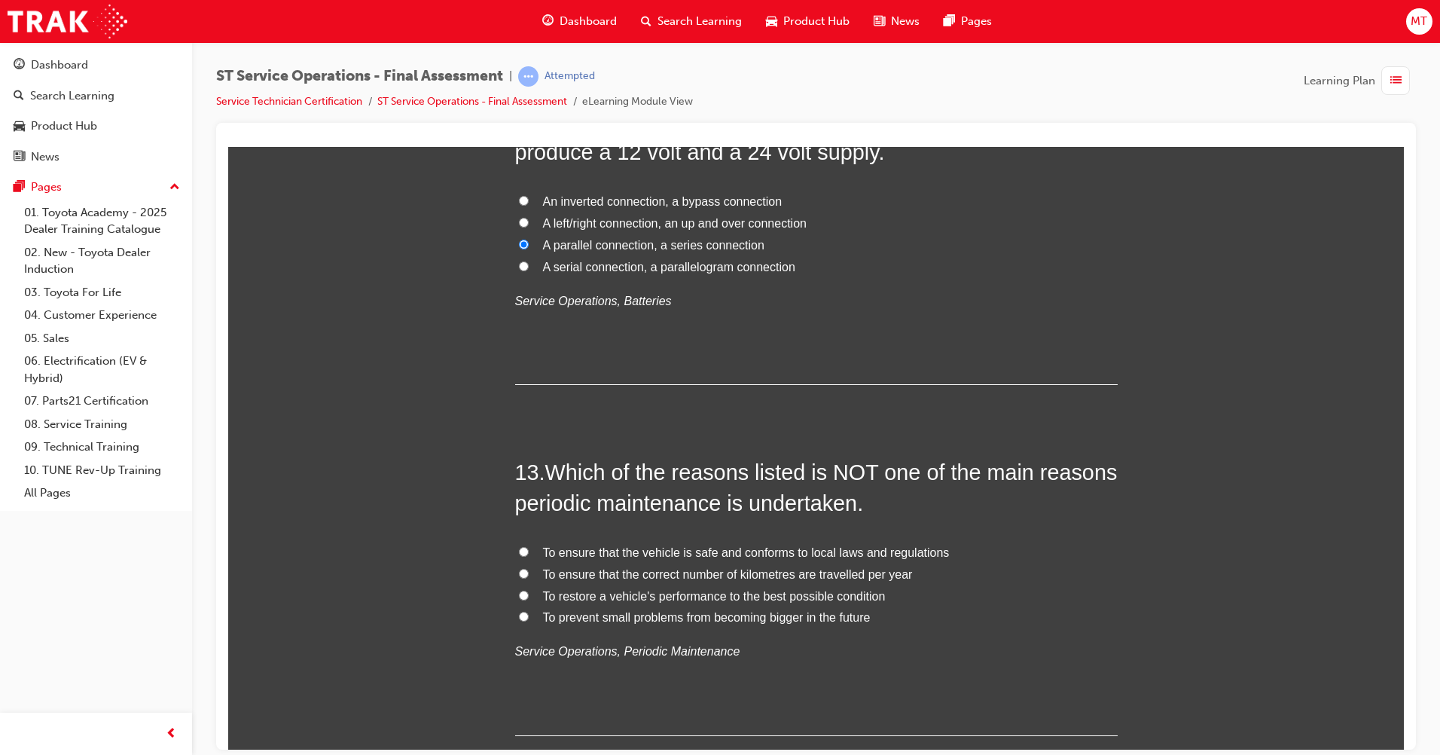
scroll to position [4143, 0]
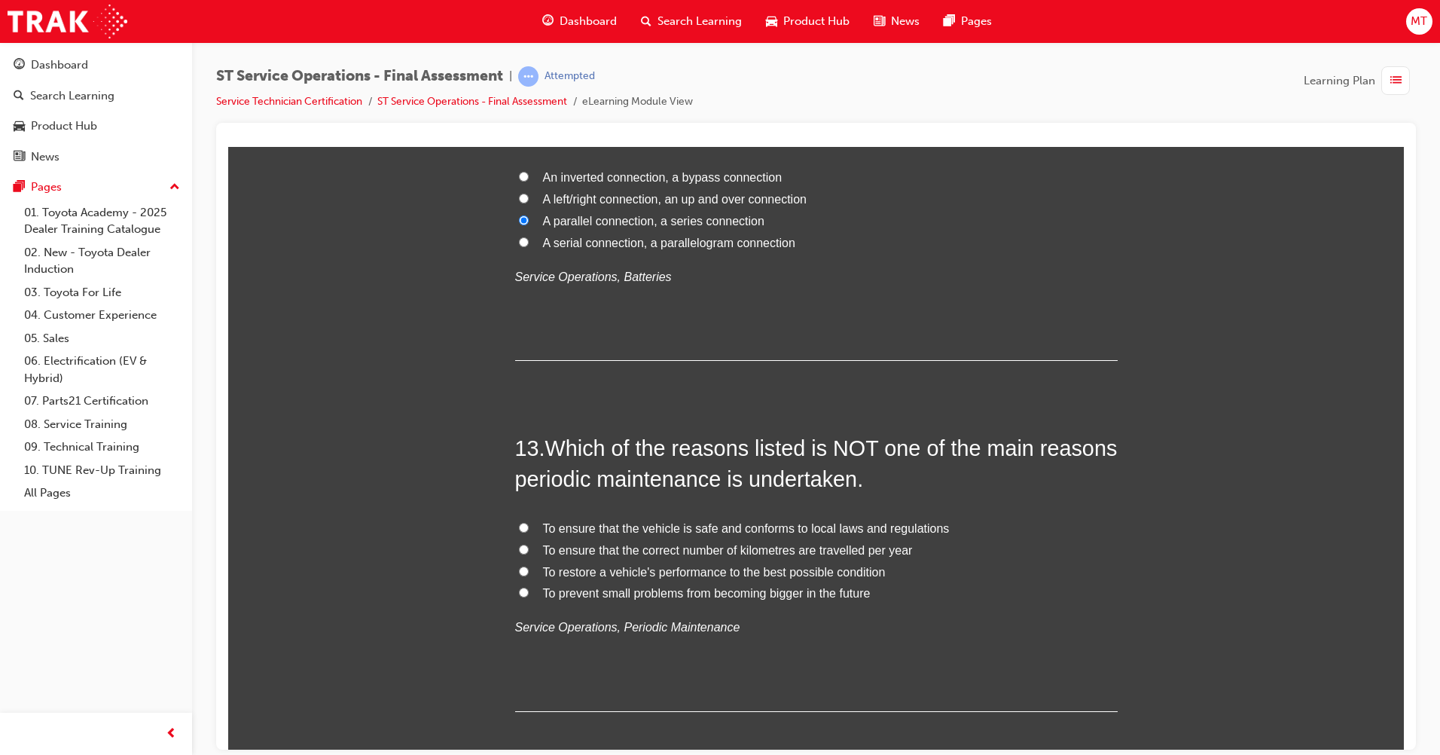
click at [621, 545] on span "To ensure that the correct number of kilometres are travelled per year" at bounding box center [728, 549] width 370 height 13
click at [529, 545] on input "To ensure that the correct number of kilometres are travelled per year" at bounding box center [524, 549] width 10 height 10
radio input "true"
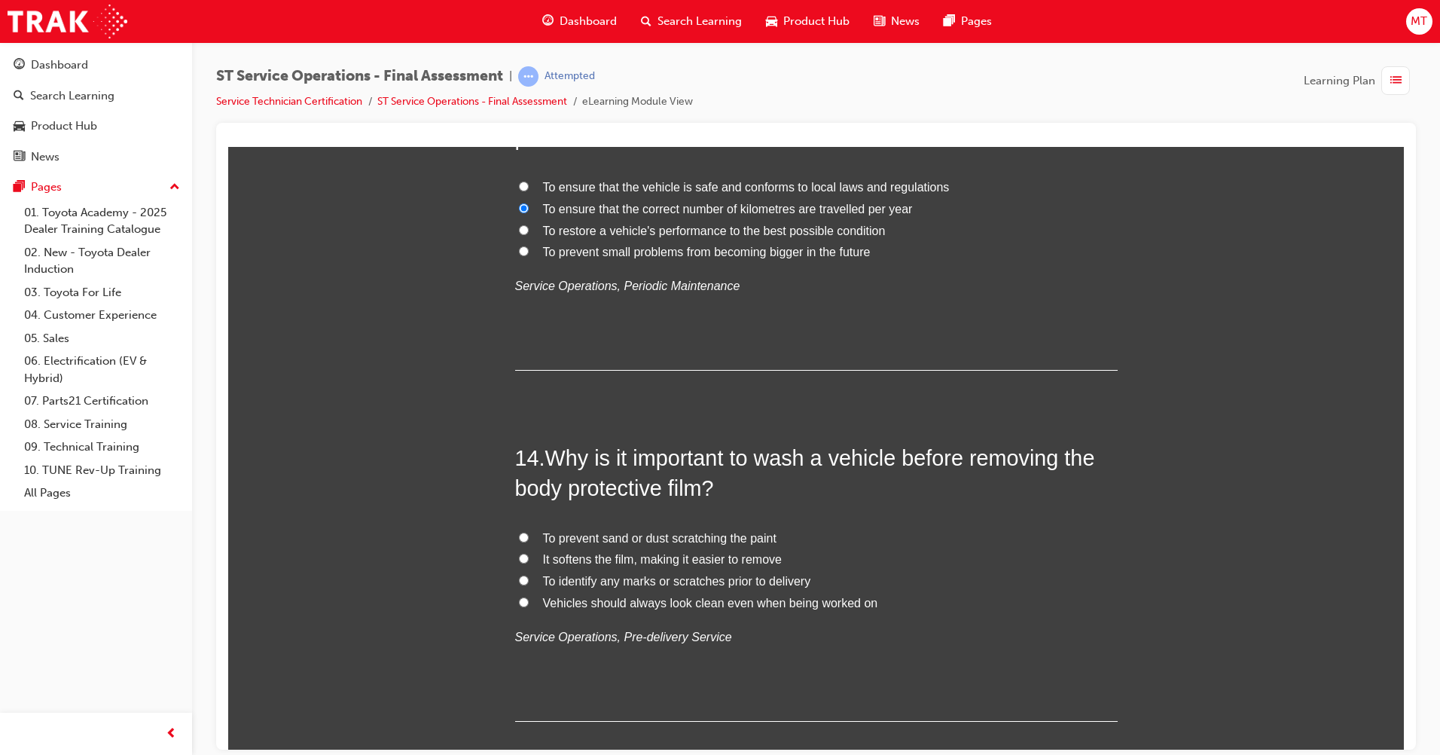
scroll to position [4595, 0]
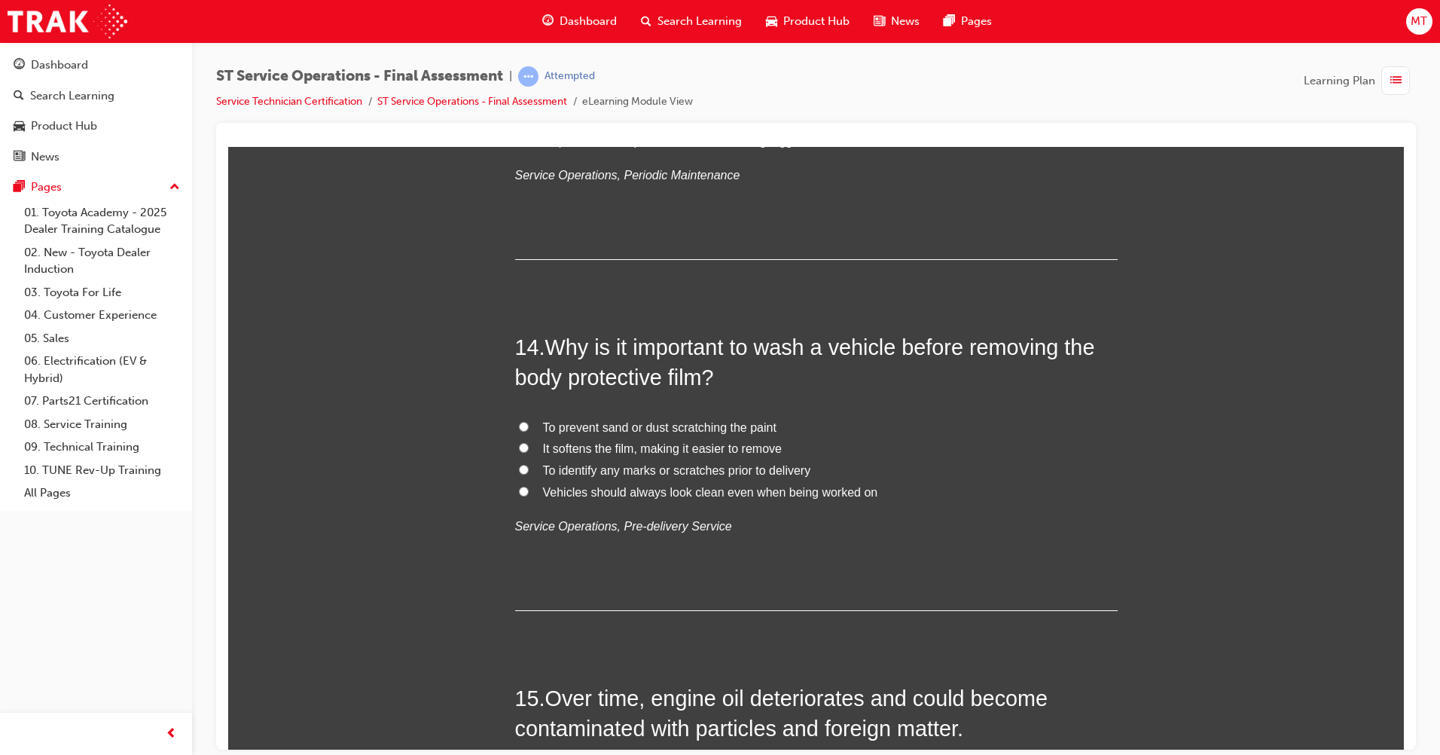
click at [570, 429] on span "To prevent sand or dust scratching the paint" at bounding box center [660, 426] width 234 height 13
click at [529, 429] on input "To prevent sand or dust scratching the paint" at bounding box center [524, 426] width 10 height 10
radio input "true"
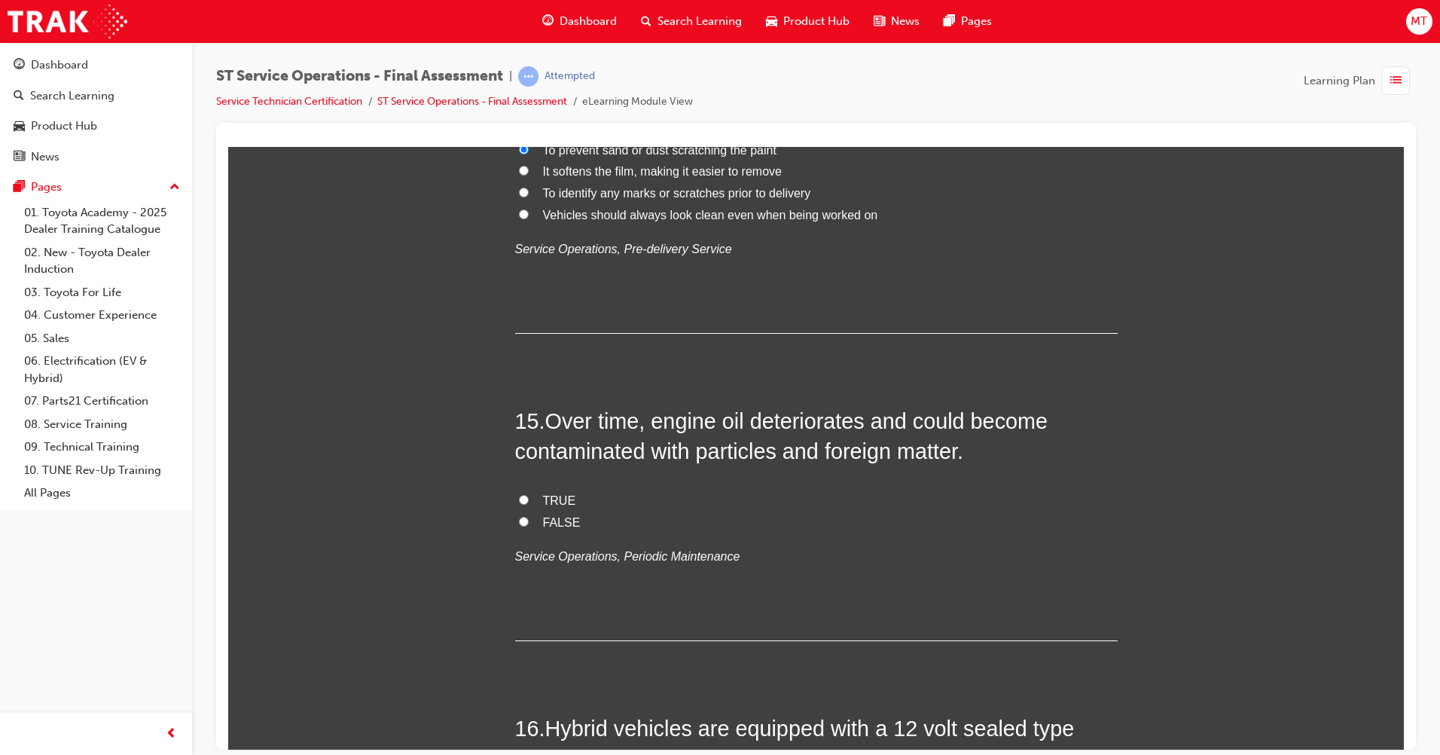
scroll to position [4897, 0]
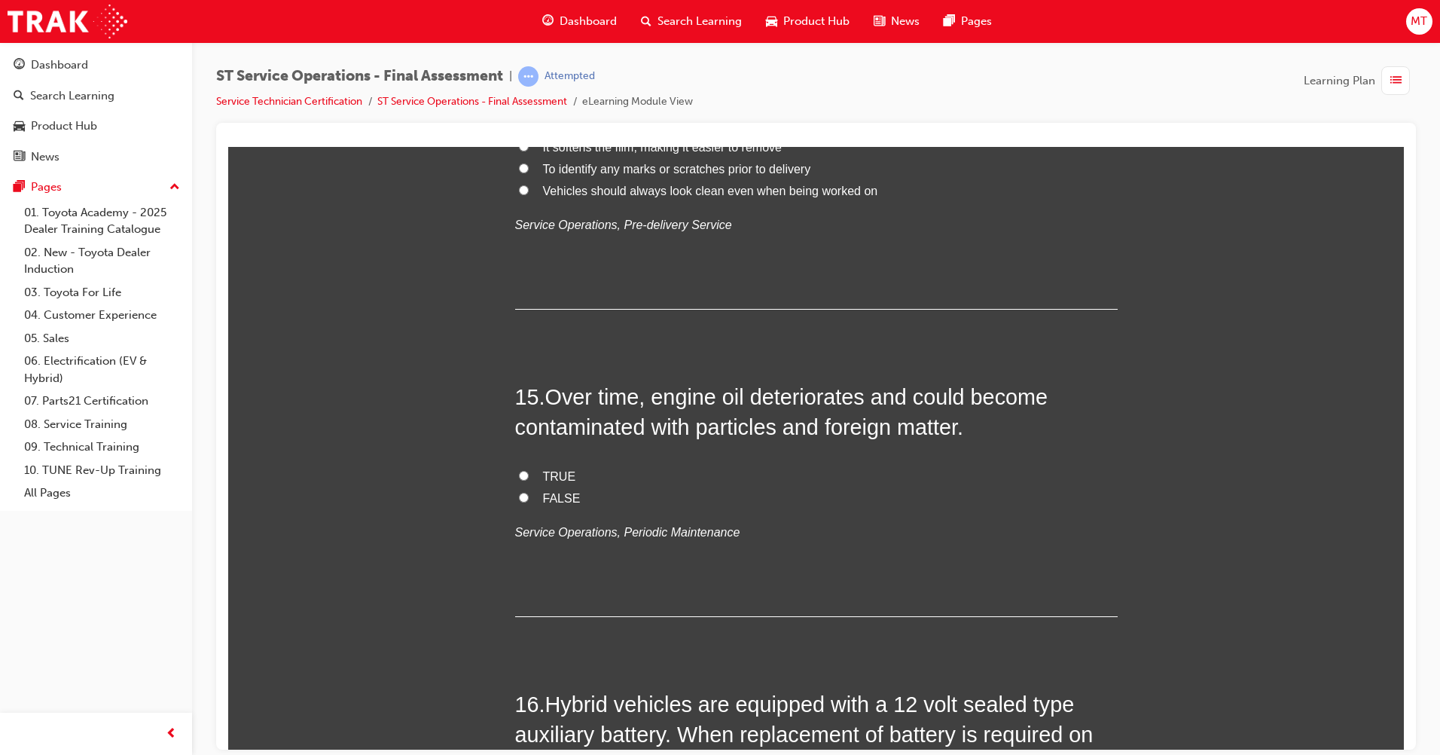
click at [543, 469] on span "TRUE" at bounding box center [559, 475] width 33 height 13
click at [529, 470] on input "TRUE" at bounding box center [524, 475] width 10 height 10
radio input "true"
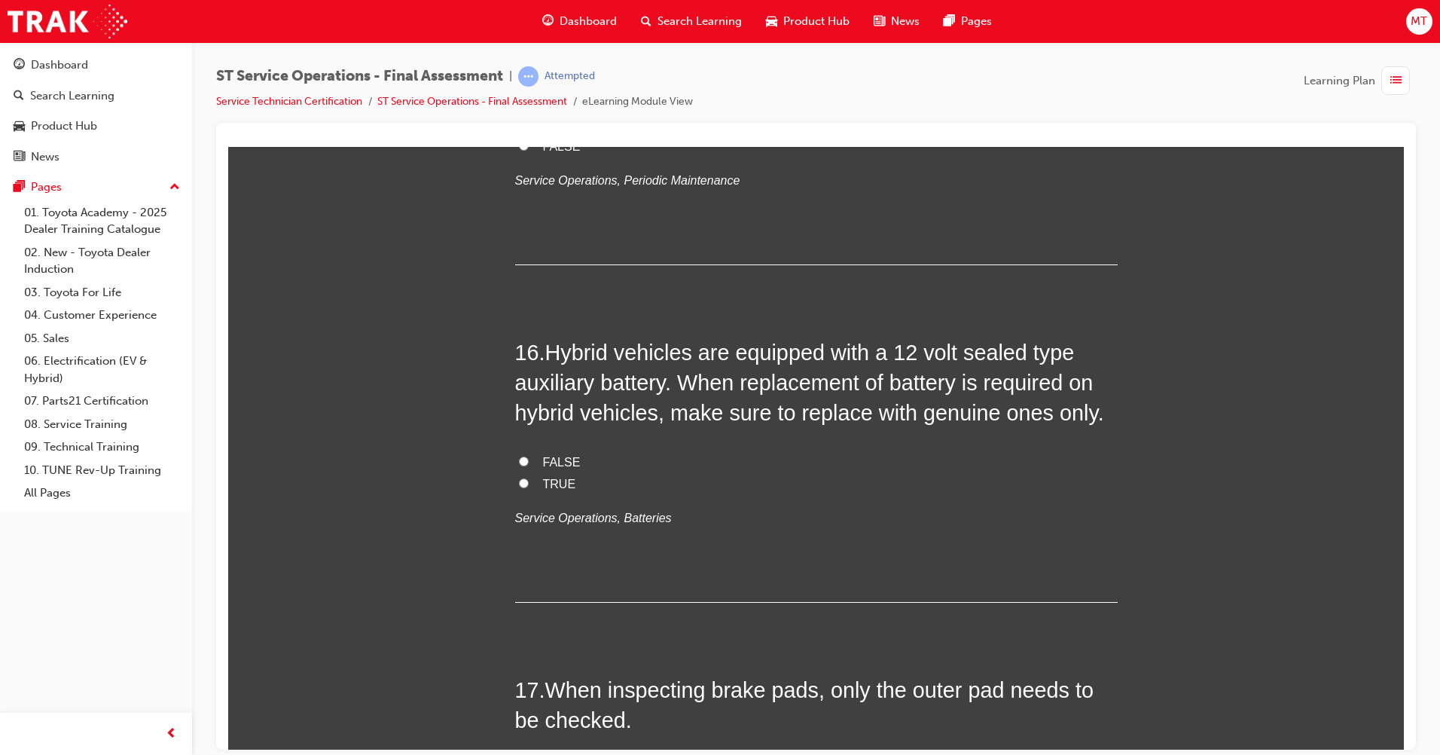
scroll to position [5273, 0]
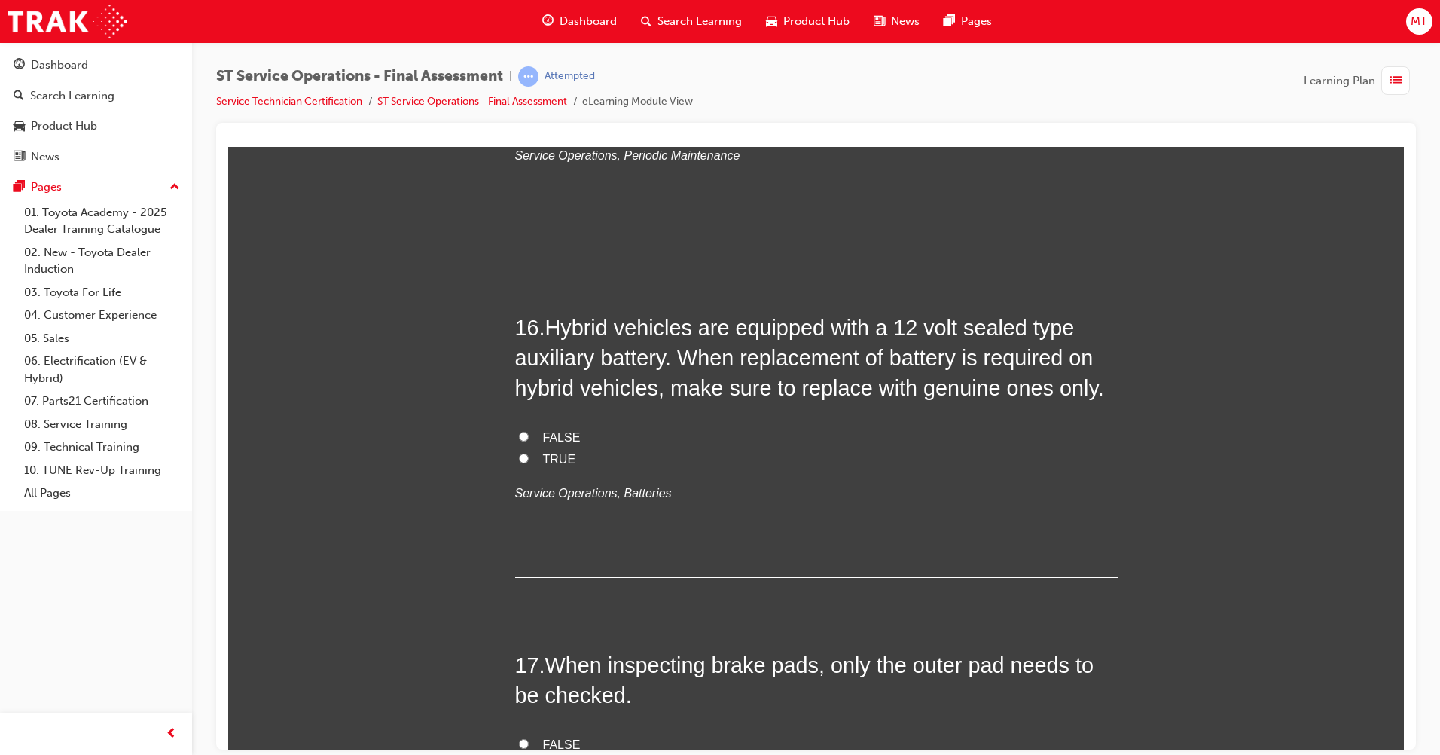
click at [548, 460] on span "TRUE" at bounding box center [559, 458] width 33 height 13
click at [529, 460] on input "TRUE" at bounding box center [524, 458] width 10 height 10
radio input "true"
click at [559, 435] on span "FALSE" at bounding box center [562, 436] width 38 height 13
click at [529, 435] on input "FALSE" at bounding box center [524, 436] width 10 height 10
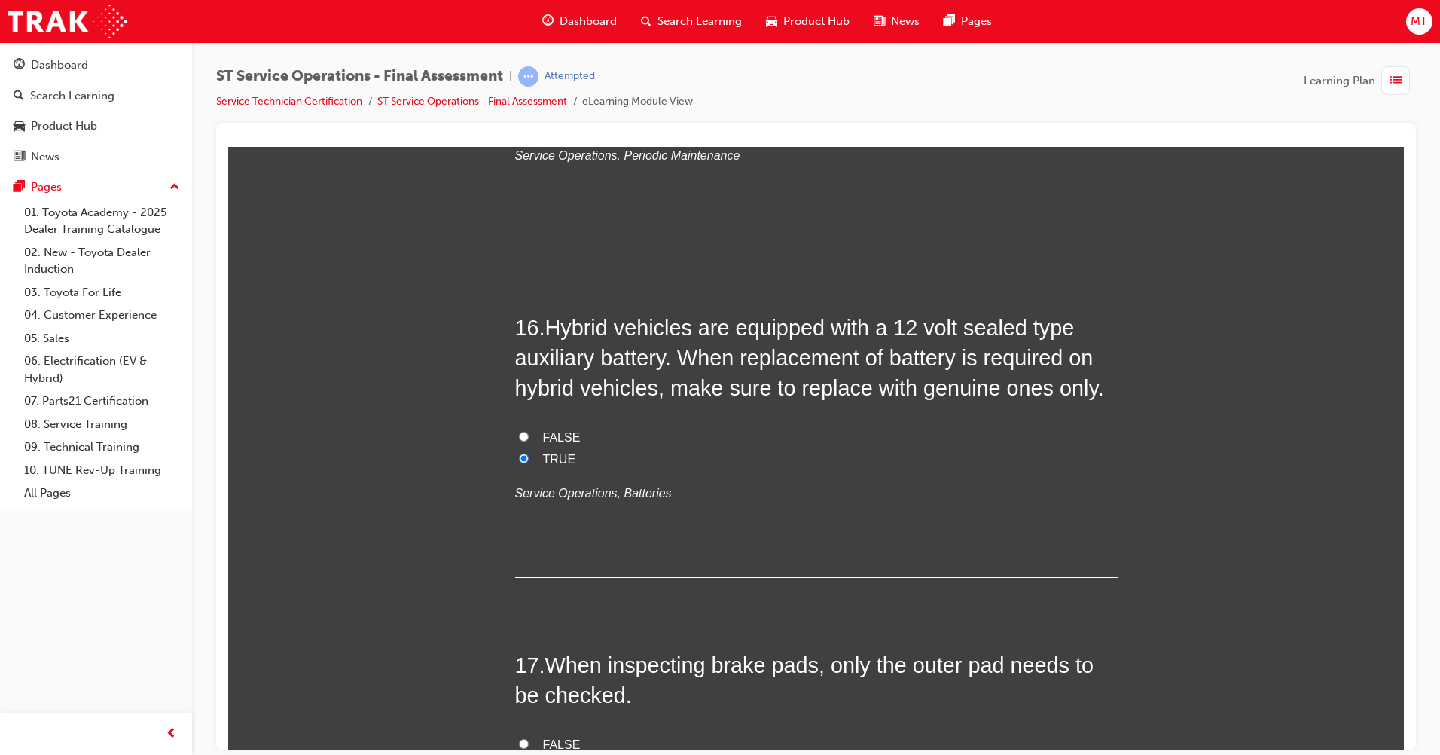
radio input "true"
click at [518, 465] on label "TRUE" at bounding box center [816, 459] width 603 height 22
click at [519, 463] on input "TRUE" at bounding box center [524, 458] width 10 height 10
radio input "true"
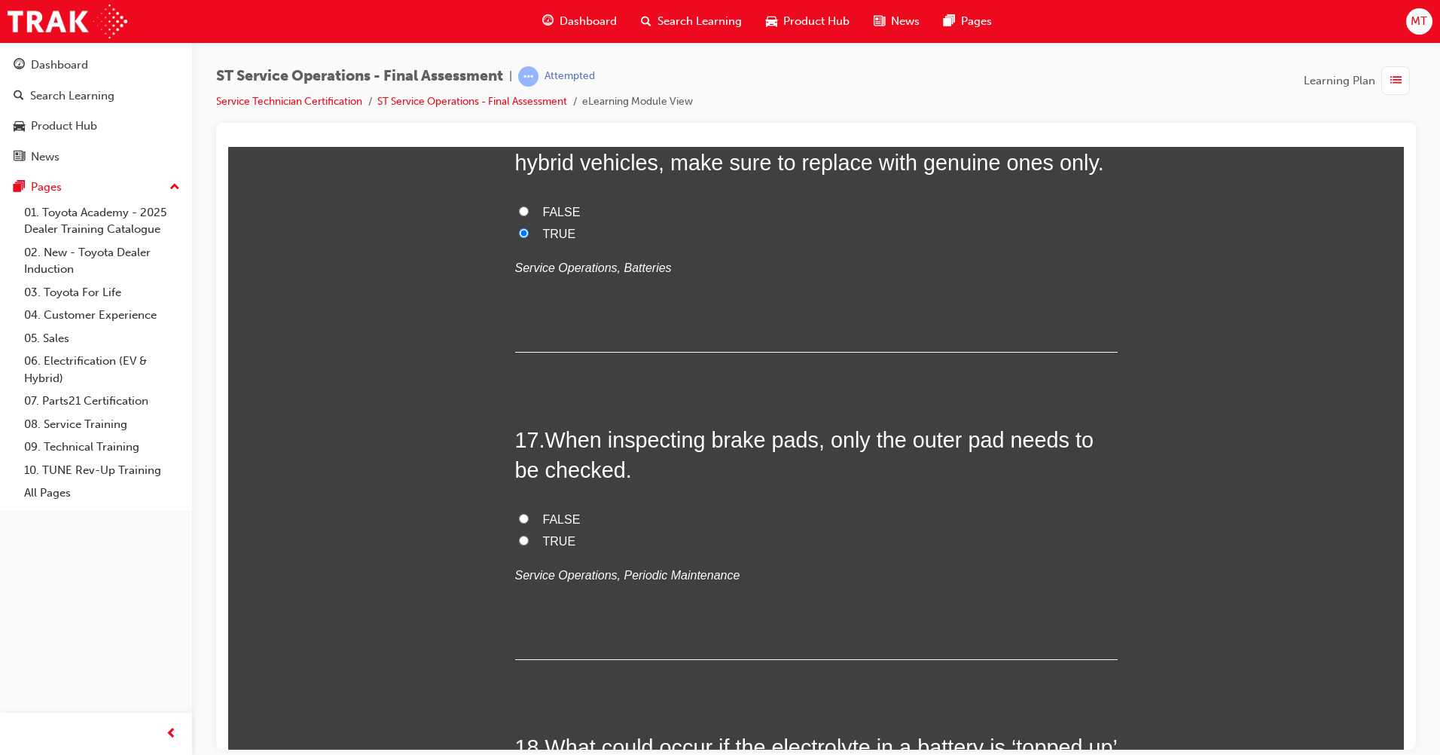
scroll to position [5499, 0]
click at [548, 518] on span "FALSE" at bounding box center [562, 518] width 38 height 13
click at [529, 518] on input "FALSE" at bounding box center [524, 517] width 10 height 10
radio input "true"
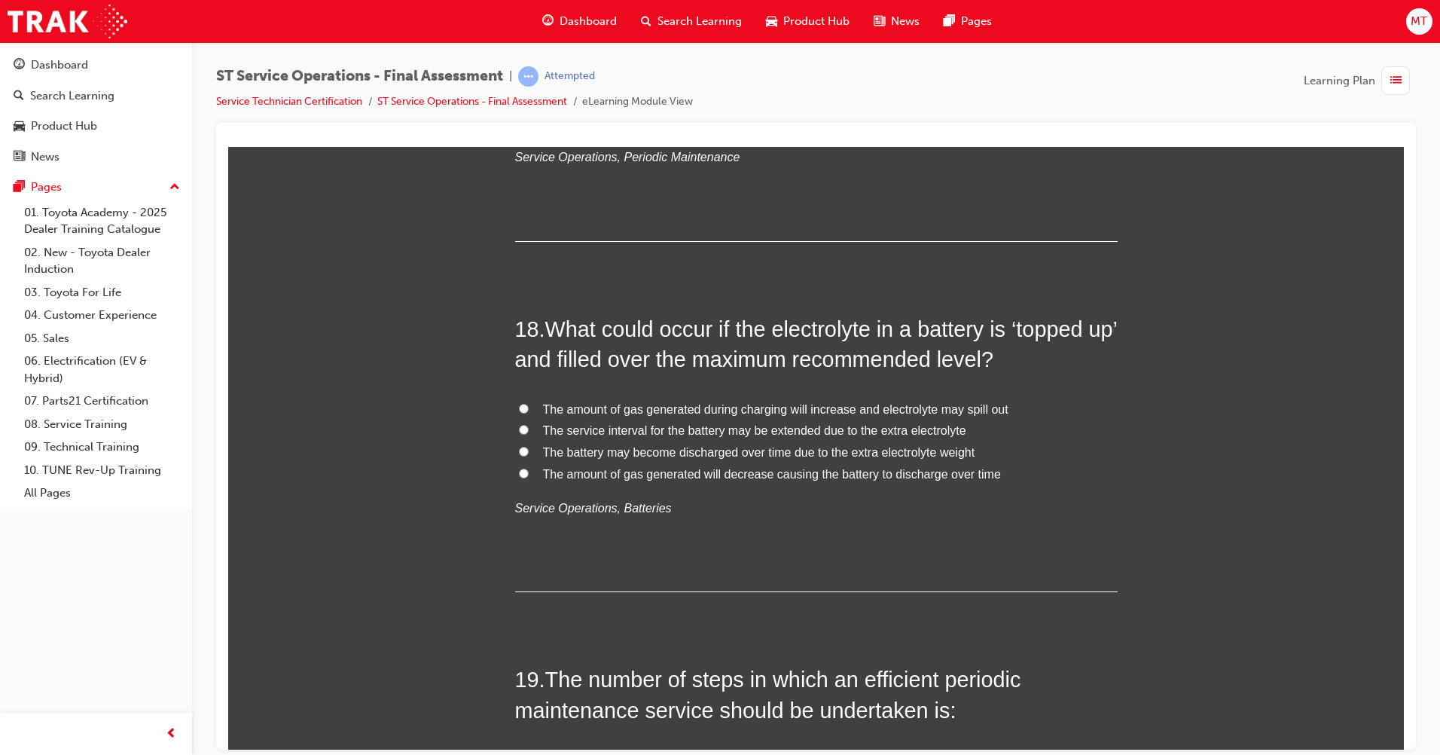
scroll to position [5951, 0]
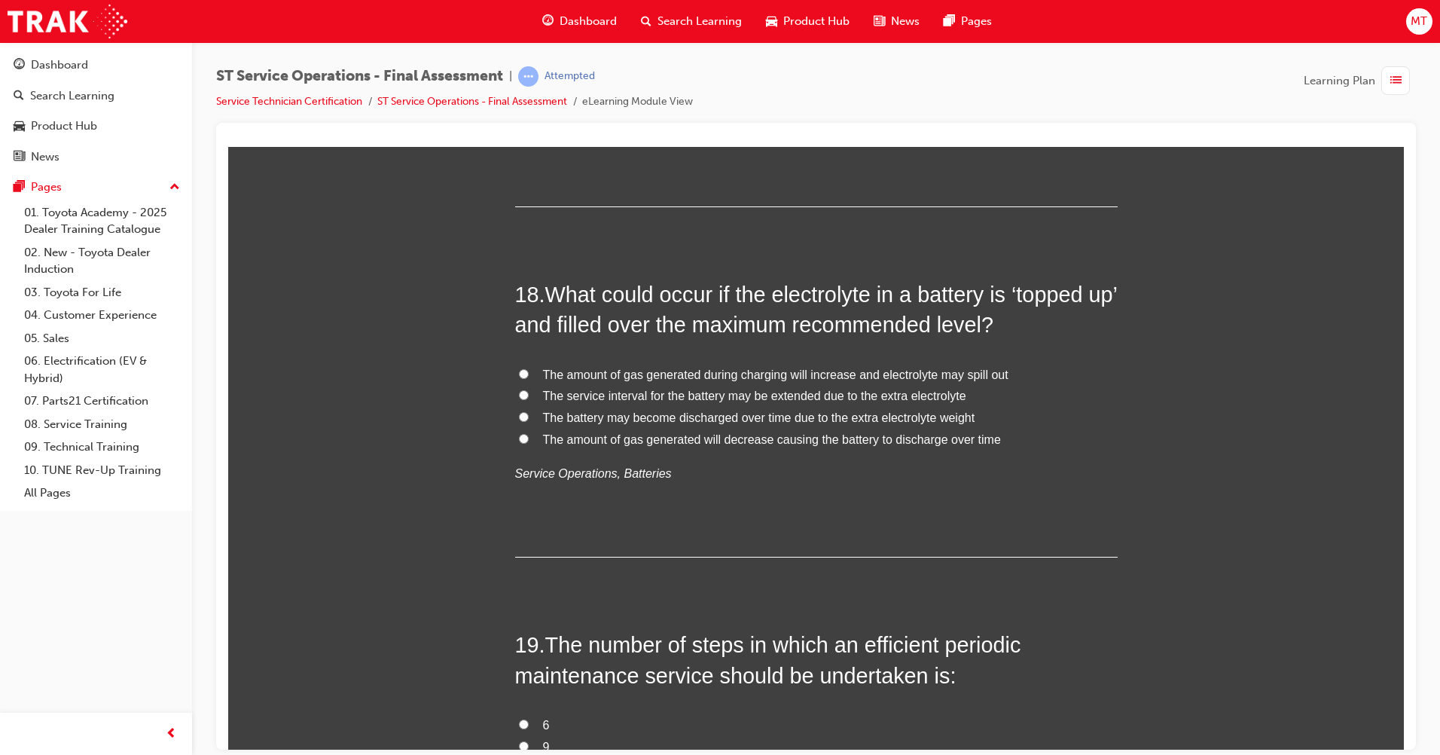
click at [563, 377] on span "The amount of gas generated during charging will increase and electrolyte may s…" at bounding box center [776, 374] width 466 height 13
click at [529, 377] on input "The amount of gas generated during charging will increase and electrolyte may s…" at bounding box center [524, 373] width 10 height 10
radio input "true"
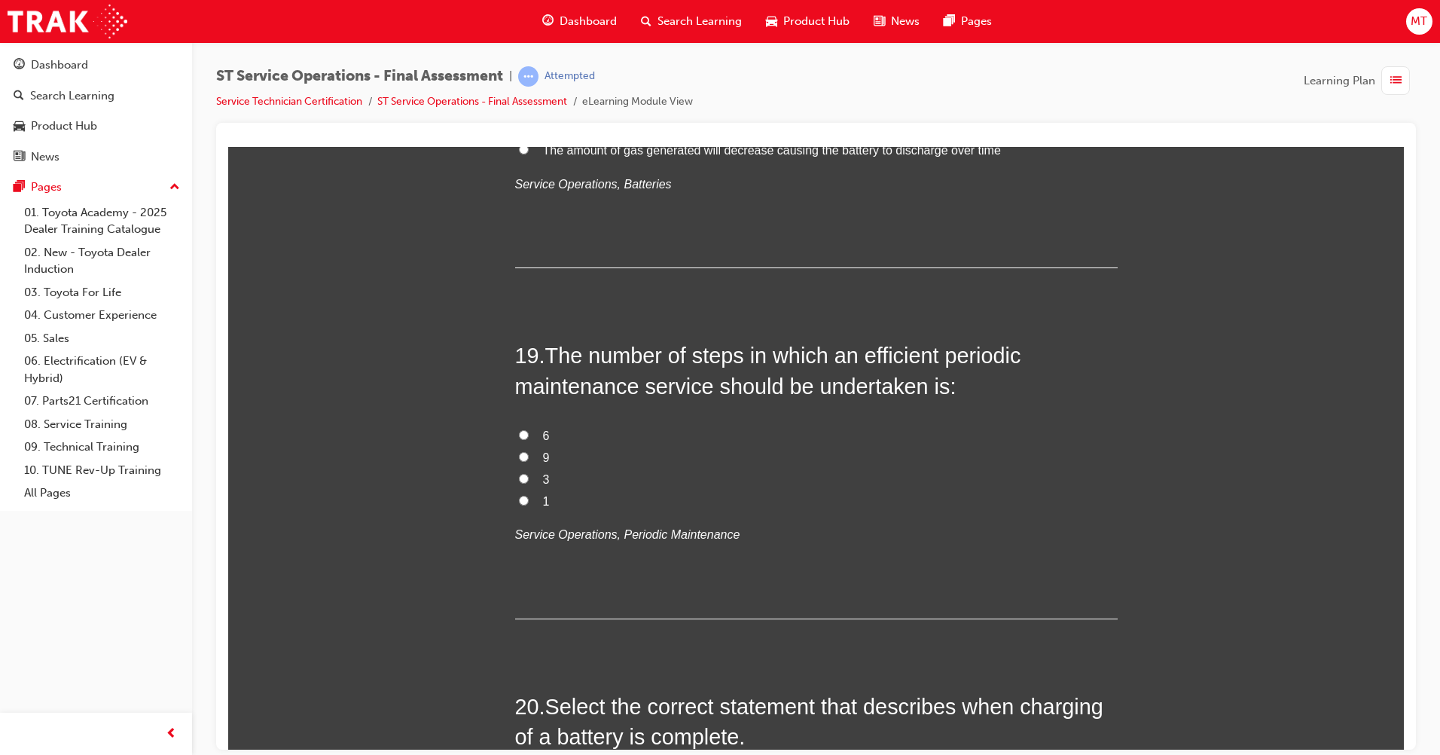
scroll to position [6253, 0]
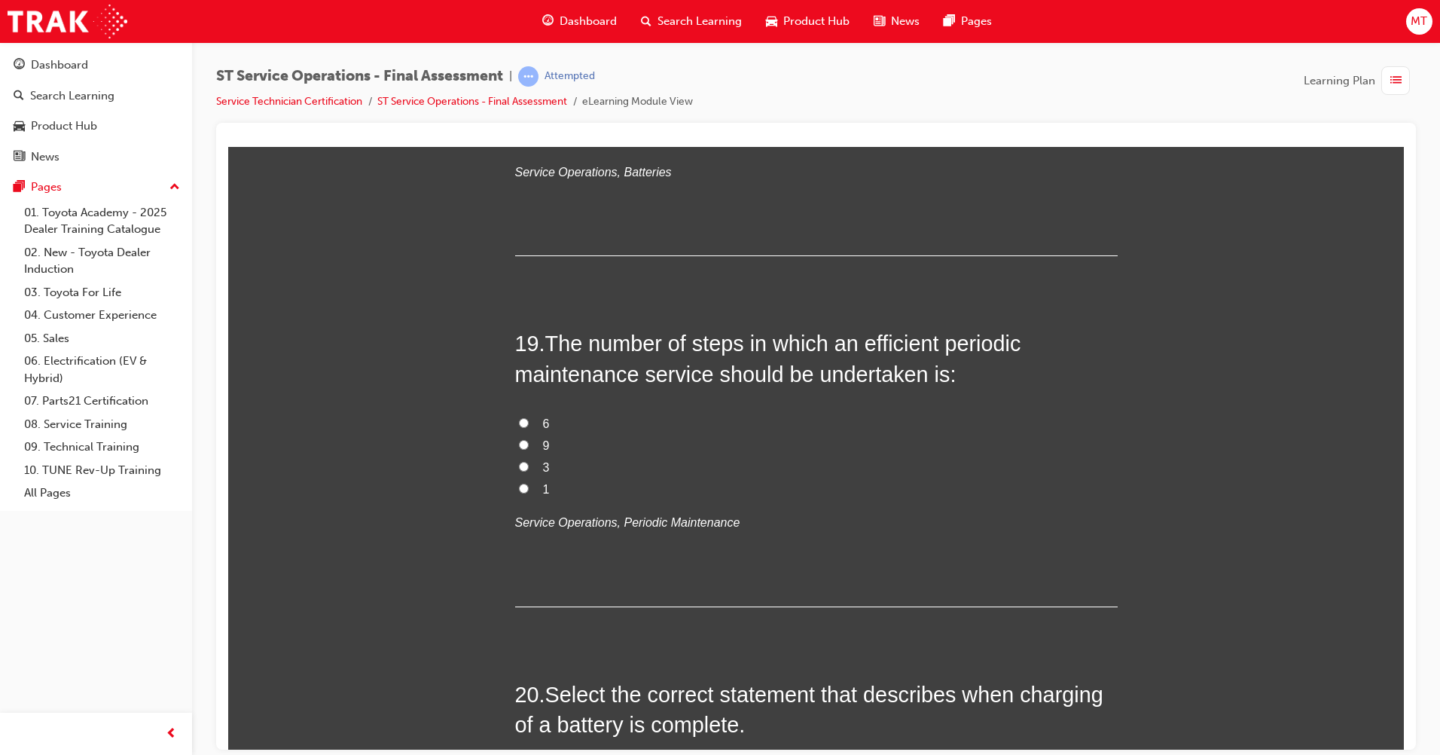
click at [530, 440] on label "9" at bounding box center [816, 446] width 603 height 22
click at [529, 440] on input "9" at bounding box center [524, 444] width 10 height 10
radio input "true"
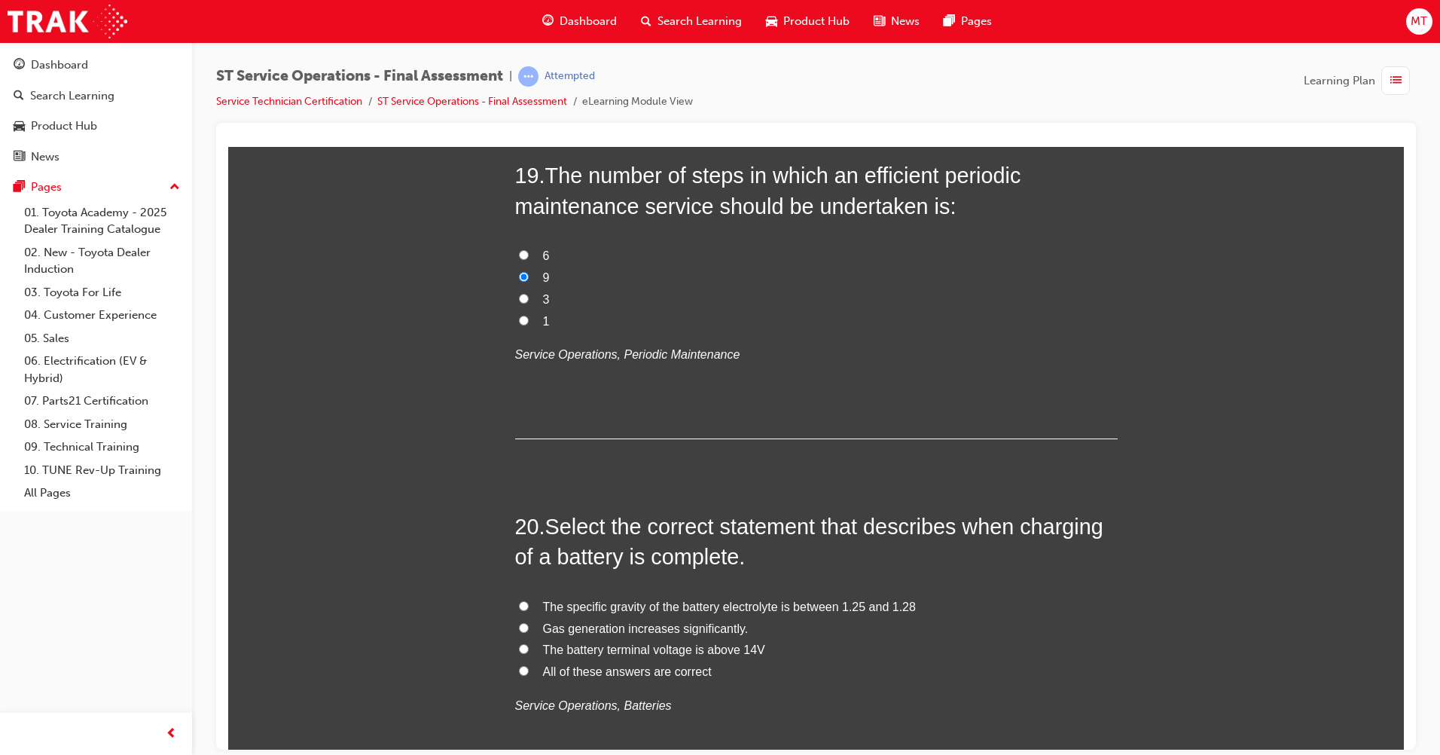
scroll to position [6479, 0]
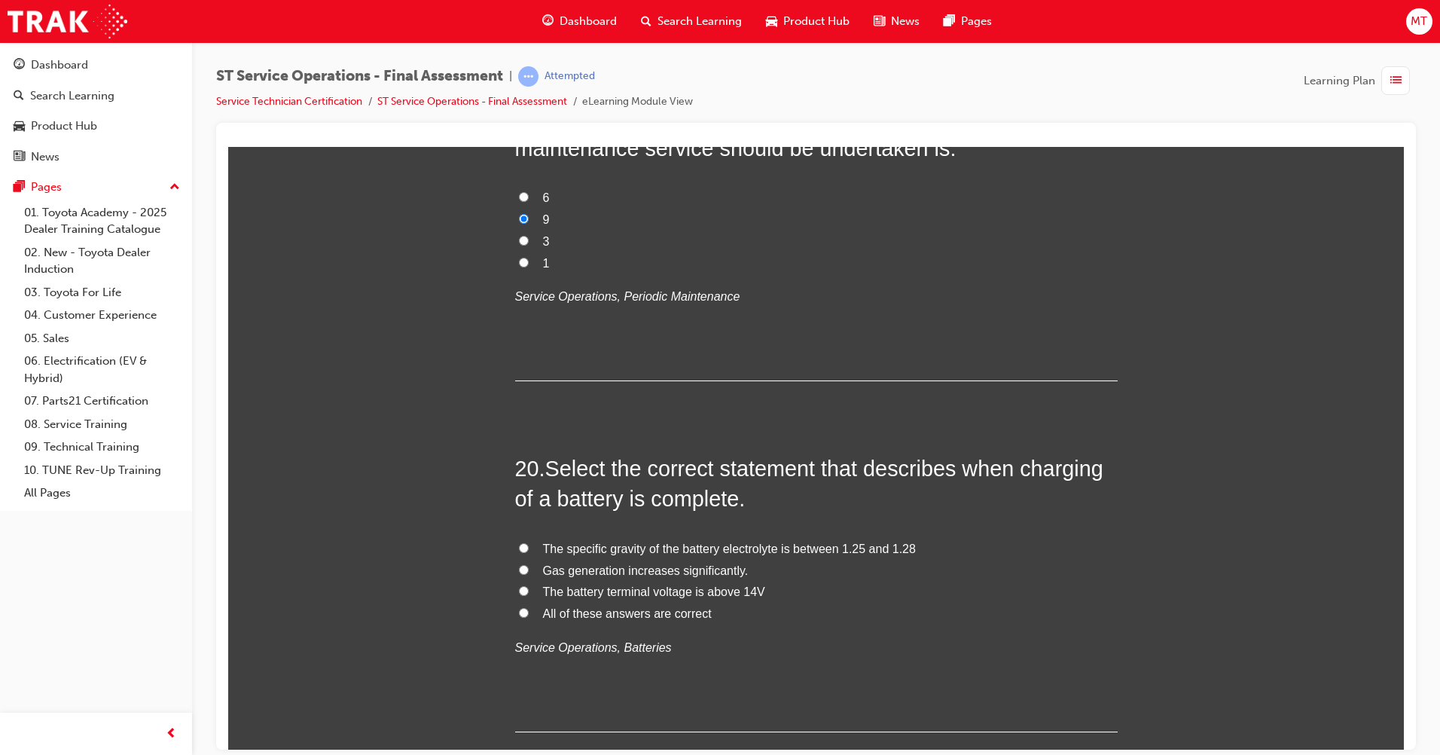
click at [625, 617] on span "All of these answers are correct" at bounding box center [627, 612] width 169 height 13
click at [529, 617] on input "All of these answers are correct" at bounding box center [524, 612] width 10 height 10
radio input "true"
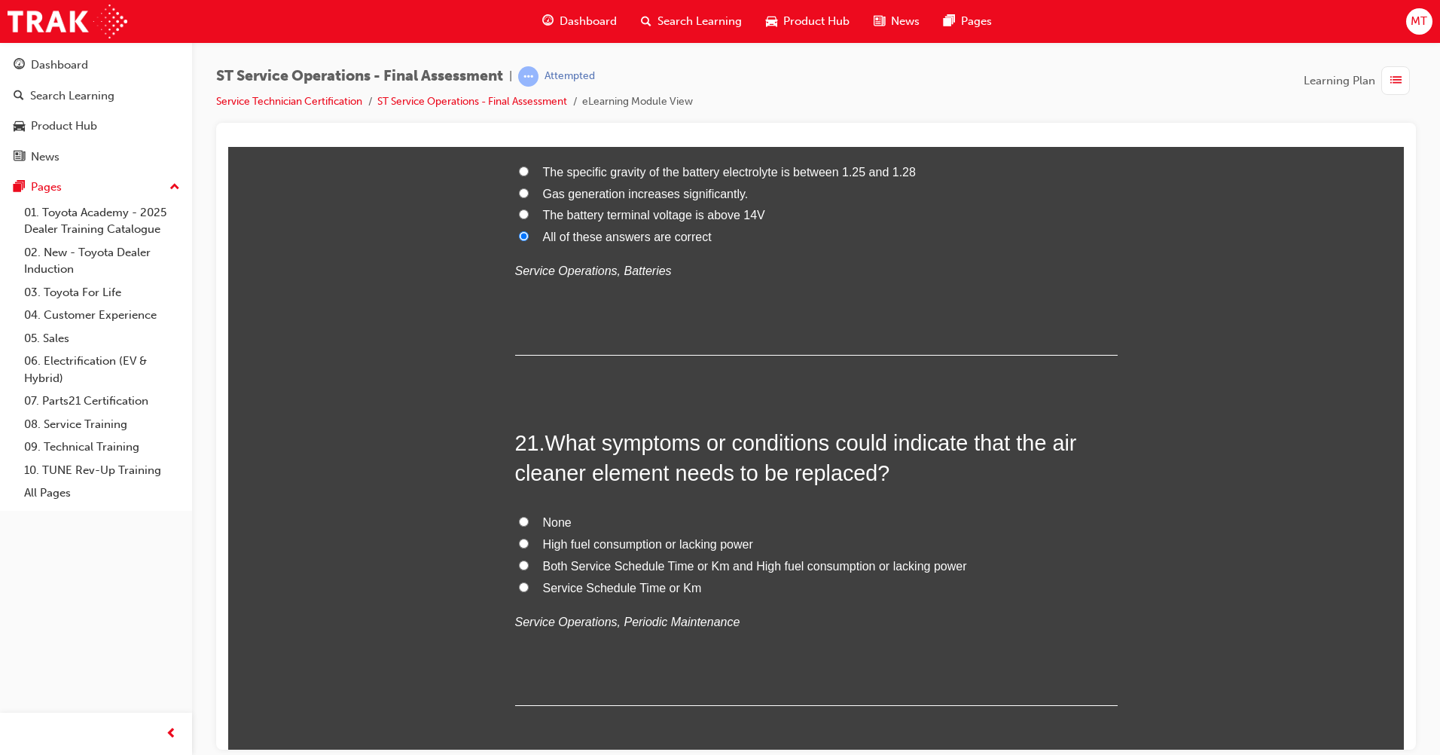
click at [728, 570] on span "Both Service Schedule Time or Km and High fuel consumption or lacking power" at bounding box center [755, 565] width 424 height 13
click at [529, 570] on input "Both Service Schedule Time or Km and High fuel consumption or lacking power" at bounding box center [524, 565] width 10 height 10
radio input "true"
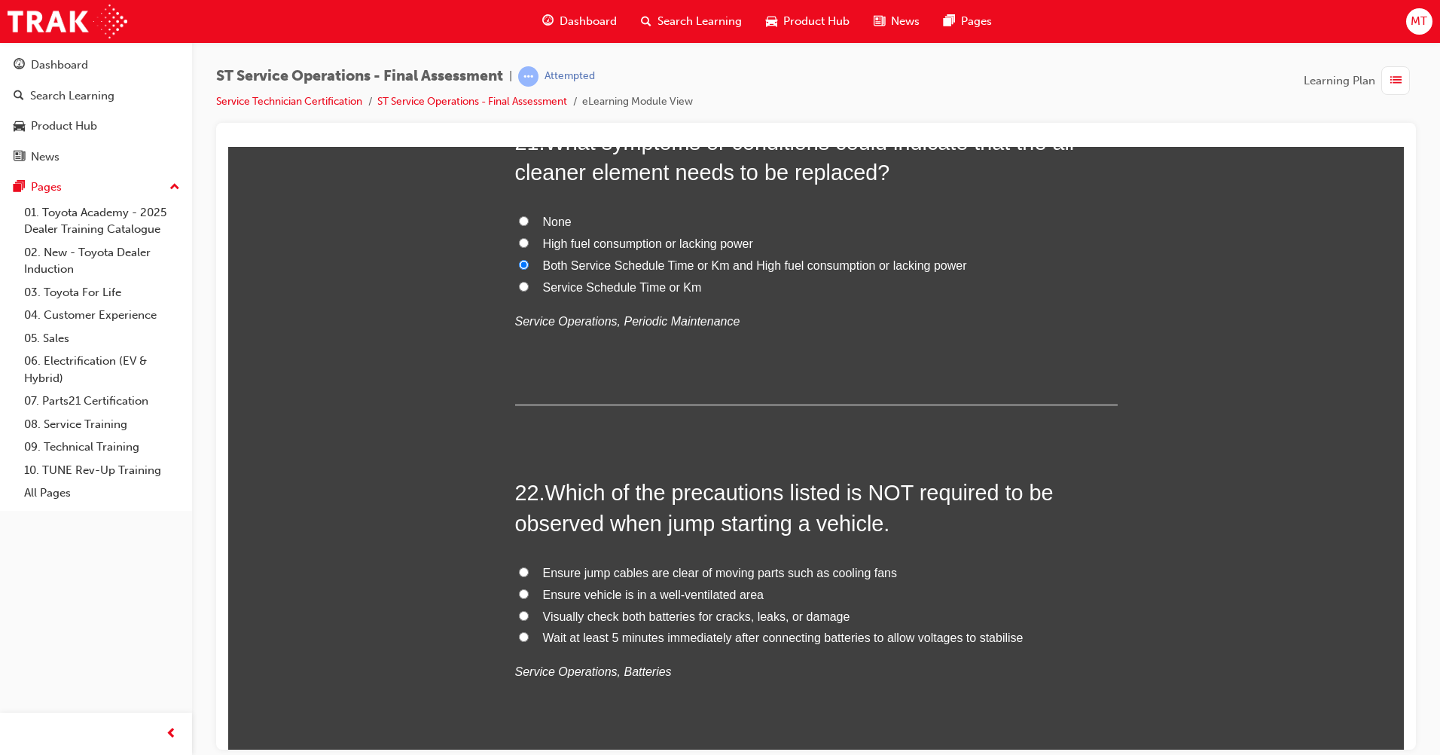
scroll to position [7157, 0]
click at [627, 597] on span "Ensure vehicle is in a well-ventilated area" at bounding box center [653, 593] width 221 height 13
click at [529, 597] on input "Ensure vehicle is in a well-ventilated area" at bounding box center [524, 593] width 10 height 10
radio input "true"
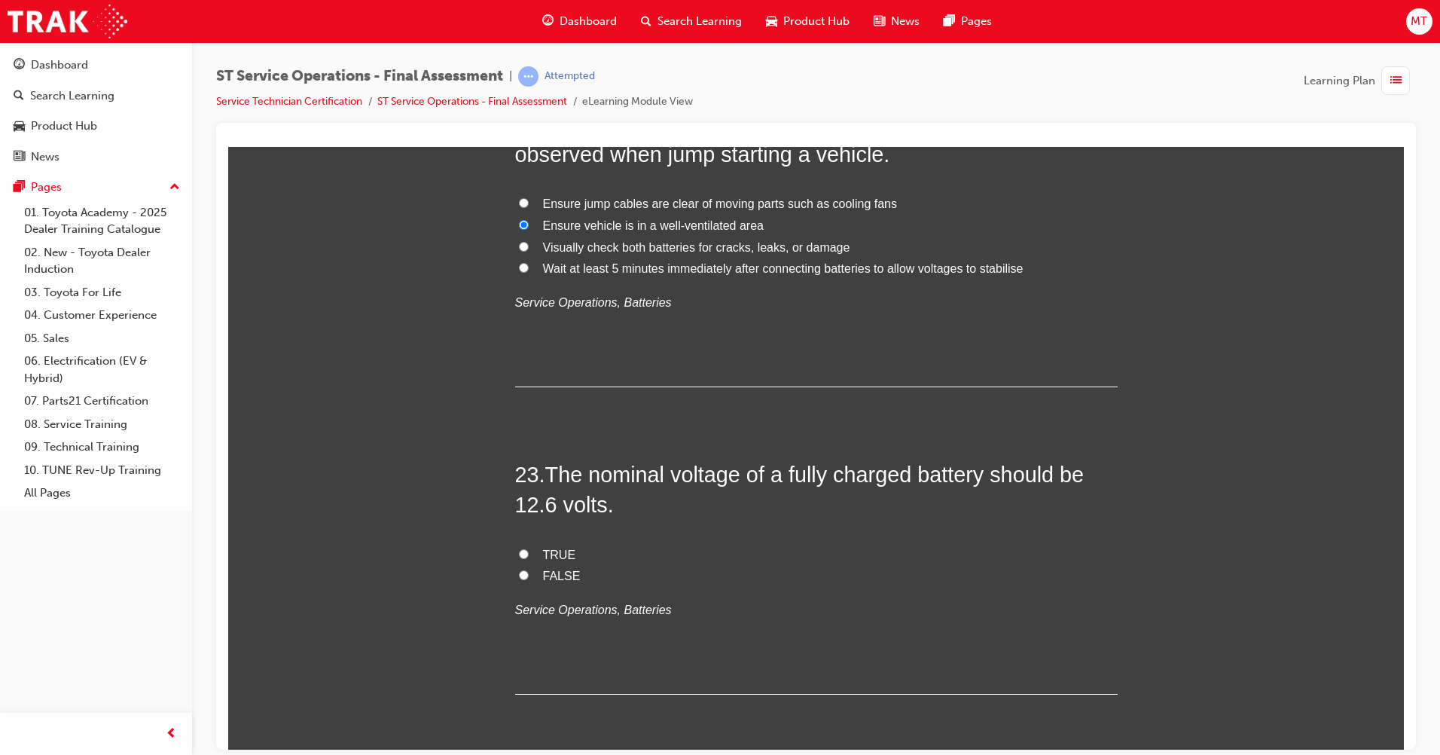
scroll to position [7534, 0]
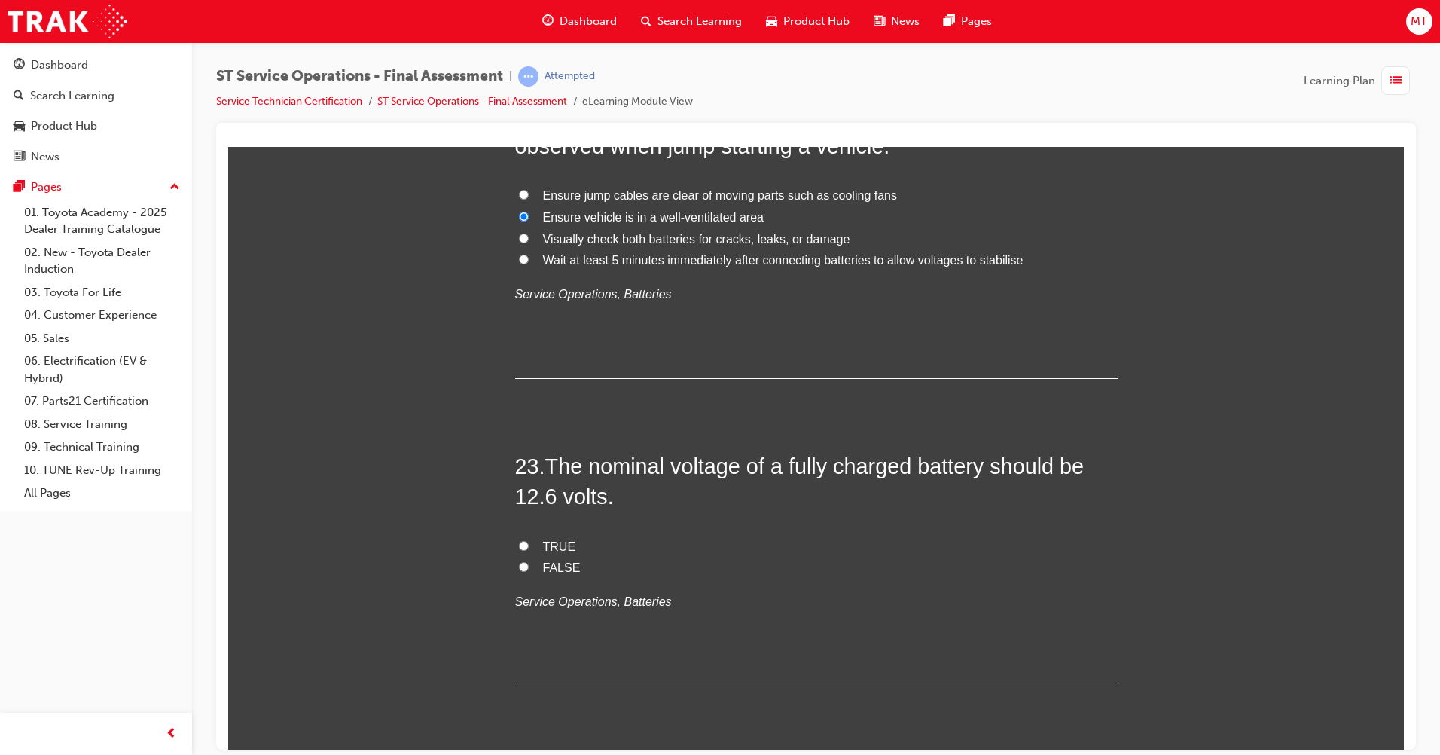
click at [532, 549] on label "TRUE" at bounding box center [816, 547] width 603 height 22
click at [529, 549] on input "TRUE" at bounding box center [524, 545] width 10 height 10
radio input "true"
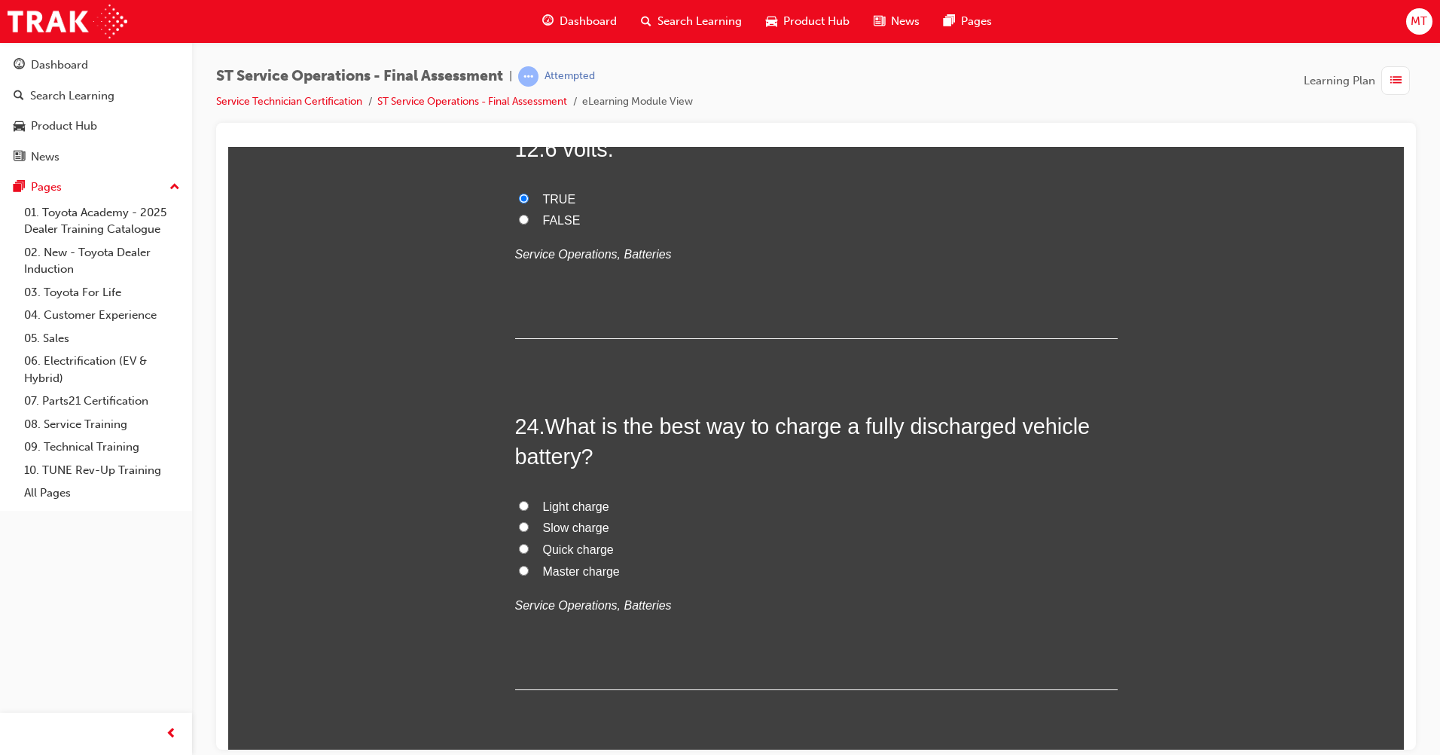
scroll to position [7935, 0]
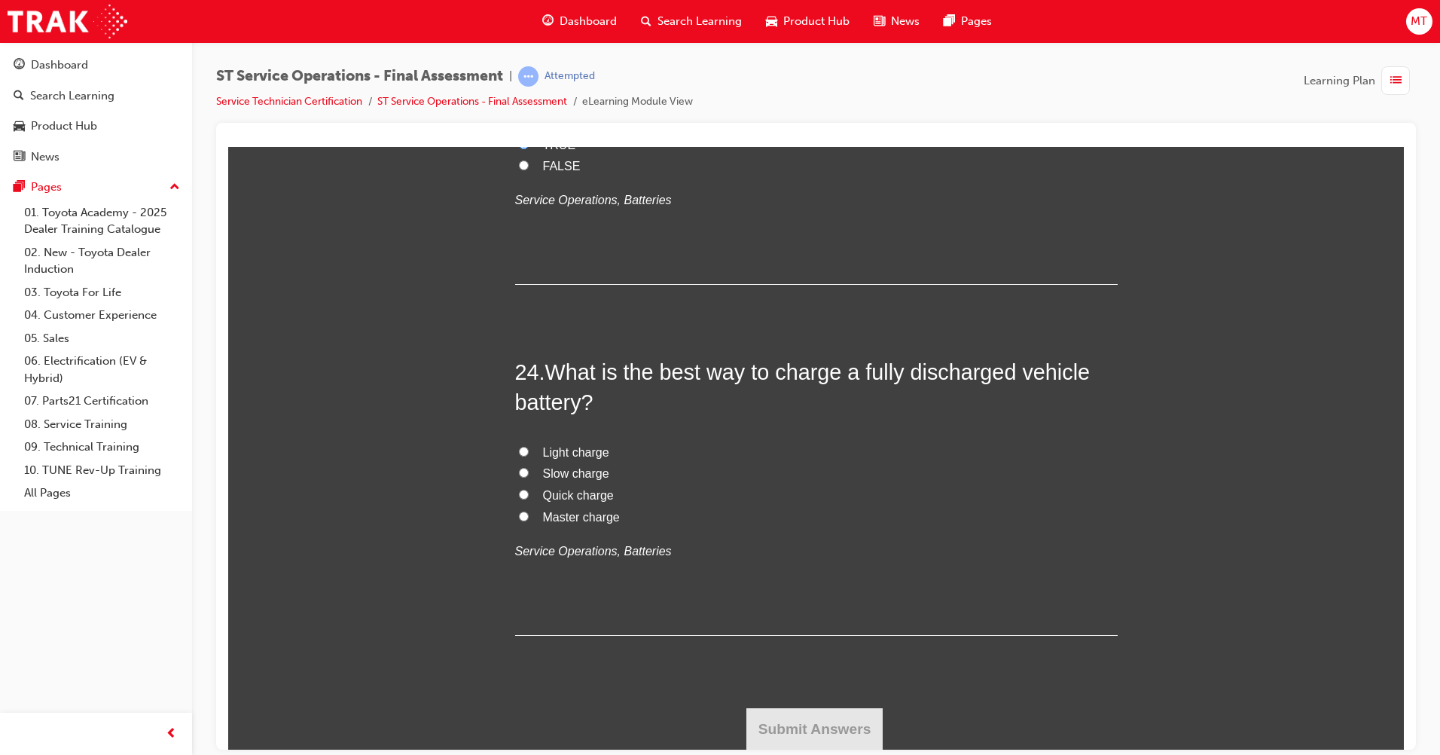
click at [569, 474] on span "Slow charge" at bounding box center [576, 472] width 66 height 13
click at [529, 474] on input "Slow charge" at bounding box center [524, 472] width 10 height 10
radio input "true"
click at [813, 714] on button "Submit Answers" at bounding box center [815, 728] width 137 height 42
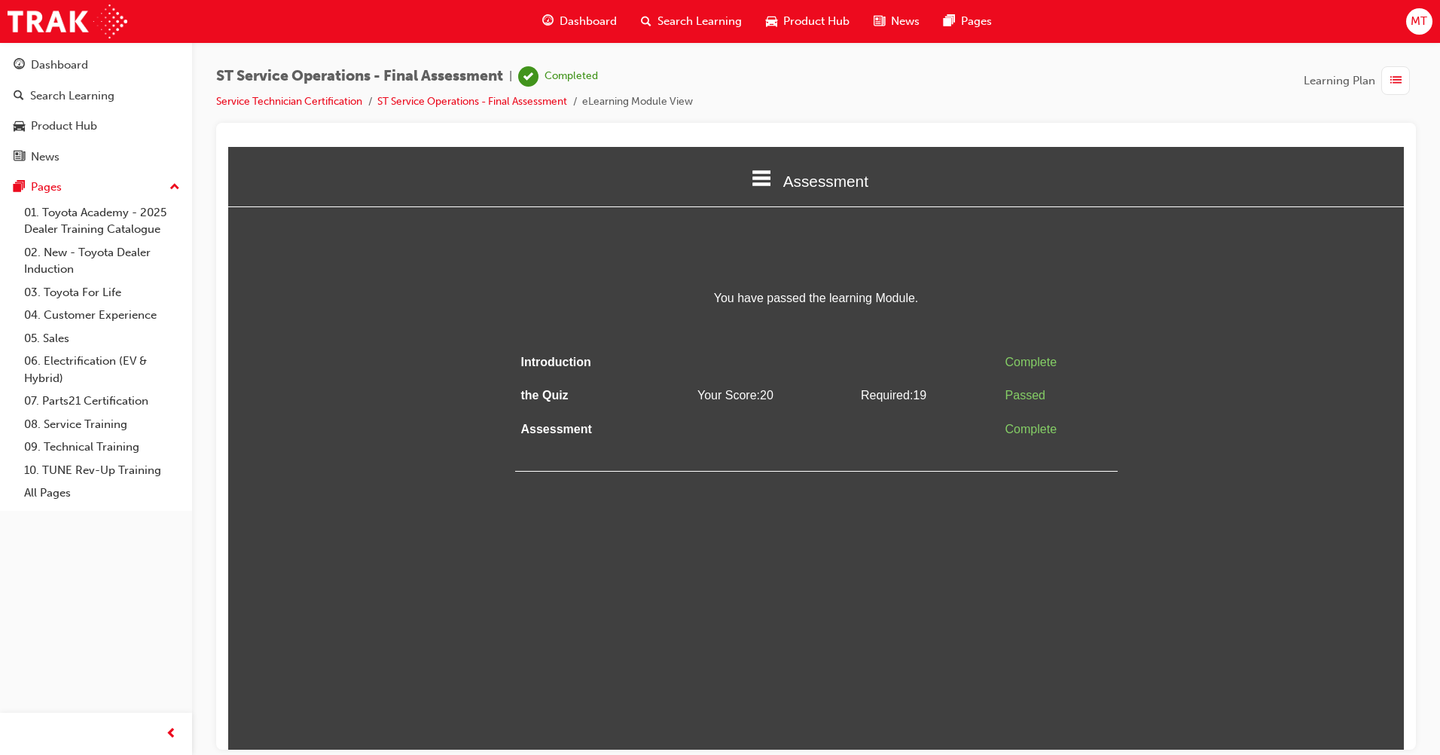
click at [1404, 80] on div "button" at bounding box center [1396, 80] width 29 height 29
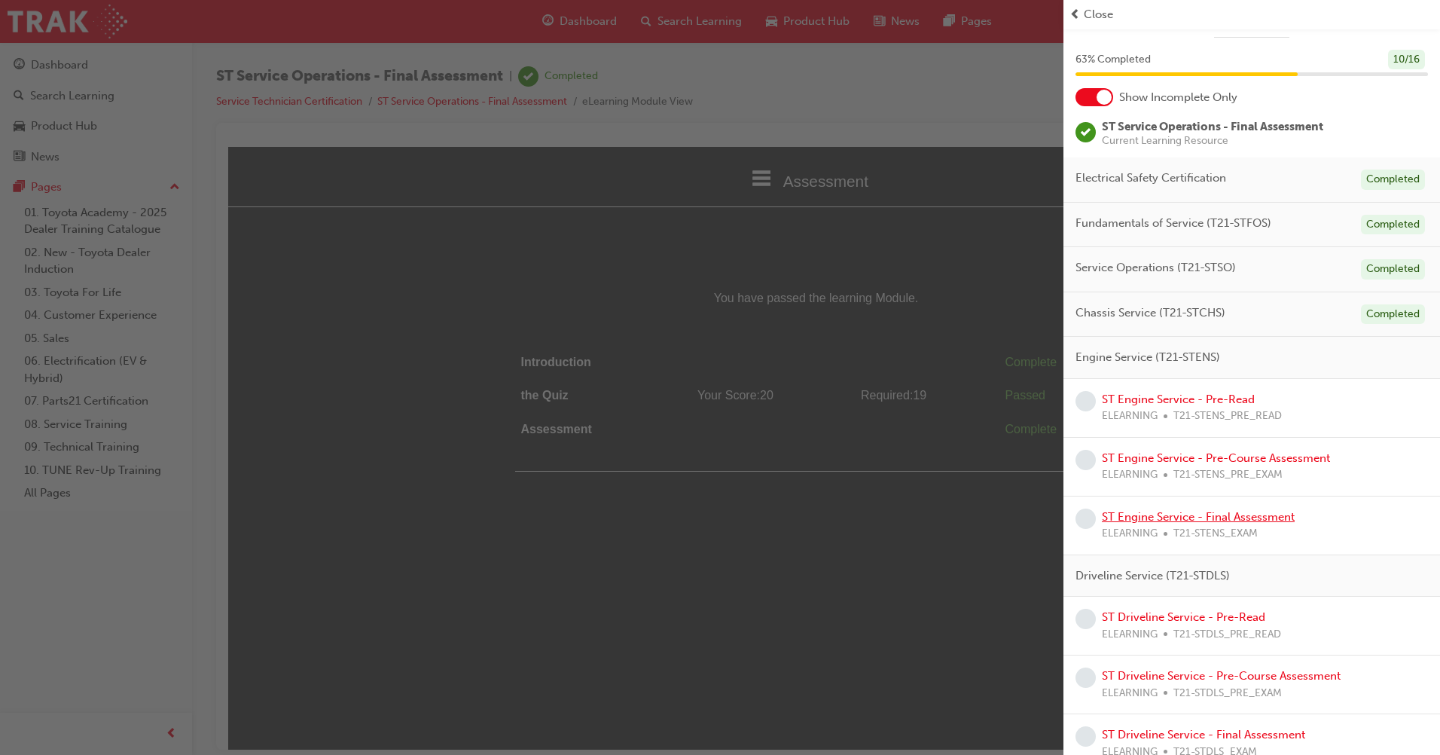
scroll to position [51, 0]
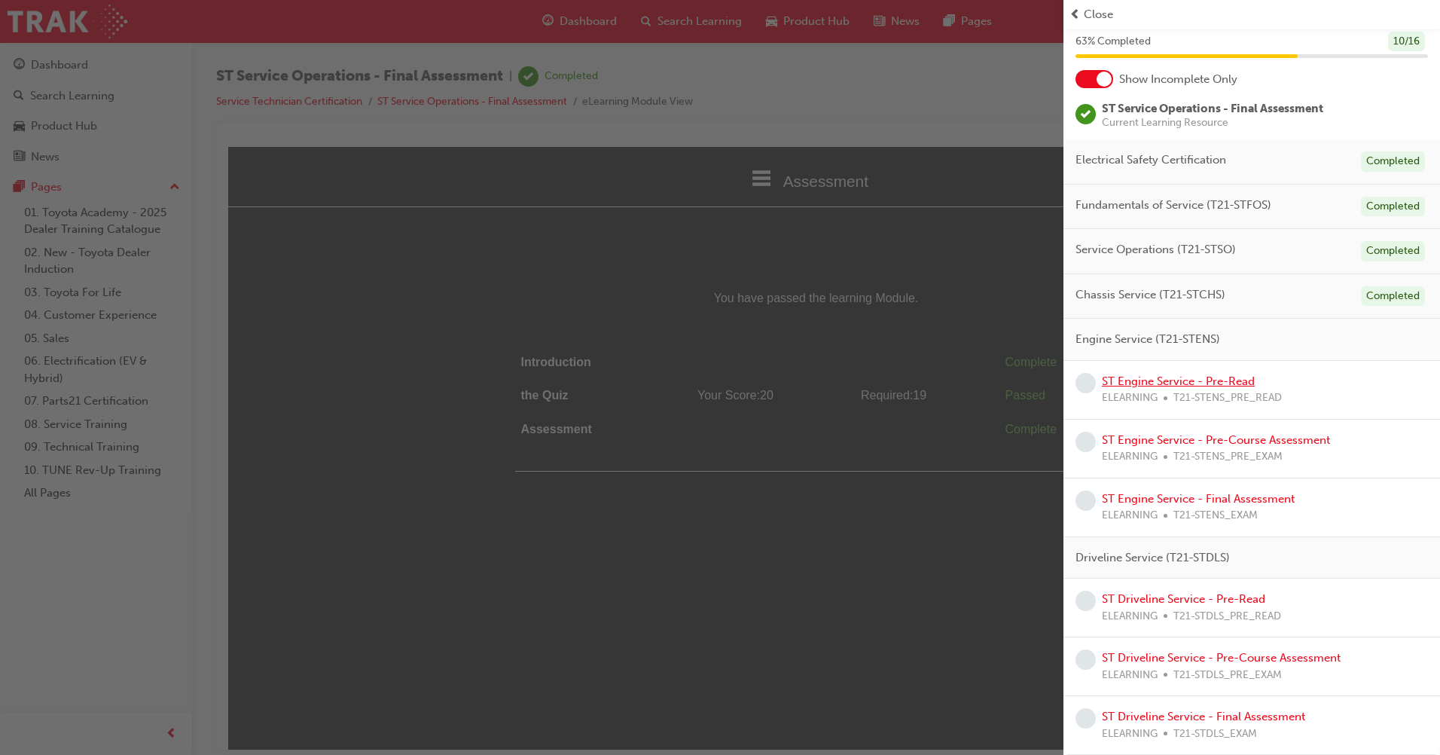
click at [1217, 379] on link "ST Engine Service - Pre-Read" at bounding box center [1178, 381] width 153 height 14
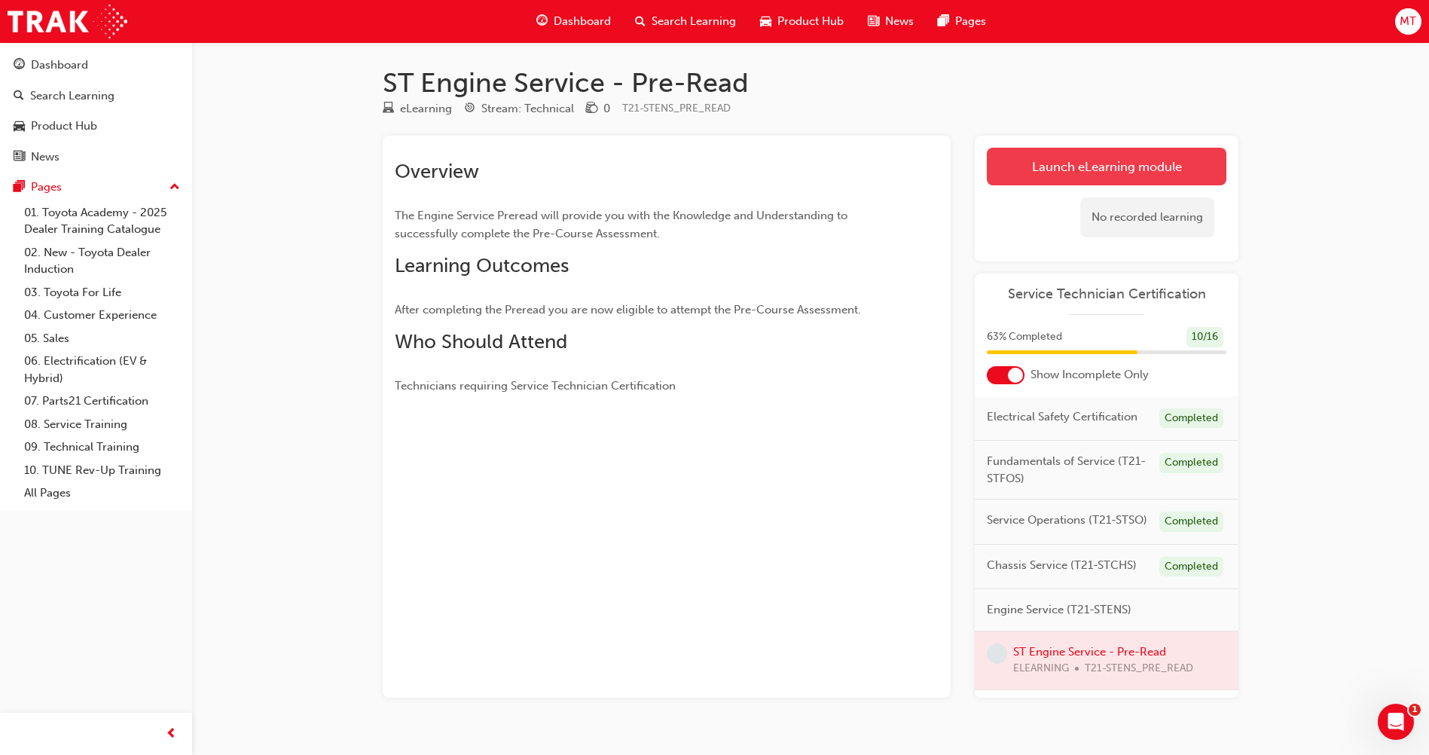
click at [1156, 177] on link "Launch eLearning module" at bounding box center [1107, 167] width 240 height 38
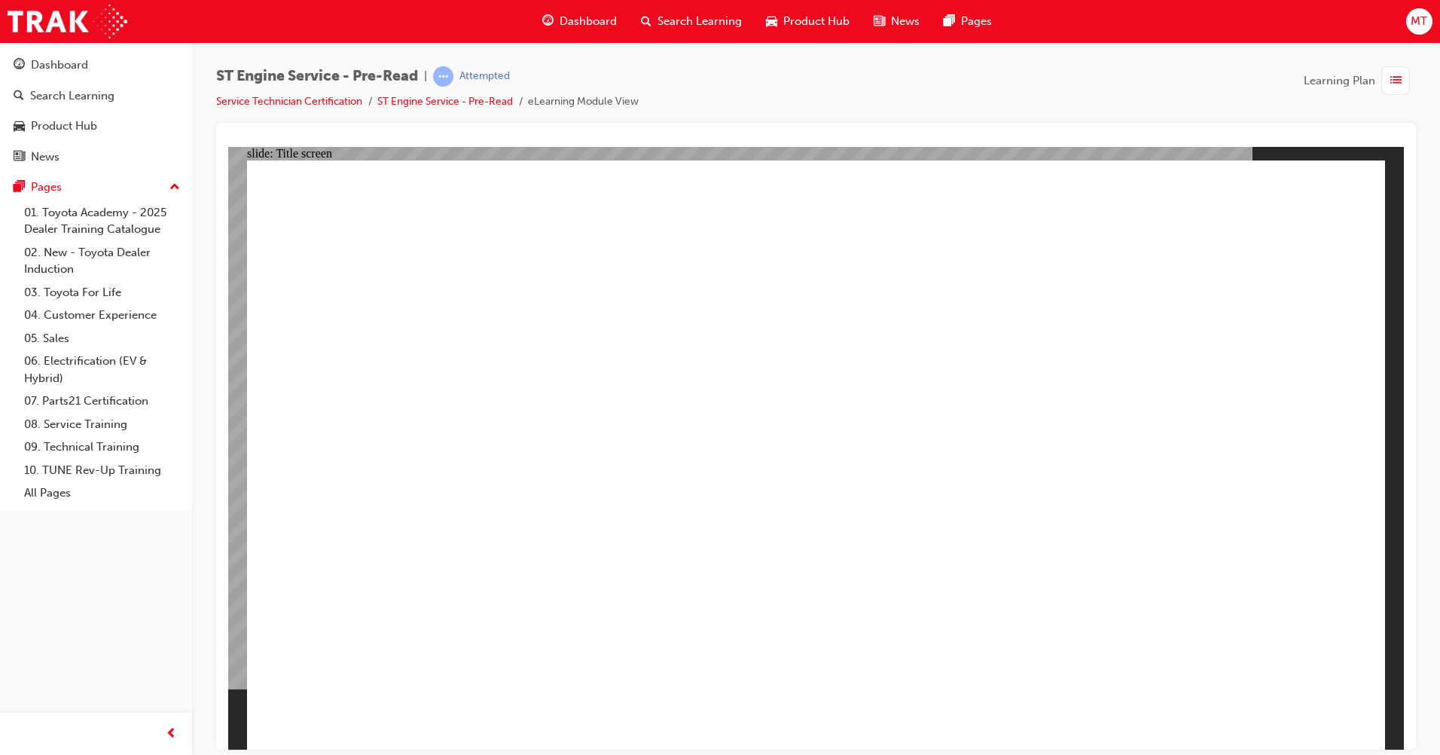
click at [1431, 26] on div "MT" at bounding box center [1420, 21] width 26 height 26
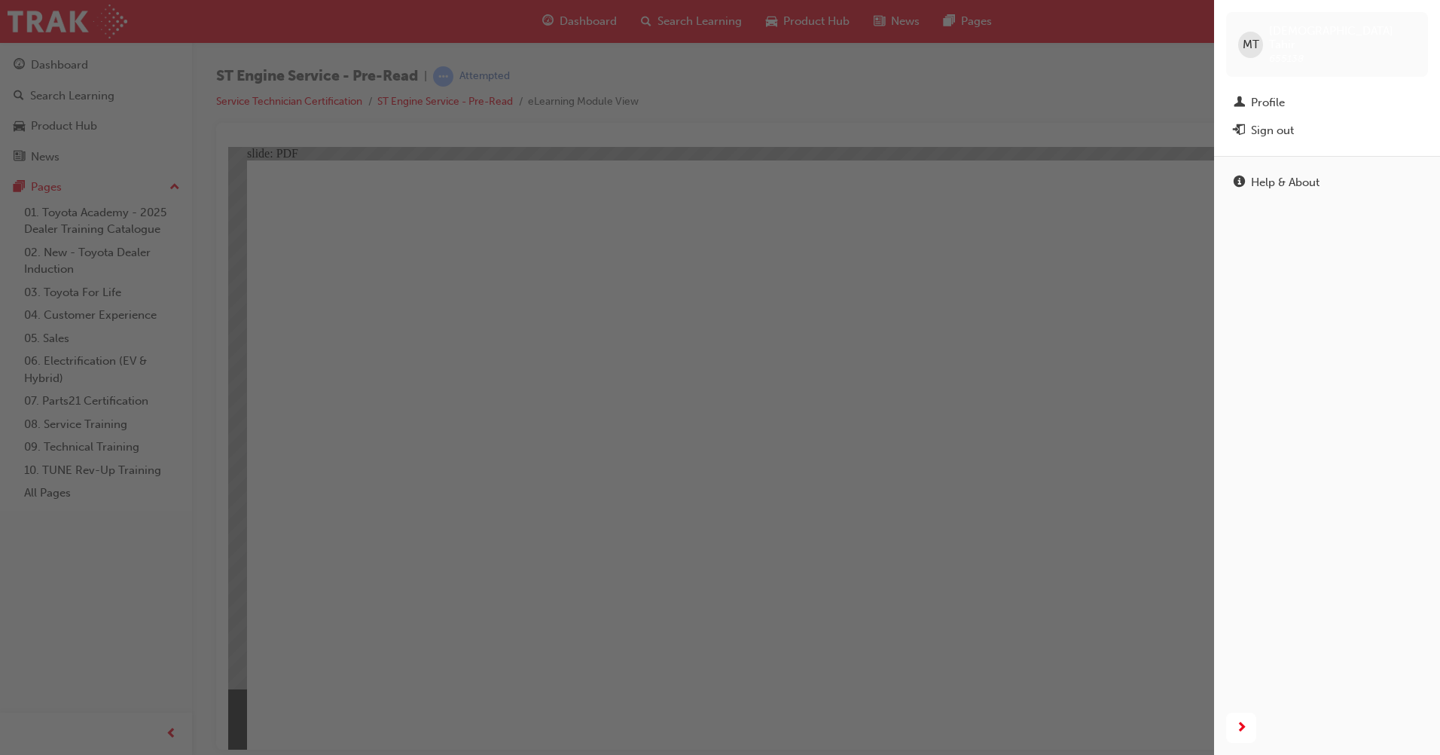
click at [1054, 263] on div "button" at bounding box center [607, 377] width 1214 height 755
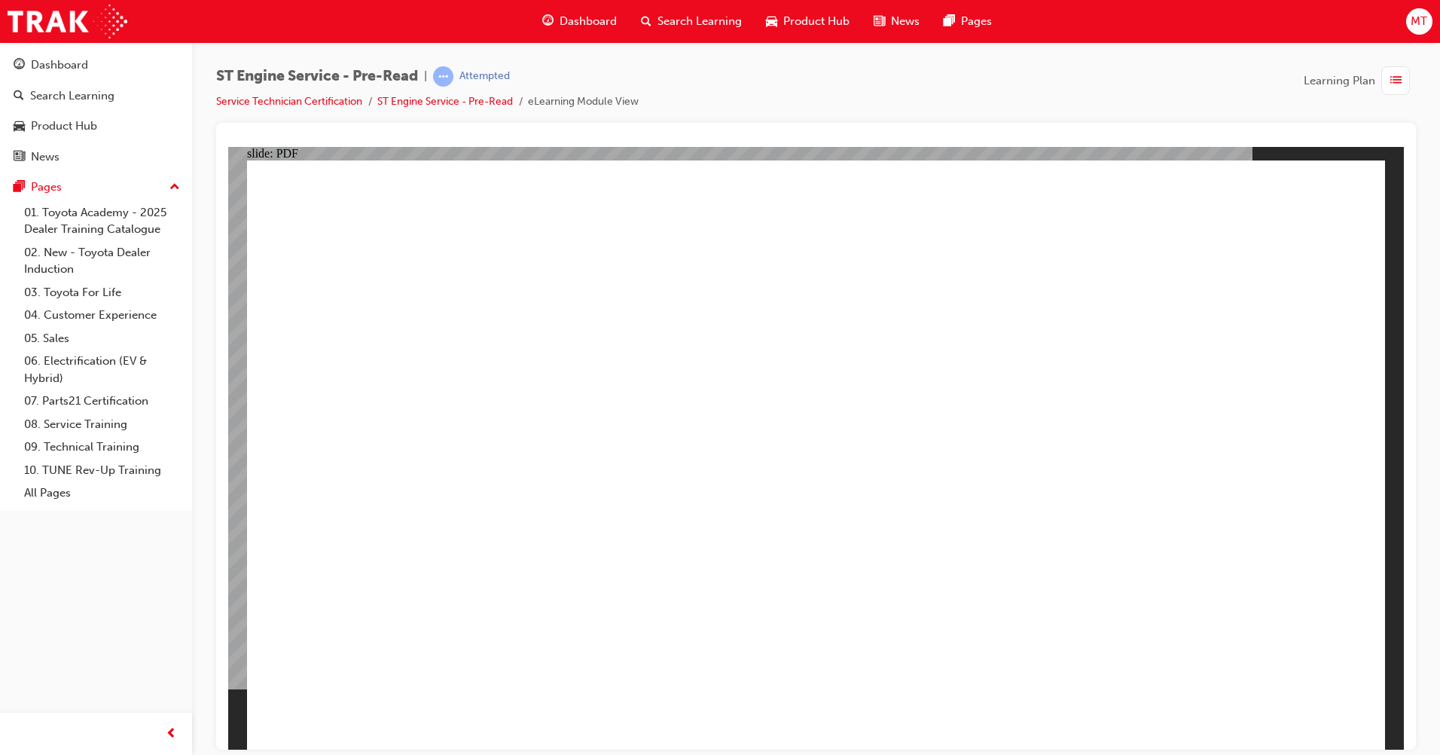
click at [1429, 17] on div "MT" at bounding box center [1420, 21] width 26 height 26
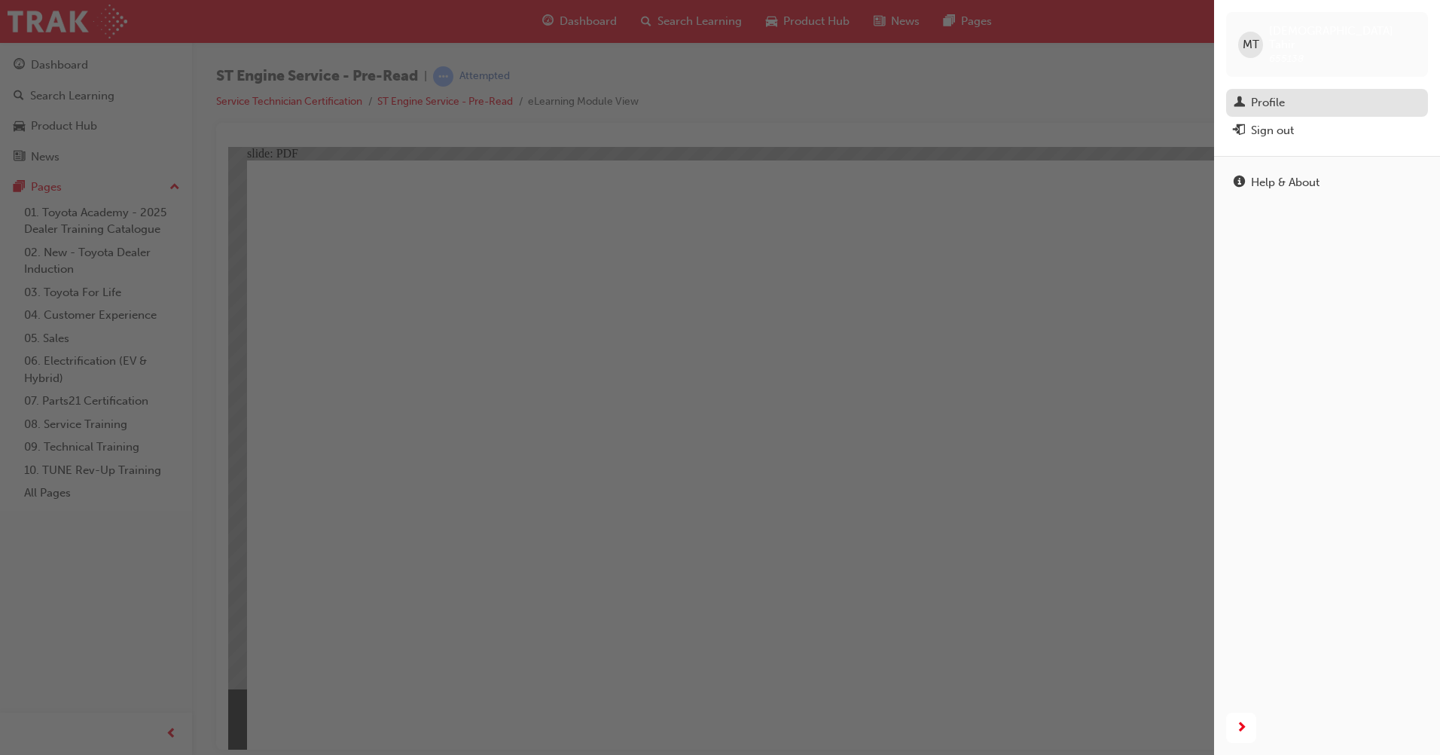
click at [1348, 93] on div "Profile" at bounding box center [1327, 102] width 187 height 19
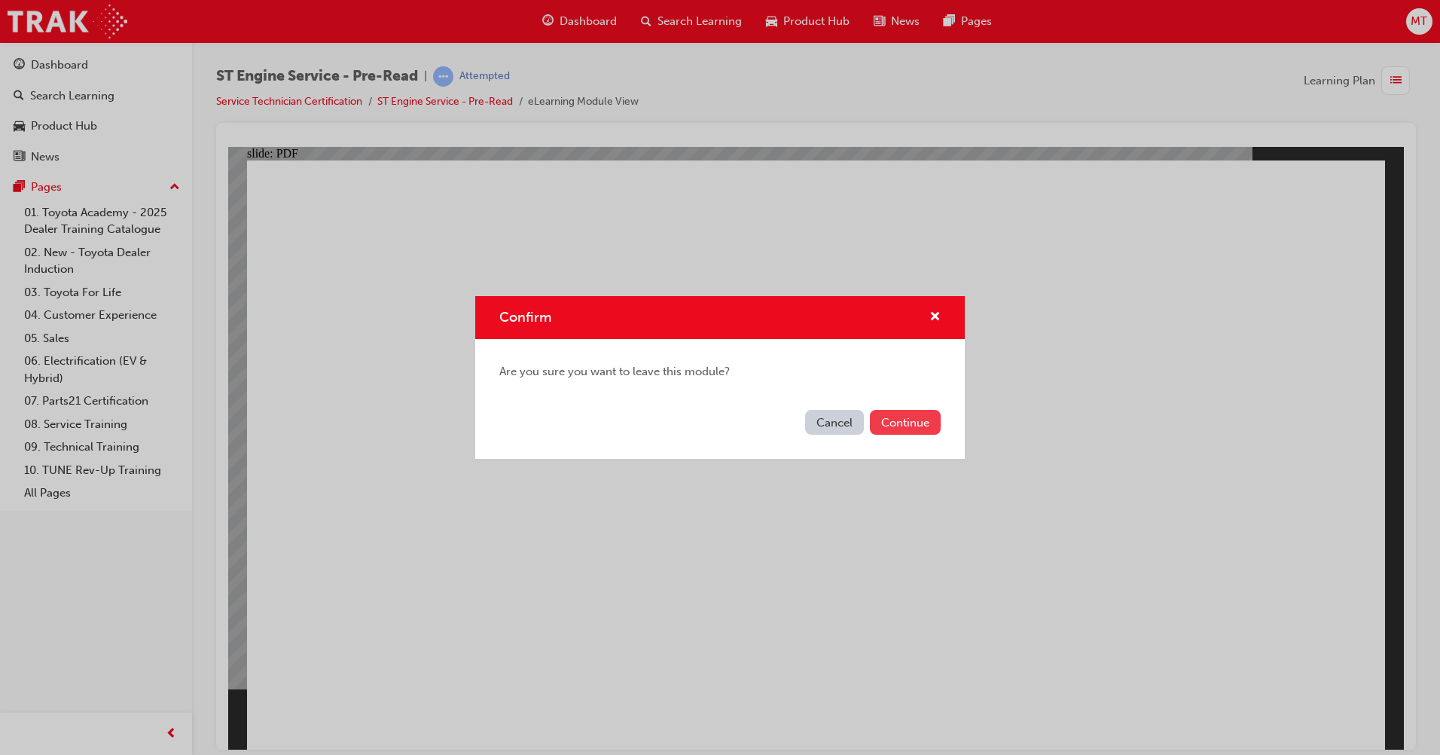
click at [903, 423] on button "Continue" at bounding box center [905, 422] width 71 height 25
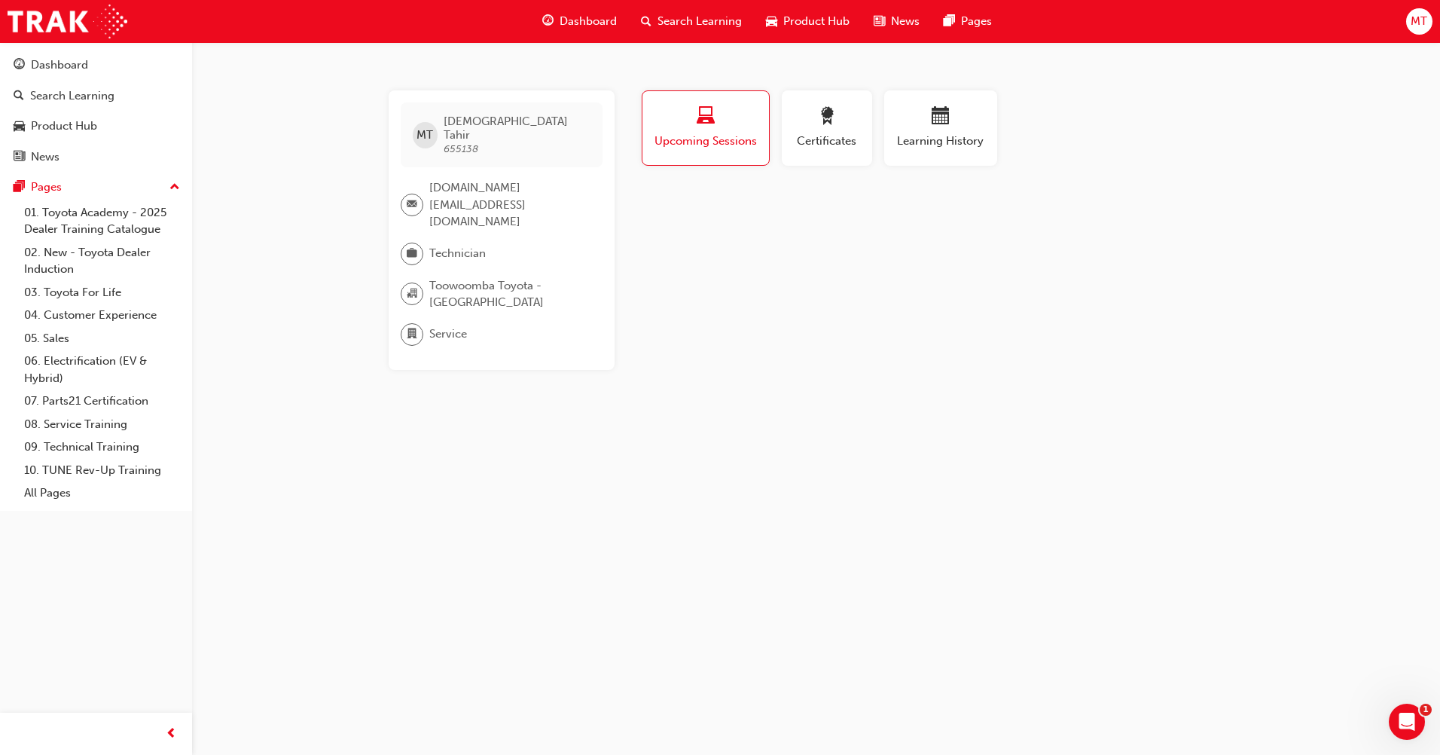
click at [467, 245] on span "Technician" at bounding box center [457, 253] width 57 height 17
click at [467, 277] on span "Toowoomba Toyota - TOOWOOMBA" at bounding box center [509, 294] width 161 height 34
click at [444, 325] on span "Service" at bounding box center [448, 333] width 38 height 17
click at [457, 142] on span "655138" at bounding box center [461, 148] width 35 height 13
click at [514, 132] on span "Muhammad Tahir 655138" at bounding box center [517, 135] width 147 height 41
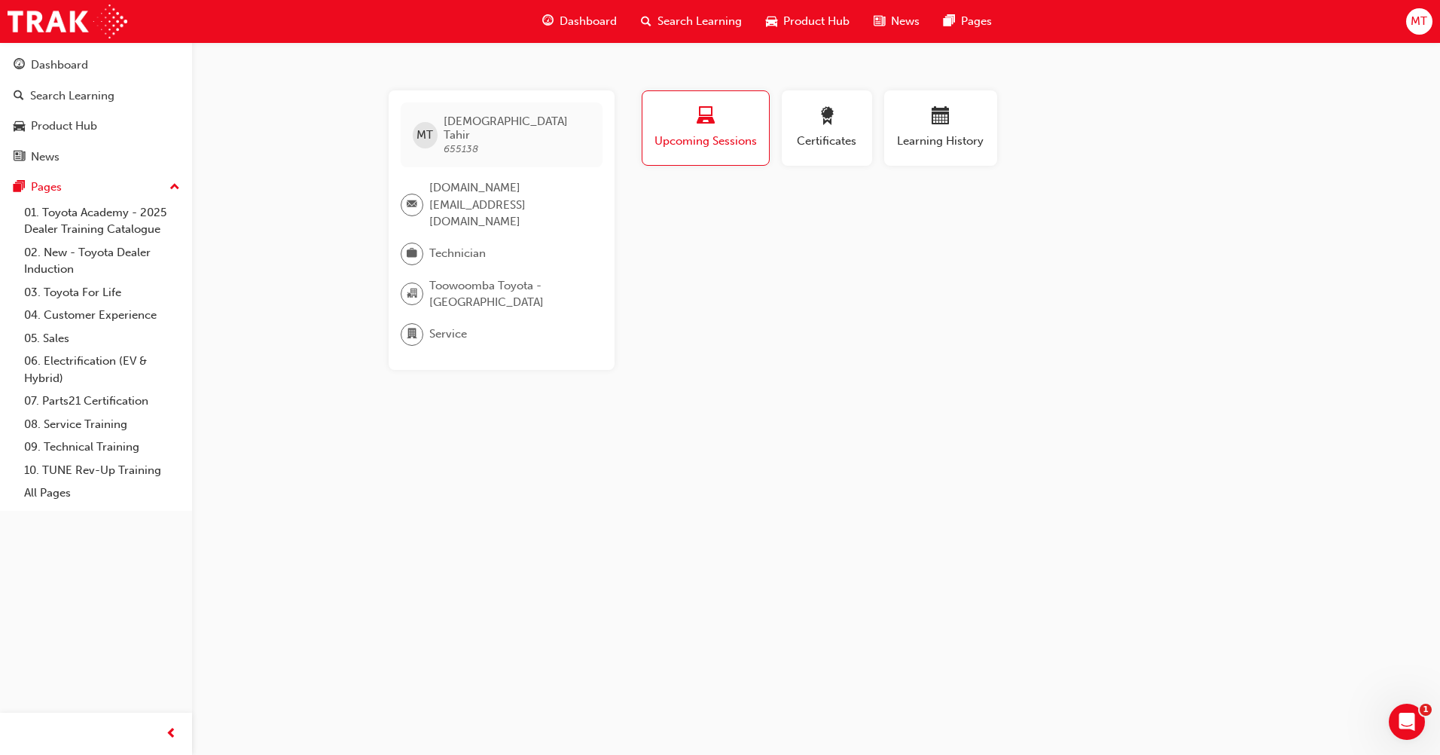
click at [109, 142] on button "Dashboard Search Learning Product Hub News Pages" at bounding box center [96, 110] width 180 height 125
click at [99, 155] on div "News" at bounding box center [96, 157] width 165 height 19
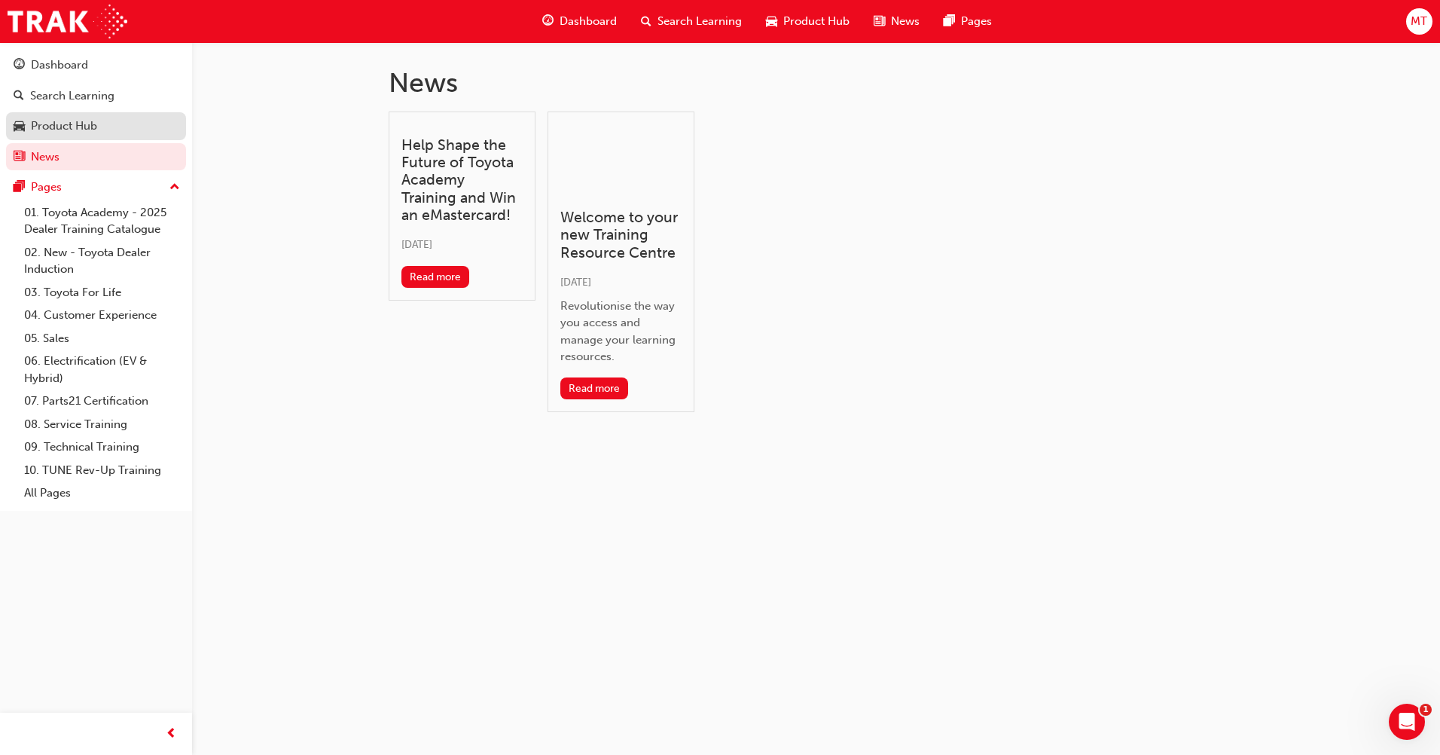
click at [50, 121] on div "Product Hub" at bounding box center [64, 126] width 66 height 17
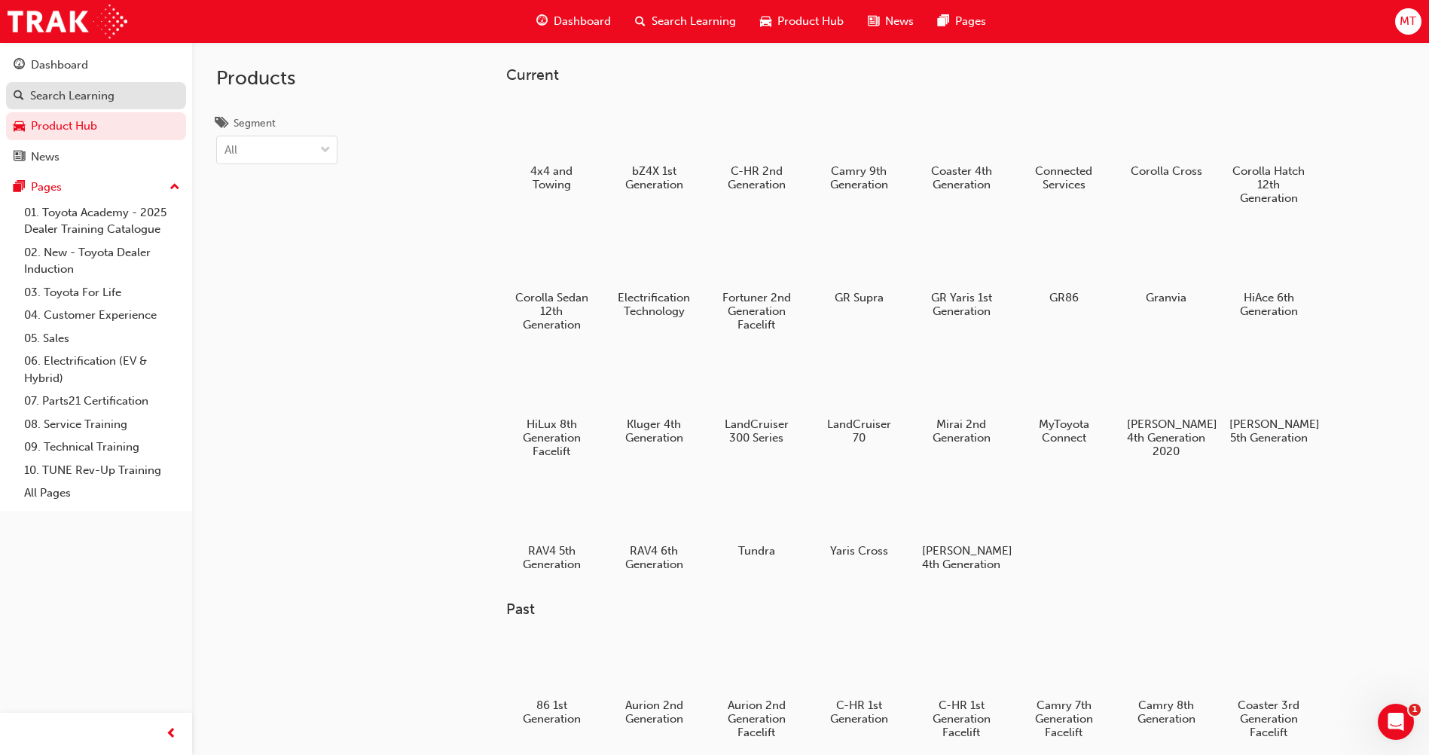
click at [116, 87] on div "Search Learning" at bounding box center [96, 96] width 165 height 19
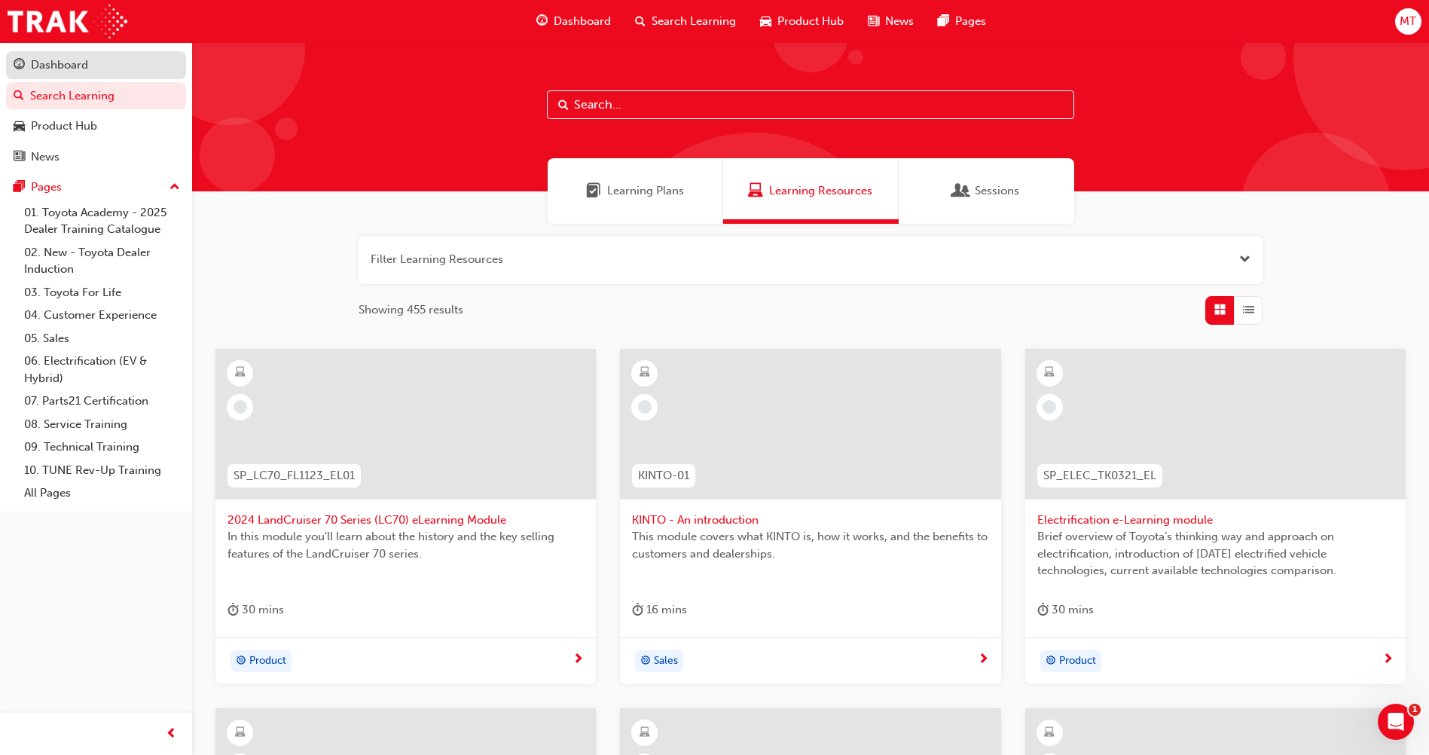
click at [69, 72] on div "Dashboard" at bounding box center [59, 65] width 57 height 17
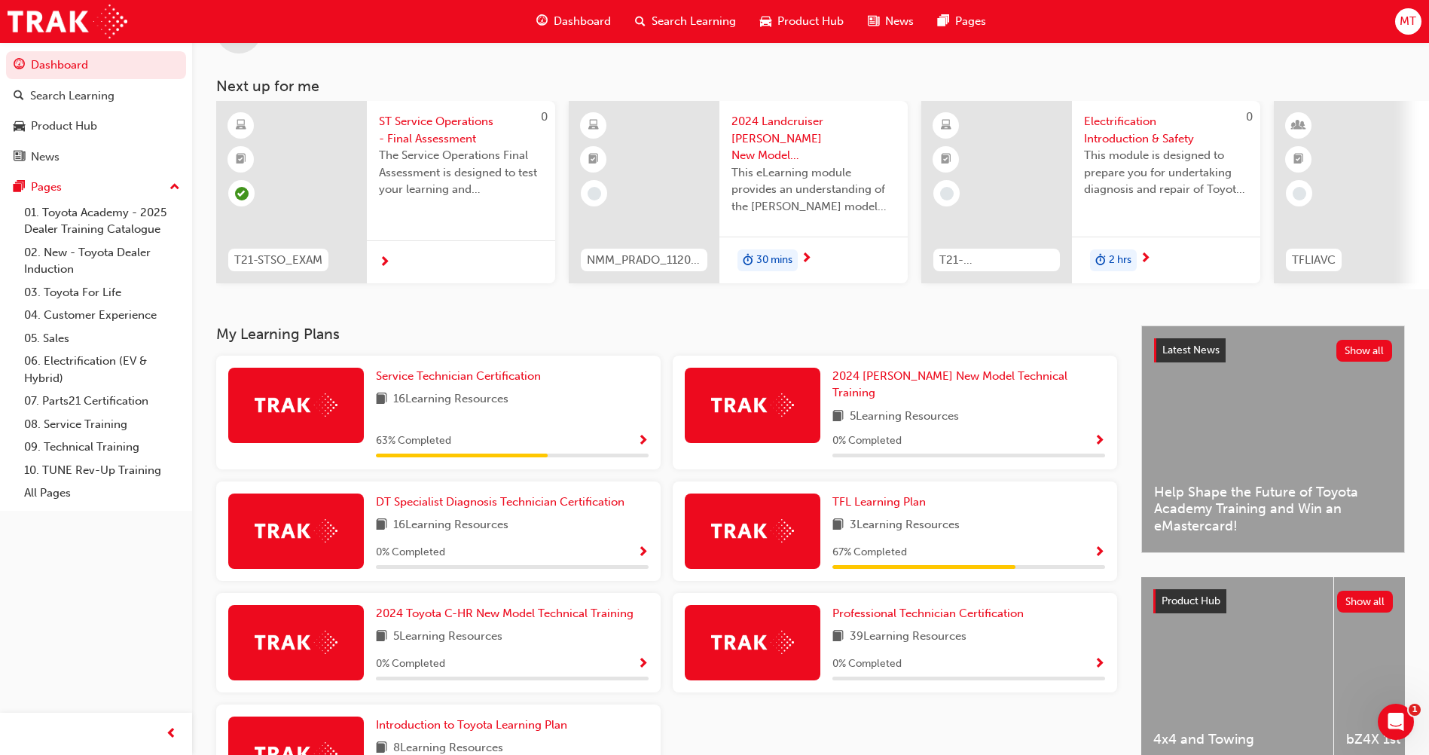
scroll to position [173, 0]
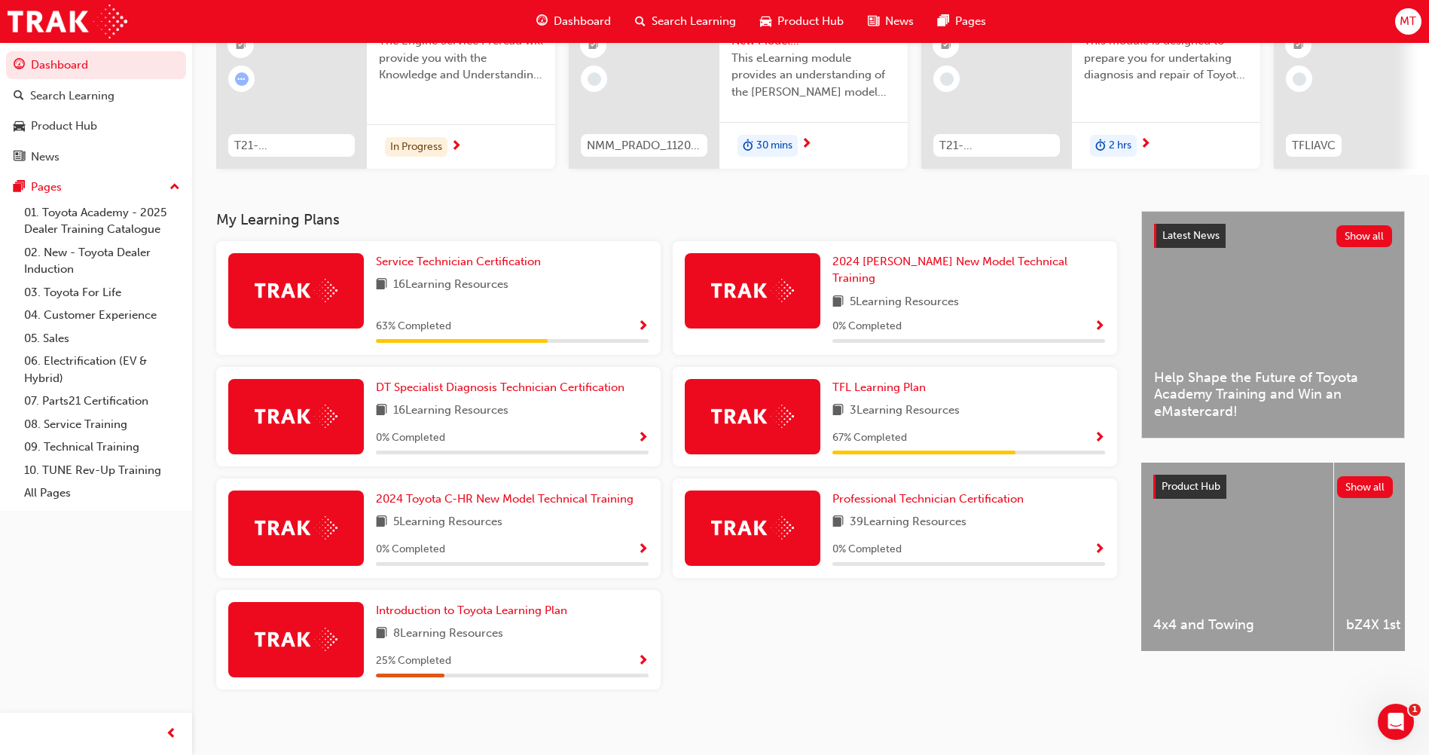
click at [450, 295] on span "16 Learning Resources" at bounding box center [450, 285] width 115 height 19
click at [441, 339] on div at bounding box center [462, 341] width 172 height 4
click at [642, 320] on span "Show Progress" at bounding box center [642, 327] width 11 height 14
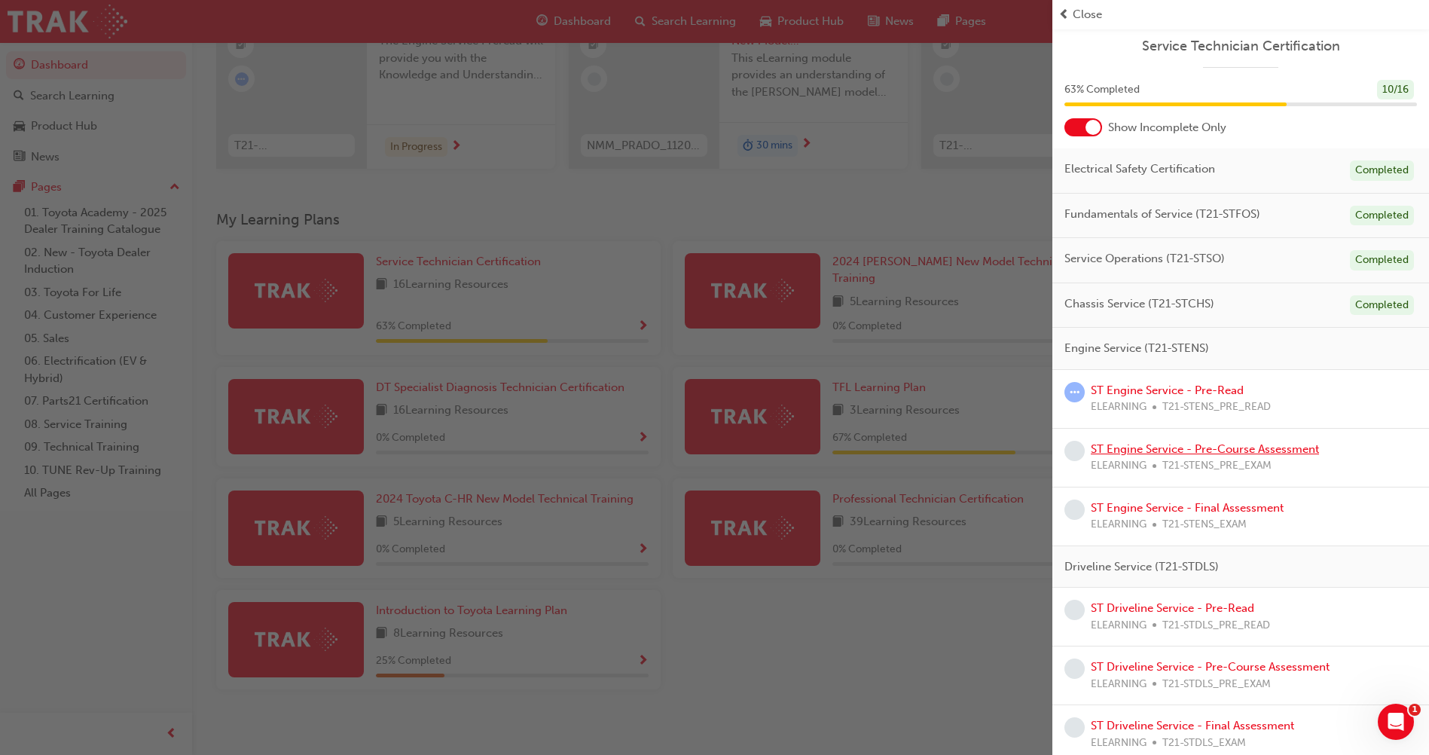
scroll to position [0, 0]
click at [1102, 261] on span "Service Operations (T21-STSO)" at bounding box center [1144, 261] width 160 height 17
drag, startPoint x: 1102, startPoint y: 261, endPoint x: 1129, endPoint y: 260, distance: 27.2
click at [1129, 260] on span "Service Operations (T21-STSO)" at bounding box center [1144, 261] width 160 height 17
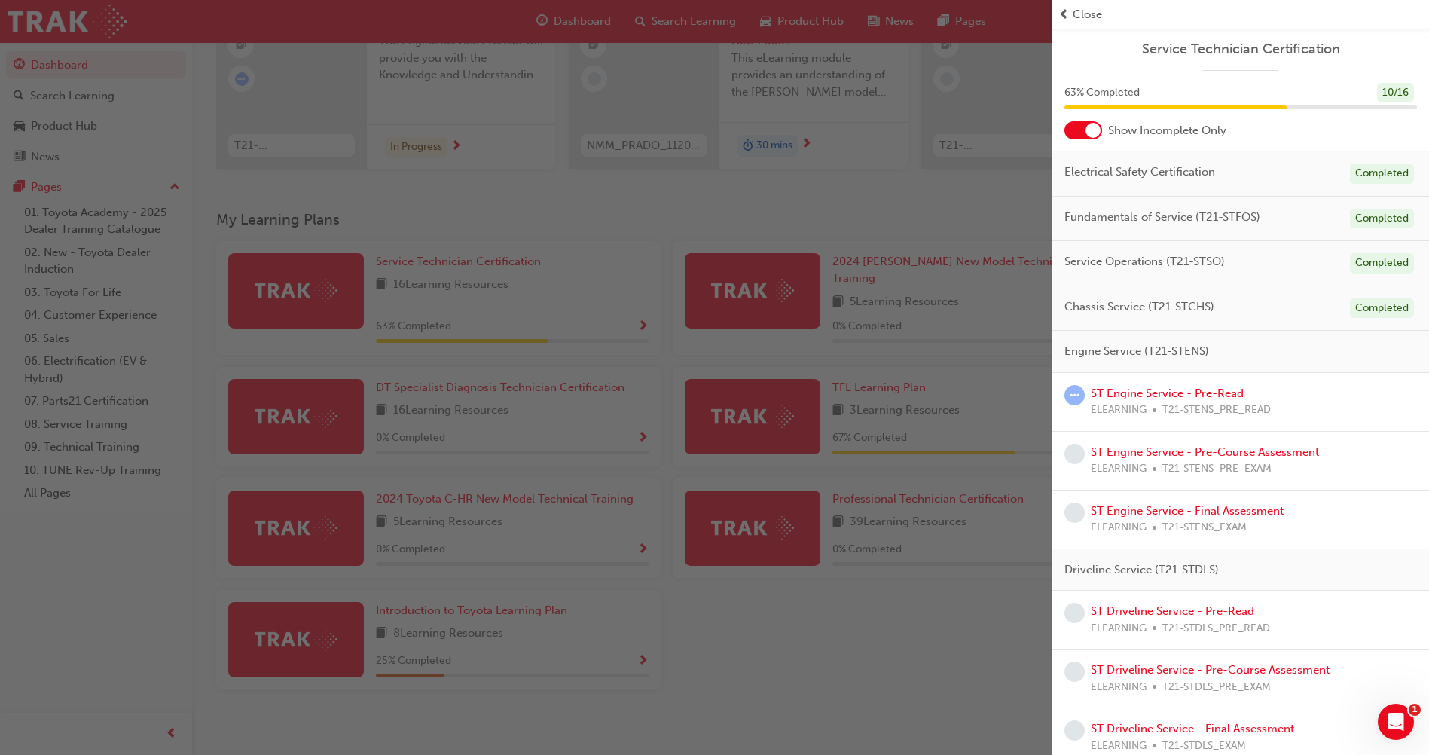
click at [1119, 261] on span "Service Operations (T21-STSO)" at bounding box center [1144, 261] width 160 height 17
click at [1080, 128] on div at bounding box center [1083, 130] width 38 height 18
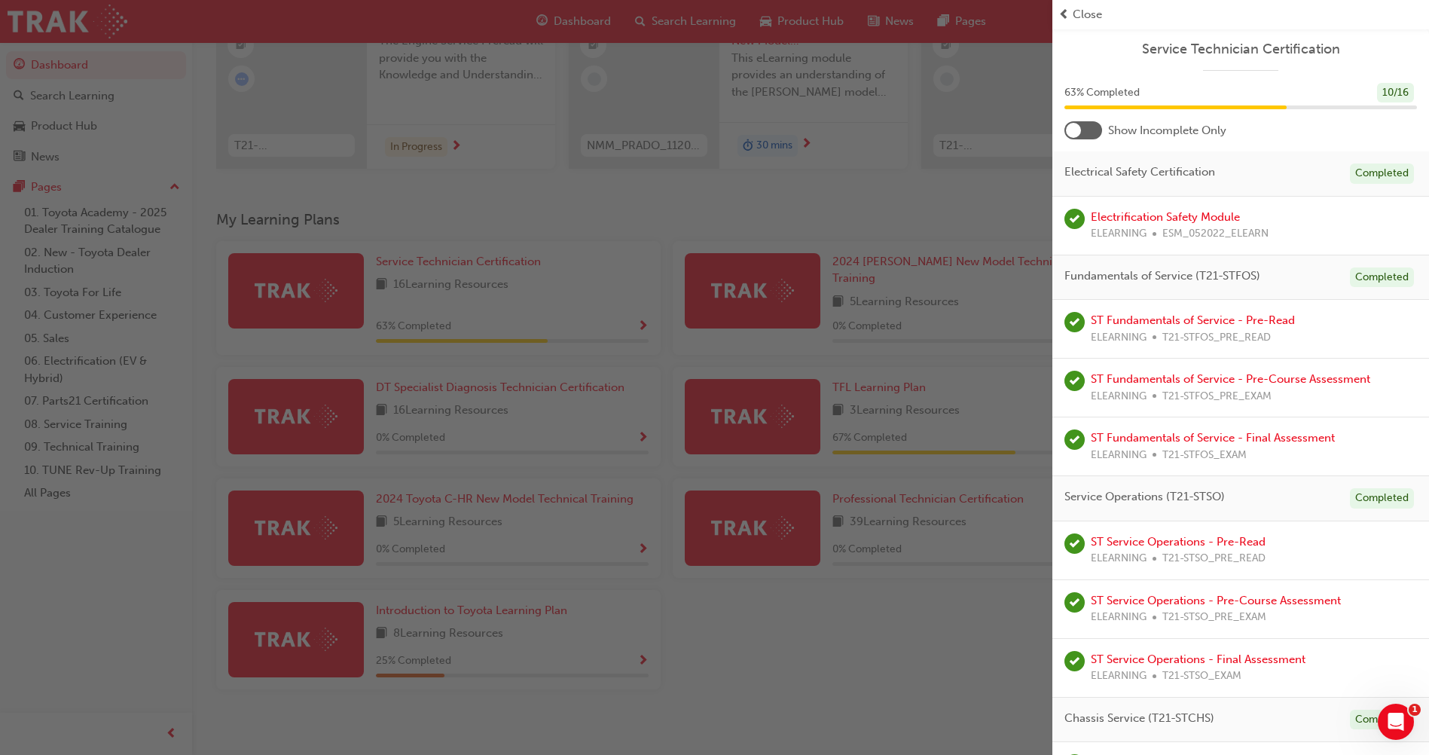
click at [1086, 133] on div at bounding box center [1083, 130] width 38 height 18
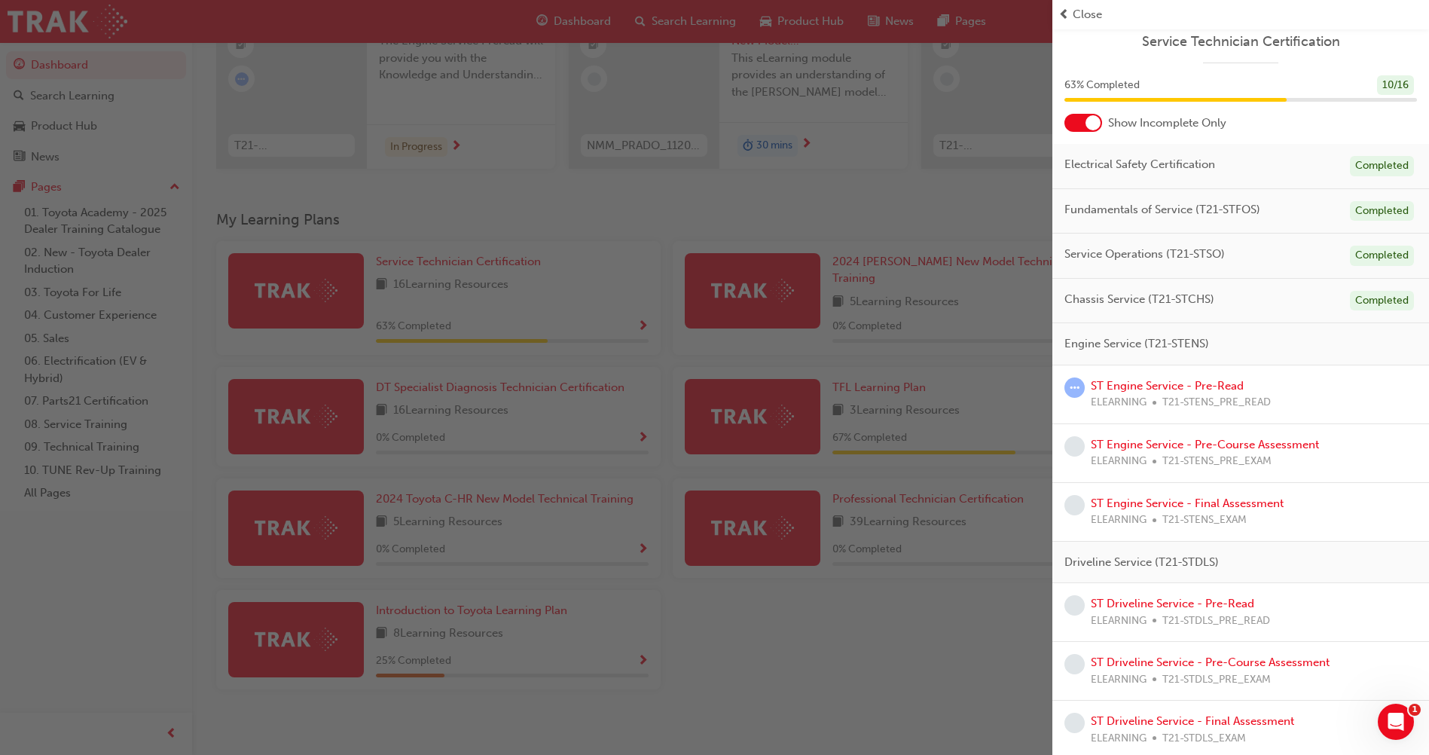
scroll to position [12, 0]
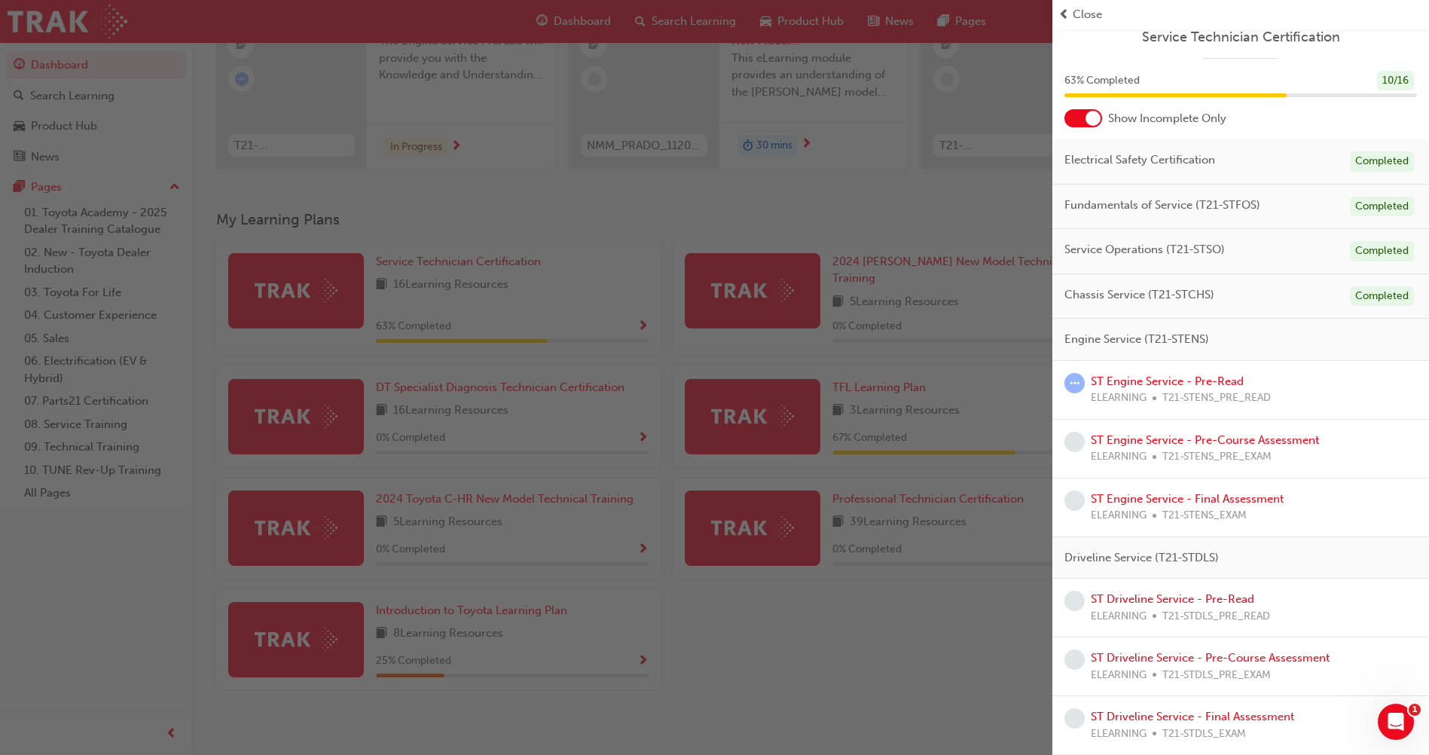
click at [1083, 17] on span "Close" at bounding box center [1087, 14] width 29 height 17
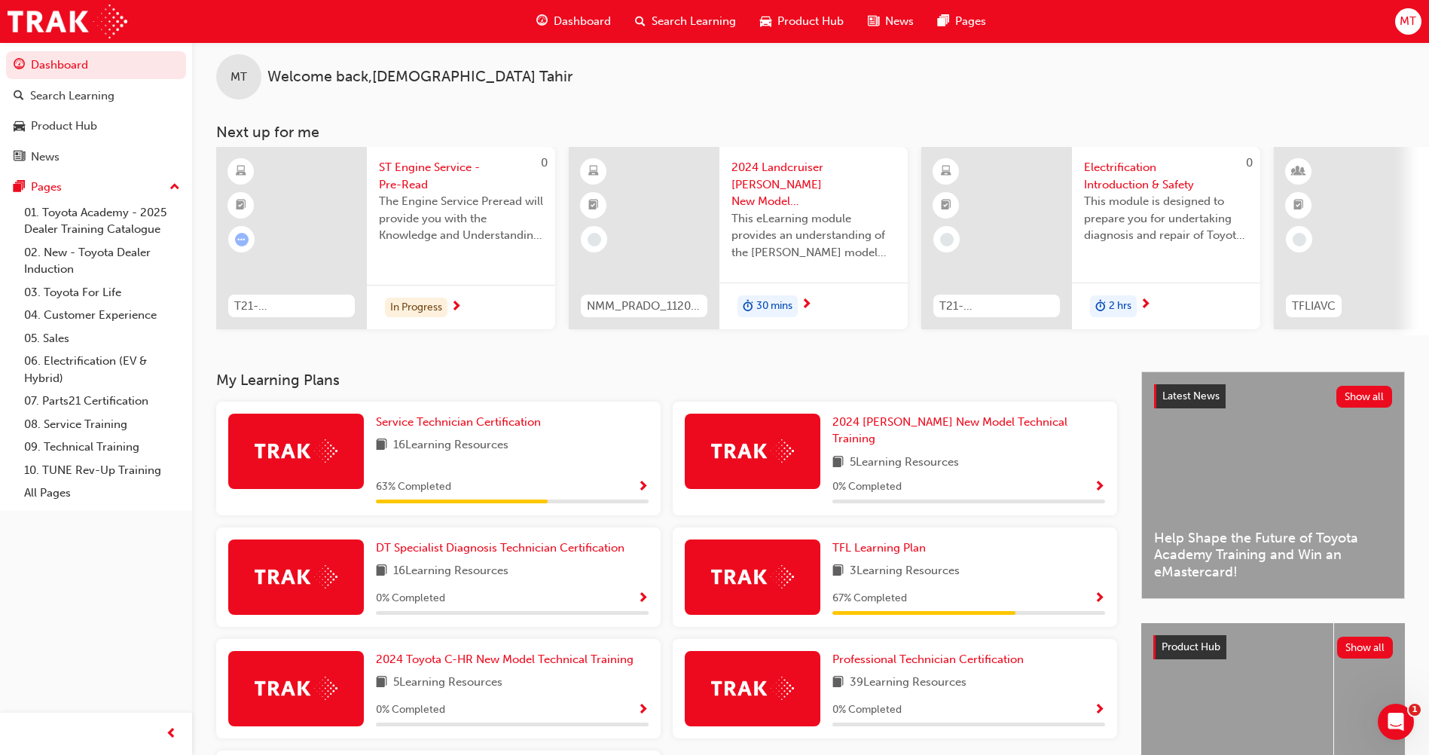
scroll to position [0, 0]
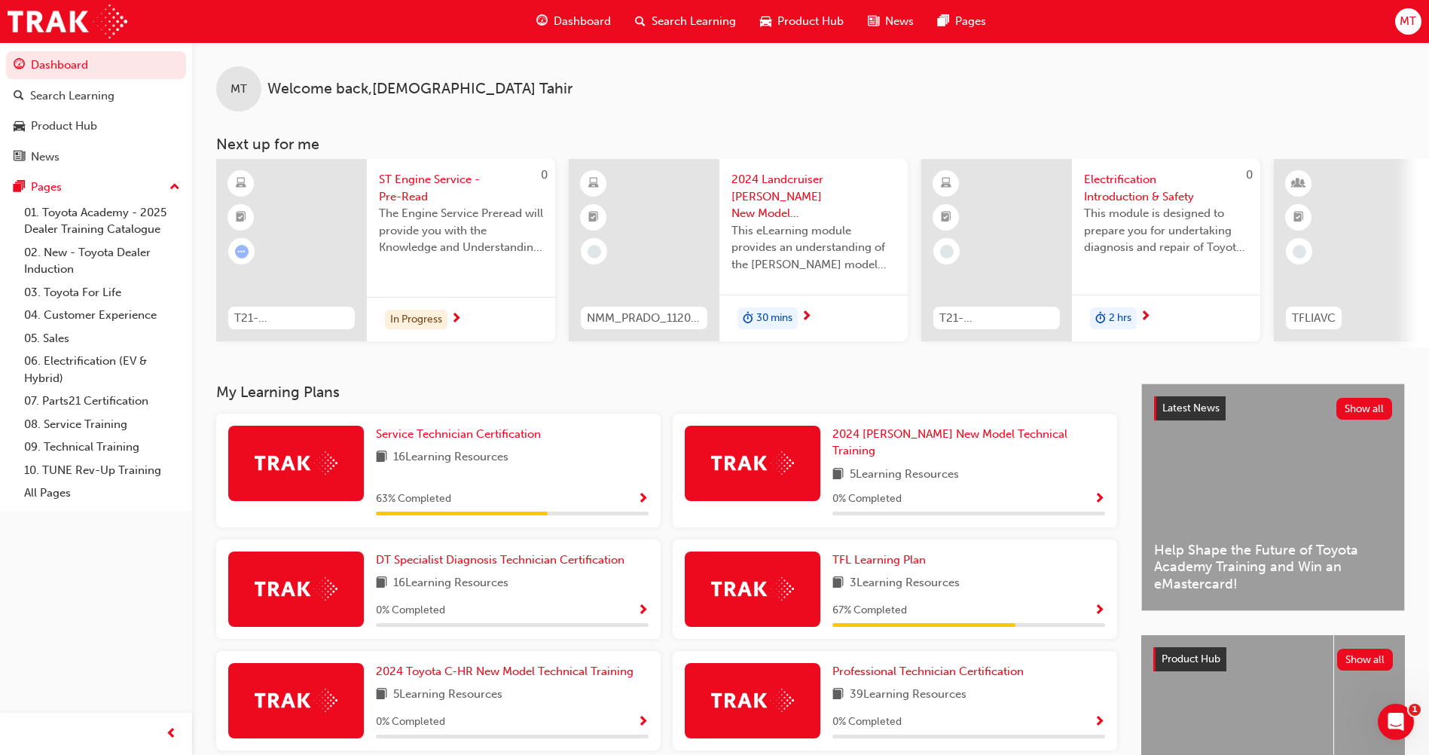
click at [1407, 25] on span "MT" at bounding box center [1408, 21] width 17 height 17
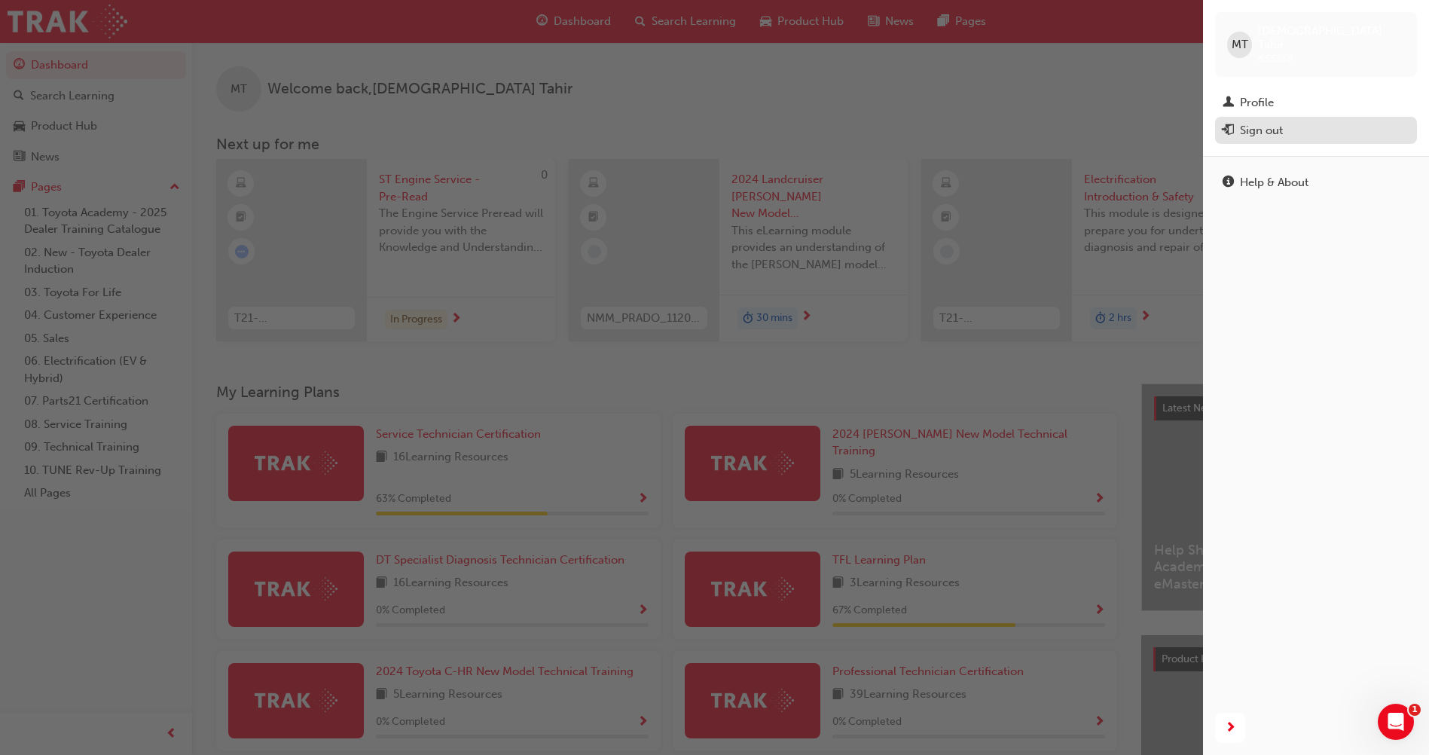
click at [1324, 121] on div "Sign out" at bounding box center [1316, 130] width 187 height 19
